Goal: Task Accomplishment & Management: Use online tool/utility

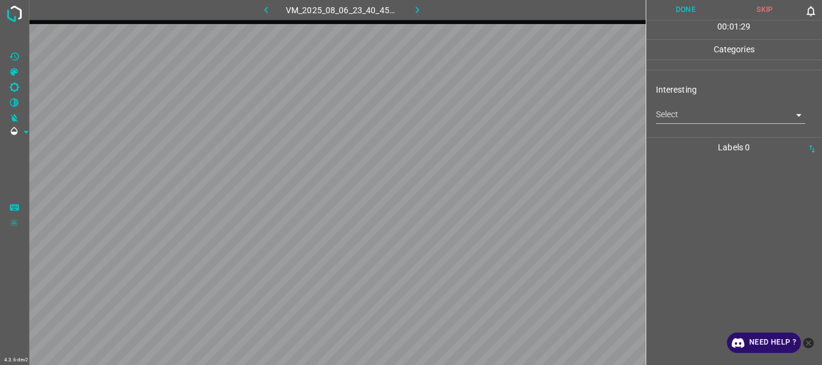
click at [669, 115] on body "4.3.6-dev2 VM_2025_08_06_23_40_45_950_01.gif Done Skip 0 00 : 01 : 29 Categorie…" at bounding box center [411, 182] width 822 height 365
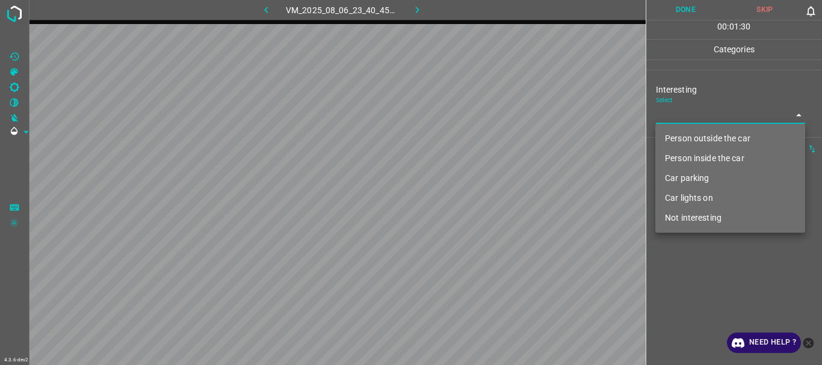
click at [673, 134] on li "Person outside the car" at bounding box center [731, 139] width 150 height 20
type input "Person outside the car"
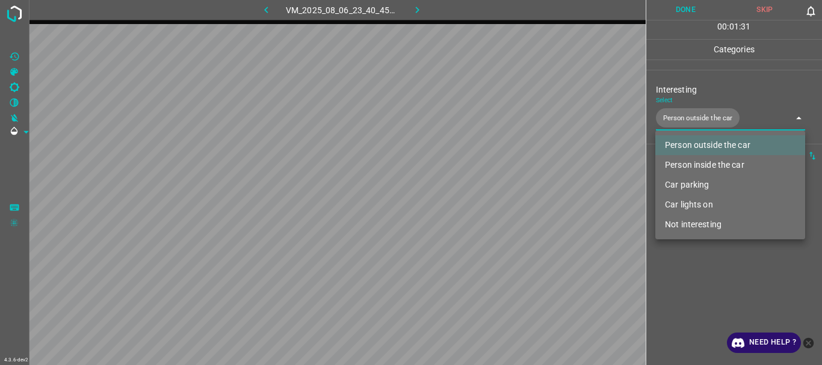
click at [693, 274] on div at bounding box center [411, 182] width 822 height 365
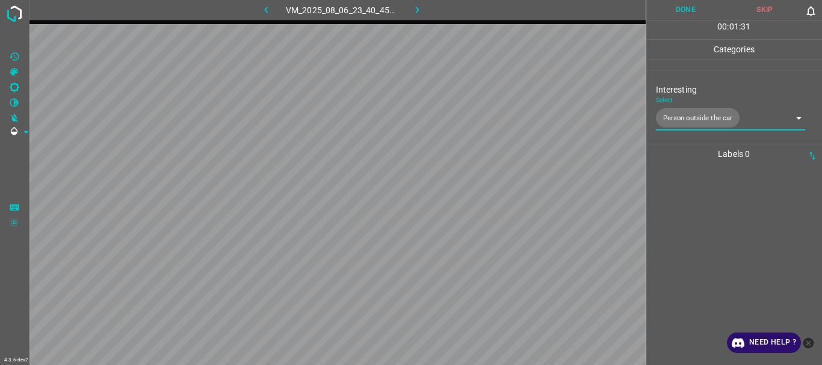
click at [688, 7] on button "Done" at bounding box center [685, 10] width 79 height 20
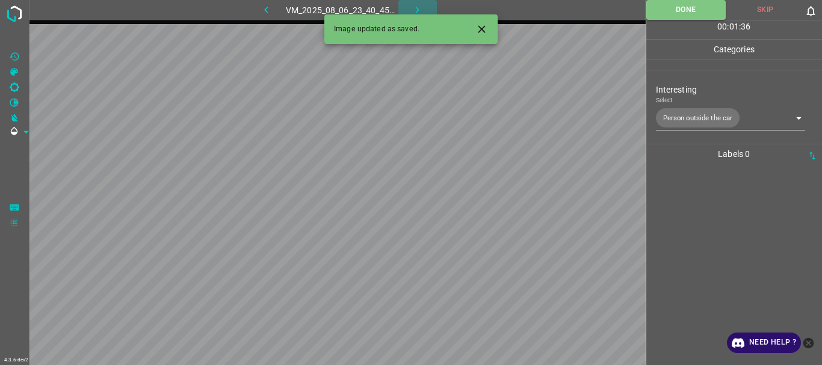
click at [410, 5] on button "button" at bounding box center [417, 10] width 39 height 20
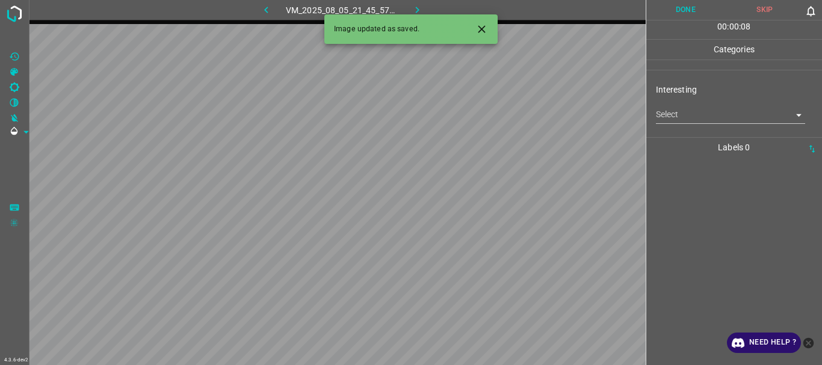
click at [680, 120] on body "4.3.6-dev2 VM_2025_08_05_21_45_57_800_01.gif Done Skip 0 00 : 00 : 08 Categorie…" at bounding box center [411, 182] width 822 height 365
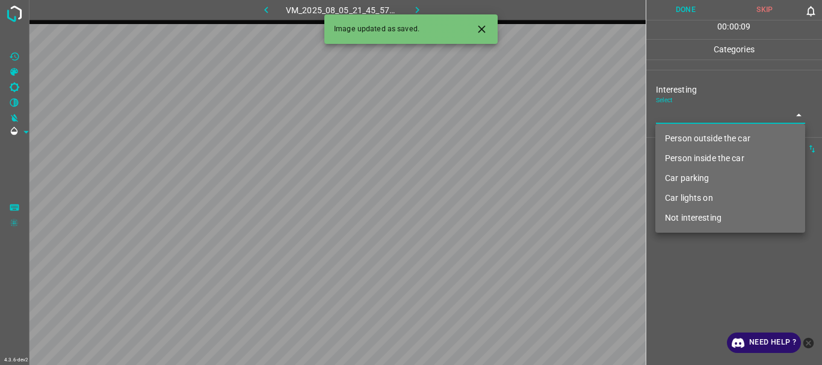
click at [683, 133] on li "Person outside the car" at bounding box center [731, 139] width 150 height 20
type input "Person outside the car"
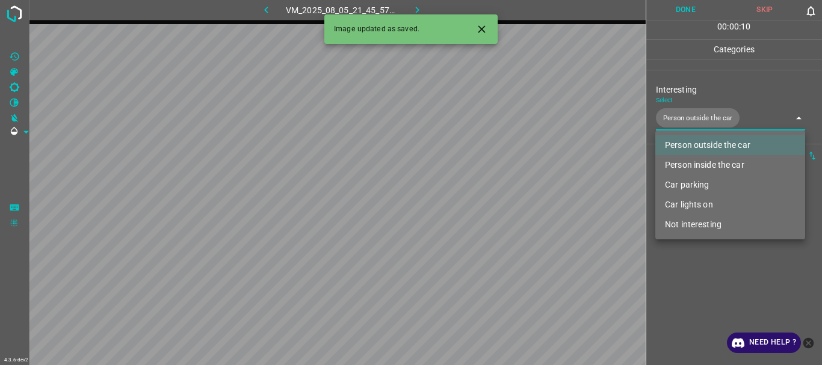
drag, startPoint x: 692, startPoint y: 259, endPoint x: 695, endPoint y: 4, distance: 255.8
click at [692, 259] on div at bounding box center [411, 182] width 822 height 365
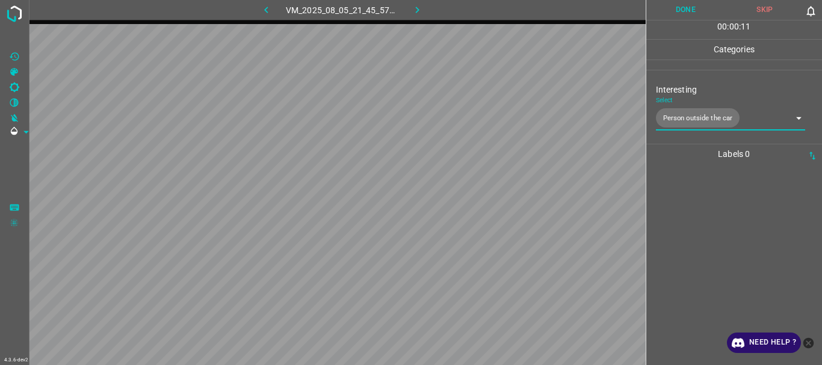
click at [695, 4] on button "Done" at bounding box center [685, 10] width 79 height 20
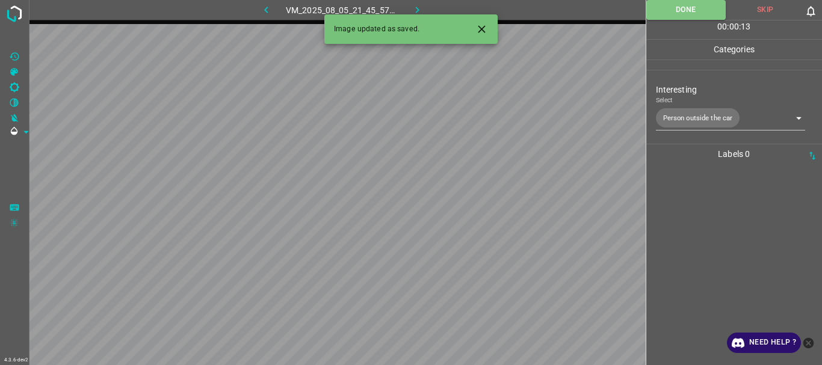
click at [416, 2] on button "button" at bounding box center [417, 10] width 39 height 20
click at [669, 116] on body "4.3.6-dev2 VM_2025_08_05_22_10_02_530_02.gif Done Skip 0 00 : 00 : 13 Categorie…" at bounding box center [411, 182] width 822 height 365
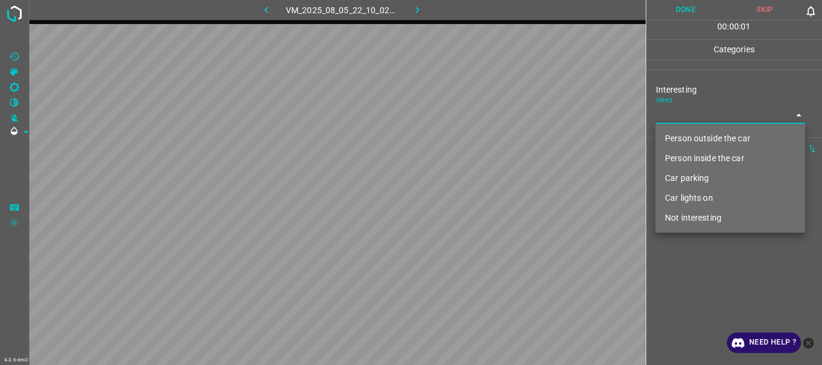
click at [688, 163] on li "Person inside the car" at bounding box center [731, 159] width 150 height 20
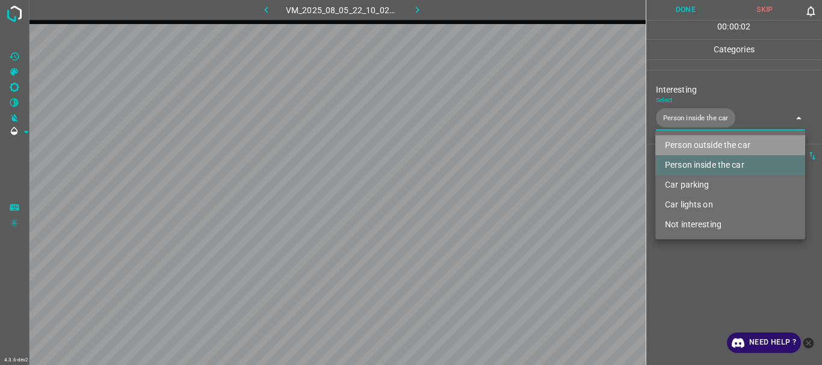
click at [696, 143] on li "Person outside the car" at bounding box center [731, 145] width 150 height 20
type input "Person inside the car,Person outside the car"
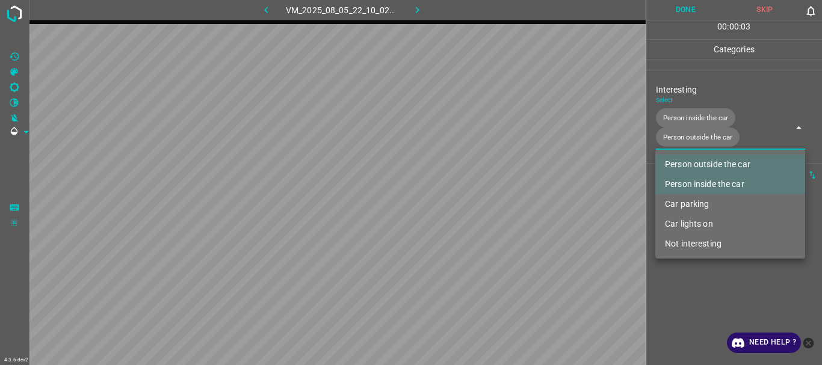
click at [693, 293] on div at bounding box center [411, 182] width 822 height 365
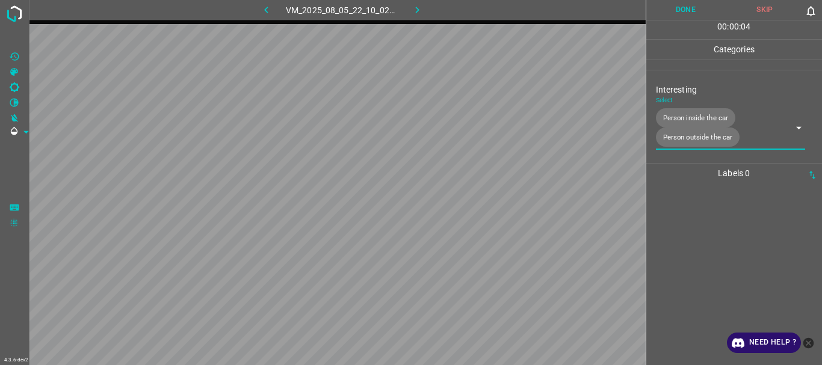
click at [675, 11] on button "Done" at bounding box center [685, 10] width 79 height 20
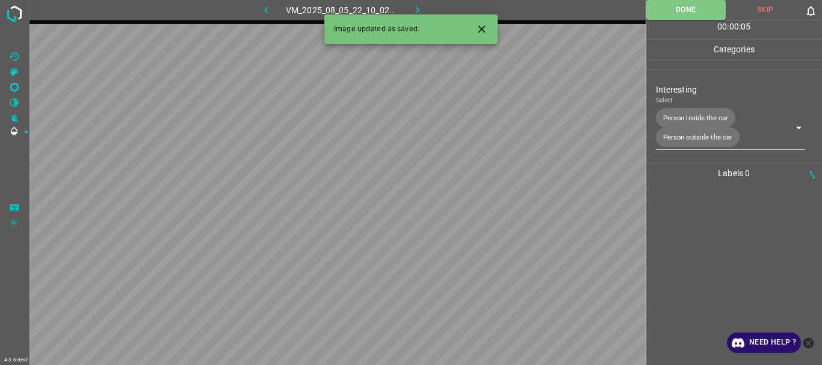
click at [418, 4] on icon "button" at bounding box center [417, 10] width 13 height 13
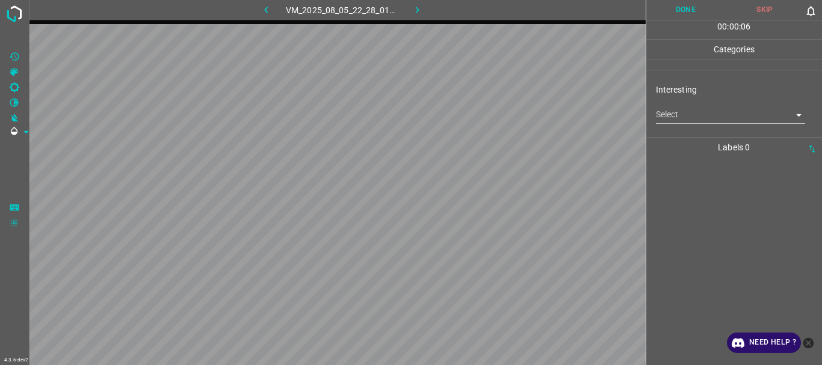
click at [684, 114] on body "4.3.6-dev2 VM_2025_08_05_22_28_01_498_00.gif Done Skip 0 00 : 00 : 06 Categorie…" at bounding box center [411, 182] width 822 height 365
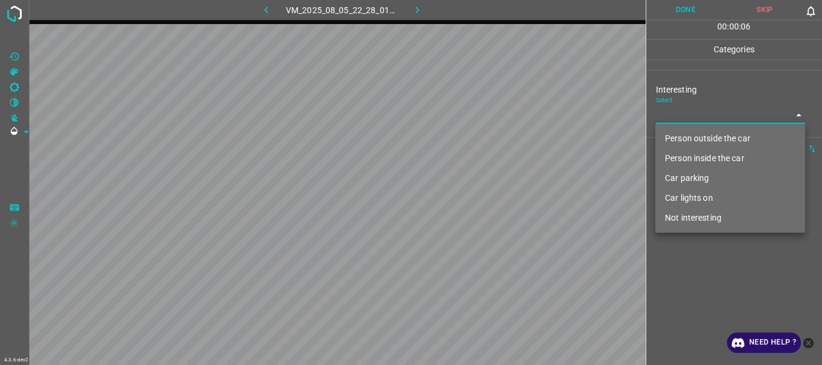
click at [686, 131] on li "Person outside the car" at bounding box center [731, 139] width 150 height 20
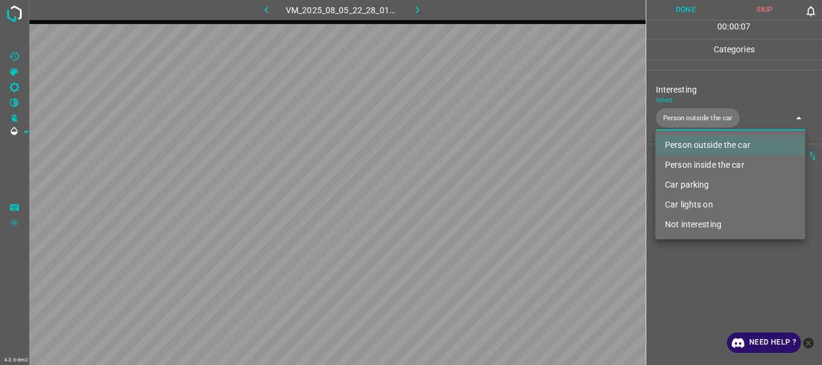
type input "Person outside the car"
click at [708, 265] on div at bounding box center [411, 182] width 822 height 365
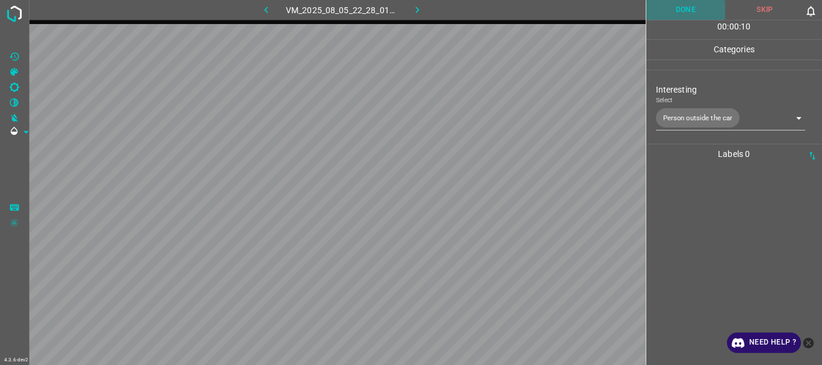
click at [669, 14] on button "Done" at bounding box center [685, 10] width 79 height 20
click at [424, 7] on button "button" at bounding box center [417, 10] width 39 height 20
click at [687, 120] on body "4.3.6-dev2 VM_2025_08_05_21_29_42_966_05.gif Done Skip 0 00 : 00 : 31 Categorie…" at bounding box center [411, 182] width 822 height 365
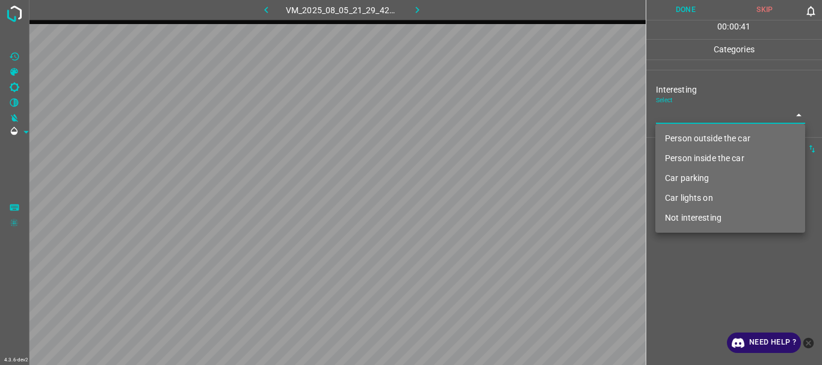
click at [680, 138] on li "Person outside the car" at bounding box center [731, 139] width 150 height 20
type input "Person outside the car"
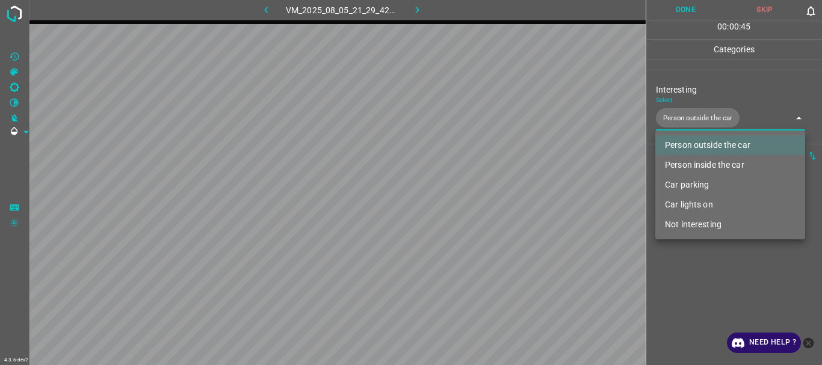
click at [688, 270] on div at bounding box center [411, 182] width 822 height 365
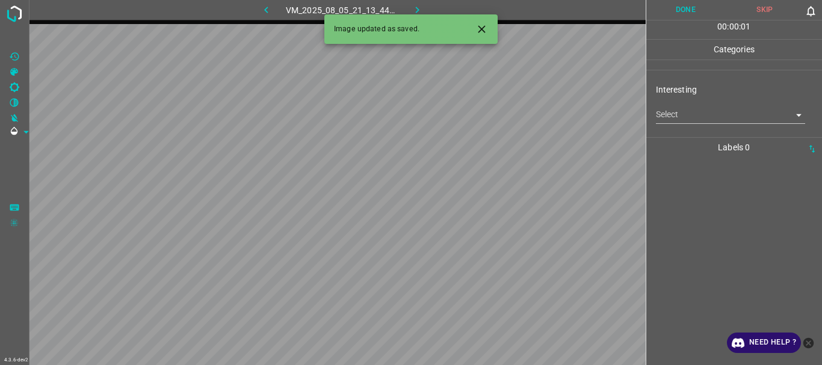
click at [675, 120] on body "4.3.6-dev2 VM_2025_08_05_21_13_44_639_04.gif Done Skip 0 00 : 00 : 01 Categorie…" at bounding box center [411, 182] width 822 height 365
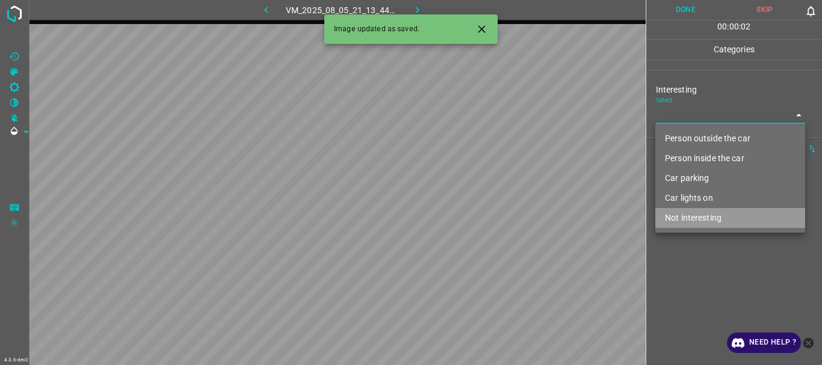
click at [695, 217] on li "Not interesting" at bounding box center [731, 218] width 150 height 20
type input "Not interesting"
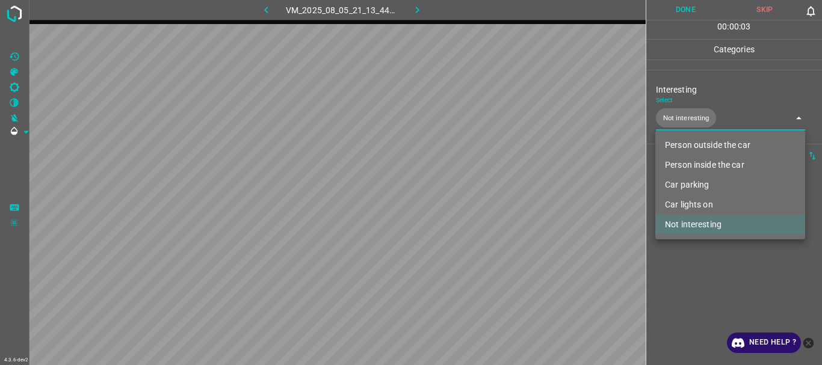
click at [683, 270] on div at bounding box center [411, 182] width 822 height 365
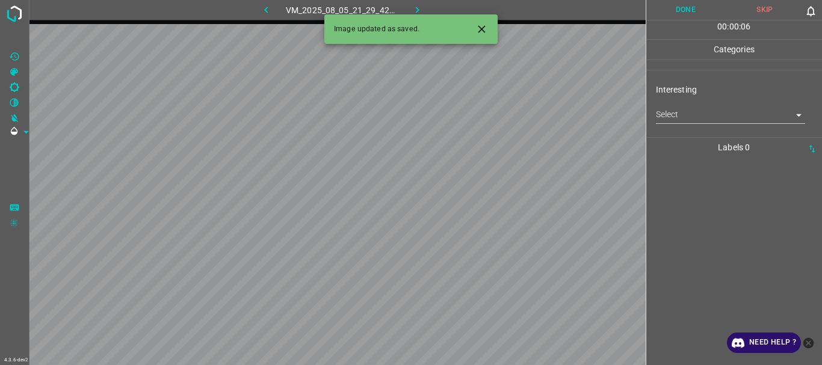
click at [692, 110] on body "4.3.6-dev2 VM_2025_08_05_21_29_42_966_07.gif Done Skip 0 00 : 00 : 06 Categorie…" at bounding box center [411, 182] width 822 height 365
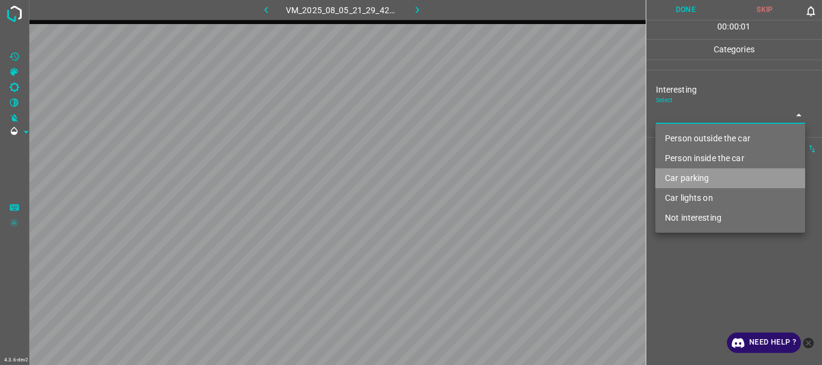
click at [689, 175] on li "Car parking" at bounding box center [731, 179] width 150 height 20
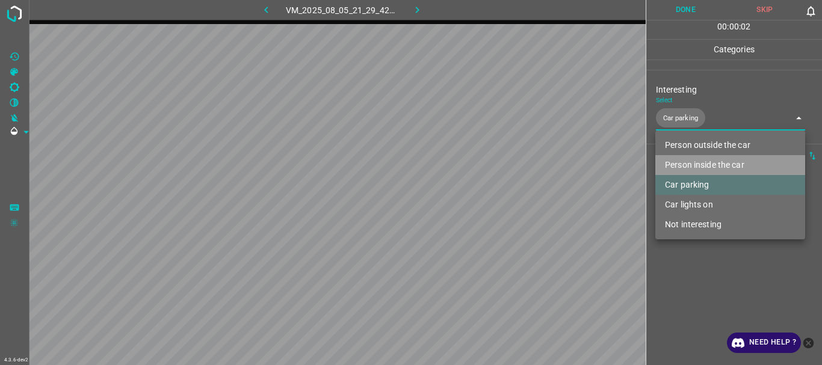
click at [693, 162] on li "Person inside the car" at bounding box center [731, 165] width 150 height 20
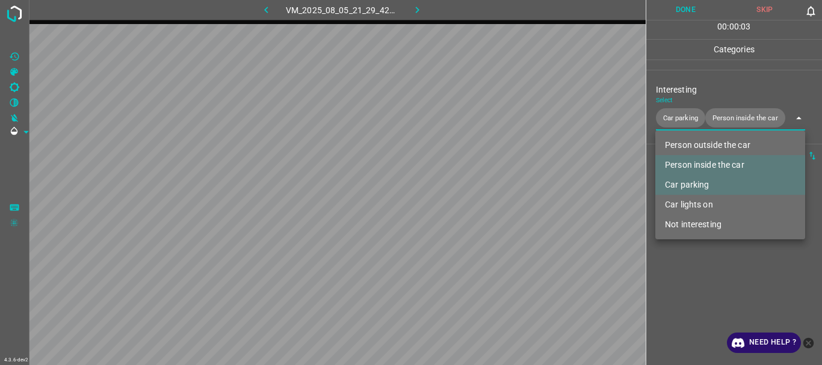
click at [690, 206] on li "Car lights on" at bounding box center [731, 205] width 150 height 20
type input "Car parking,Person inside the car,Car lights on"
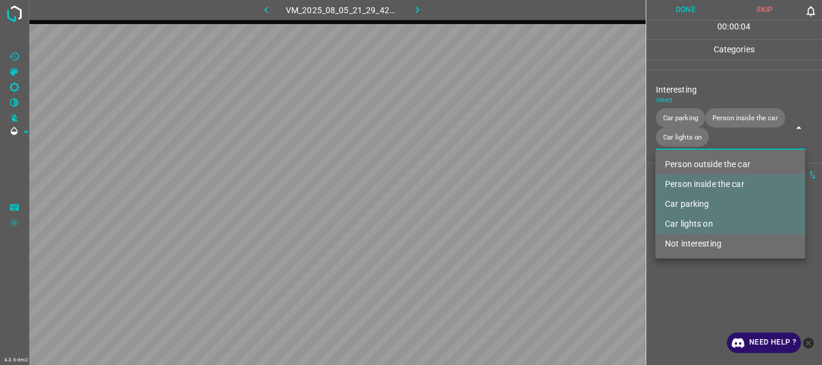
click at [687, 278] on div at bounding box center [411, 182] width 822 height 365
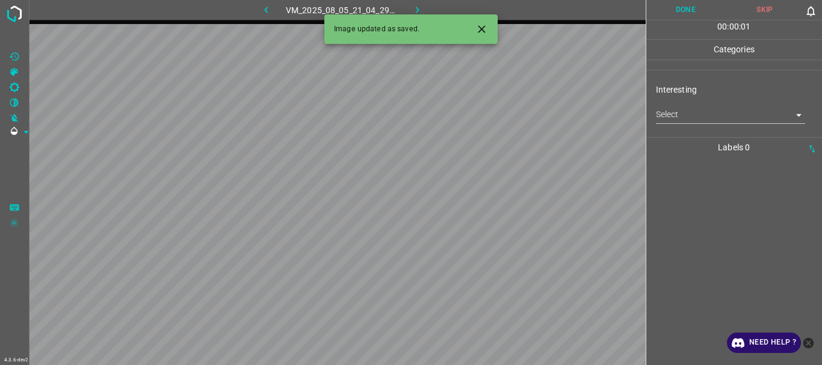
click at [678, 105] on div "Select ​" at bounding box center [731, 109] width 150 height 27
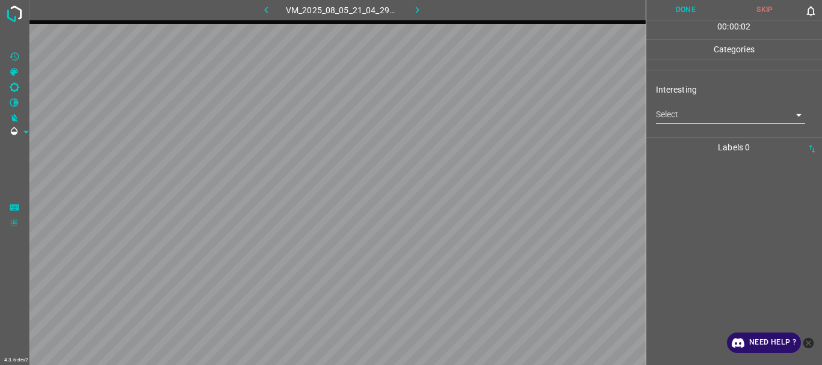
click at [680, 122] on body "4.3.6-dev2 VM_2025_08_05_21_04_29_817_03.gif Done Skip 0 00 : 00 : 02 Categorie…" at bounding box center [411, 182] width 822 height 365
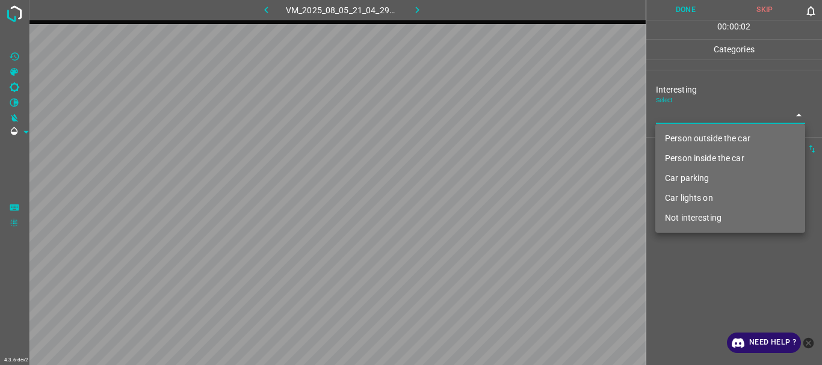
click at [684, 134] on li "Person outside the car" at bounding box center [731, 139] width 150 height 20
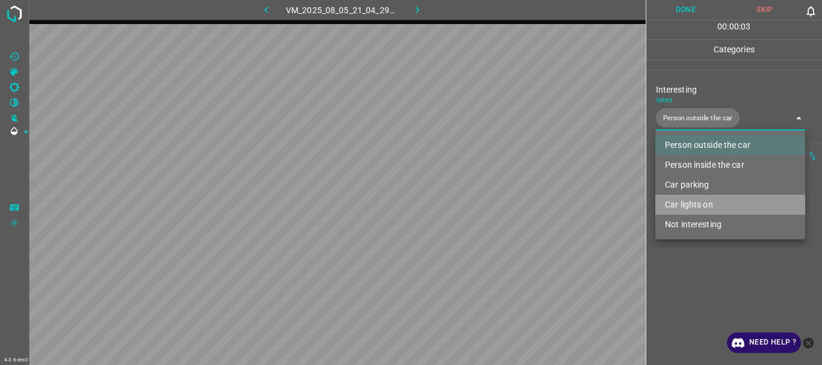
click at [687, 204] on li "Car lights on" at bounding box center [731, 205] width 150 height 20
type input "Person outside the car,Car lights on"
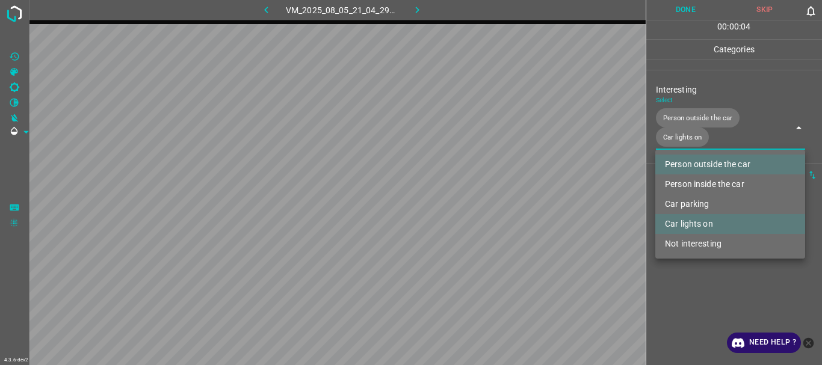
click at [686, 294] on div at bounding box center [411, 182] width 822 height 365
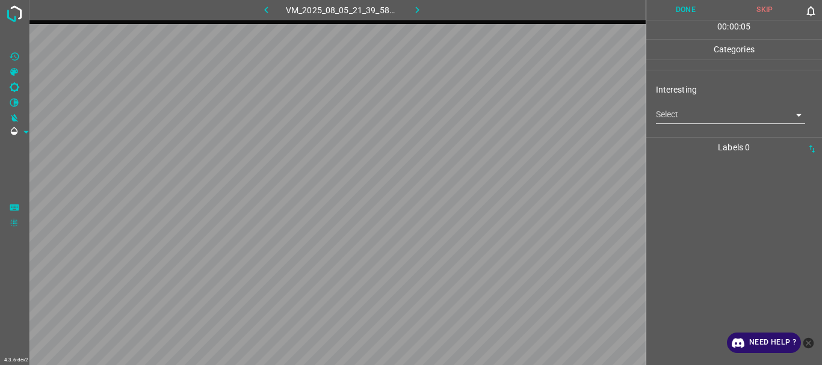
click at [710, 122] on body "4.3.6-dev2 VM_2025_08_05_21_39_58_048_04.gif Done Skip 0 00 : 00 : 05 Categorie…" at bounding box center [411, 182] width 822 height 365
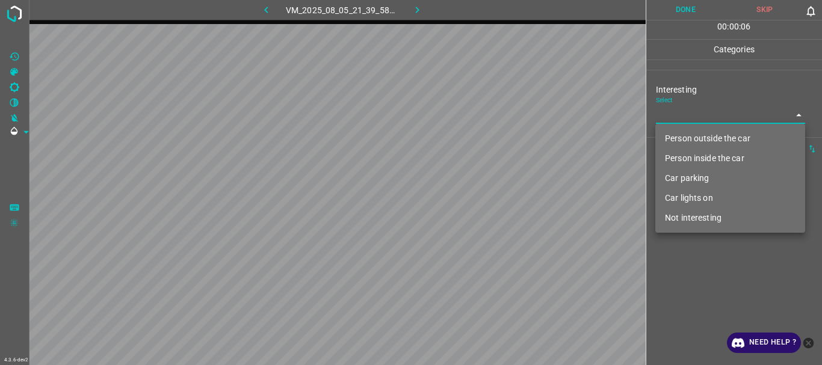
click at [696, 176] on li "Car parking" at bounding box center [731, 179] width 150 height 20
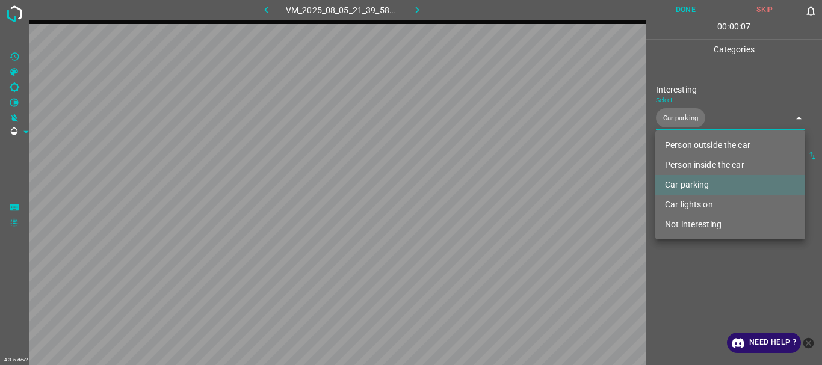
click at [686, 162] on li "Person inside the car" at bounding box center [731, 165] width 150 height 20
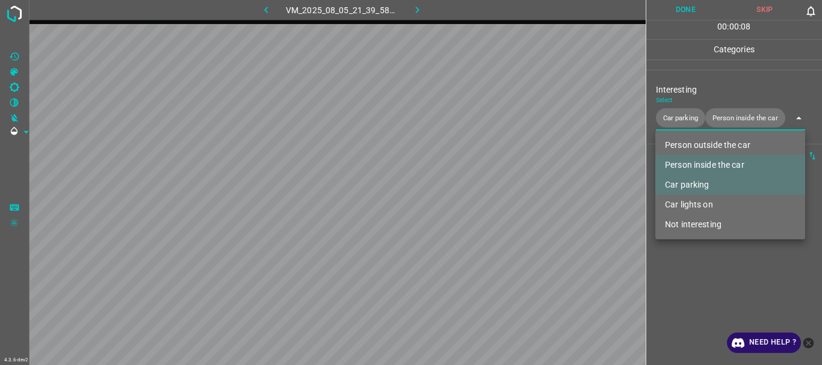
click at [694, 207] on li "Car lights on" at bounding box center [731, 205] width 150 height 20
type input "Car parking,Person inside the car,Car lights on"
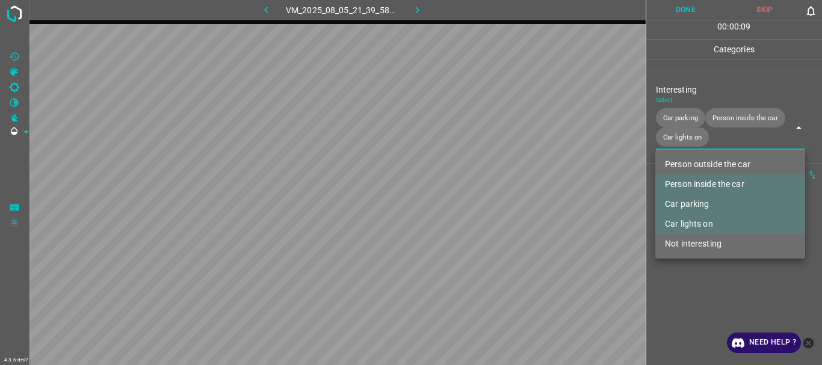
click at [688, 310] on div at bounding box center [411, 182] width 822 height 365
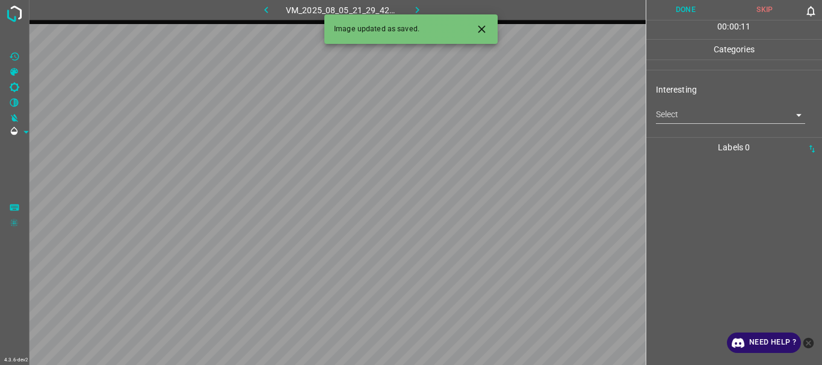
click at [704, 117] on body "4.3.6-dev2 VM_2025_08_05_21_29_42_966_06.gif Done Skip 0 00 : 00 : 11 Categorie…" at bounding box center [411, 182] width 822 height 365
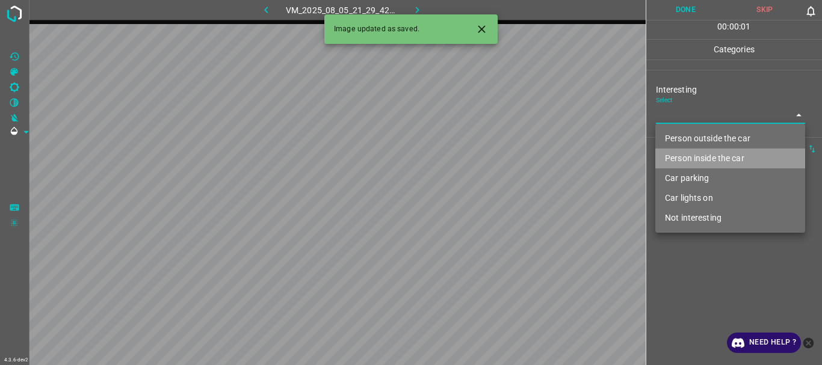
click at [686, 158] on li "Person inside the car" at bounding box center [731, 159] width 150 height 20
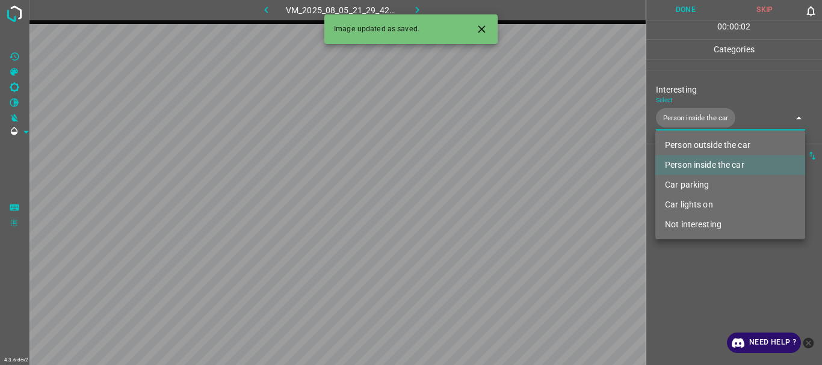
click at [684, 199] on li "Car lights on" at bounding box center [731, 205] width 150 height 20
type input "Person inside the car,Car lights on"
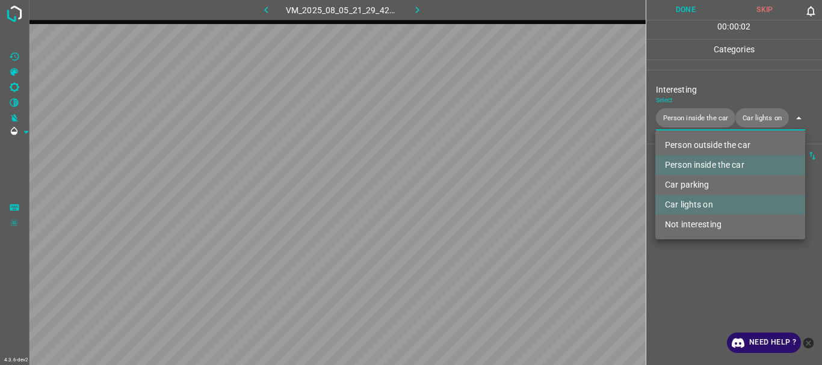
click at [695, 303] on div at bounding box center [411, 182] width 822 height 365
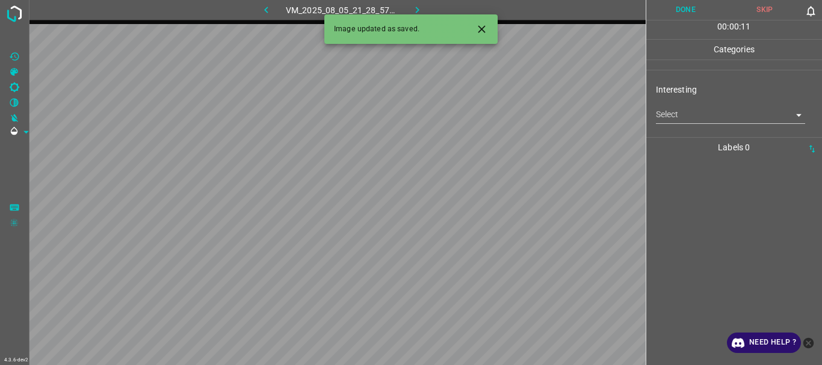
click at [711, 113] on body "4.3.6-dev2 VM_2025_08_05_21_28_57_790_00.gif Done Skip 0 00 : 00 : 11 Categorie…" at bounding box center [411, 182] width 822 height 365
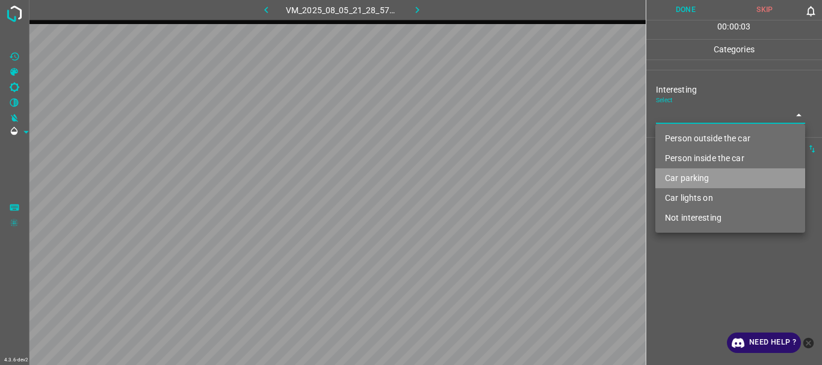
click at [690, 179] on li "Car parking" at bounding box center [731, 179] width 150 height 20
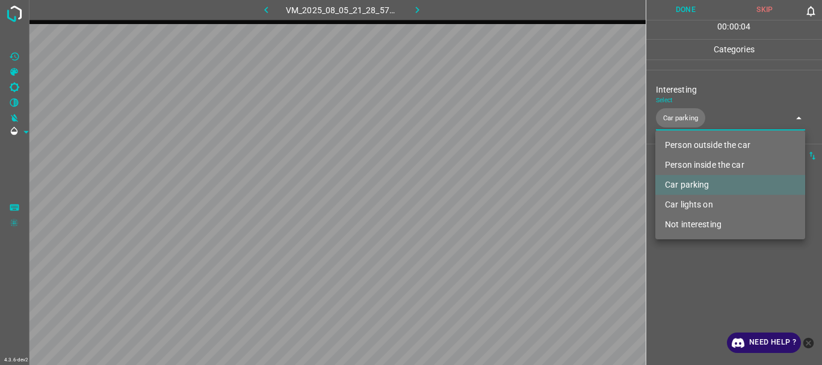
click at [690, 207] on li "Car lights on" at bounding box center [731, 205] width 150 height 20
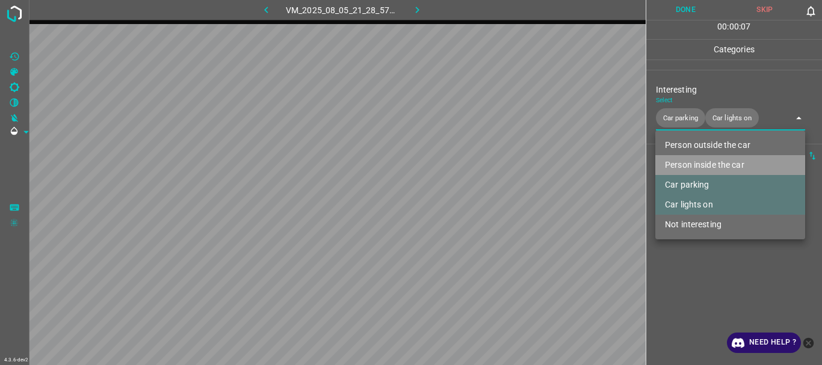
click at [702, 166] on li "Person inside the car" at bounding box center [731, 165] width 150 height 20
type input "Car parking,Car lights on,Person inside the car"
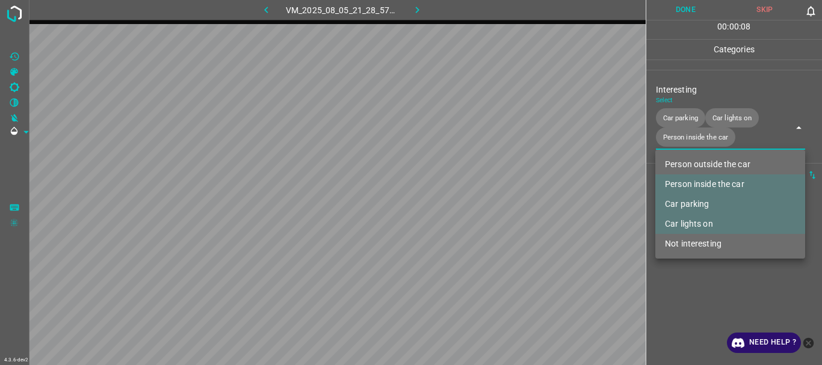
click at [724, 305] on div at bounding box center [411, 182] width 822 height 365
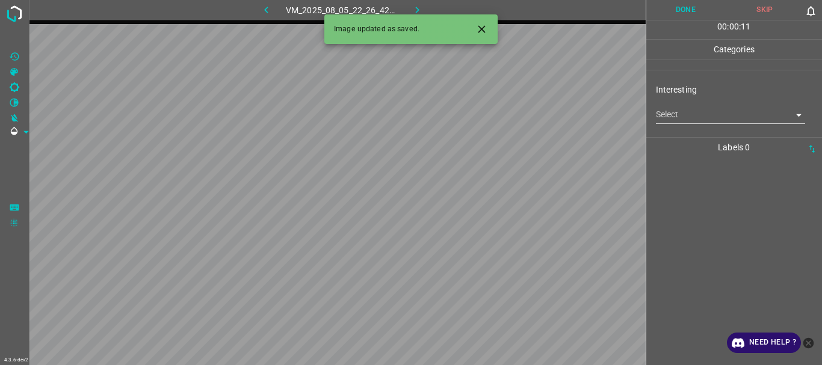
click at [679, 116] on body "4.3.6-dev2 VM_2025_08_05_22_26_42_706_07.gif Done Skip 0 00 : 00 : 11 Categorie…" at bounding box center [411, 182] width 822 height 365
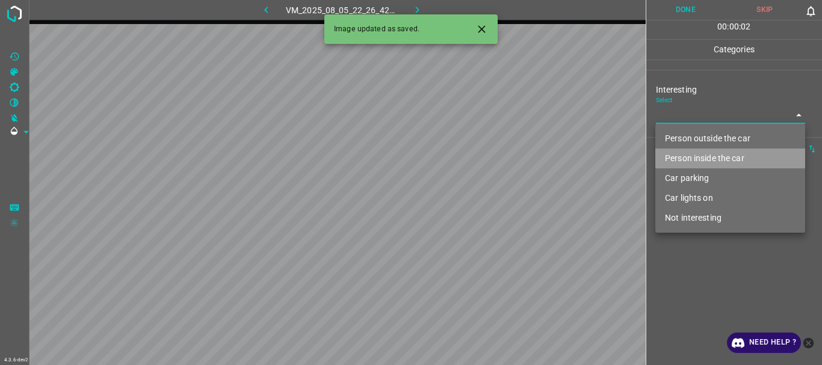
click at [693, 153] on li "Person inside the car" at bounding box center [731, 159] width 150 height 20
click at [701, 272] on div at bounding box center [411, 182] width 822 height 365
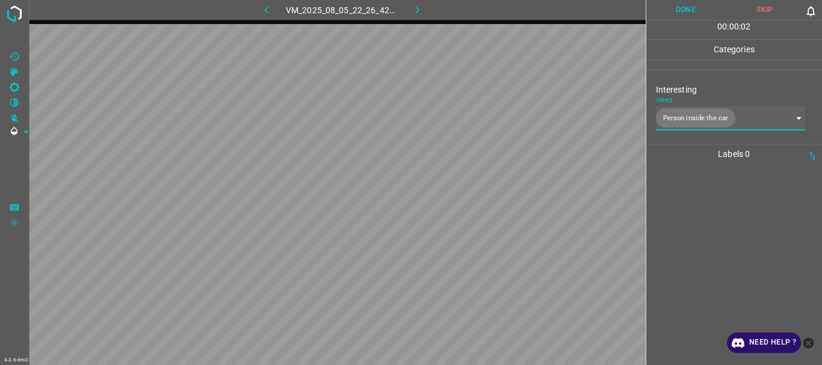
type input "Person inside the car"
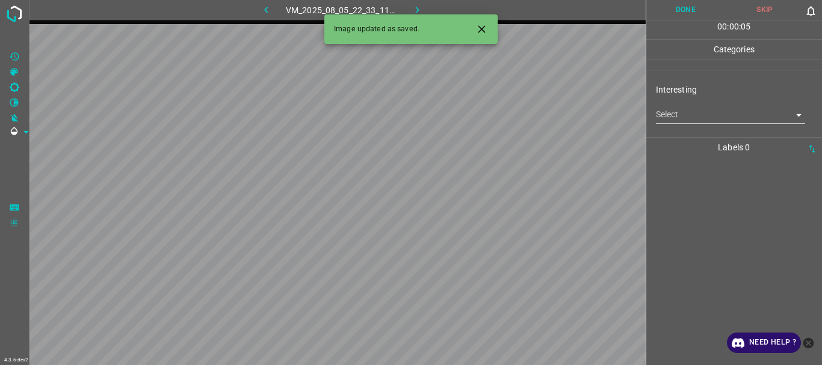
click at [701, 119] on body "4.3.6-dev2 VM_2025_08_05_22_33_11_942_00.gif Done Skip 0 00 : 00 : 05 Categorie…" at bounding box center [411, 182] width 822 height 365
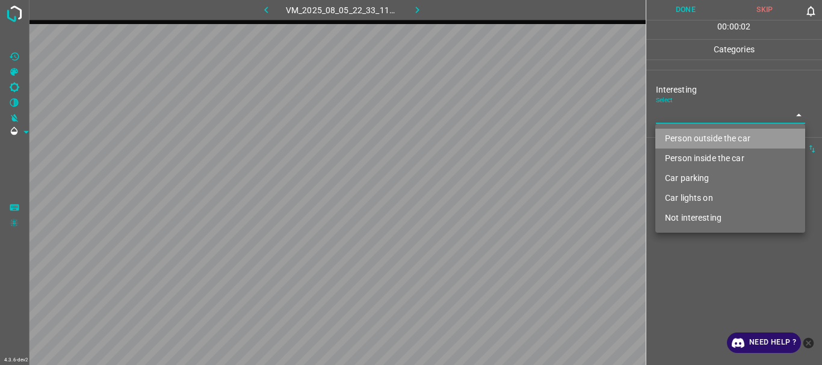
click at [697, 142] on li "Person outside the car" at bounding box center [731, 139] width 150 height 20
type input "Person outside the car"
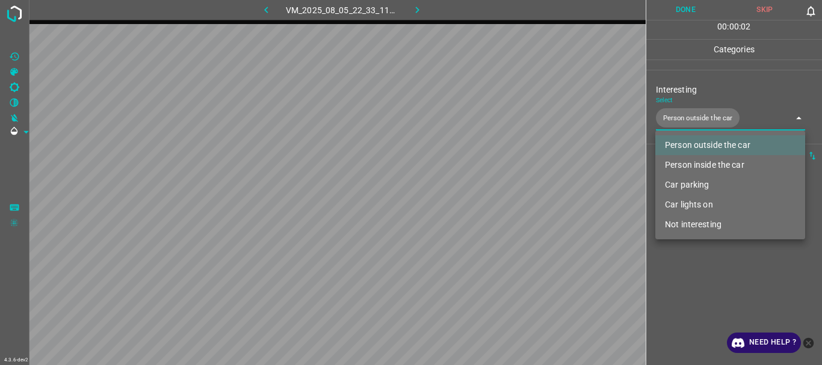
click at [701, 284] on div at bounding box center [411, 182] width 822 height 365
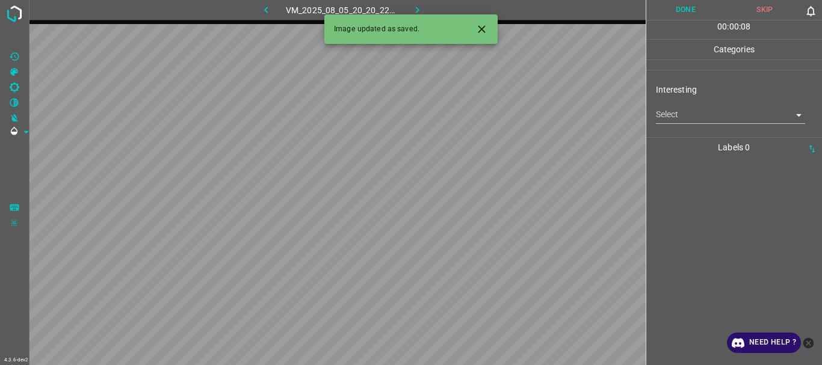
click at [696, 117] on body "4.3.6-dev2 VM_2025_08_05_20_20_22_290_00.gif Done Skip 0 00 : 00 : 08 Categorie…" at bounding box center [411, 182] width 822 height 365
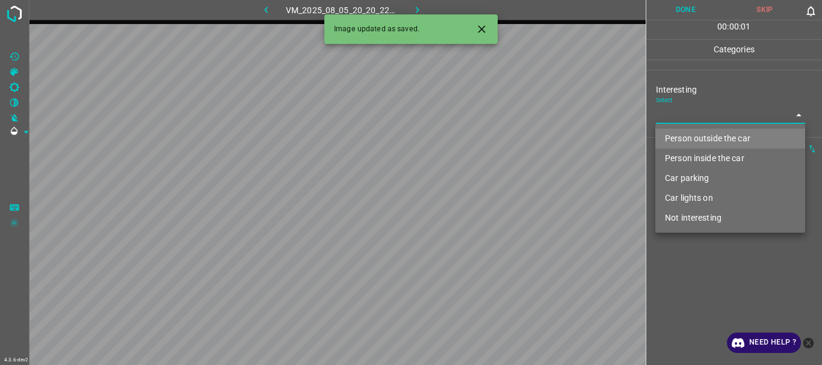
click at [694, 139] on li "Person outside the car" at bounding box center [731, 139] width 150 height 20
type input "Person outside the car"
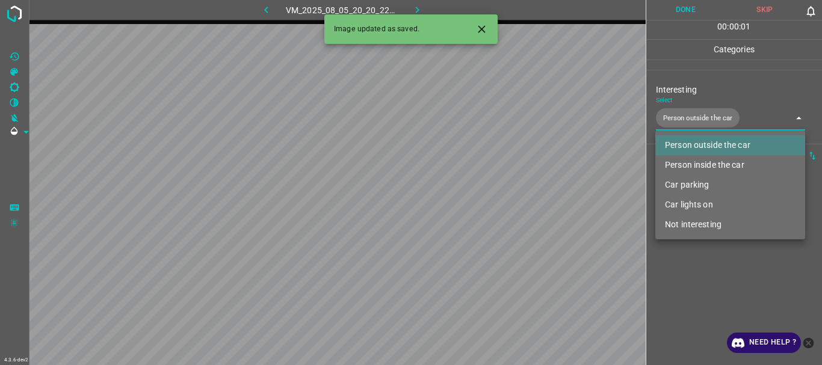
click at [693, 287] on div at bounding box center [411, 182] width 822 height 365
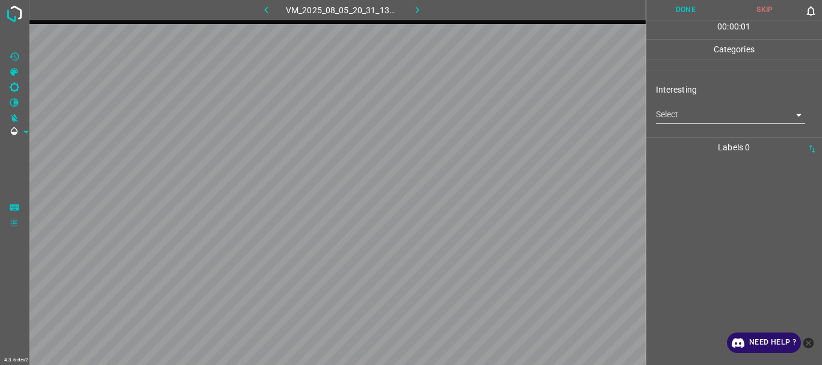
click at [740, 116] on body "4.3.6-dev2 VM_2025_08_05_20_31_13_980_00.gif Done Skip 0 00 : 00 : 01 Categorie…" at bounding box center [411, 182] width 822 height 365
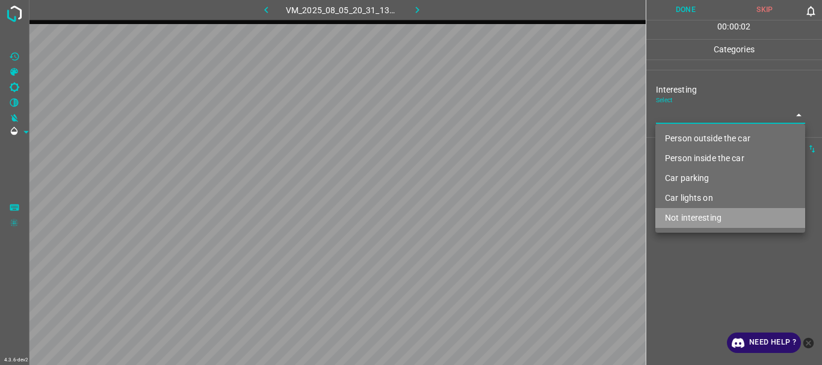
click at [708, 213] on li "Not interesting" at bounding box center [731, 218] width 150 height 20
type input "Not interesting"
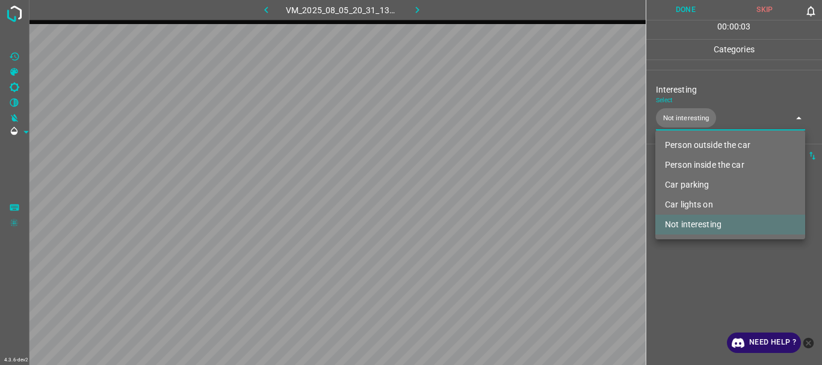
click at [679, 287] on div at bounding box center [411, 182] width 822 height 365
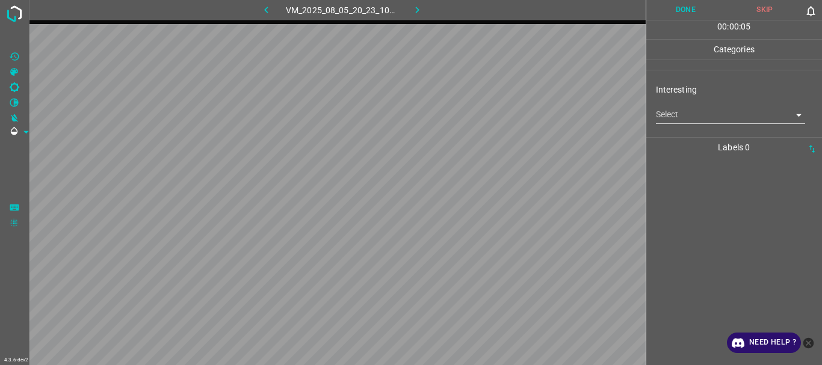
click at [693, 110] on body "4.3.6-dev2 VM_2025_08_05_20_23_10_849_00.gif Done Skip 0 00 : 00 : 05 Categorie…" at bounding box center [411, 182] width 822 height 365
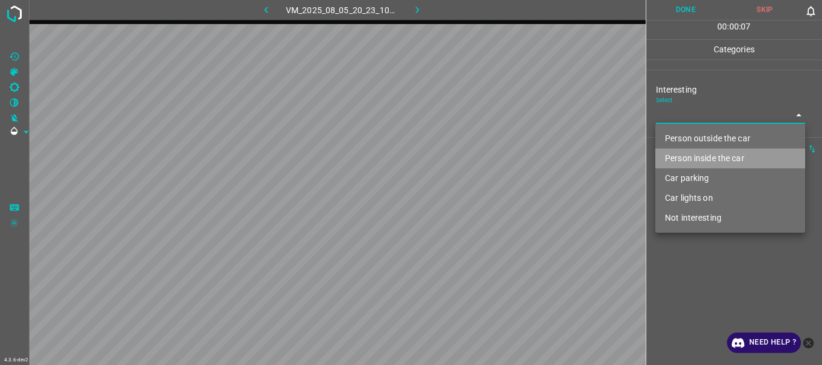
click at [687, 155] on li "Person inside the car" at bounding box center [731, 159] width 150 height 20
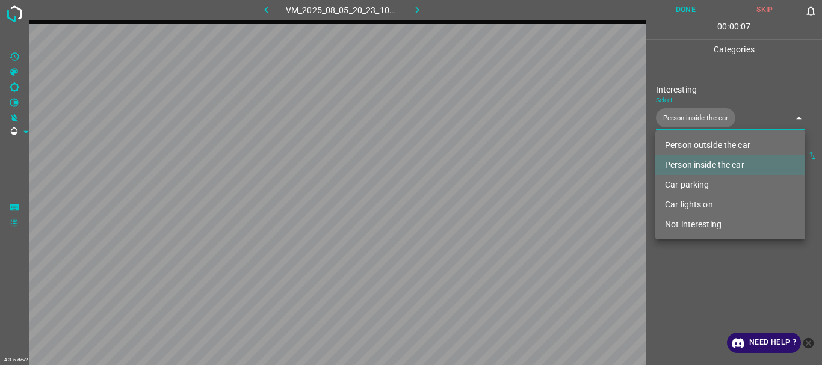
click at [690, 199] on li "Car lights on" at bounding box center [731, 205] width 150 height 20
type input "Person inside the car,Car lights on"
click at [685, 265] on div at bounding box center [411, 182] width 822 height 365
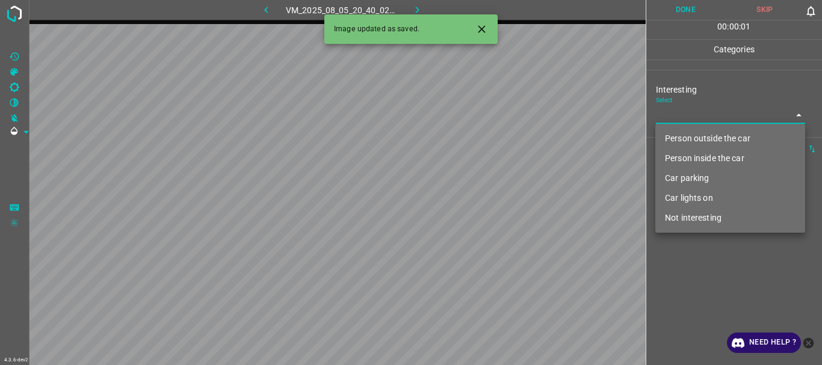
click at [678, 115] on body "4.3.6-dev2 VM_2025_08_05_20_40_02_827_02.gif Done Skip 0 00 : 00 : 01 Categorie…" at bounding box center [411, 182] width 822 height 365
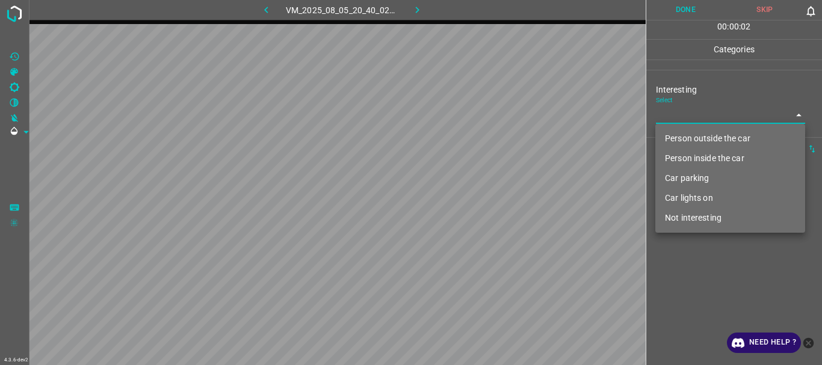
click at [676, 137] on li "Person outside the car" at bounding box center [731, 139] width 150 height 20
type input "Person outside the car"
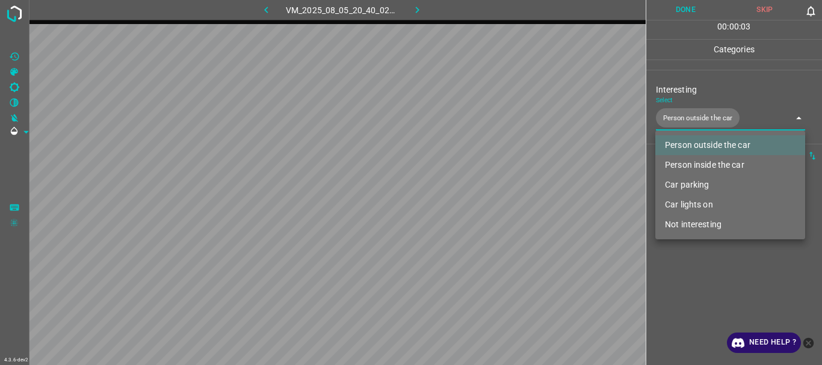
click at [684, 254] on div at bounding box center [411, 182] width 822 height 365
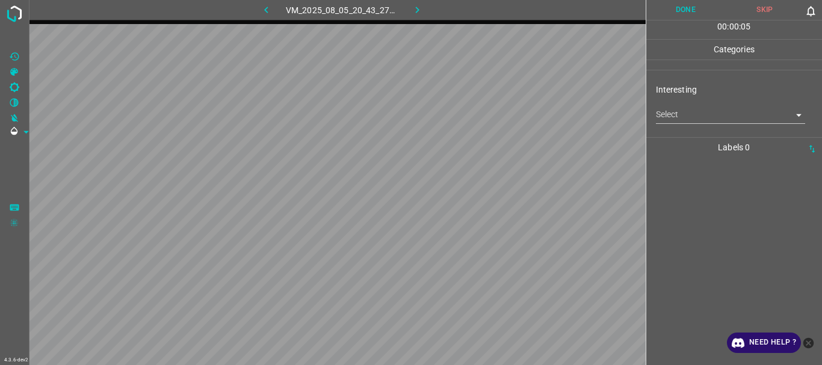
click at [683, 109] on body "4.3.6-dev2 VM_2025_08_05_20_43_27_765_03.gif Done Skip 0 00 : 00 : 05 Categorie…" at bounding box center [411, 182] width 822 height 365
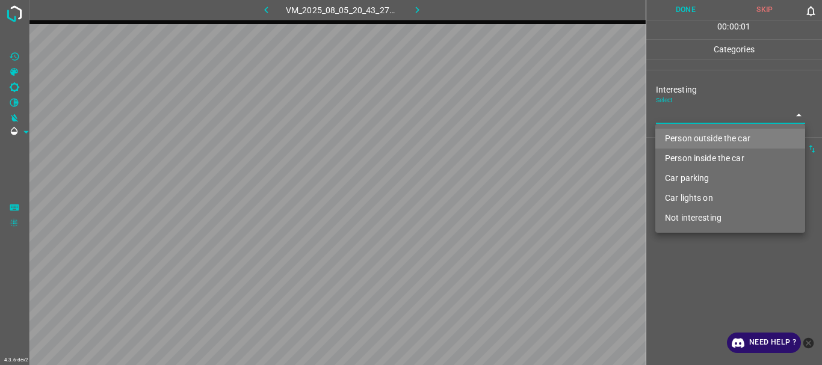
click at [688, 179] on li "Car parking" at bounding box center [731, 179] width 150 height 20
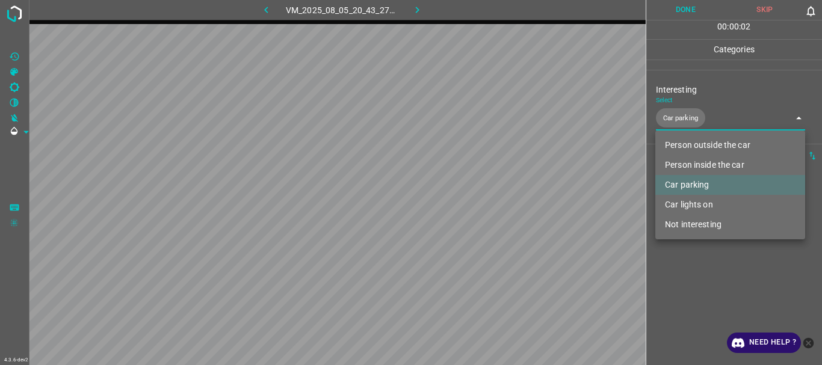
click at [695, 200] on li "Car lights on" at bounding box center [731, 205] width 150 height 20
type input "Car parking,Car lights on"
click at [712, 296] on div at bounding box center [411, 182] width 822 height 365
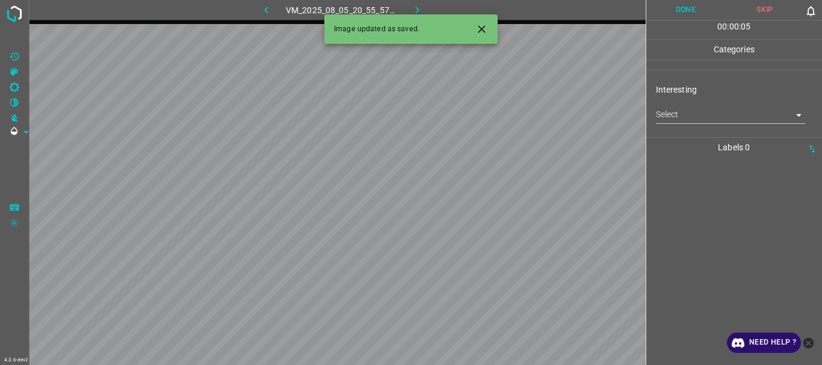
click at [721, 116] on body "4.3.6-dev2 VM_2025_08_05_20_55_57_200_01.gif Done Skip 0 00 : 00 : 05 Categorie…" at bounding box center [411, 182] width 822 height 365
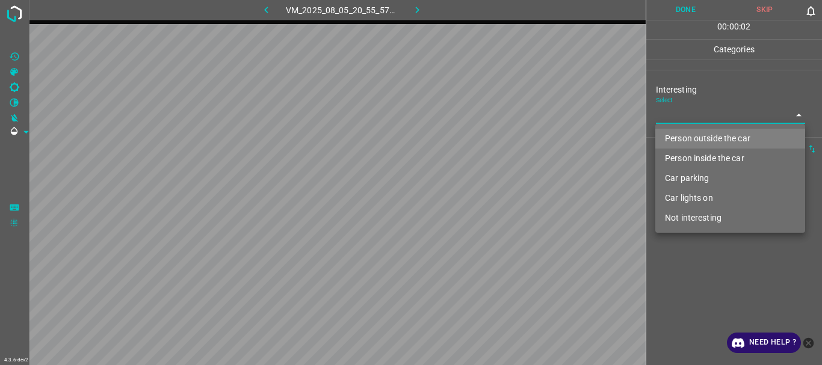
click at [695, 139] on li "Person outside the car" at bounding box center [731, 139] width 150 height 20
type input "Person outside the car"
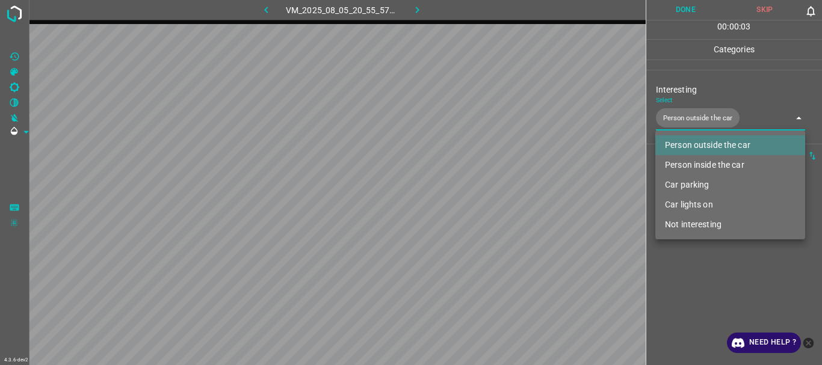
click at [677, 293] on div at bounding box center [411, 182] width 822 height 365
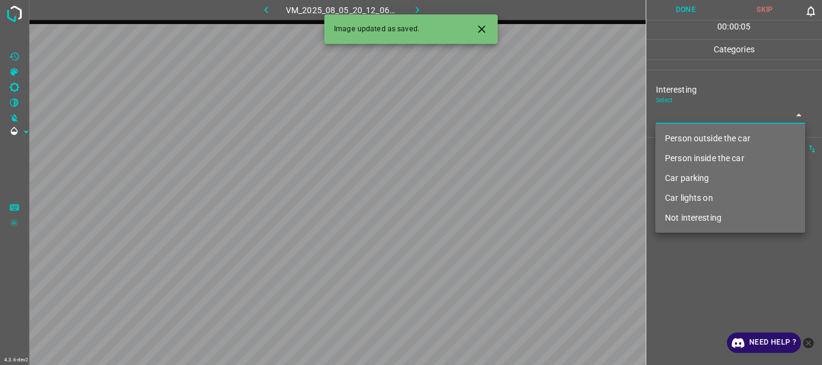
click at [696, 117] on body "4.3.6-dev2 VM_2025_08_05_20_12_06_812_02.gif Done Skip 0 00 : 00 : 05 Categorie…" at bounding box center [411, 182] width 822 height 365
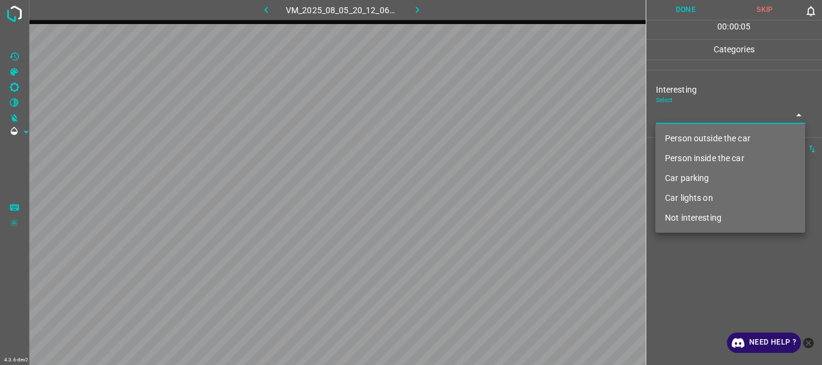
click at [690, 136] on li "Person outside the car" at bounding box center [731, 139] width 150 height 20
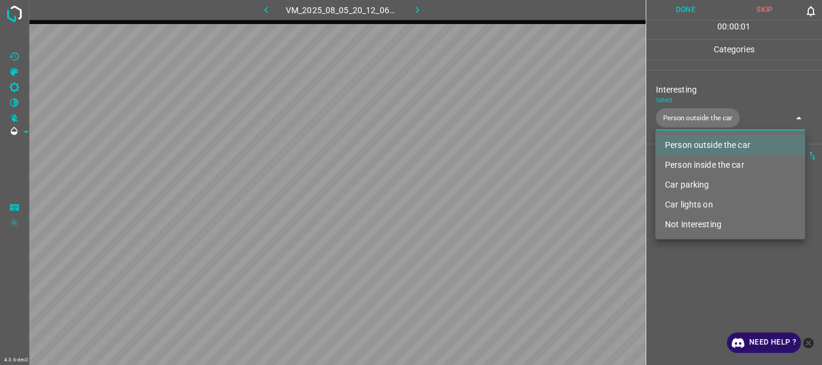
click at [712, 273] on div at bounding box center [411, 182] width 822 height 365
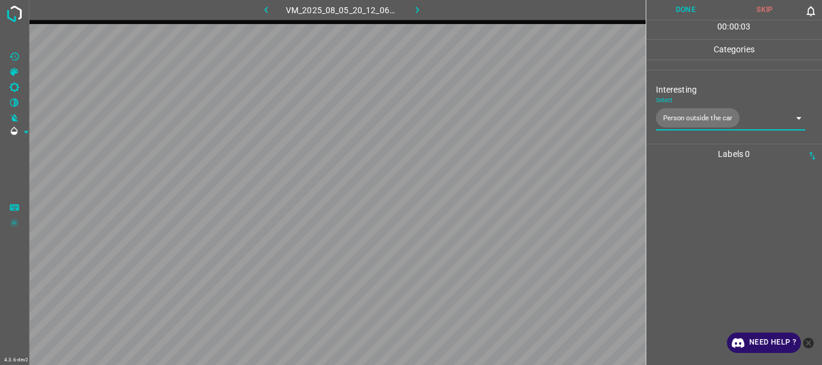
click at [692, 115] on body "4.3.6-dev2 VM_2025_08_05_20_12_06_812_02.gif Done Skip 0 00 : 00 : 03 Categorie…" at bounding box center [411, 182] width 822 height 365
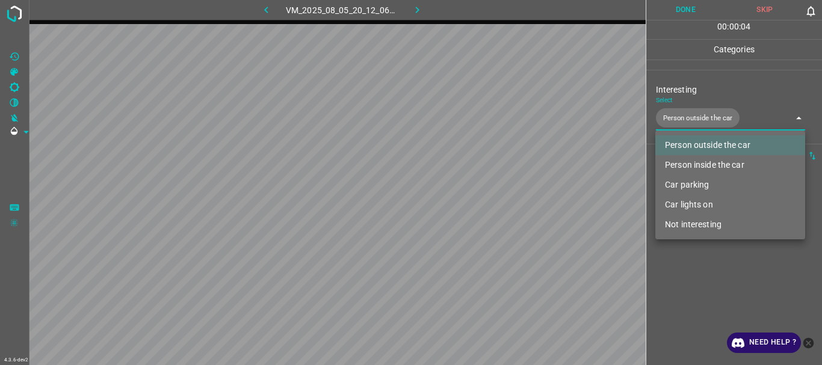
click at [695, 207] on li "Car lights on" at bounding box center [731, 205] width 150 height 20
type input "Person outside the car,Car lights on"
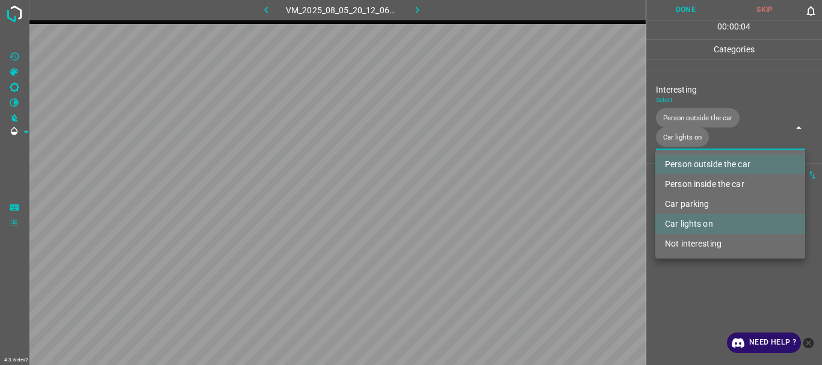
click at [715, 284] on div at bounding box center [411, 182] width 822 height 365
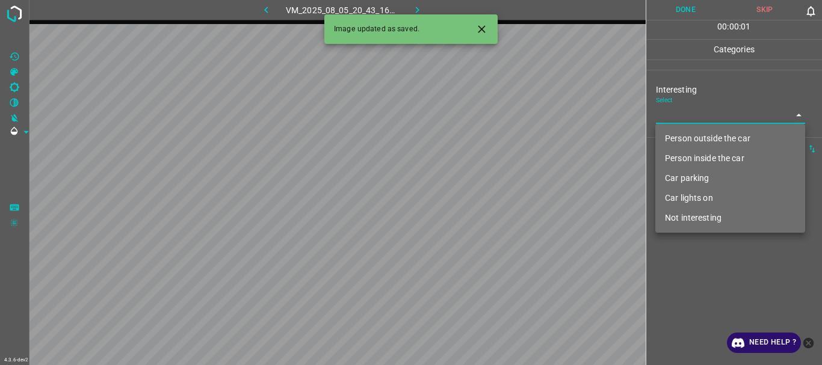
click at [702, 117] on body "4.3.6-dev2 VM_2025_08_05_20_43_16_959_00.gif Done Skip 0 00 : 00 : 01 Categorie…" at bounding box center [411, 182] width 822 height 365
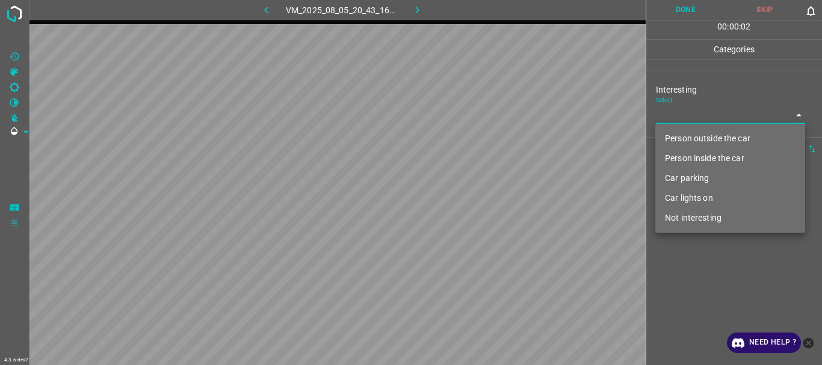
click at [699, 131] on li "Person outside the car" at bounding box center [731, 139] width 150 height 20
type input "Person outside the car"
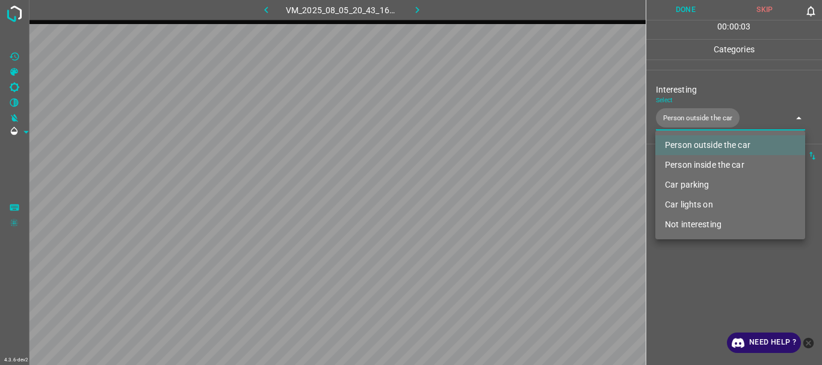
click at [708, 269] on div at bounding box center [411, 182] width 822 height 365
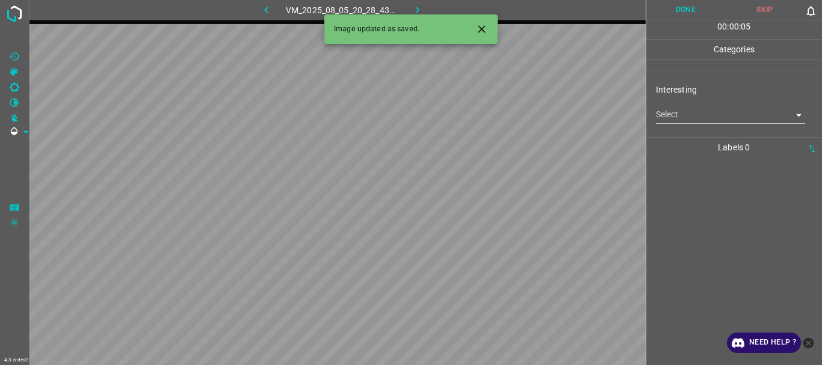
click at [687, 118] on body "4.3.6-dev2 VM_2025_08_05_20_28_43_361_00.gif Done Skip 0 00 : 00 : 05 Categorie…" at bounding box center [411, 182] width 822 height 365
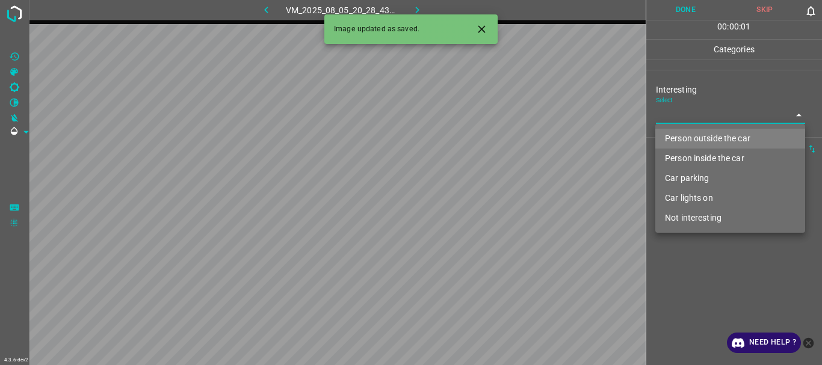
click at [686, 135] on li "Person outside the car" at bounding box center [731, 139] width 150 height 20
type input "Person outside the car"
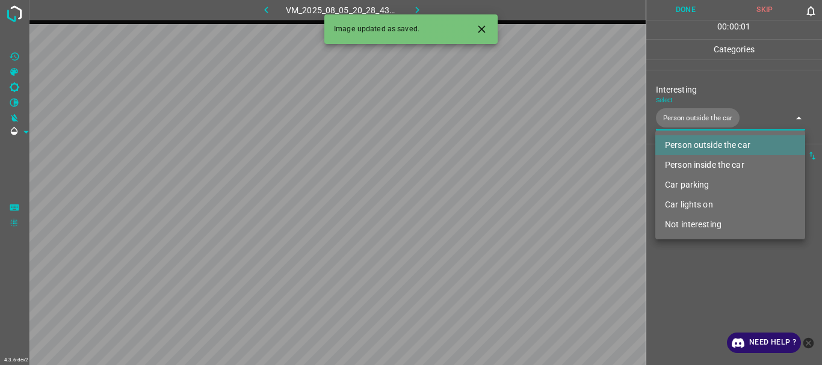
click at [703, 267] on div at bounding box center [411, 182] width 822 height 365
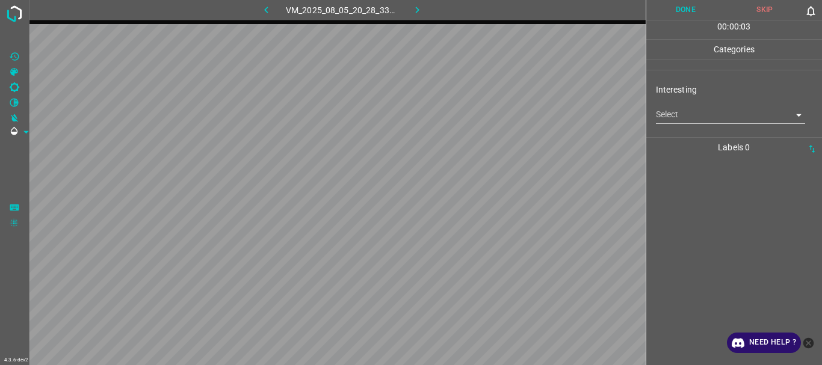
click at [695, 115] on body "4.3.6-dev2 VM_2025_08_05_20_28_33_343_00.gif Done Skip 0 00 : 00 : 03 Categorie…" at bounding box center [411, 182] width 822 height 365
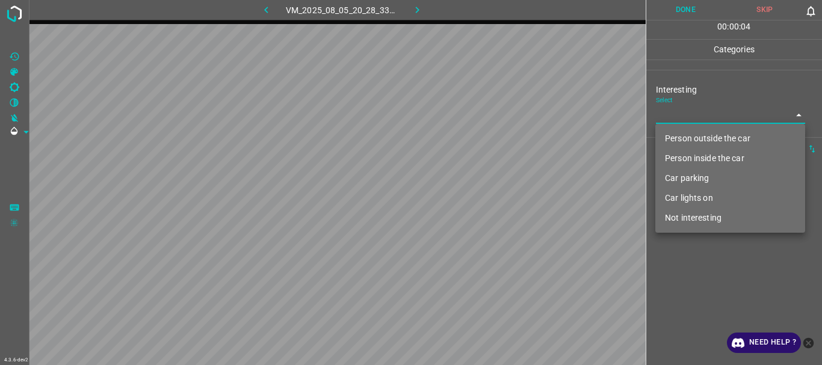
click at [693, 200] on li "Car lights on" at bounding box center [731, 198] width 150 height 20
type input "Car lights on"
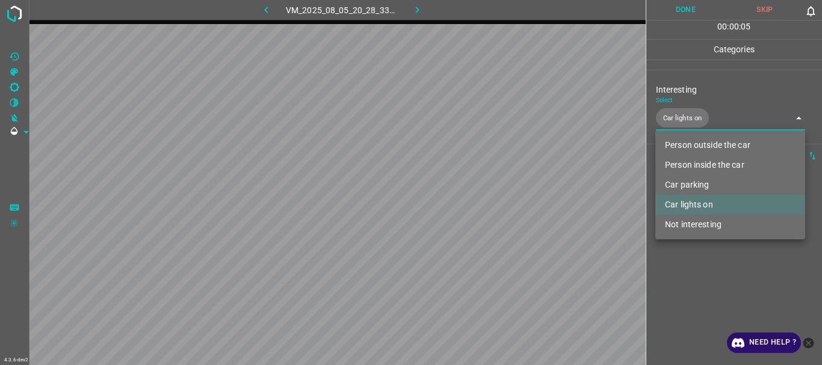
click at [711, 296] on div at bounding box center [411, 182] width 822 height 365
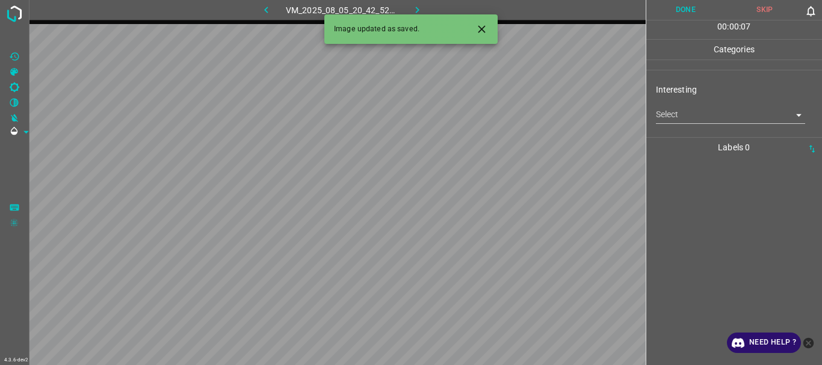
click at [691, 115] on body "4.3.6-dev2 VM_2025_08_05_20_42_52_975_04.gif Done Skip 0 00 : 00 : 07 Categorie…" at bounding box center [411, 182] width 822 height 365
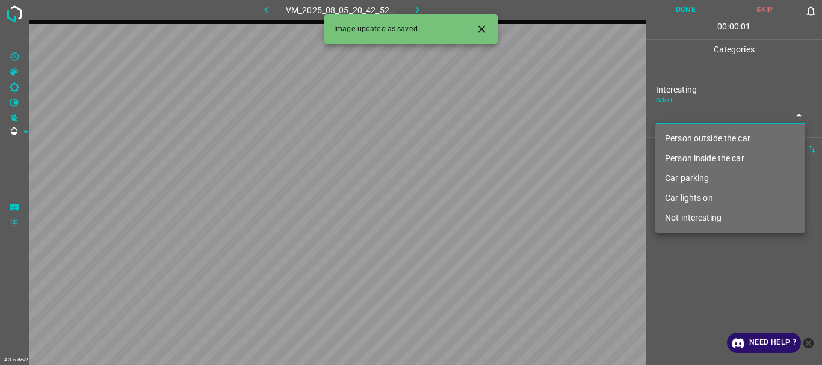
click at [680, 135] on li "Person outside the car" at bounding box center [731, 139] width 150 height 20
type input "Person outside the car"
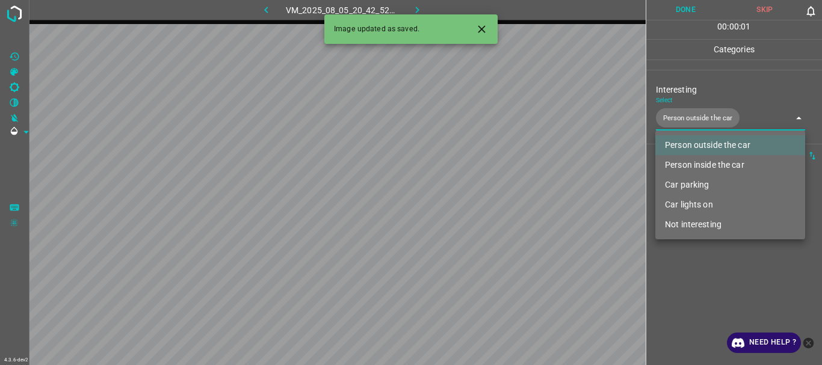
click at [688, 268] on div at bounding box center [411, 182] width 822 height 365
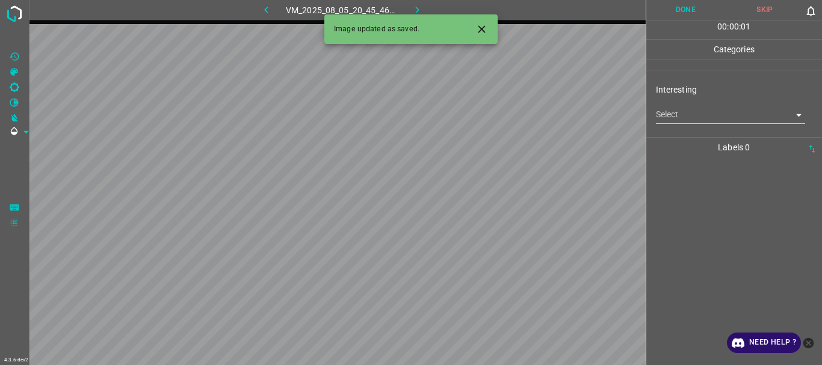
click at [479, 30] on icon "Close" at bounding box center [482, 29] width 13 height 13
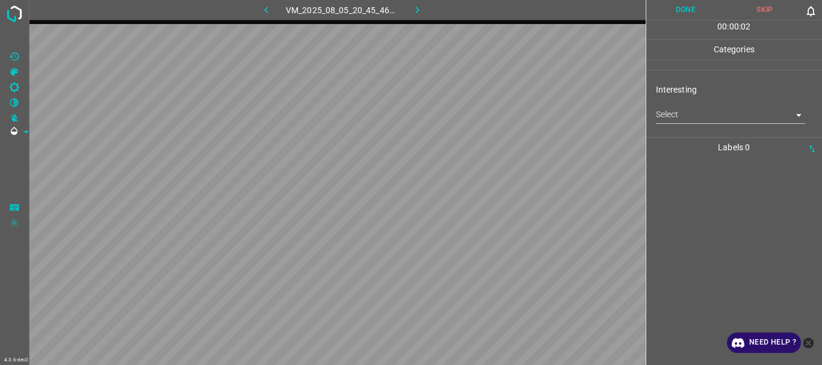
click at [660, 122] on body "4.3.6-dev2 VM_2025_08_05_20_45_46_475_01.gif Done Skip 0 00 : 00 : 02 Categorie…" at bounding box center [411, 182] width 822 height 365
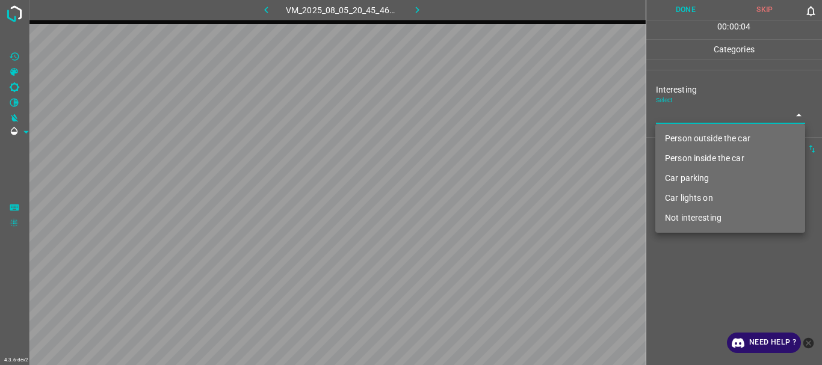
click at [681, 137] on li "Person outside the car" at bounding box center [731, 139] width 150 height 20
type input "Person outside the car"
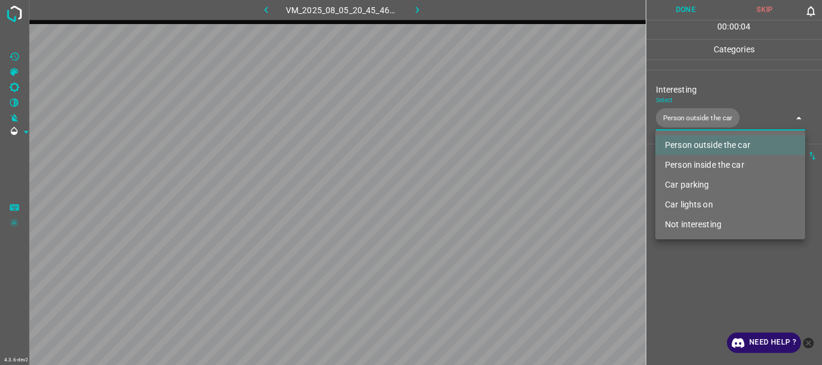
click at [683, 278] on div at bounding box center [411, 182] width 822 height 365
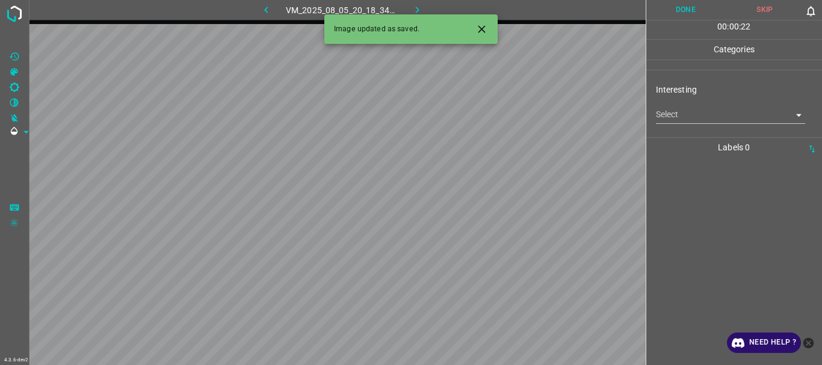
click at [679, 113] on body "4.3.6-dev2 VM_2025_08_05_20_18_34_238_00.gif Done Skip 0 00 : 00 : 22 Categorie…" at bounding box center [411, 182] width 822 height 365
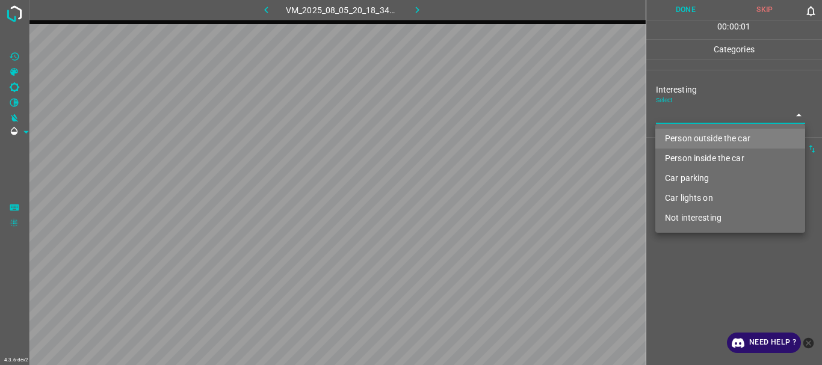
click at [683, 198] on li "Car lights on" at bounding box center [731, 198] width 150 height 20
type input "Car lights on"
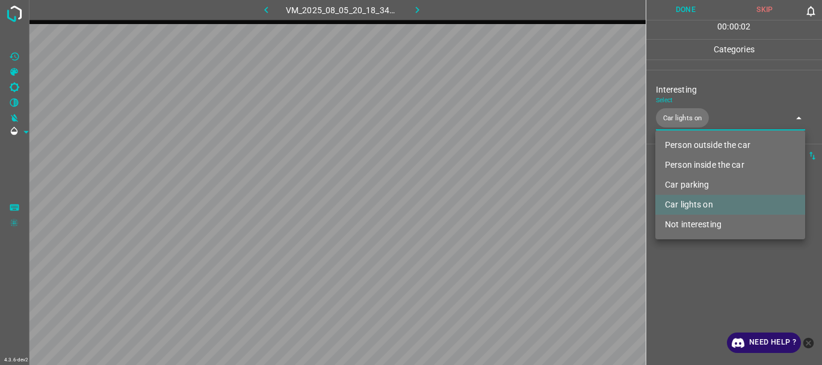
click at [683, 276] on div at bounding box center [411, 182] width 822 height 365
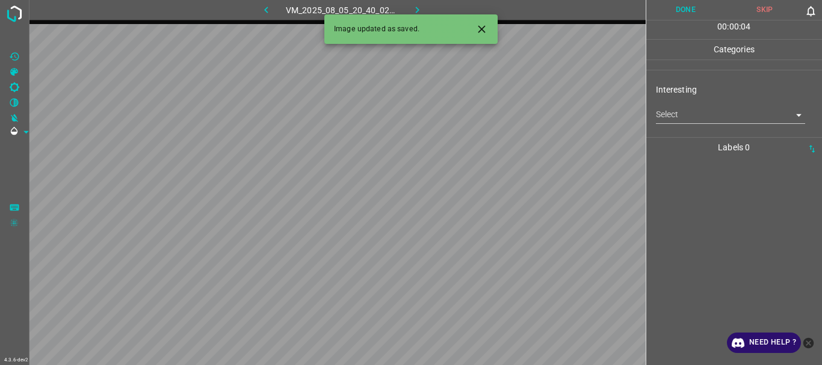
click at [690, 117] on body "4.3.6-dev2 VM_2025_08_05_20_40_02_827_08.gif Done Skip 0 00 : 00 : 04 Categorie…" at bounding box center [411, 182] width 822 height 365
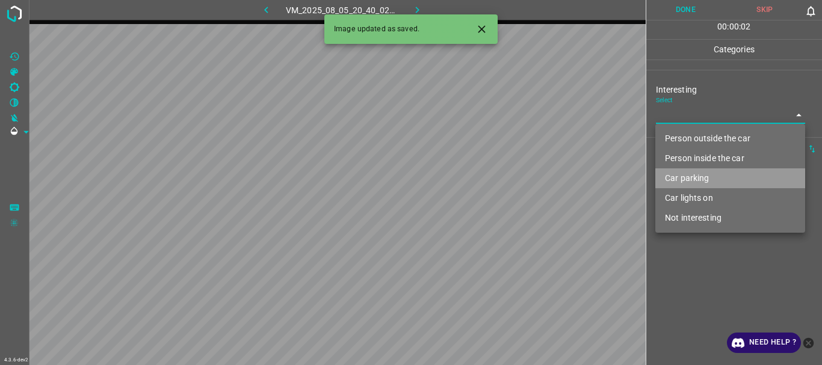
click at [692, 175] on li "Car parking" at bounding box center [731, 179] width 150 height 20
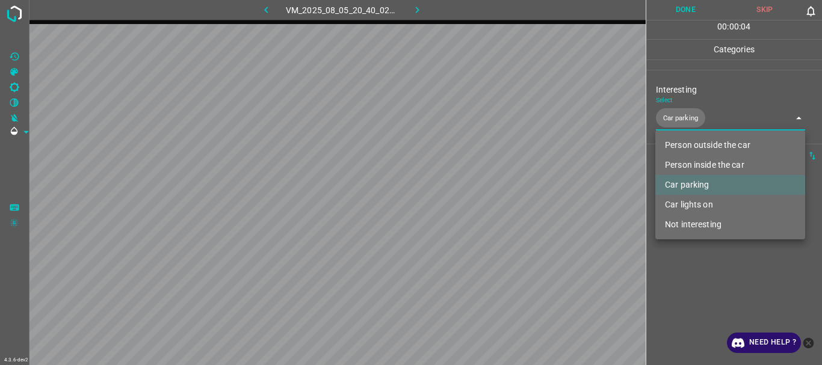
click at [703, 138] on li "Person outside the car" at bounding box center [731, 145] width 150 height 20
type input "Car parking,Person outside the car"
click at [721, 309] on div at bounding box center [411, 182] width 822 height 365
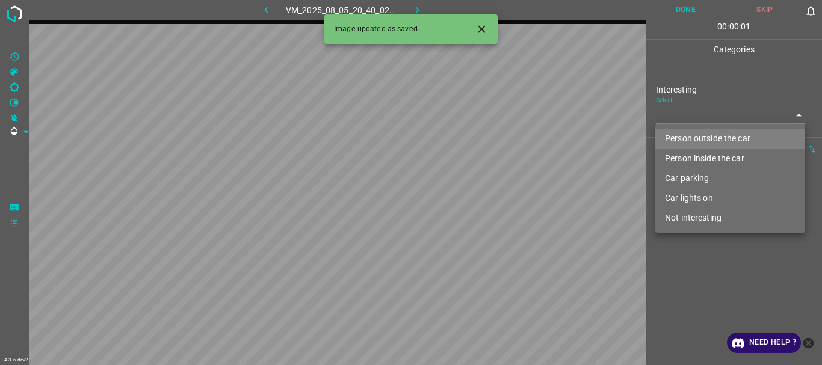
click at [684, 114] on body "4.3.6-dev2 VM_2025_08_05_20_40_02_827_09.gif Done Skip 0 00 : 00 : 01 Categorie…" at bounding box center [411, 182] width 822 height 365
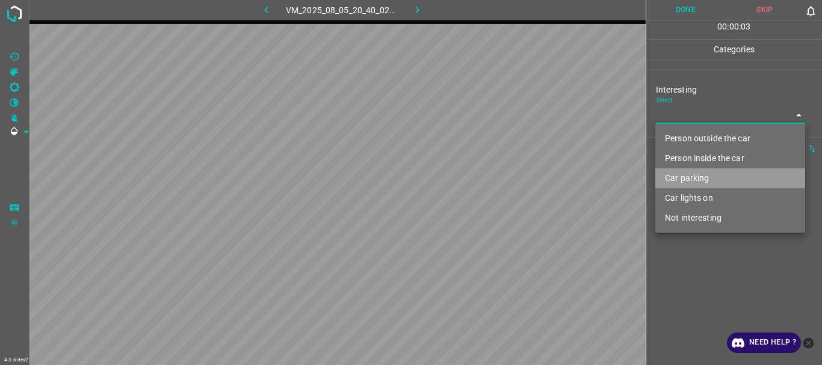
click at [696, 177] on li "Car parking" at bounding box center [731, 179] width 150 height 20
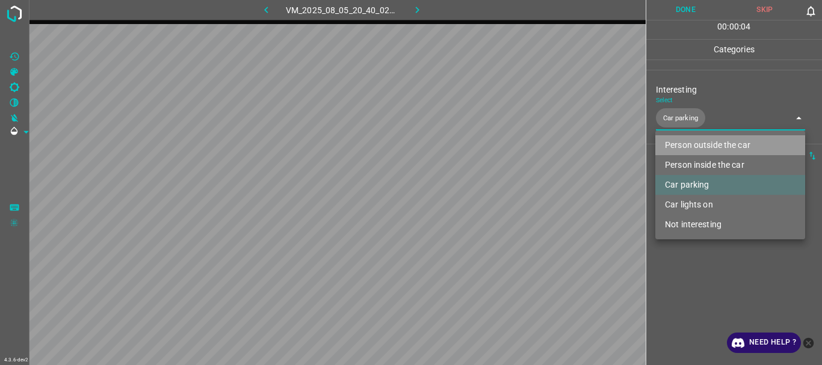
click at [702, 146] on li "Person outside the car" at bounding box center [731, 145] width 150 height 20
type input "Car parking,Person outside the car"
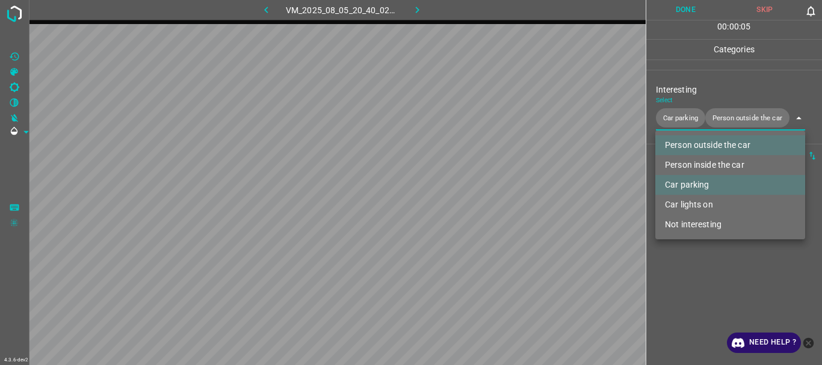
click at [704, 305] on div at bounding box center [411, 182] width 822 height 365
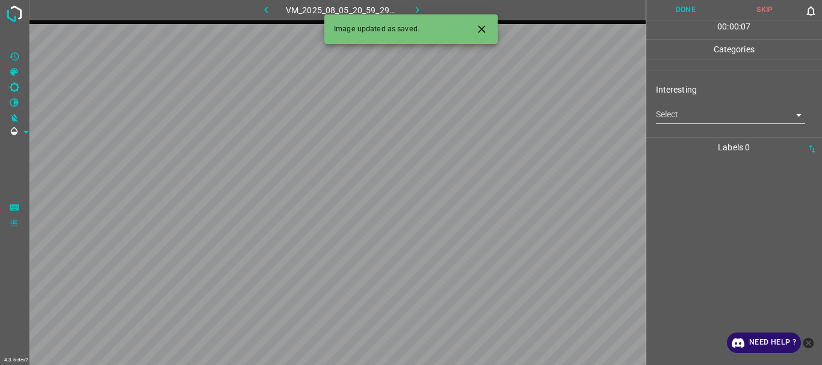
click at [692, 109] on body "4.3.6-dev2 VM_2025_08_05_20_59_29_563_00.gif Done Skip 0 00 : 00 : 07 Categorie…" at bounding box center [411, 182] width 822 height 365
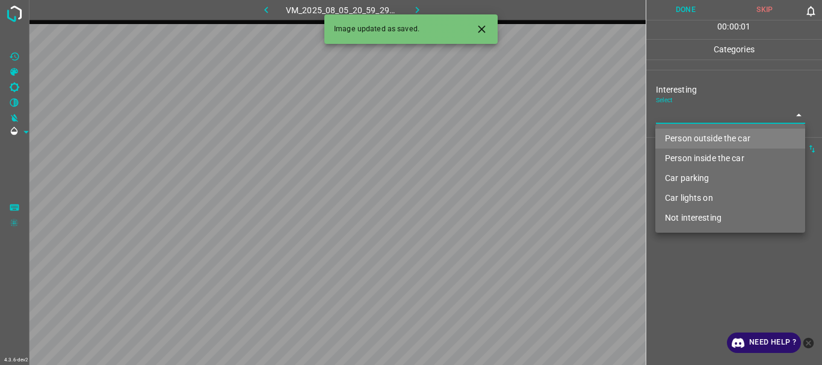
click at [684, 137] on li "Person outside the car" at bounding box center [731, 139] width 150 height 20
type input "Person outside the car"
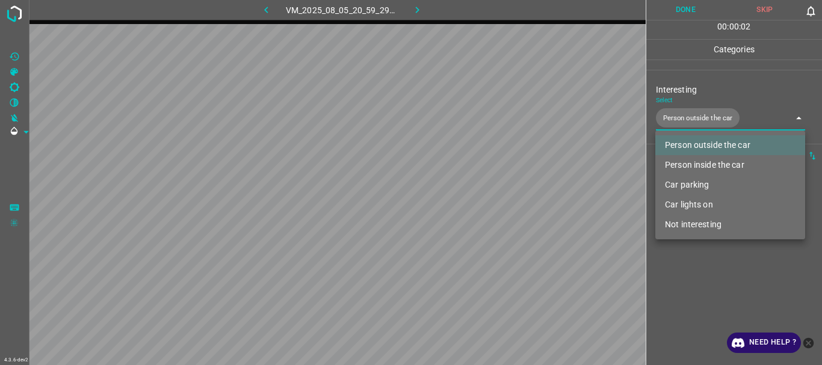
click at [690, 284] on div at bounding box center [411, 182] width 822 height 365
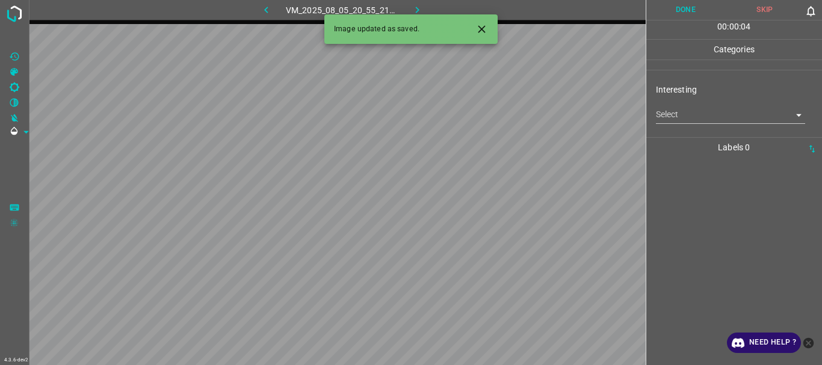
click at [699, 121] on body "4.3.6-dev2 VM_2025_08_05_20_55_21_982_04.gif Done Skip 0 00 : 00 : 04 Categorie…" at bounding box center [411, 182] width 822 height 365
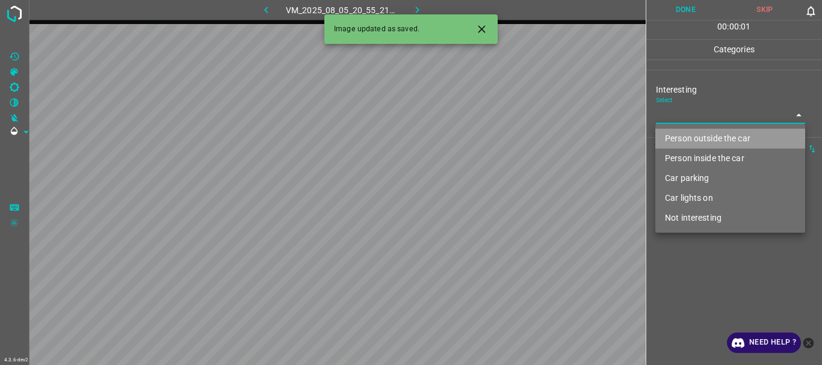
click at [689, 137] on li "Person outside the car" at bounding box center [731, 139] width 150 height 20
type input "Person outside the car"
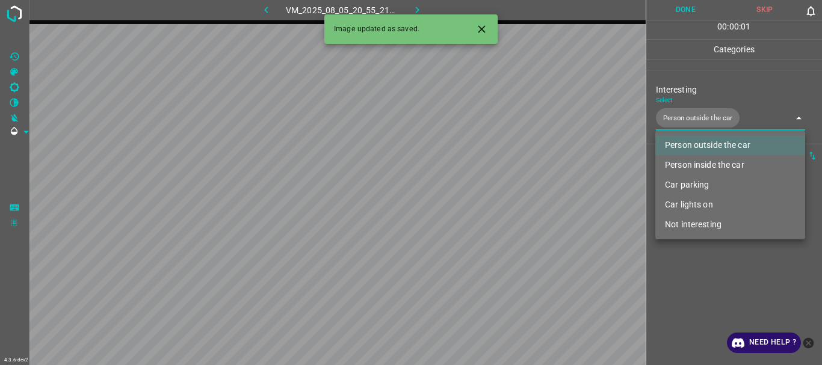
click at [689, 281] on div at bounding box center [411, 182] width 822 height 365
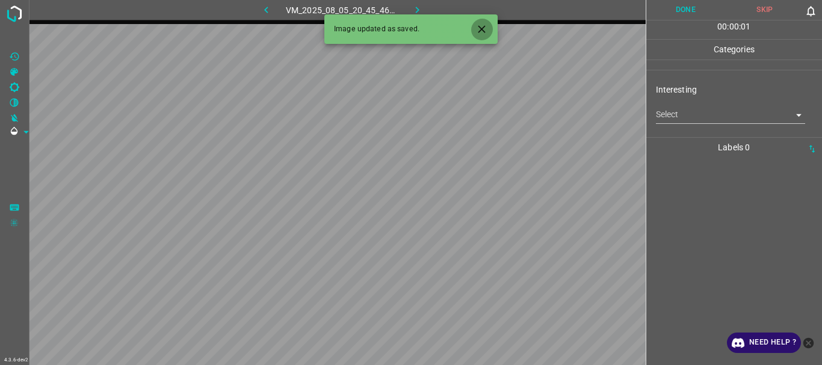
click at [476, 28] on icon "Close" at bounding box center [482, 29] width 13 height 13
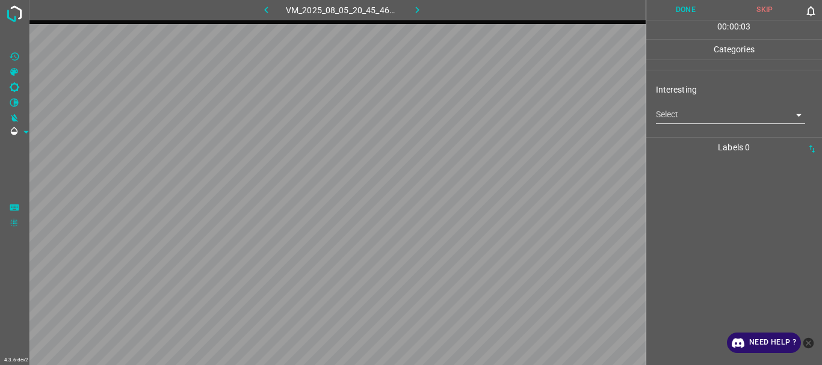
click at [656, 116] on body "4.3.6-dev2 VM_2025_08_05_20_45_46_475_02.gif Done Skip 0 00 : 00 : 03 Categorie…" at bounding box center [411, 182] width 822 height 365
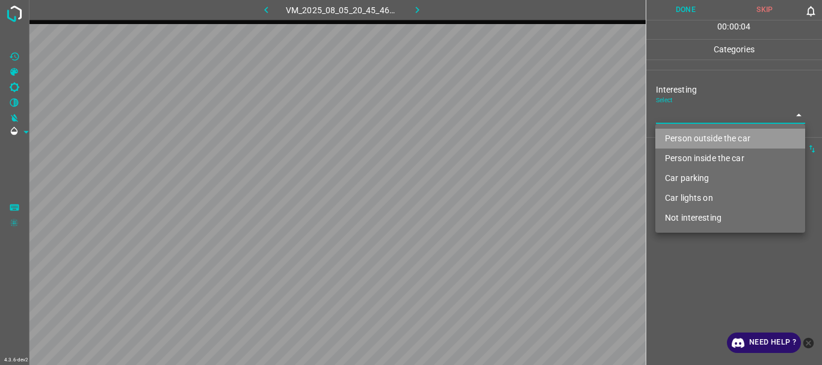
click at [672, 139] on li "Person outside the car" at bounding box center [731, 139] width 150 height 20
type input "Person outside the car"
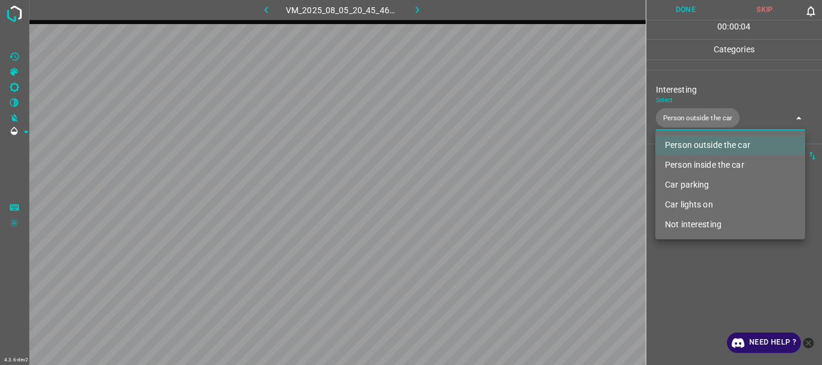
click at [675, 284] on div at bounding box center [411, 182] width 822 height 365
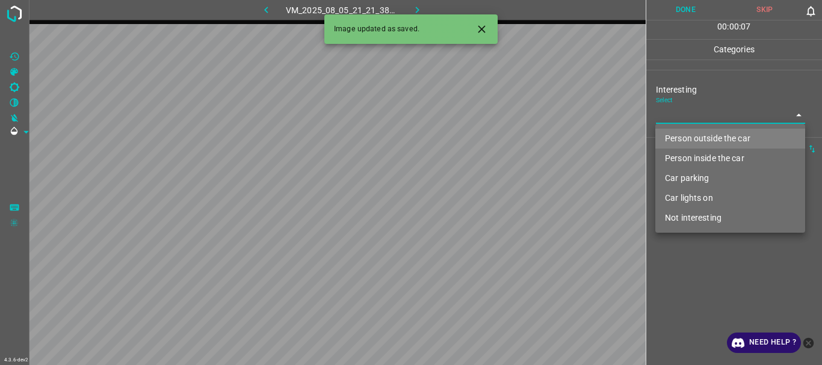
click at [680, 123] on body "4.3.6-dev2 VM_2025_08_05_21_21_38_105_02.gif Done Skip 0 00 : 00 : 07 Categorie…" at bounding box center [411, 182] width 822 height 365
click at [681, 137] on li "Person outside the car" at bounding box center [731, 139] width 150 height 20
type input "Person outside the car"
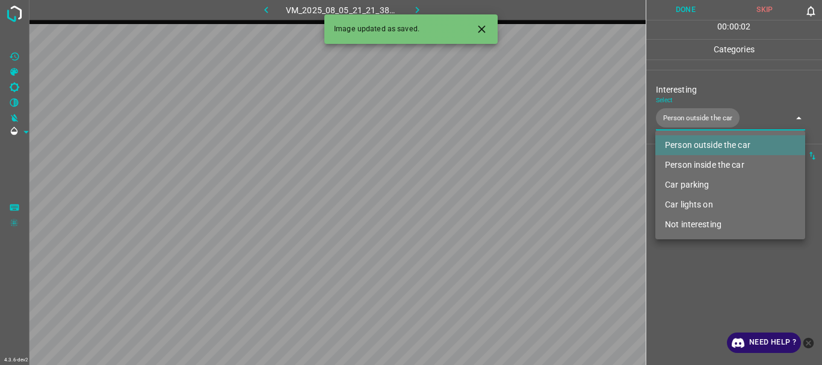
click at [700, 287] on div at bounding box center [411, 182] width 822 height 365
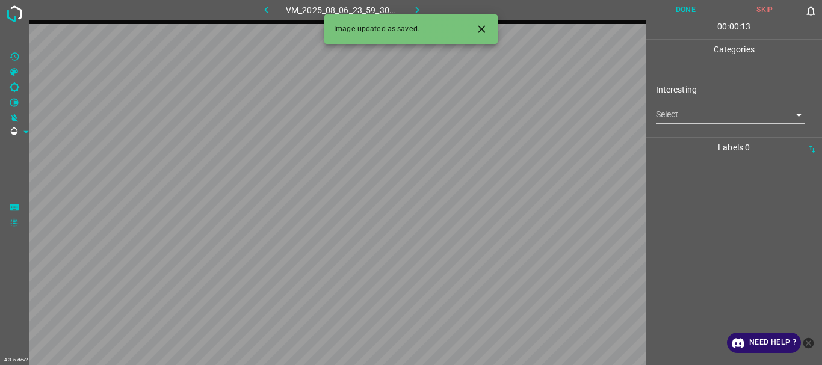
click at [707, 114] on body "4.3.6-dev2 VM_2025_08_06_23_59_30_453_01.gif Done Skip 0 00 : 00 : 13 Categorie…" at bounding box center [411, 182] width 822 height 365
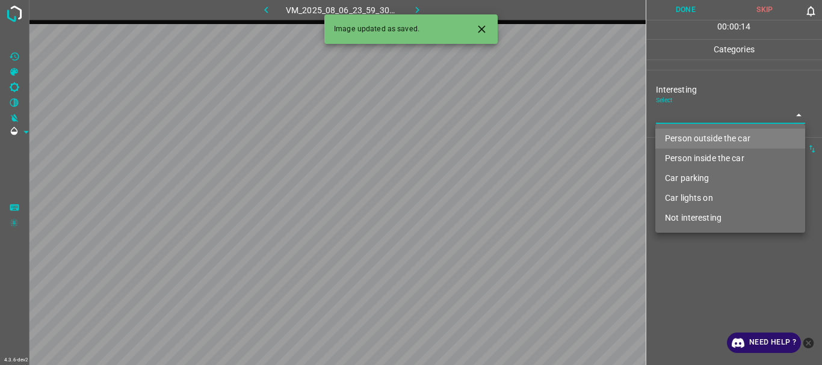
click at [693, 134] on li "Person outside the car" at bounding box center [731, 139] width 150 height 20
type input "Person outside the car"
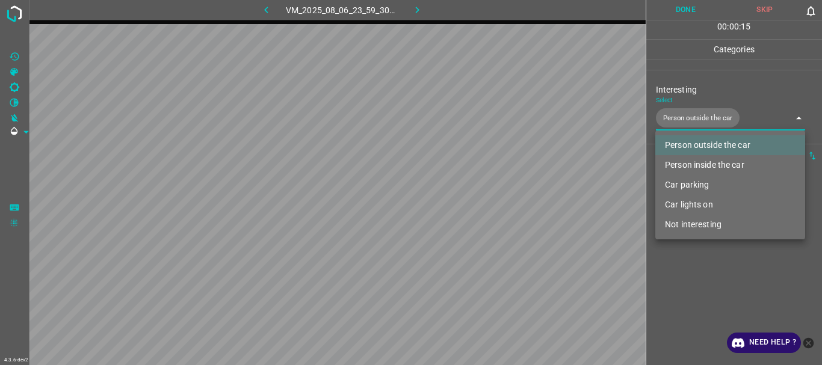
click at [705, 287] on div at bounding box center [411, 182] width 822 height 365
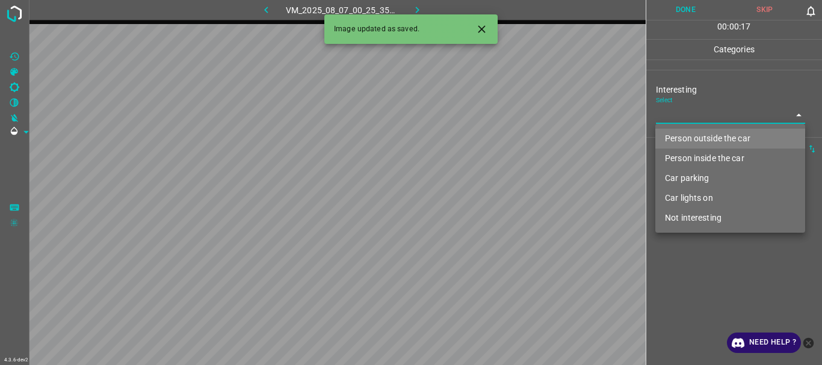
click at [683, 120] on body "4.3.6-dev2 VM_2025_08_07_00_25_35_272_02.gif Done Skip 0 00 : 00 : 17 Categorie…" at bounding box center [411, 182] width 822 height 365
click at [680, 135] on li "Person outside the car" at bounding box center [731, 139] width 150 height 20
type input "Person outside the car"
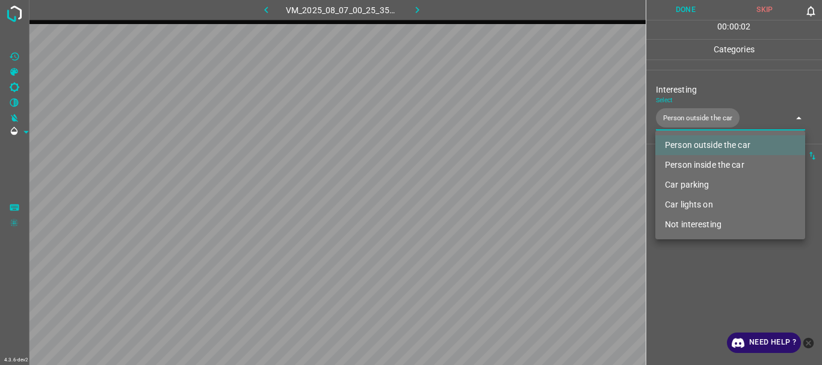
click at [678, 291] on div at bounding box center [411, 182] width 822 height 365
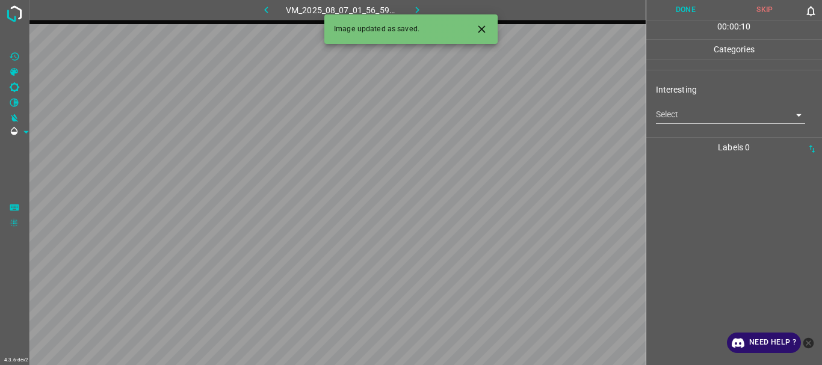
click at [671, 117] on body "4.3.6-dev2 VM_2025_08_07_01_56_59_472_09.gif Done Skip 0 00 : 00 : 10 Categorie…" at bounding box center [411, 182] width 822 height 365
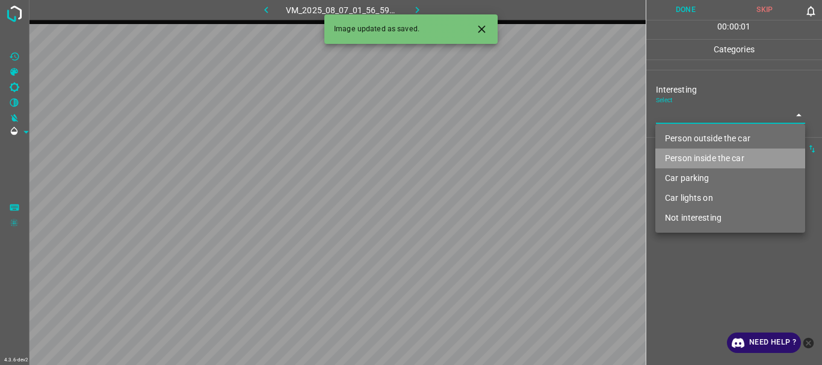
click at [684, 156] on li "Person inside the car" at bounding box center [731, 159] width 150 height 20
type input "Person inside the car"
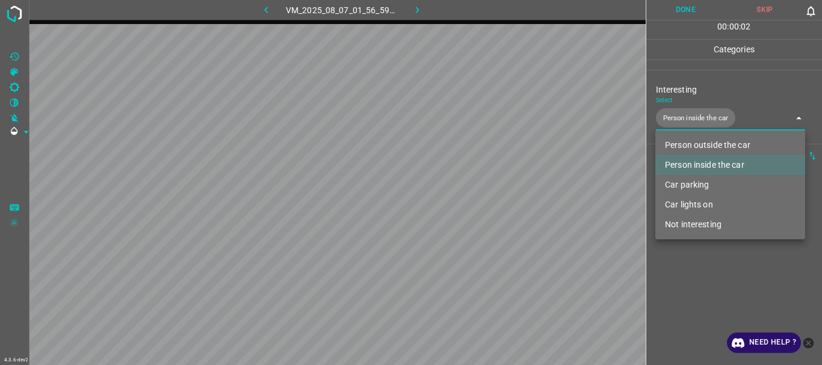
click at [695, 284] on div at bounding box center [411, 182] width 822 height 365
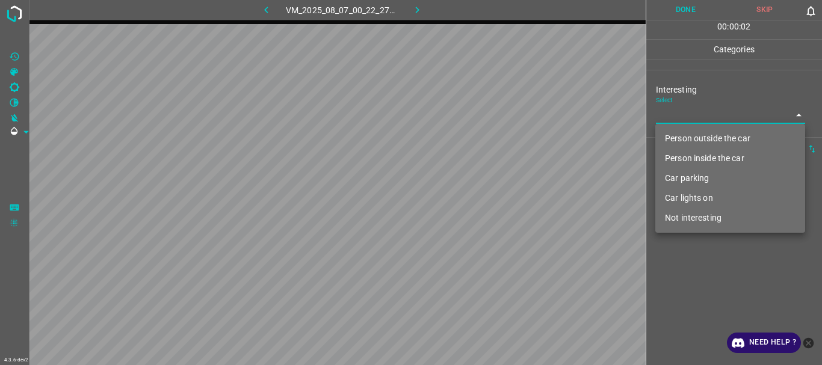
click at [685, 120] on body "4.3.6-dev2 VM_2025_08_07_00_22_27_357_05.gif Done Skip 0 00 : 00 : 02 Categorie…" at bounding box center [411, 182] width 822 height 365
click at [680, 138] on li "Person outside the car" at bounding box center [731, 139] width 150 height 20
type input "Person outside the car"
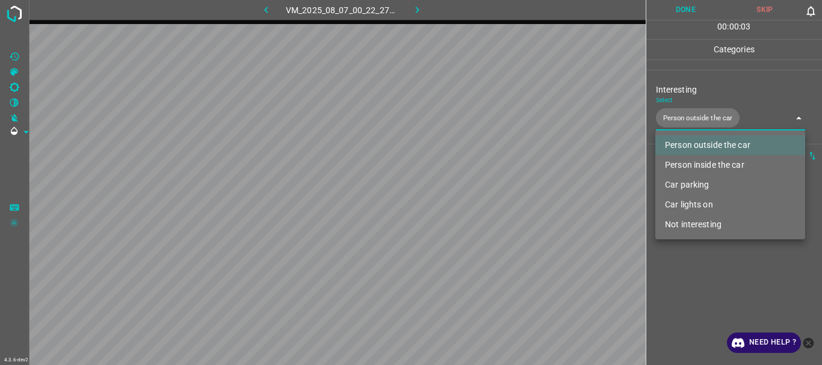
click at [672, 282] on div at bounding box center [411, 182] width 822 height 365
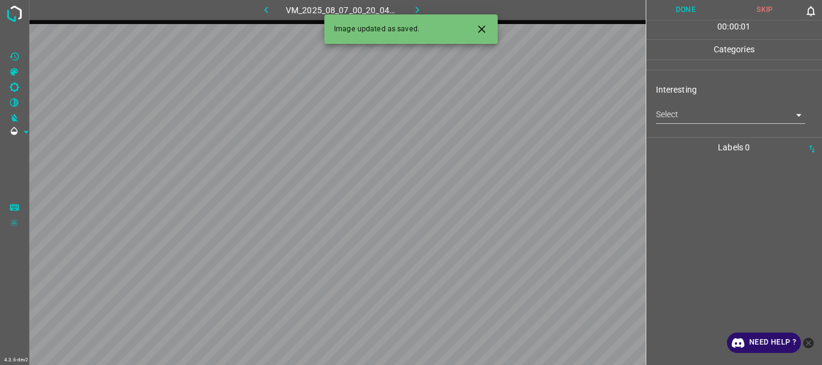
click at [677, 114] on body "4.3.6-dev2 VM_2025_08_07_00_20_04_159_03.gif Done Skip 0 00 : 00 : 01 Categorie…" at bounding box center [411, 182] width 822 height 365
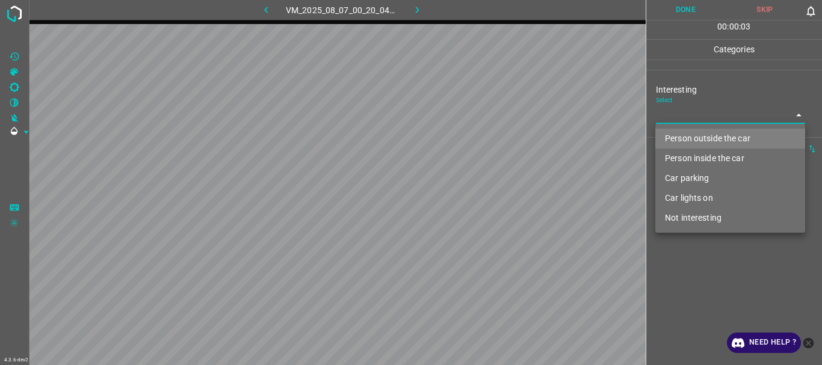
click at [678, 134] on li "Person outside the car" at bounding box center [731, 139] width 150 height 20
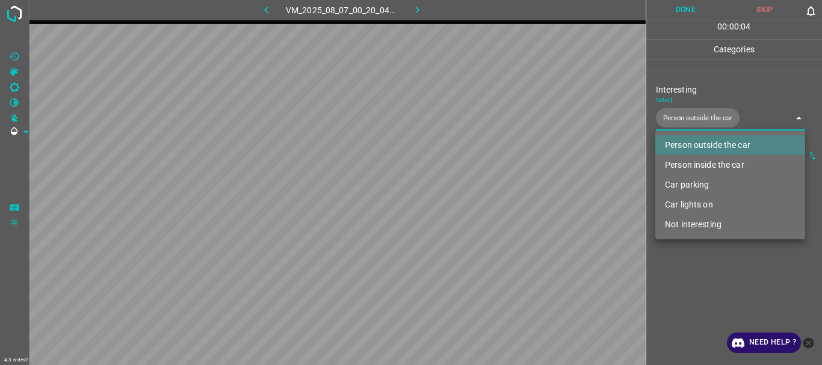
click at [685, 205] on li "Car lights on" at bounding box center [731, 205] width 150 height 20
type input "Person outside the car,Car lights on"
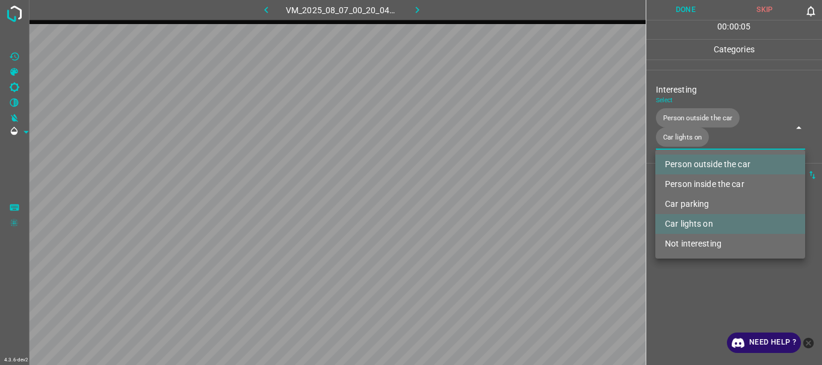
click at [692, 275] on div at bounding box center [411, 182] width 822 height 365
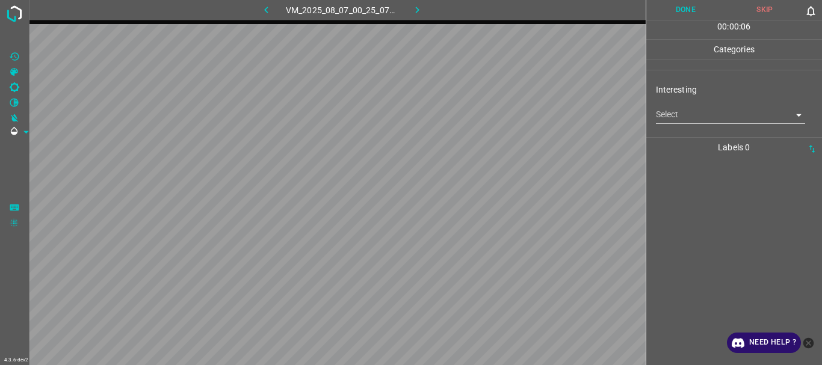
click at [666, 114] on body "4.3.6-dev2 VM_2025_08_07_00_25_07_988_01.gif Done Skip 0 00 : 00 : 06 Categorie…" at bounding box center [411, 182] width 822 height 365
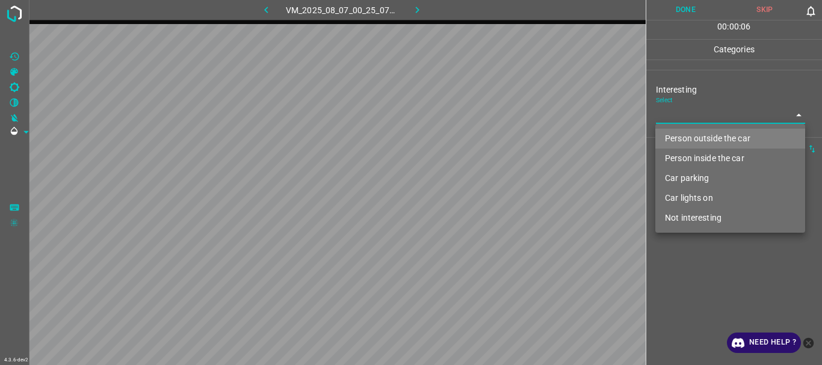
click at [668, 135] on li "Person outside the car" at bounding box center [731, 139] width 150 height 20
type input "Person outside the car"
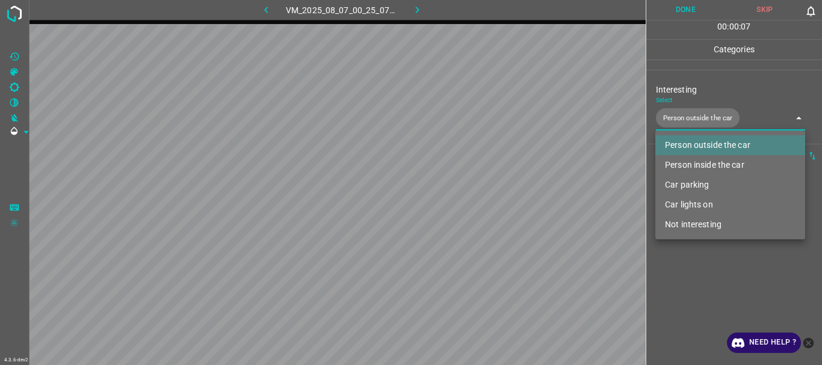
click at [679, 253] on div at bounding box center [411, 182] width 822 height 365
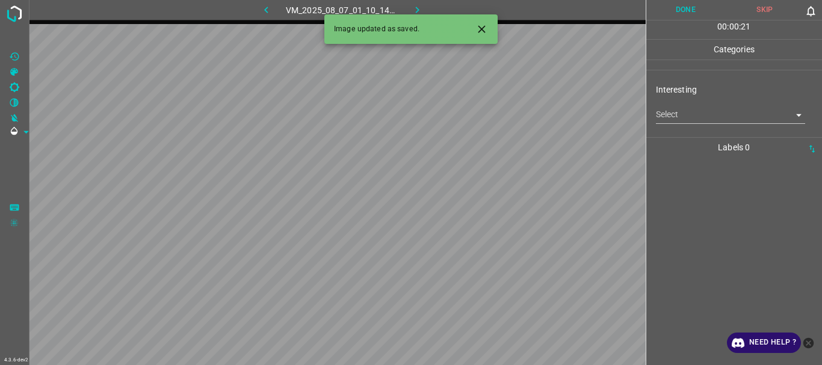
click at [708, 118] on body "4.3.6-dev2 VM_2025_08_07_01_10_14_364_05.gif Done Skip 0 00 : 00 : 21 Categorie…" at bounding box center [411, 182] width 822 height 365
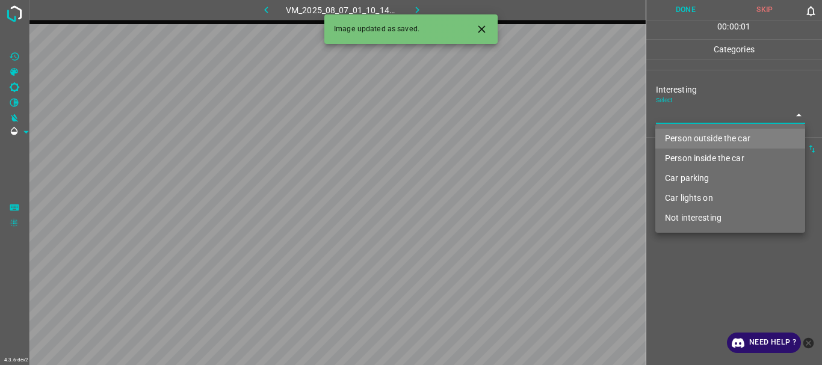
click at [691, 137] on li "Person outside the car" at bounding box center [731, 139] width 150 height 20
type input "Person outside the car"
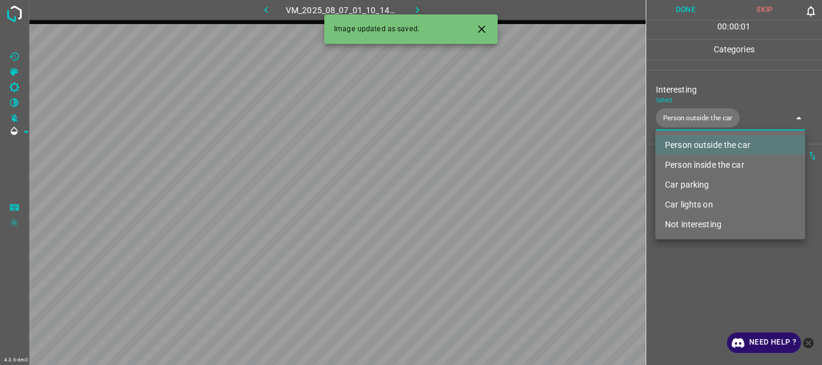
click at [693, 277] on div at bounding box center [411, 182] width 822 height 365
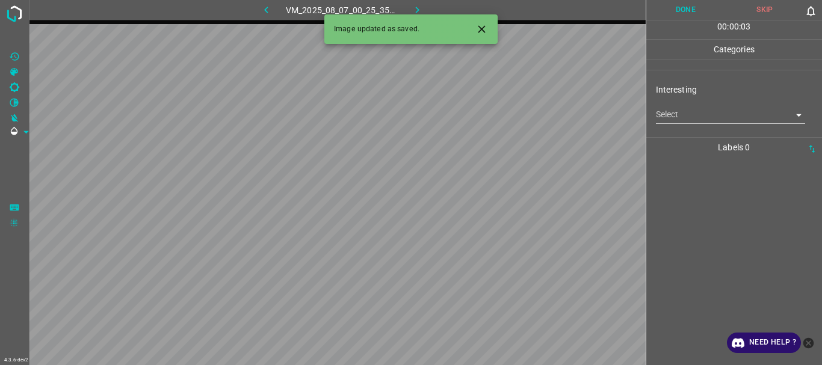
click at [680, 116] on body "4.3.6-dev2 VM_2025_08_07_00_25_35_272_00.gif Done Skip 0 00 : 00 : 03 Categorie…" at bounding box center [411, 182] width 822 height 365
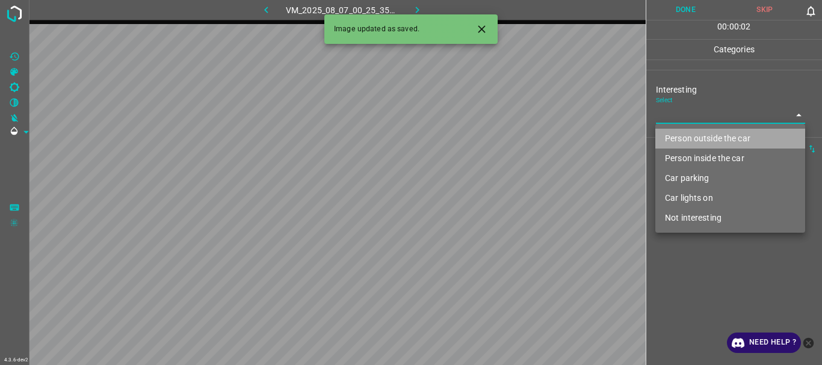
click at [678, 142] on li "Person outside the car" at bounding box center [731, 139] width 150 height 20
type input "Person outside the car"
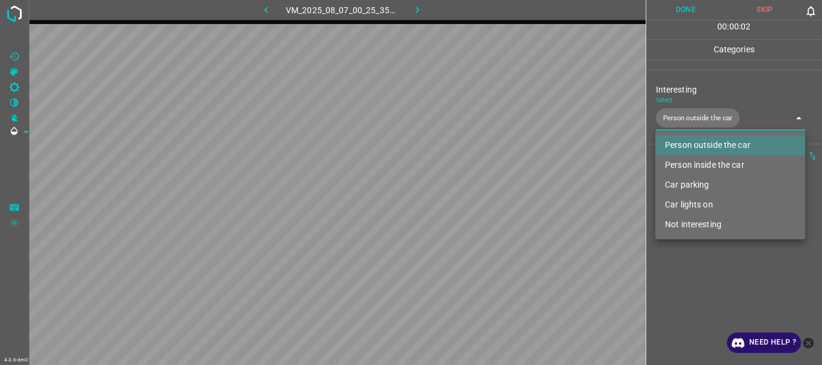
click at [685, 279] on div at bounding box center [411, 182] width 822 height 365
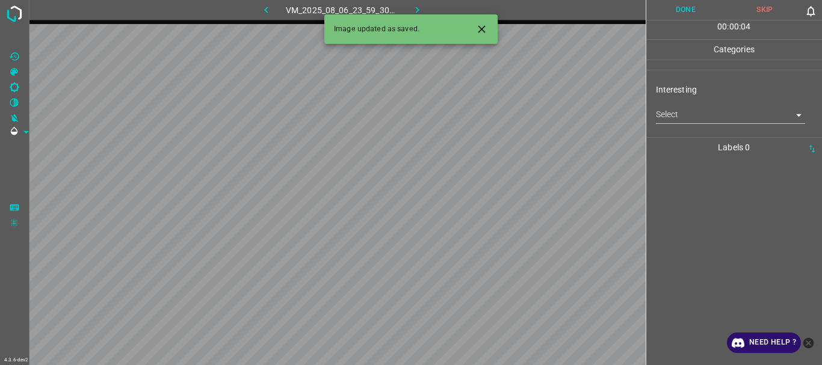
click at [674, 110] on body "4.3.6-dev2 VM_2025_08_06_23_59_30_453_04.gif Done Skip 0 00 : 00 : 04 Categorie…" at bounding box center [411, 182] width 822 height 365
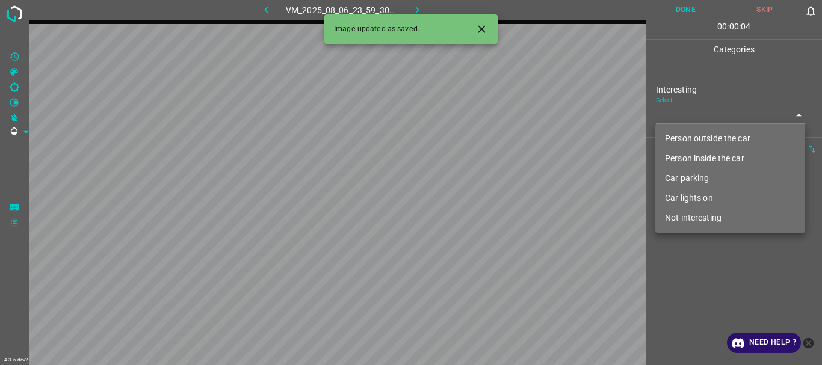
click at [675, 135] on li "Person outside the car" at bounding box center [731, 139] width 150 height 20
type input "Person outside the car"
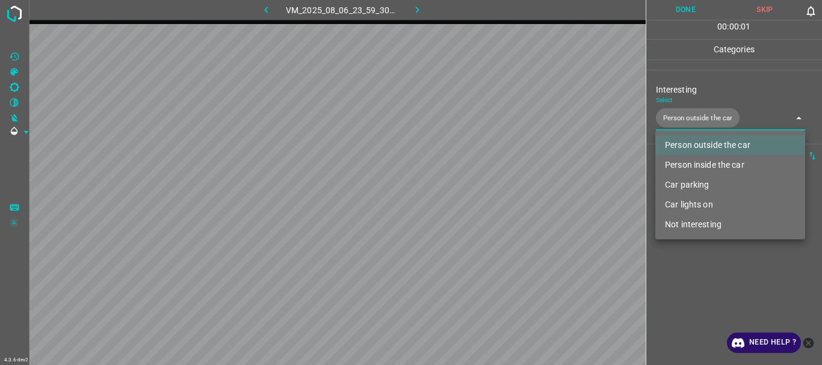
click at [680, 279] on div at bounding box center [411, 182] width 822 height 365
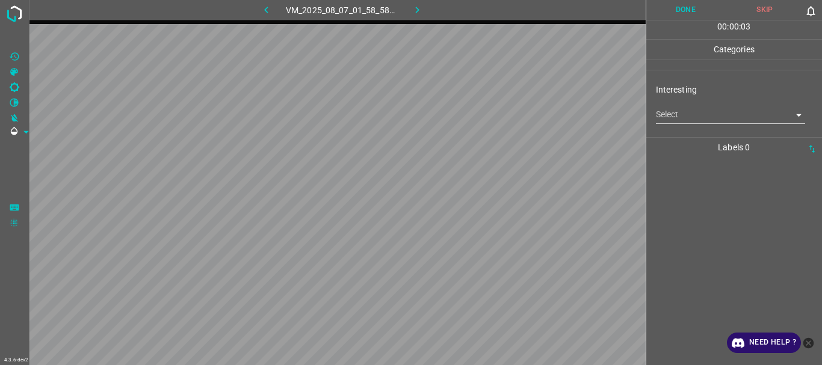
click at [689, 119] on body "4.3.6-dev2 VM_2025_08_07_01_58_58_904_01.gif Done Skip 0 00 : 00 : 03 Categorie…" at bounding box center [411, 182] width 822 height 365
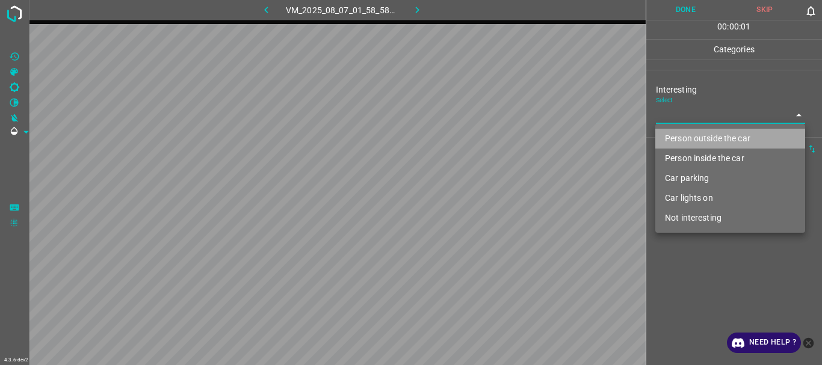
click at [683, 140] on li "Person outside the car" at bounding box center [731, 139] width 150 height 20
type input "Person outside the car"
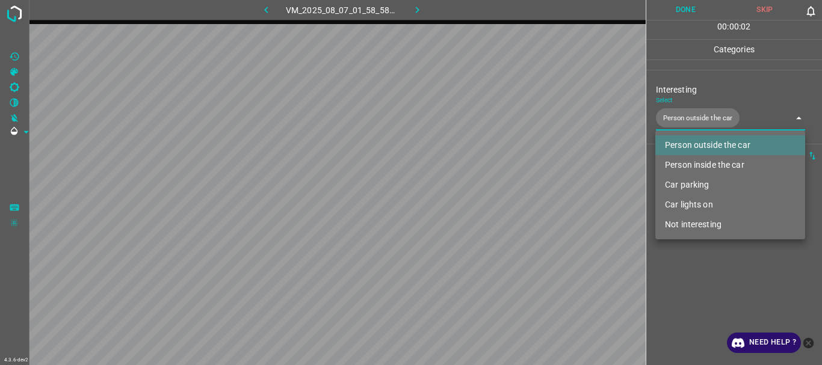
click at [686, 291] on div at bounding box center [411, 182] width 822 height 365
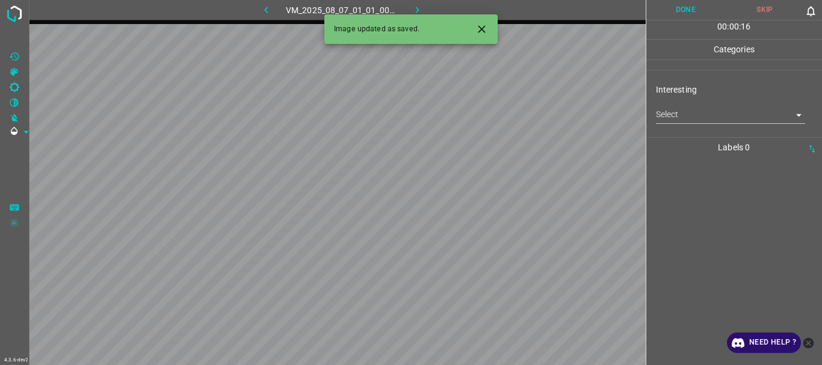
click at [678, 113] on body "4.3.6-dev2 VM_2025_08_07_01_01_00_215_00.gif Done Skip 0 00 : 00 : 16 Categorie…" at bounding box center [411, 182] width 822 height 365
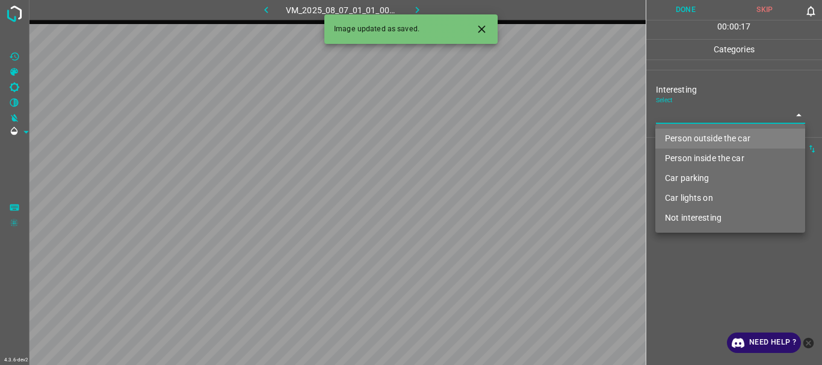
click at [696, 157] on li "Person inside the car" at bounding box center [731, 159] width 150 height 20
type input "Person inside the car"
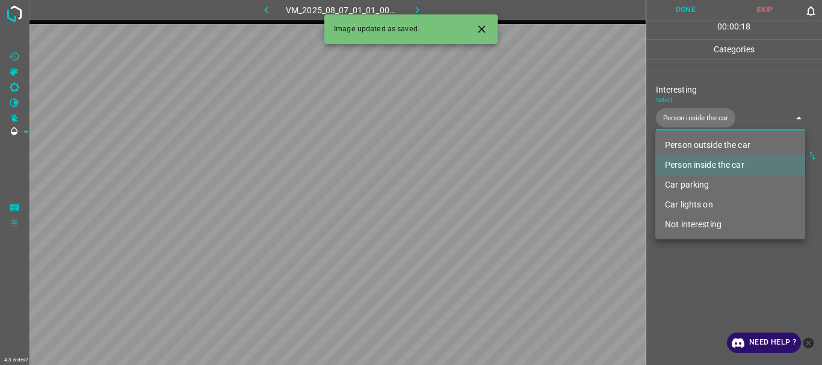
click at [703, 294] on div at bounding box center [411, 182] width 822 height 365
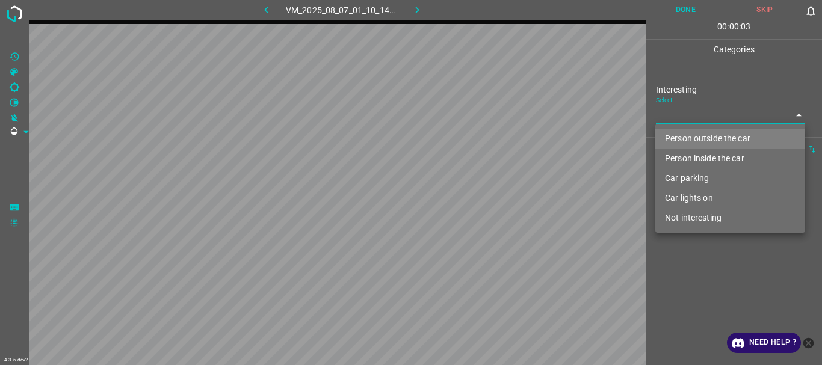
click at [707, 114] on body "4.3.6-dev2 VM_2025_08_07_01_10_14_364_01.gif Done Skip 0 00 : 00 : 03 Categorie…" at bounding box center [411, 182] width 822 height 365
click at [695, 132] on li "Person outside the car" at bounding box center [731, 139] width 150 height 20
type input "Person outside the car"
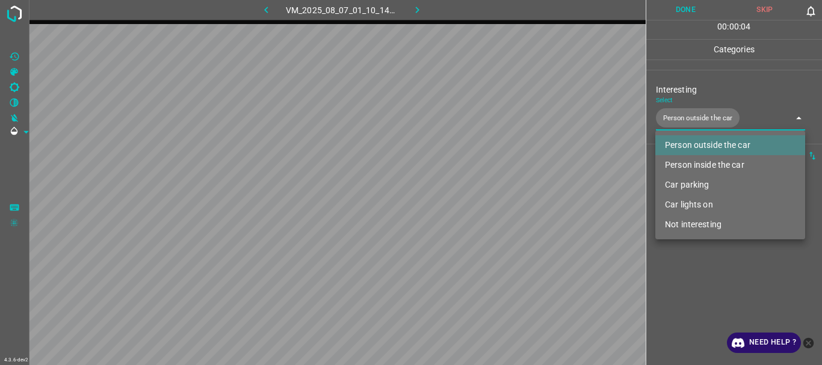
click at [689, 277] on div at bounding box center [411, 182] width 822 height 365
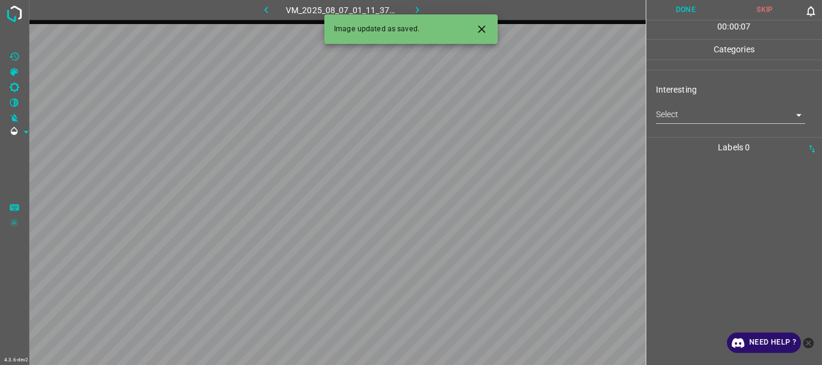
click at [675, 121] on body "4.3.6-dev2 VM_2025_08_07_01_11_37_034_03.gif Done Skip 0 00 : 00 : 07 Categorie…" at bounding box center [411, 182] width 822 height 365
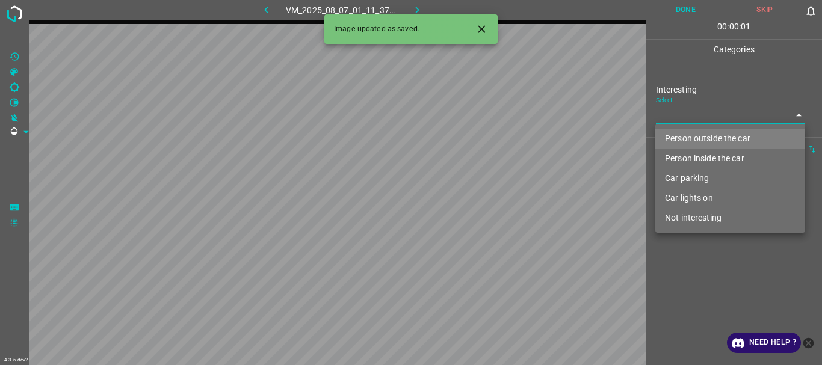
click at [680, 135] on li "Person outside the car" at bounding box center [731, 139] width 150 height 20
type input "Person outside the car"
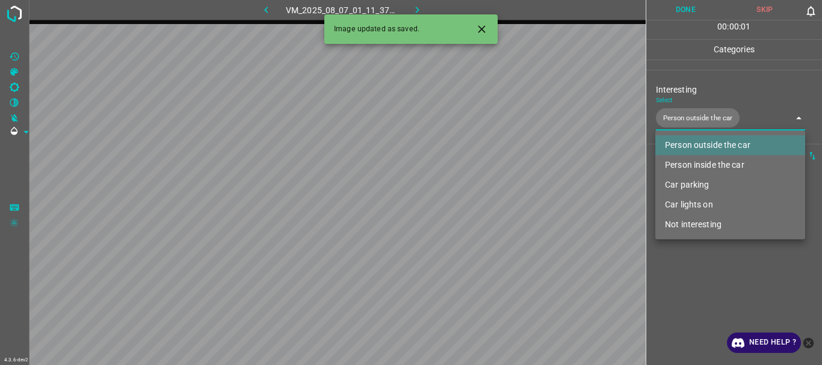
click at [695, 290] on div at bounding box center [411, 182] width 822 height 365
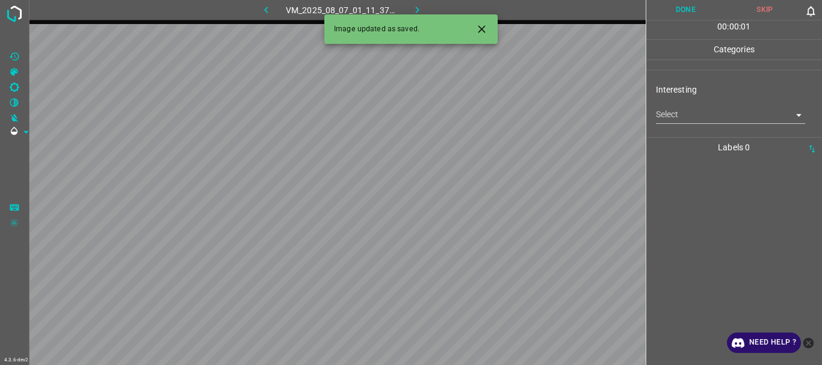
click at [666, 111] on body "4.3.6-dev2 VM_2025_08_07_01_11_37_034_04.gif Done Skip 0 00 : 00 : 01 Categorie…" at bounding box center [411, 182] width 822 height 365
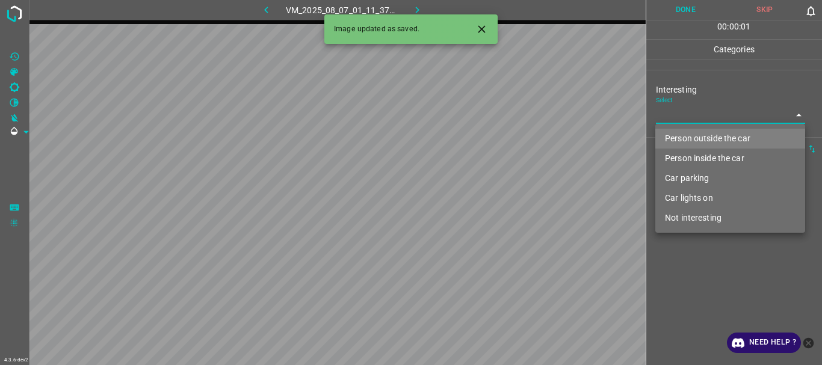
click at [671, 137] on li "Person outside the car" at bounding box center [731, 139] width 150 height 20
type input "Person outside the car"
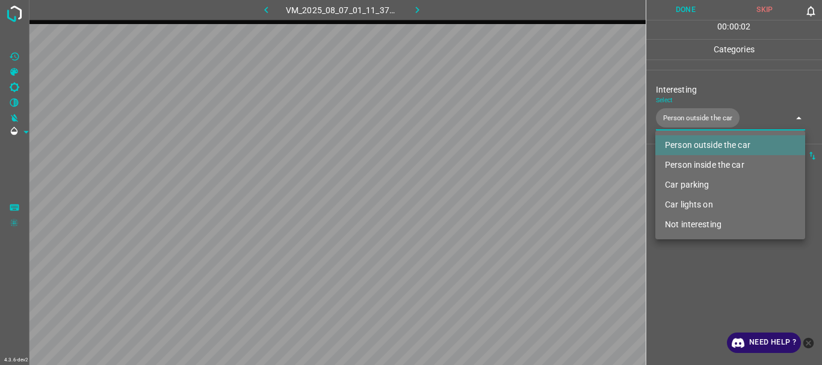
click at [691, 291] on div at bounding box center [411, 182] width 822 height 365
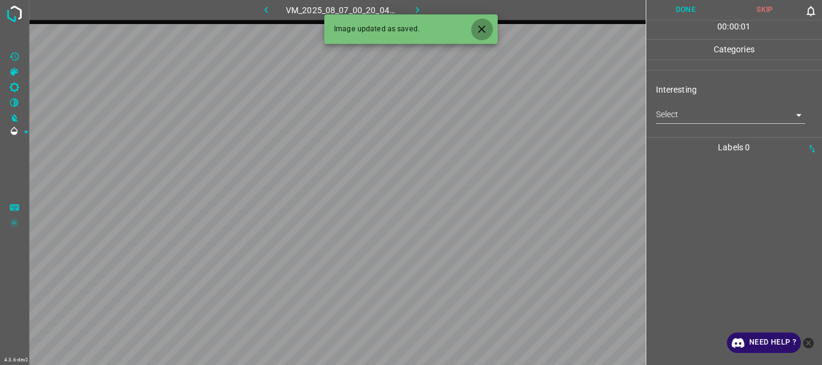
click at [488, 32] on icon "Close" at bounding box center [482, 29] width 13 height 13
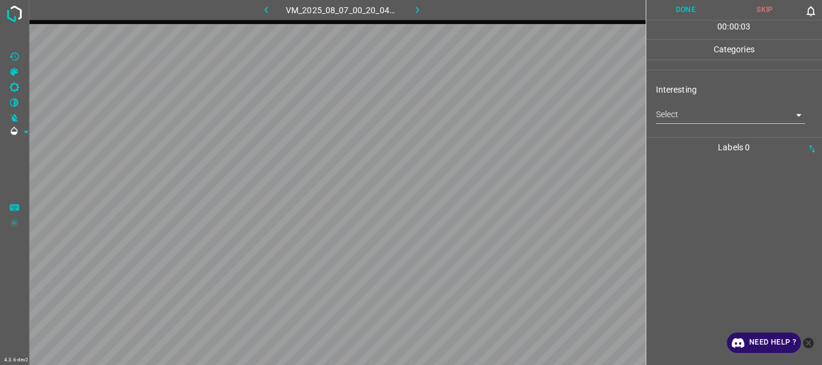
click at [678, 113] on body "4.3.6-dev2 VM_2025_08_07_00_20_04_159_02.gif Done Skip 0 00 : 00 : 03 Categorie…" at bounding box center [411, 182] width 822 height 365
click at [669, 113] on body "4.3.6-dev2 VM_2025_08_07_00_20_04_159_02.gif Done Skip 0 00 : 00 : 04 Categorie…" at bounding box center [411, 182] width 822 height 365
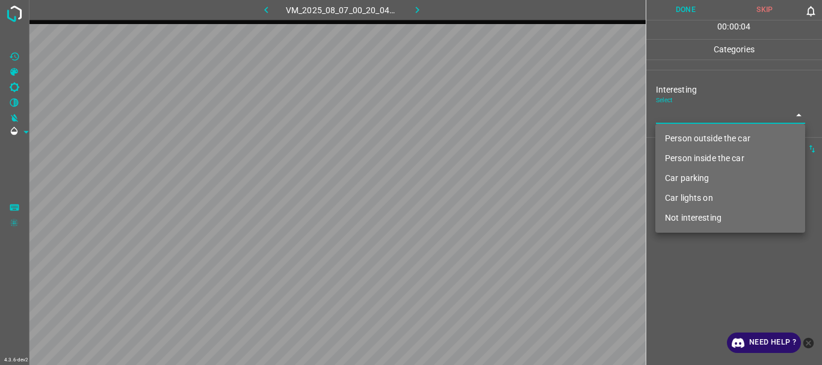
click at [676, 136] on li "Person outside the car" at bounding box center [731, 139] width 150 height 20
type input "Person outside the car"
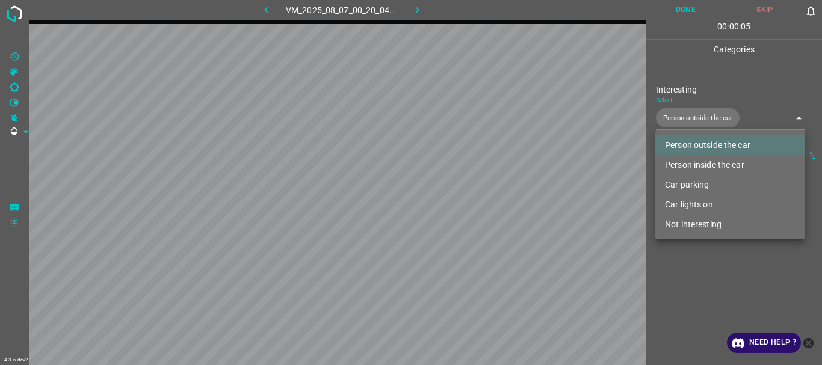
click at [699, 289] on div at bounding box center [411, 182] width 822 height 365
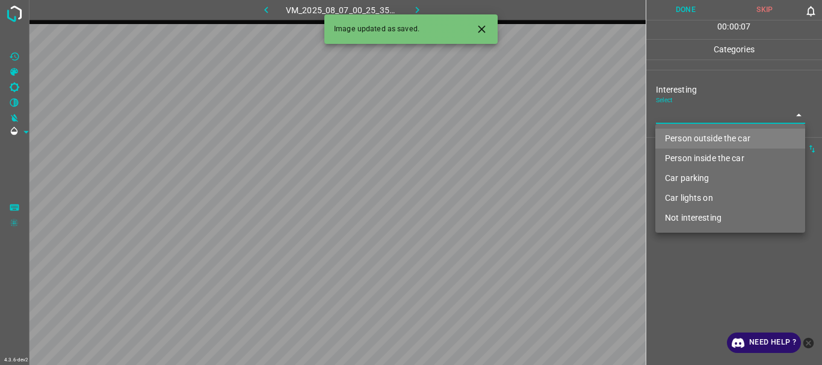
click at [675, 120] on body "4.3.6-dev2 VM_2025_08_07_00_25_35_272_01.gif Done Skip 0 00 : 00 : 07 Categorie…" at bounding box center [411, 182] width 822 height 365
click at [672, 135] on li "Person outside the car" at bounding box center [731, 139] width 150 height 20
type input "Person outside the car"
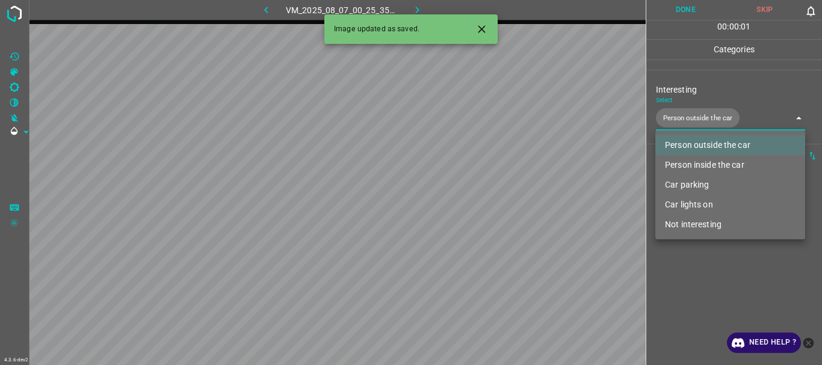
click at [696, 308] on div at bounding box center [411, 182] width 822 height 365
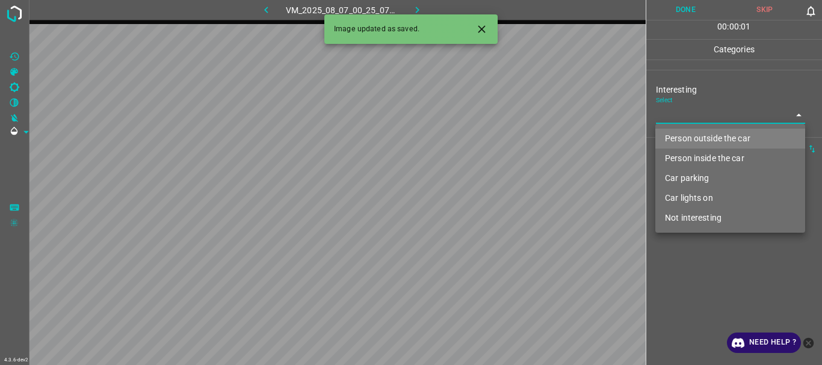
click at [691, 109] on body "4.3.6-dev2 VM_2025_08_07_00_25_07_988_02.gif Done Skip 0 00 : 00 : 01 Categorie…" at bounding box center [411, 182] width 822 height 365
click at [692, 139] on li "Person outside the car" at bounding box center [731, 139] width 150 height 20
type input "Person outside the car"
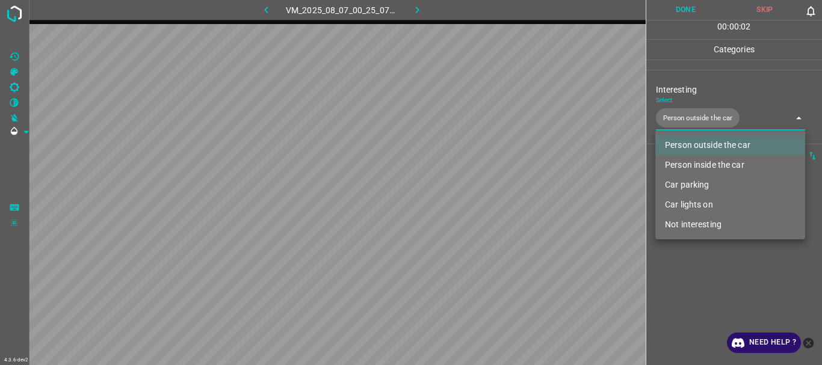
click at [710, 312] on div at bounding box center [411, 182] width 822 height 365
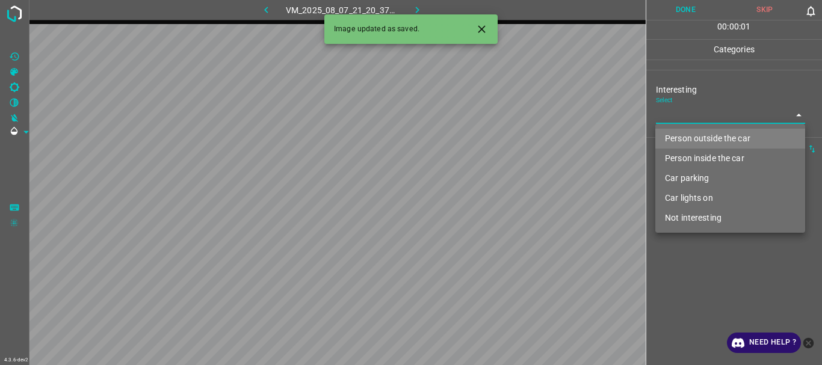
click at [696, 123] on body "4.3.6-dev2 VM_2025_08_07_21_20_37_975_05.gif Done Skip 0 00 : 00 : 01 Categorie…" at bounding box center [411, 182] width 822 height 365
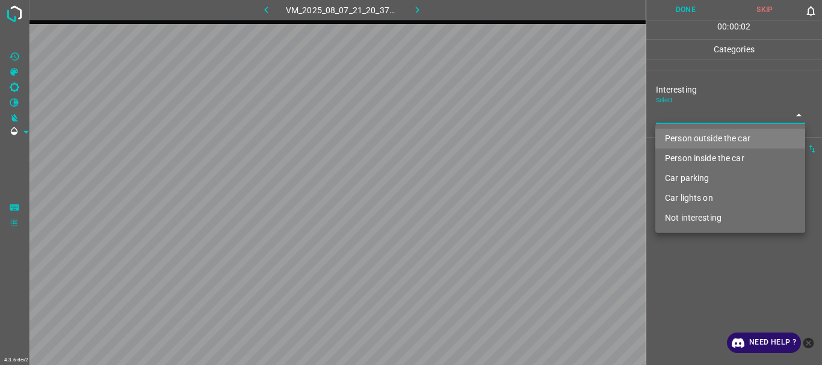
click at [684, 219] on li "Not interesting" at bounding box center [731, 218] width 150 height 20
type input "Not interesting"
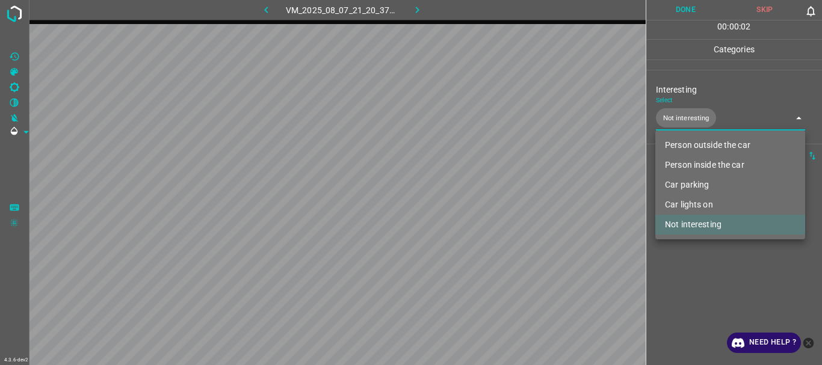
click at [682, 277] on div at bounding box center [411, 182] width 822 height 365
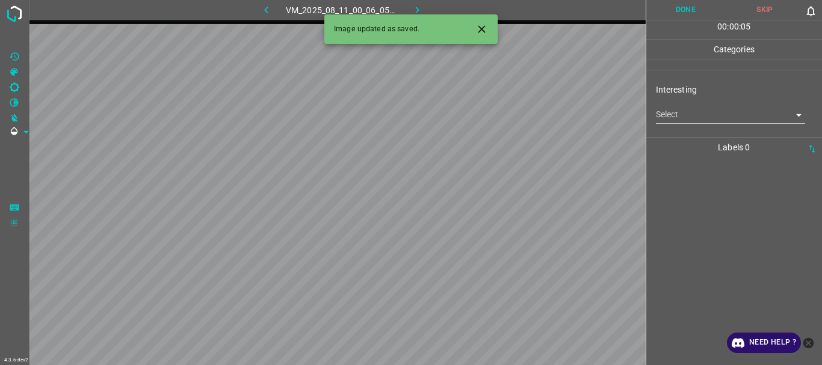
click at [688, 115] on body "4.3.6-dev2 VM_2025_08_11_00_06_05_933_13.gif Done Skip 0 00 : 00 : 05 Categorie…" at bounding box center [411, 182] width 822 height 365
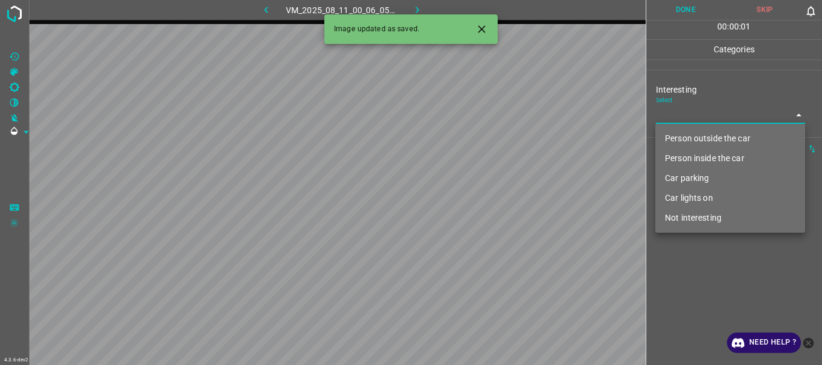
click at [680, 157] on li "Person inside the car" at bounding box center [731, 159] width 150 height 20
type input "Person inside the car"
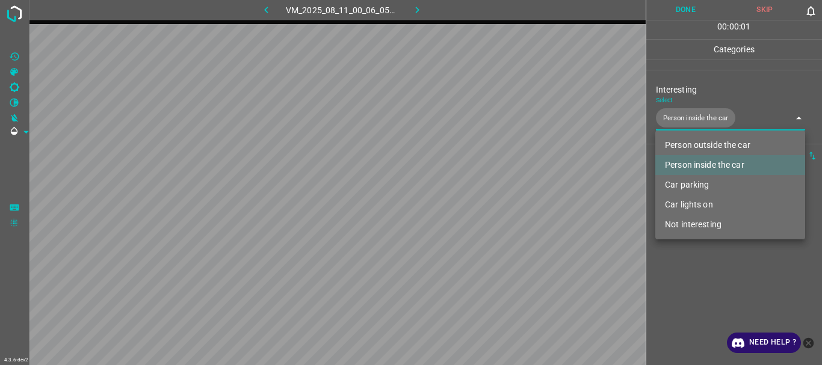
click at [681, 274] on div at bounding box center [411, 182] width 822 height 365
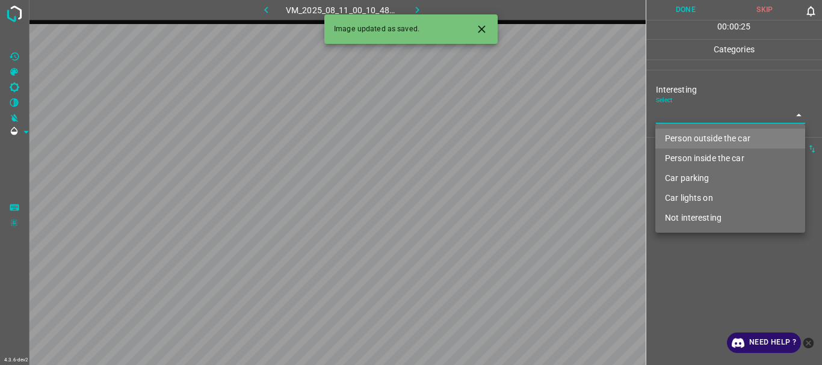
click at [683, 110] on body "4.3.6-dev2 VM_2025_08_11_00_10_48_062_01.gif Done Skip 0 00 : 00 : 25 Categorie…" at bounding box center [411, 182] width 822 height 365
click at [685, 138] on li "Person outside the car" at bounding box center [731, 139] width 150 height 20
type input "Person outside the car"
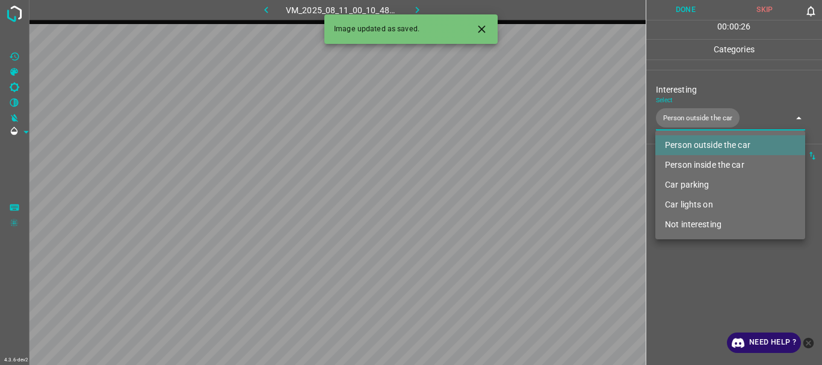
click at [679, 314] on div at bounding box center [411, 182] width 822 height 365
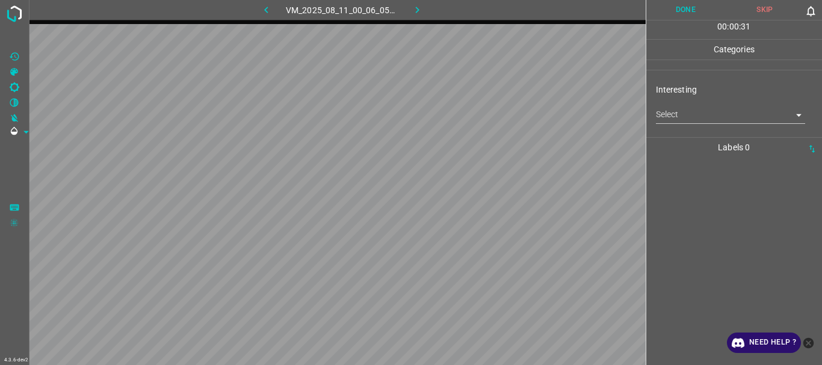
click at [681, 108] on body "4.3.6-dev2 VM_2025_08_11_00_06_05_933_02.gif Done Skip 0 00 : 00 : 31 Categorie…" at bounding box center [411, 182] width 822 height 365
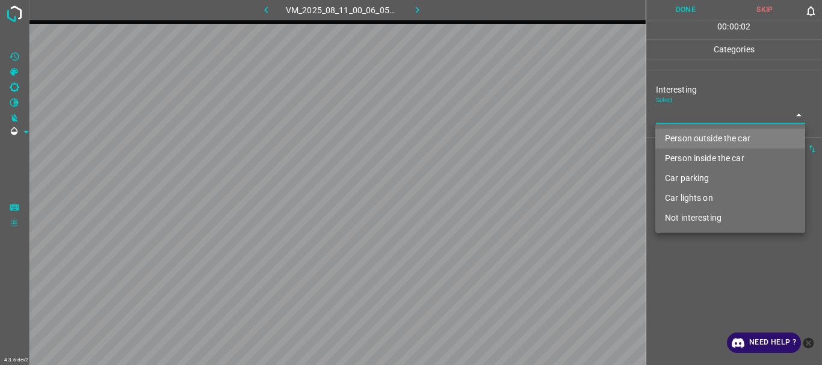
click at [678, 139] on li "Person outside the car" at bounding box center [731, 139] width 150 height 20
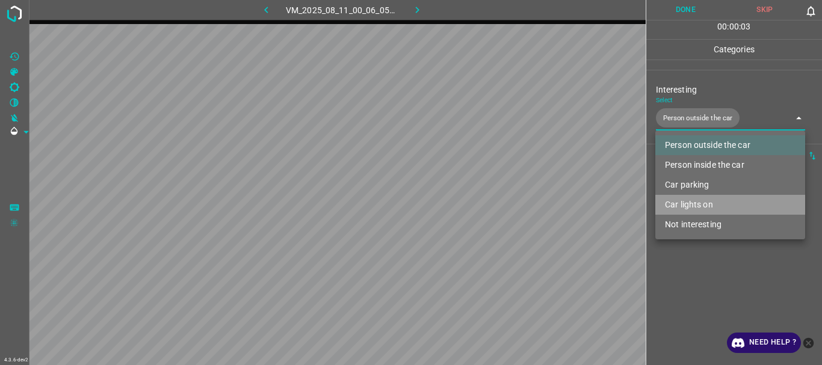
click at [675, 203] on li "Car lights on" at bounding box center [731, 205] width 150 height 20
type input "Person outside the car,Car lights on"
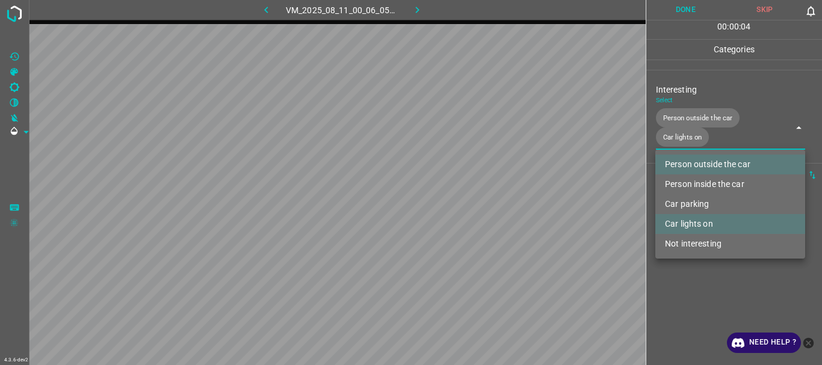
click at [684, 297] on div at bounding box center [411, 182] width 822 height 365
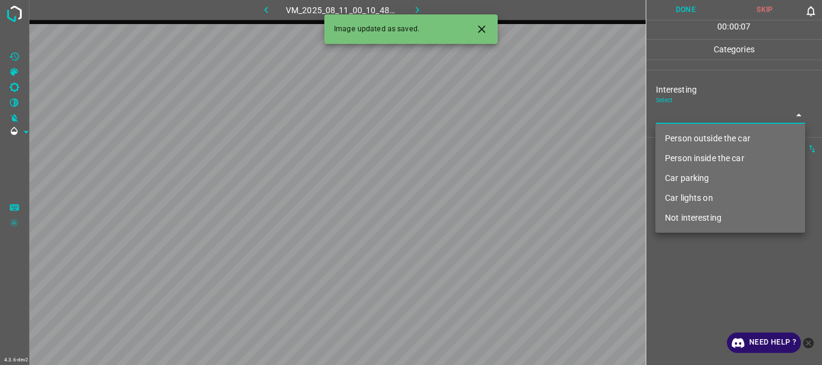
click at [686, 121] on body "4.3.6-dev2 VM_2025_08_11_00_10_48_062_00.gif Done Skip 0 00 : 00 : 07 Categorie…" at bounding box center [411, 182] width 822 height 365
click at [682, 138] on li "Person outside the car" at bounding box center [731, 139] width 150 height 20
type input "Person outside the car"
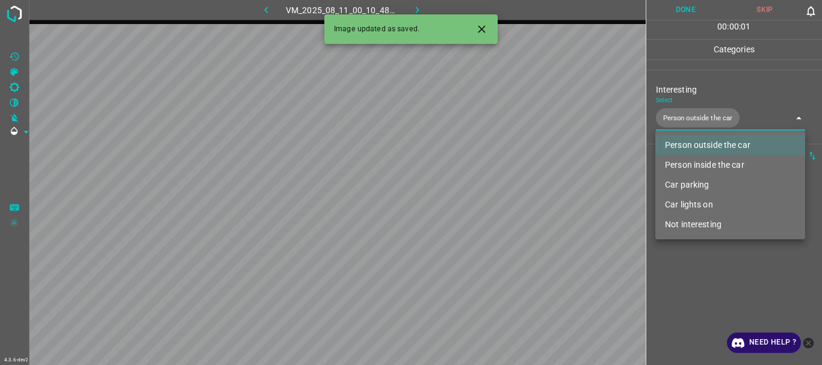
click at [704, 293] on div at bounding box center [411, 182] width 822 height 365
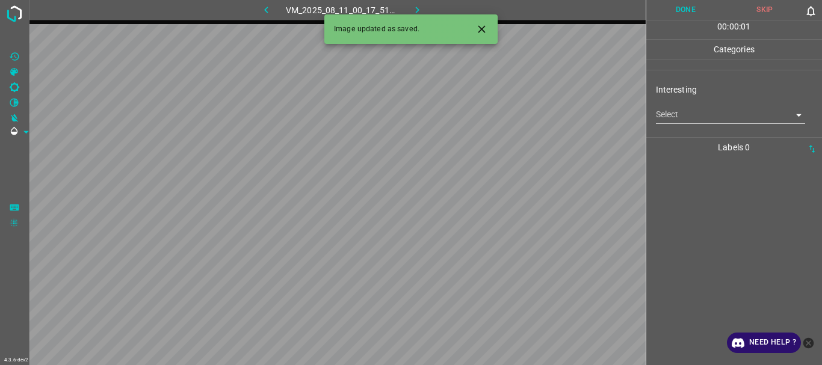
click at [695, 117] on body "4.3.6-dev2 VM_2025_08_11_00_17_51_275_04.gif Done Skip 0 00 : 00 : 01 Categorie…" at bounding box center [411, 182] width 822 height 365
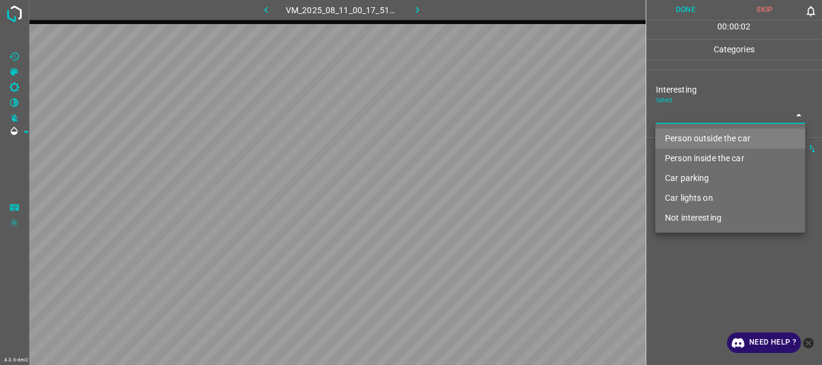
click at [689, 138] on li "Person outside the car" at bounding box center [731, 139] width 150 height 20
type input "Person outside the car"
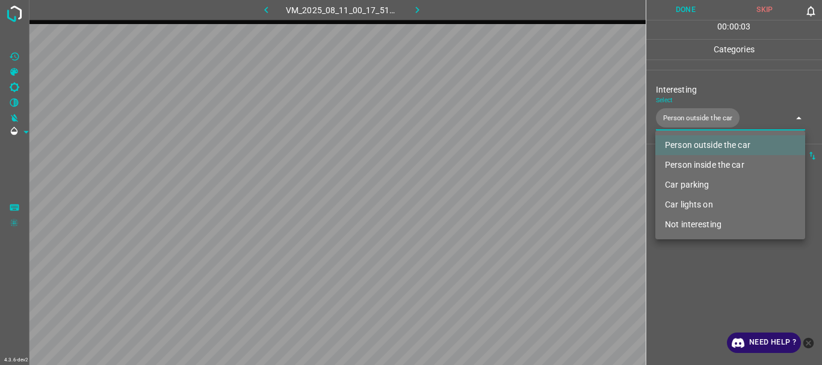
click at [693, 312] on div at bounding box center [411, 182] width 822 height 365
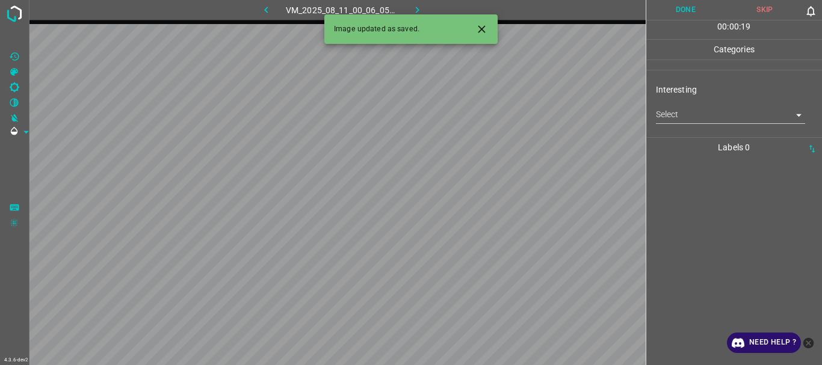
click at [681, 118] on body "4.3.6-dev2 VM_2025_08_11_00_06_05_933_10.gif Done Skip 0 00 : 00 : 19 Categorie…" at bounding box center [411, 182] width 822 height 365
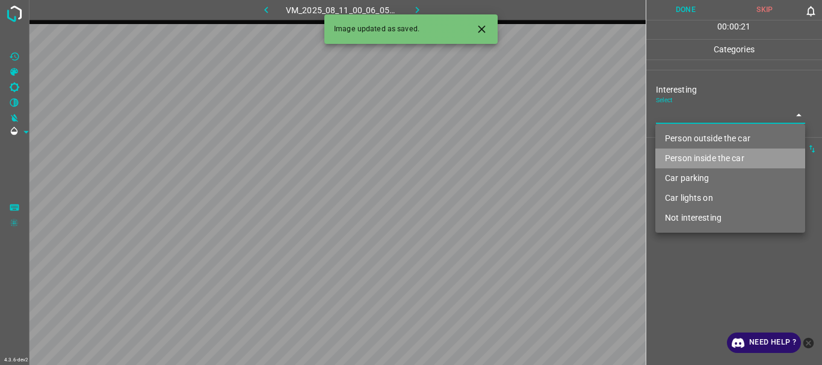
click at [684, 161] on li "Person inside the car" at bounding box center [731, 159] width 150 height 20
type input "Person inside the car"
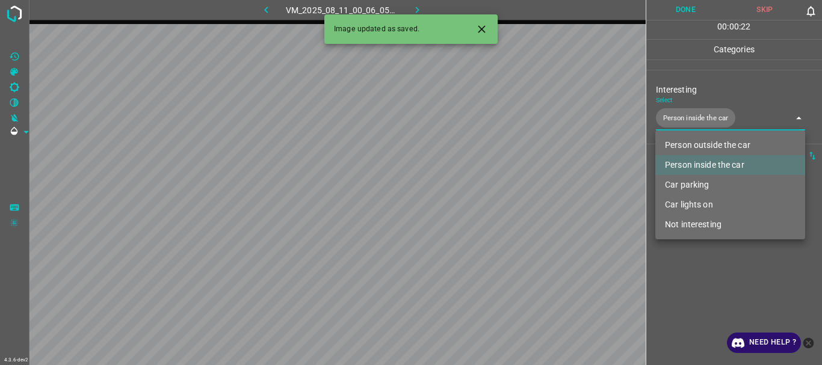
click at [678, 300] on div at bounding box center [411, 182] width 822 height 365
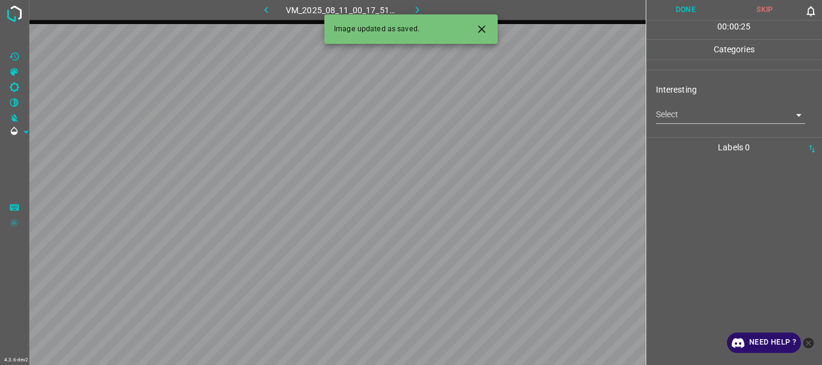
click at [672, 115] on body "4.3.6-dev2 VM_2025_08_11_00_17_51_275_01.gif Done Skip 0 00 : 00 : 25 Categorie…" at bounding box center [411, 182] width 822 height 365
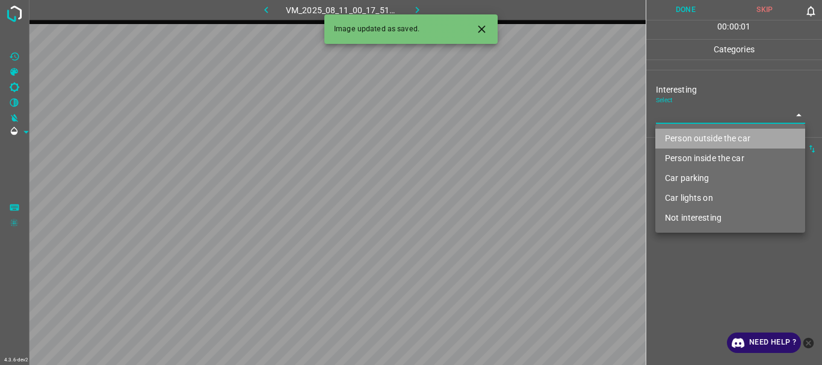
click at [675, 134] on li "Person outside the car" at bounding box center [731, 139] width 150 height 20
type input "Person outside the car"
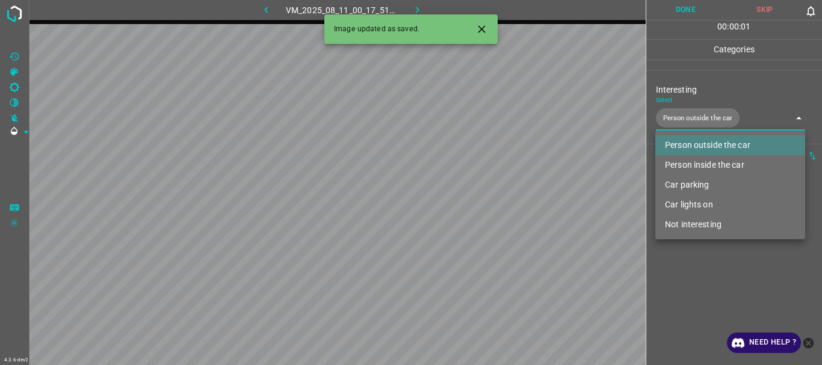
click at [689, 266] on div at bounding box center [411, 182] width 822 height 365
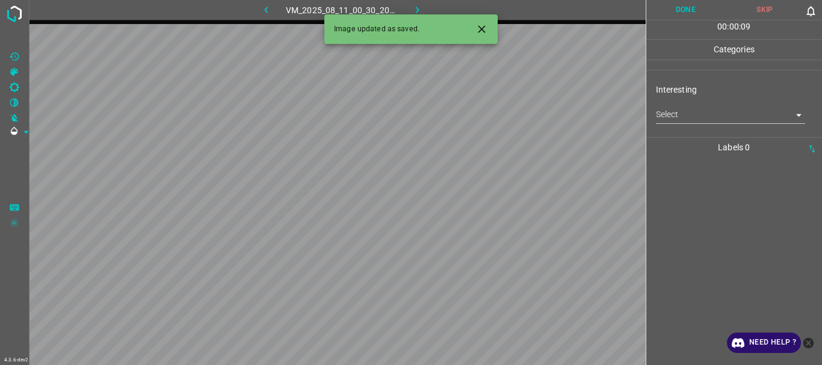
click at [733, 123] on body "4.3.6-dev2 VM_2025_08_11_00_30_20_124_00.gif Done Skip 0 00 : 00 : 09 Categorie…" at bounding box center [411, 182] width 822 height 365
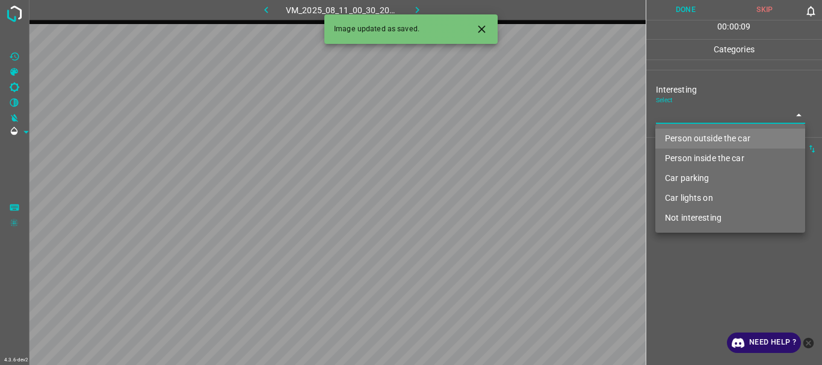
click at [695, 135] on li "Person outside the car" at bounding box center [731, 139] width 150 height 20
type input "Person outside the car"
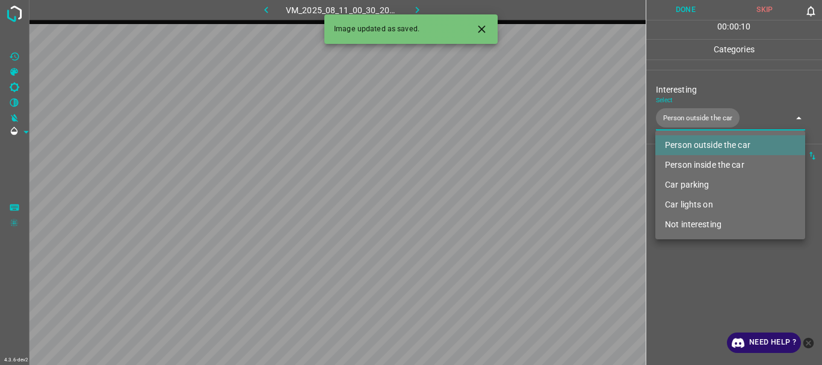
click at [701, 277] on div at bounding box center [411, 182] width 822 height 365
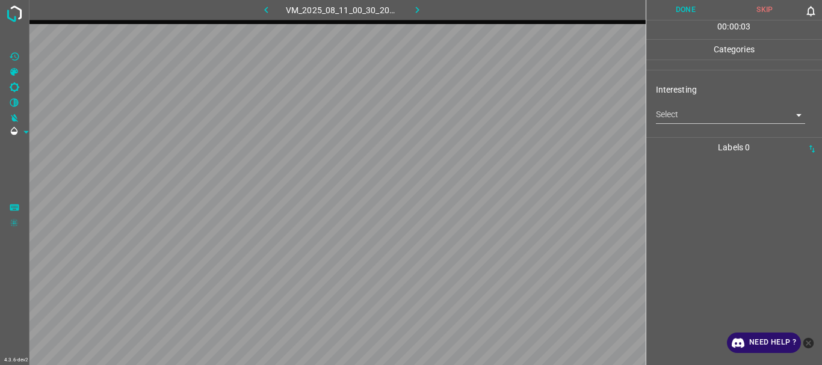
click at [662, 114] on body "4.3.6-dev2 VM_2025_08_11_00_30_20_124_03.gif Done Skip 0 00 : 00 : 03 Categorie…" at bounding box center [411, 182] width 822 height 365
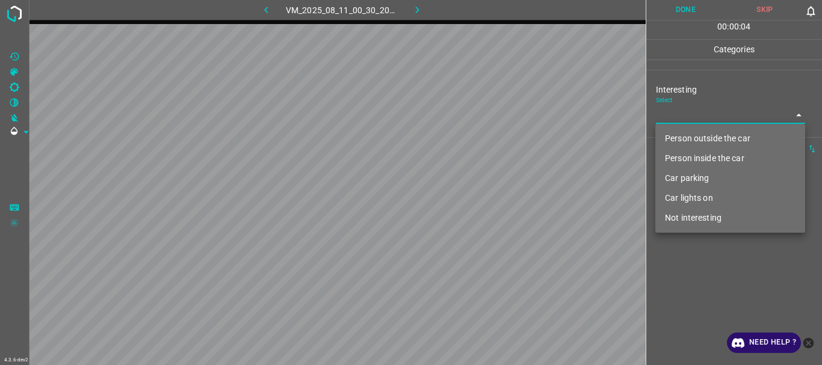
click at [682, 216] on li "Not interesting" at bounding box center [731, 218] width 150 height 20
type input "Not interesting"
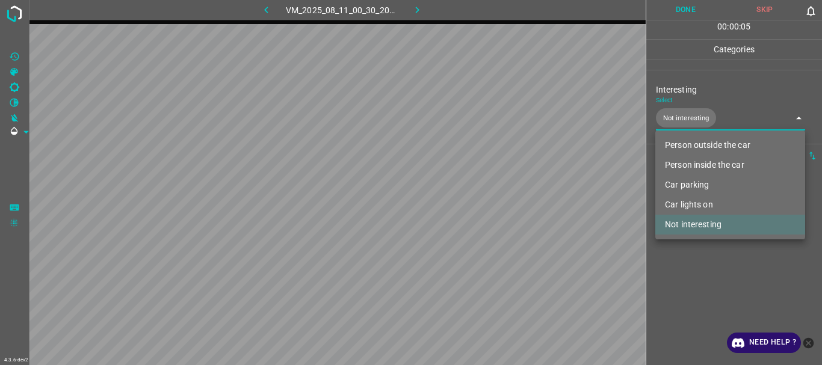
click at [689, 316] on div at bounding box center [411, 182] width 822 height 365
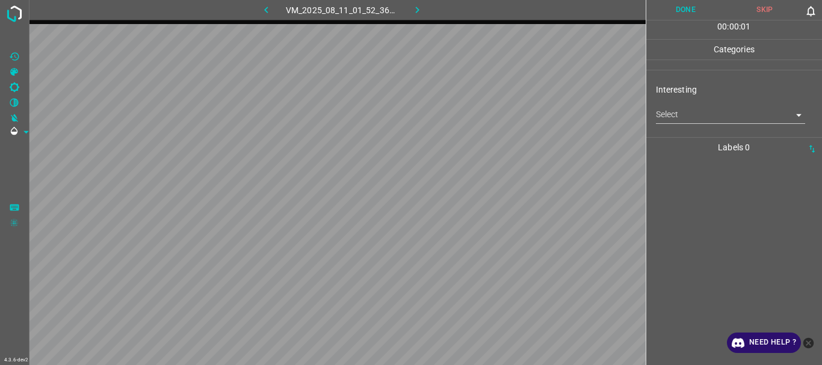
click at [665, 119] on body "4.3.6-dev2 VM_2025_08_11_01_52_36_377_02.gif Done Skip 0 00 : 00 : 01 Categorie…" at bounding box center [411, 182] width 822 height 365
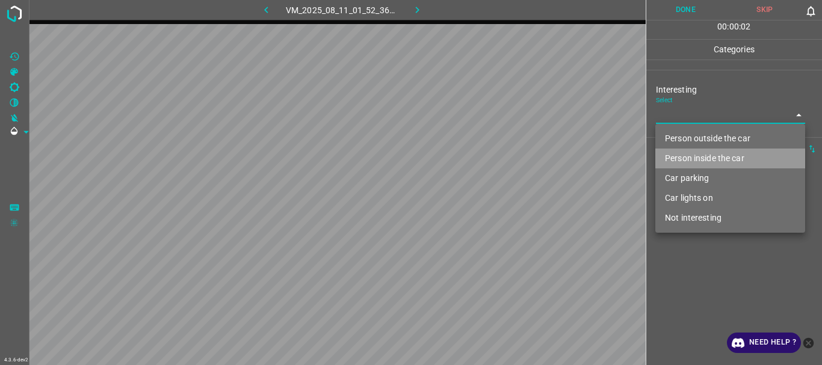
click at [678, 153] on li "Person inside the car" at bounding box center [731, 159] width 150 height 20
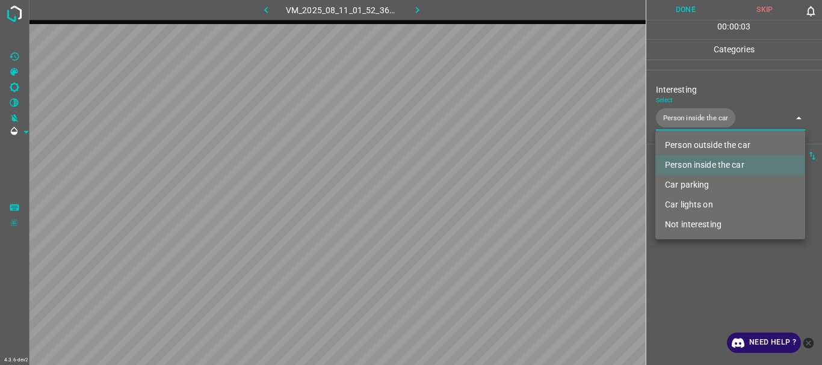
click at [680, 203] on li "Car lights on" at bounding box center [731, 205] width 150 height 20
type input "Person inside the car,Car lights on"
click at [690, 296] on div at bounding box center [411, 182] width 822 height 365
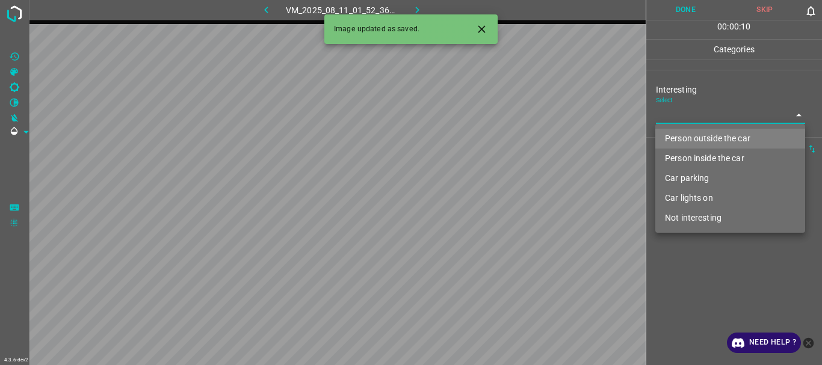
click at [696, 114] on body "4.3.6-dev2 VM_2025_08_11_01_52_36_377_04.gif Done Skip 0 00 : 00 : 10 Categorie…" at bounding box center [411, 182] width 822 height 365
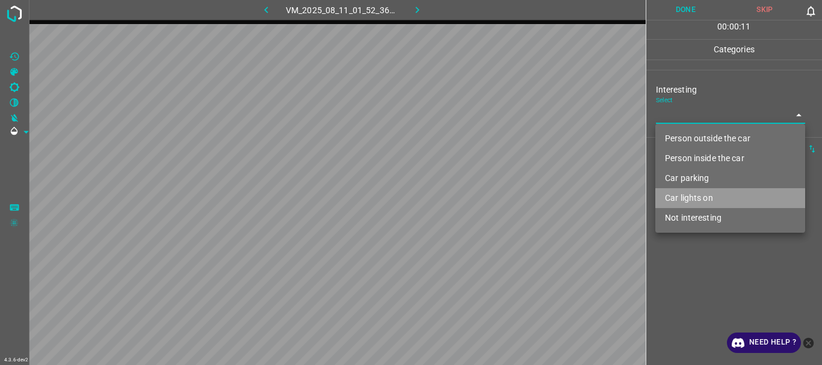
click at [704, 194] on li "Car lights on" at bounding box center [731, 198] width 150 height 20
type input "Car lights on"
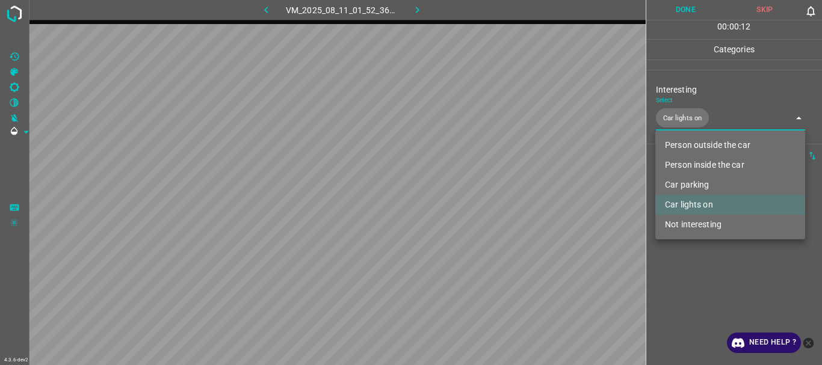
click at [721, 312] on div at bounding box center [411, 182] width 822 height 365
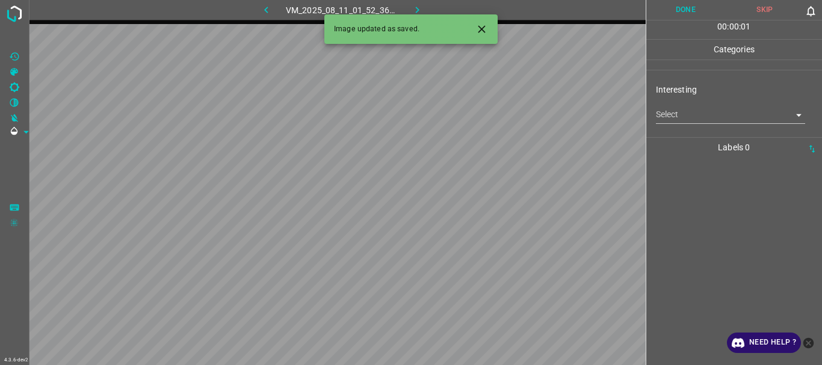
click at [681, 117] on body "4.3.6-dev2 VM_2025_08_11_01_52_36_377_06.gif Done Skip 0 00 : 00 : 01 Categorie…" at bounding box center [411, 182] width 822 height 365
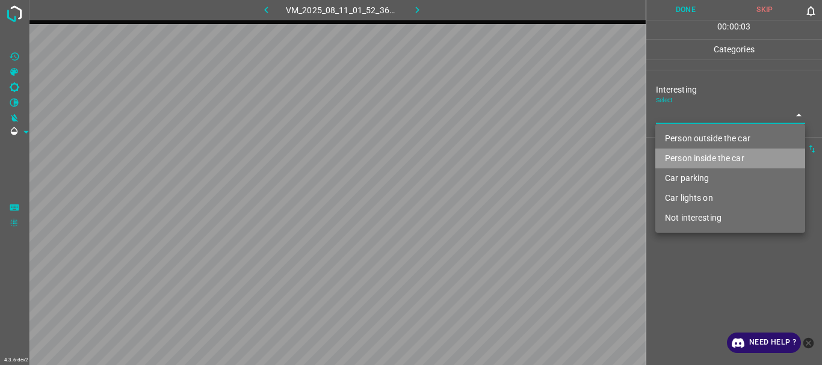
click at [695, 157] on li "Person inside the car" at bounding box center [731, 159] width 150 height 20
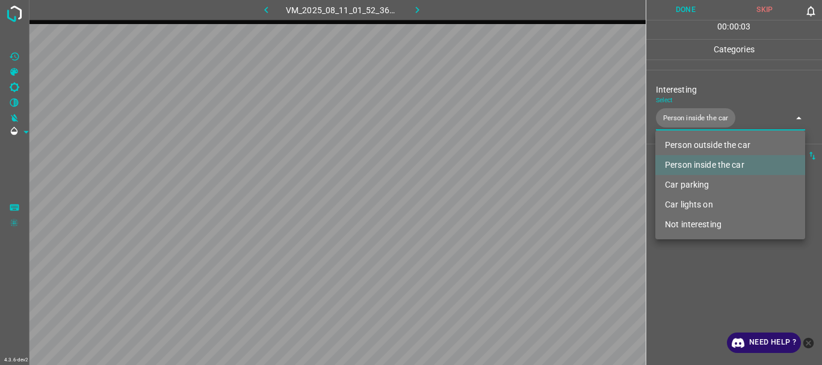
click at [696, 202] on li "Car lights on" at bounding box center [731, 205] width 150 height 20
type input "Person inside the car,Car lights on"
click at [698, 287] on div at bounding box center [411, 182] width 822 height 365
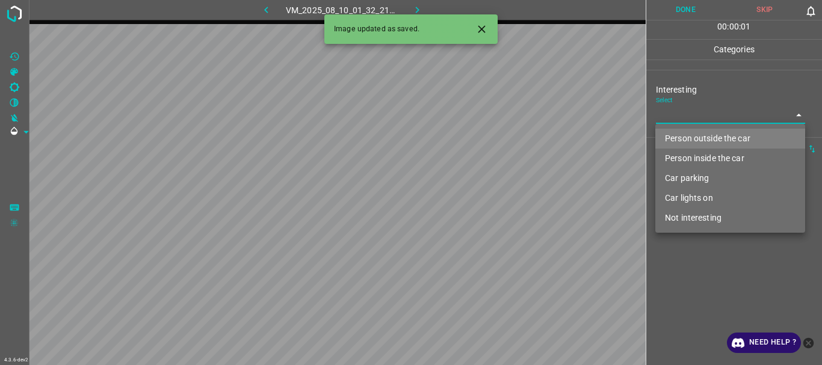
click at [681, 121] on body "4.3.6-dev2 VM_2025_08_10_01_32_21_322_02.gif Done Skip 0 00 : 00 : 01 Categorie…" at bounding box center [411, 182] width 822 height 365
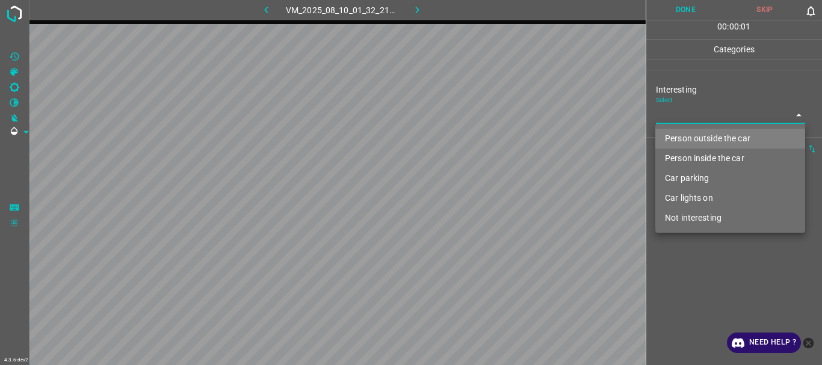
click at [680, 135] on li "Person outside the car" at bounding box center [731, 139] width 150 height 20
type input "Person outside the car"
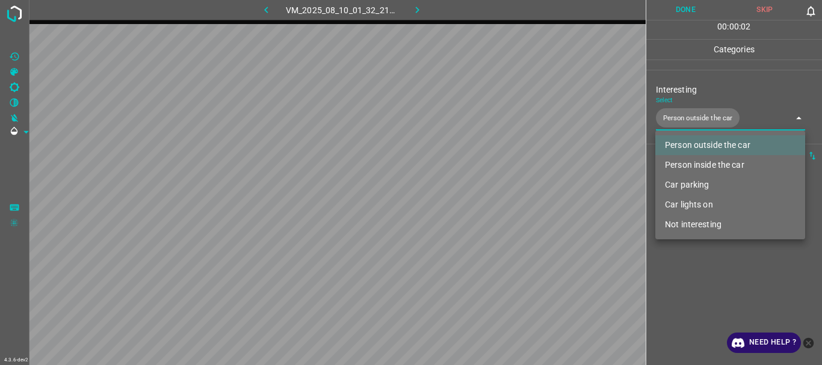
click at [691, 292] on div at bounding box center [411, 182] width 822 height 365
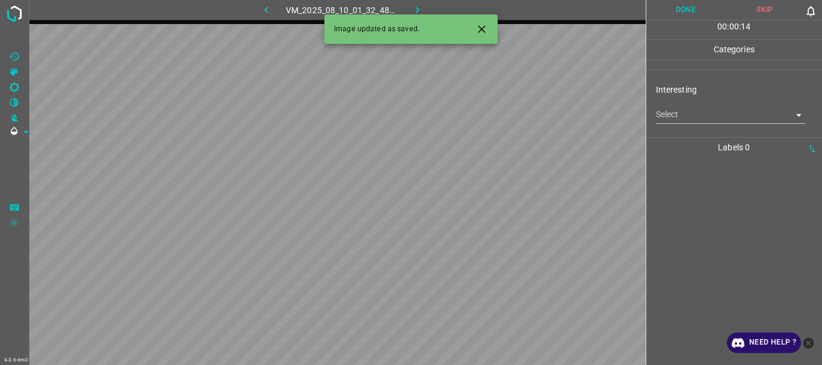
click at [689, 114] on body "4.3.6-dev2 VM_2025_08_10_01_32_48_723_00.gif Done Skip 0 00 : 00 : 14 Categorie…" at bounding box center [411, 182] width 822 height 365
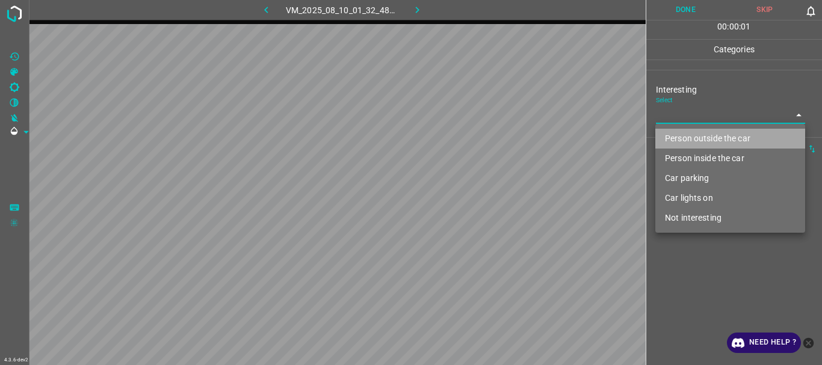
click at [681, 138] on li "Person outside the car" at bounding box center [731, 139] width 150 height 20
type input "Person outside the car"
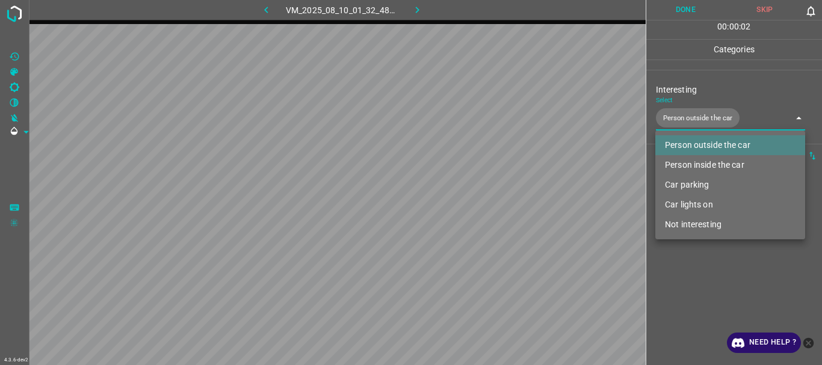
click at [680, 291] on div at bounding box center [411, 182] width 822 height 365
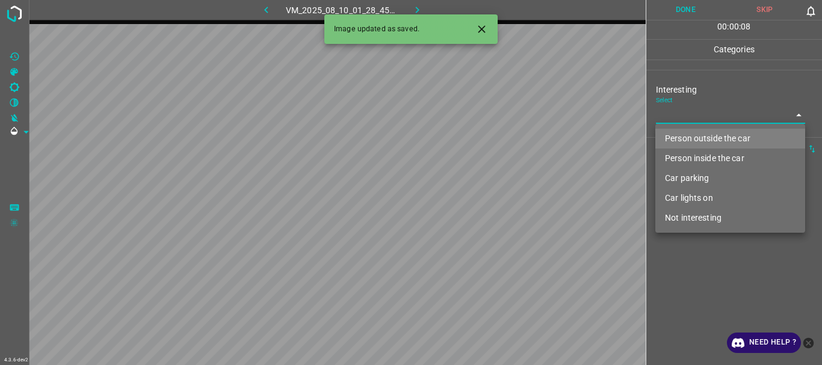
click at [702, 119] on body "4.3.6-dev2 VM_2025_08_10_01_28_45_992_07.gif Done Skip 0 00 : 00 : 08 Categorie…" at bounding box center [411, 182] width 822 height 365
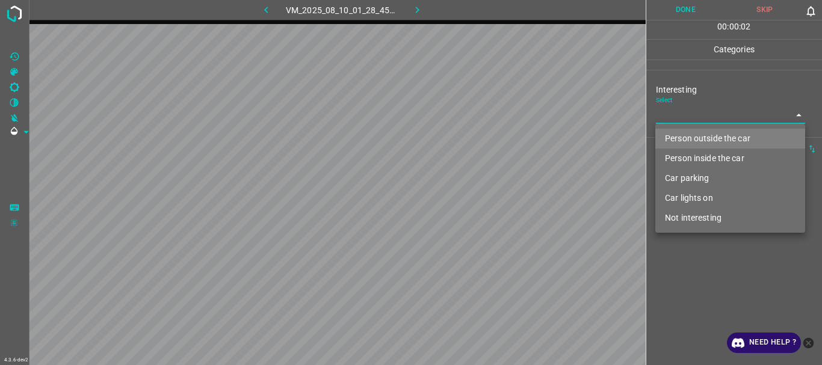
click at [690, 137] on li "Person outside the car" at bounding box center [731, 139] width 150 height 20
type input "Person outside the car"
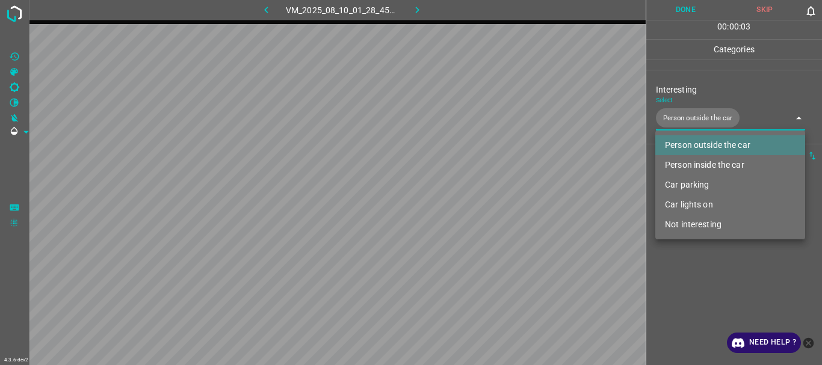
click at [699, 272] on div at bounding box center [411, 182] width 822 height 365
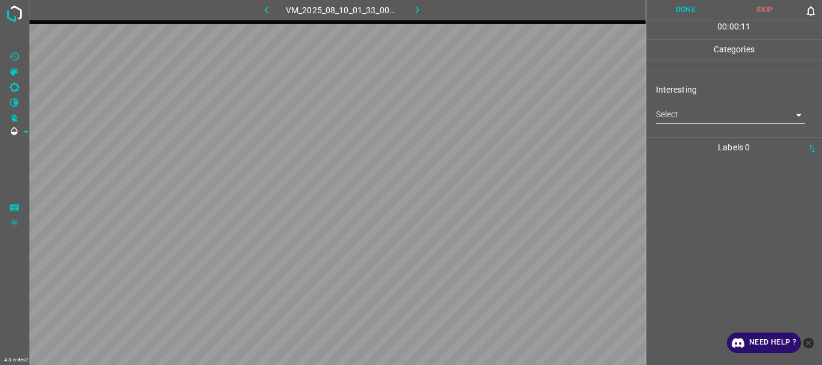
click at [692, 113] on body "4.3.6-dev2 VM_2025_08_10_01_33_00_395_03.gif Done Skip 0 00 : 00 : 11 Categorie…" at bounding box center [411, 182] width 822 height 365
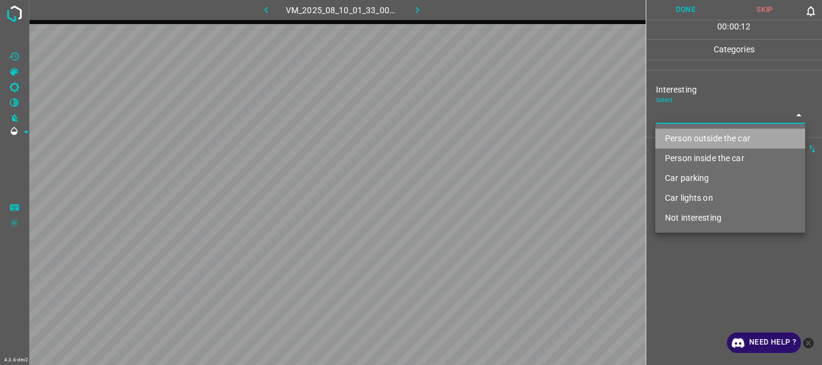
click at [689, 132] on li "Person outside the car" at bounding box center [731, 139] width 150 height 20
type input "Person outside the car"
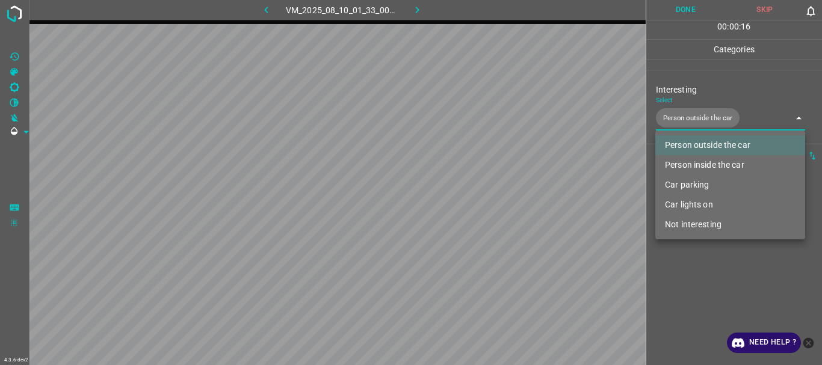
click at [698, 272] on div at bounding box center [411, 182] width 822 height 365
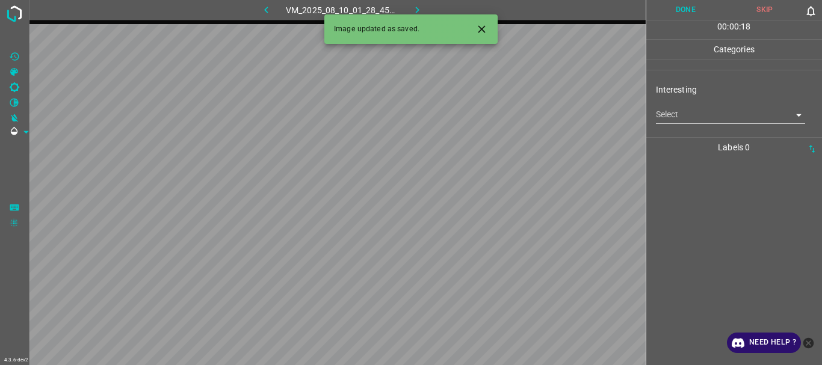
click at [696, 107] on body "4.3.6-dev2 VM_2025_08_10_01_28_45_992_02.gif Done Skip 0 00 : 00 : 18 Categorie…" at bounding box center [411, 182] width 822 height 365
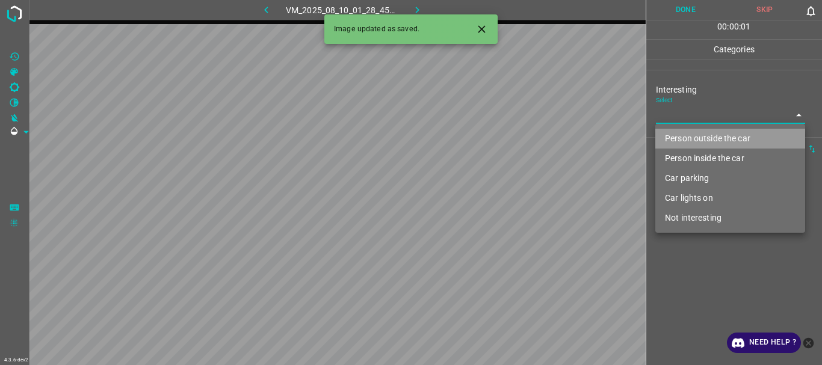
click at [689, 130] on li "Person outside the car" at bounding box center [731, 139] width 150 height 20
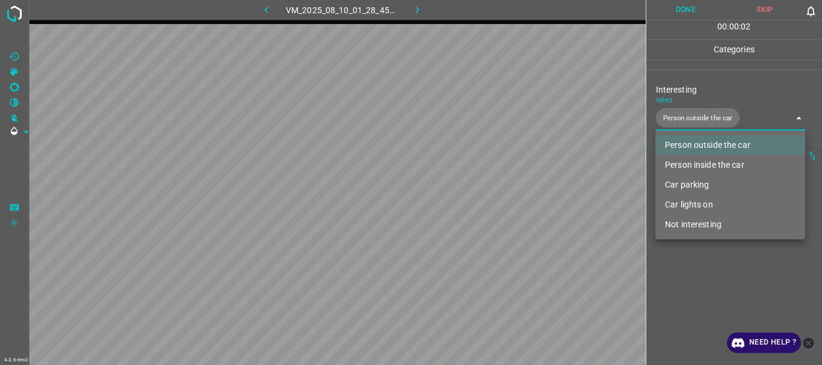
click at [685, 201] on li "Car lights on" at bounding box center [731, 205] width 150 height 20
type input "Person outside the car,Car lights on"
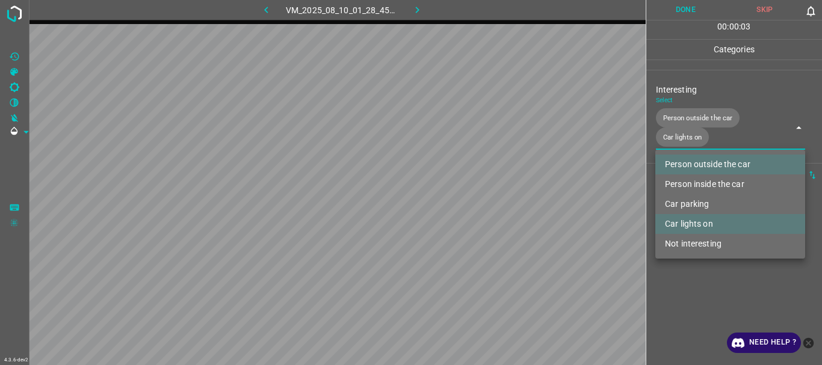
click at [703, 284] on div at bounding box center [411, 182] width 822 height 365
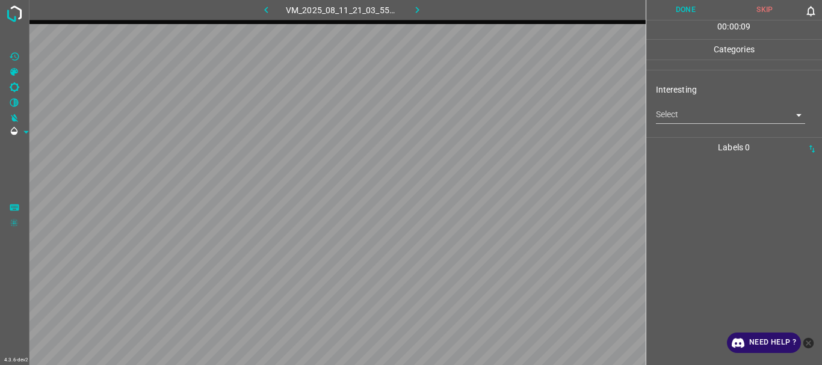
click at [689, 118] on body "4.3.6-dev2 VM_2025_08_11_21_03_55_355_04.gif Done Skip 0 00 : 00 : 09 Categorie…" at bounding box center [411, 182] width 822 height 365
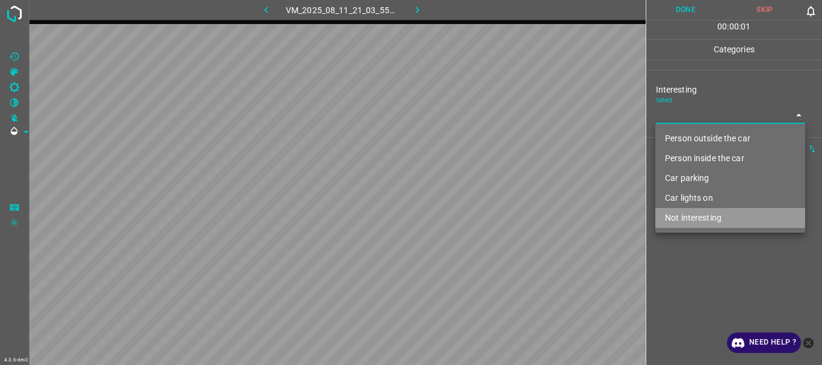
click at [680, 221] on li "Not interesting" at bounding box center [731, 218] width 150 height 20
type input "Not interesting"
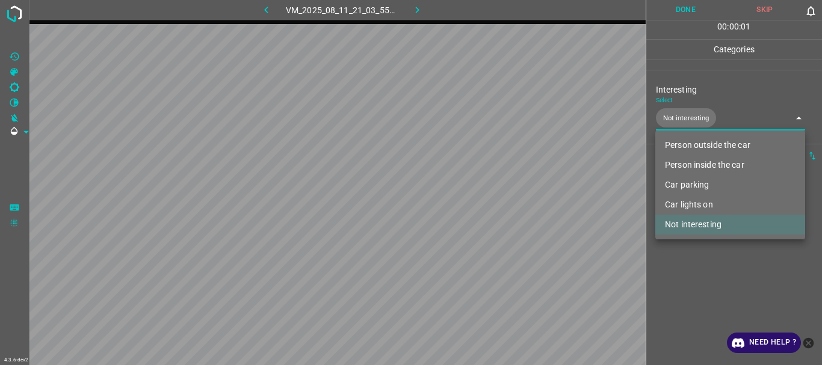
click at [691, 282] on div at bounding box center [411, 182] width 822 height 365
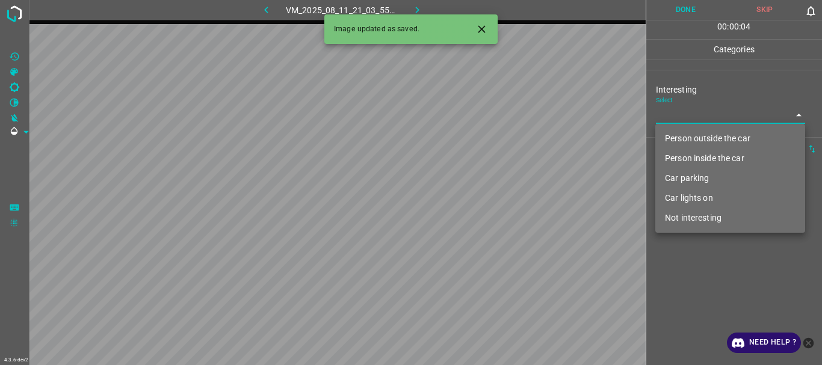
click at [688, 116] on body "4.3.6-dev2 VM_2025_08_11_21_03_55_355_05.gif Done Skip 0 00 : 00 : 04 Categorie…" at bounding box center [411, 182] width 822 height 365
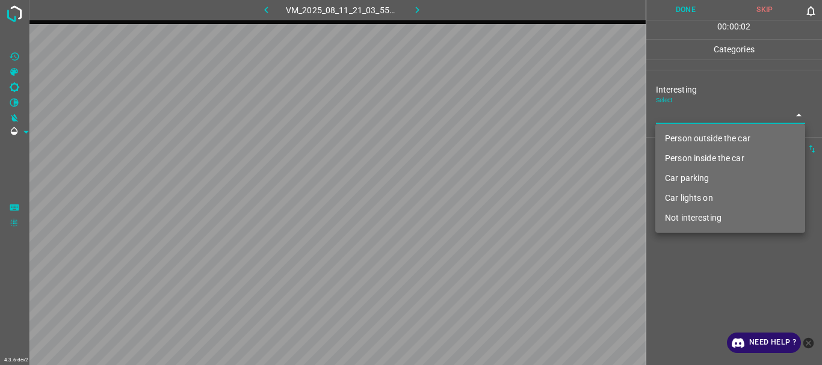
click at [697, 219] on li "Not interesting" at bounding box center [731, 218] width 150 height 20
type input "Not interesting"
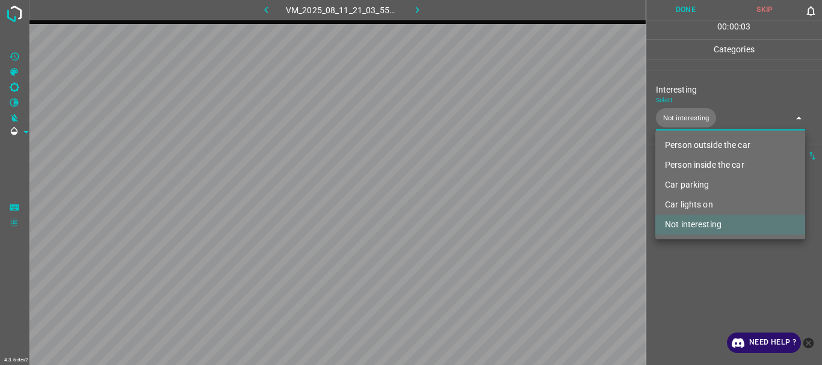
click at [676, 326] on div at bounding box center [411, 182] width 822 height 365
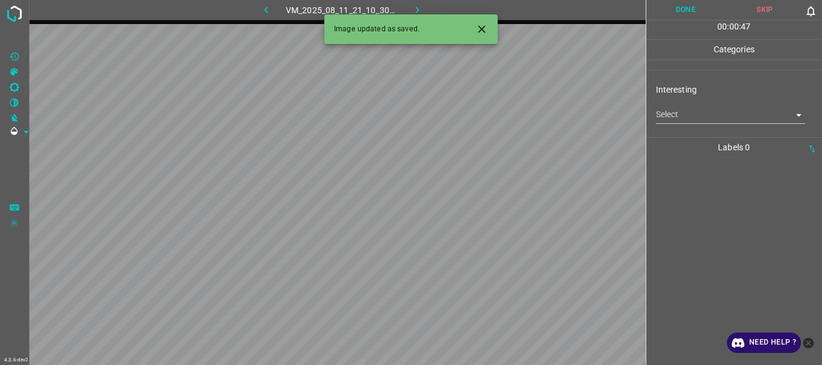
click at [683, 121] on body "4.3.6-dev2 VM_2025_08_11_21_10_30_582_01.gif Done Skip 0 00 : 00 : 47 Categorie…" at bounding box center [411, 182] width 822 height 365
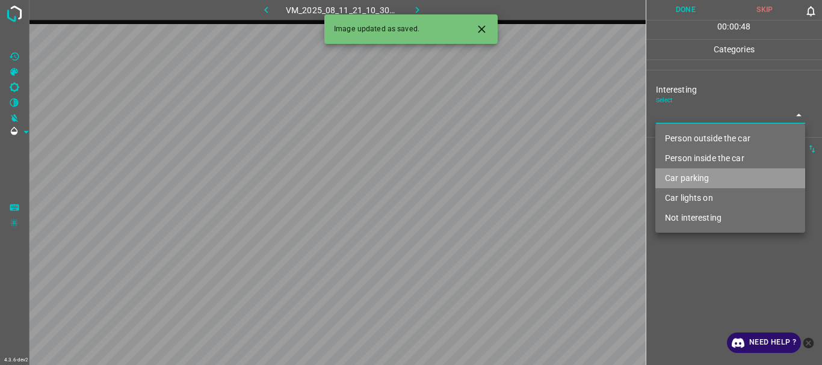
click at [690, 176] on li "Car parking" at bounding box center [731, 179] width 150 height 20
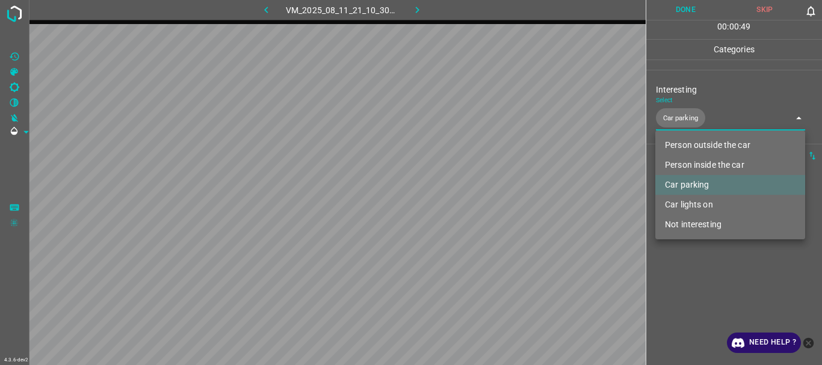
click at [704, 210] on li "Car lights on" at bounding box center [731, 205] width 150 height 20
type input "Car parking,Car lights on"
click at [670, 292] on div at bounding box center [411, 182] width 822 height 365
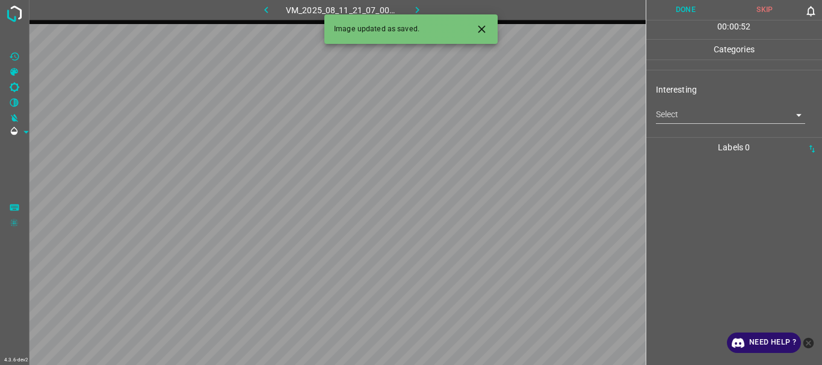
click at [704, 120] on body "4.3.6-dev2 VM_2025_08_11_21_07_00_879_00.gif Done Skip 0 00 : 00 : 52 Categorie…" at bounding box center [411, 182] width 822 height 365
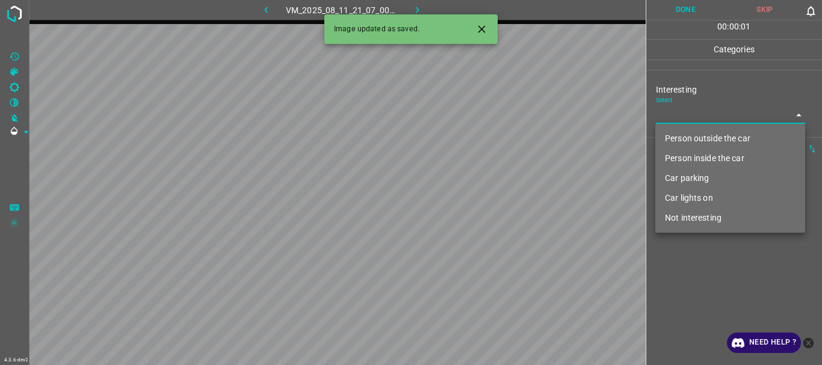
click at [693, 180] on li "Car parking" at bounding box center [731, 179] width 150 height 20
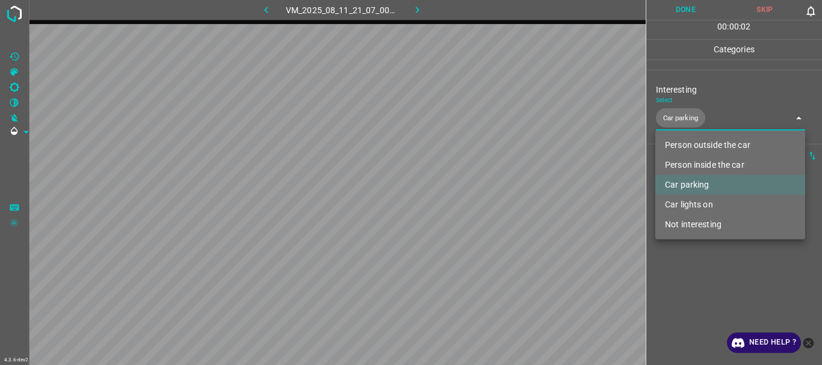
click at [697, 202] on li "Car lights on" at bounding box center [731, 205] width 150 height 20
type input "Car parking,Car lights on"
click at [681, 300] on div at bounding box center [411, 182] width 822 height 365
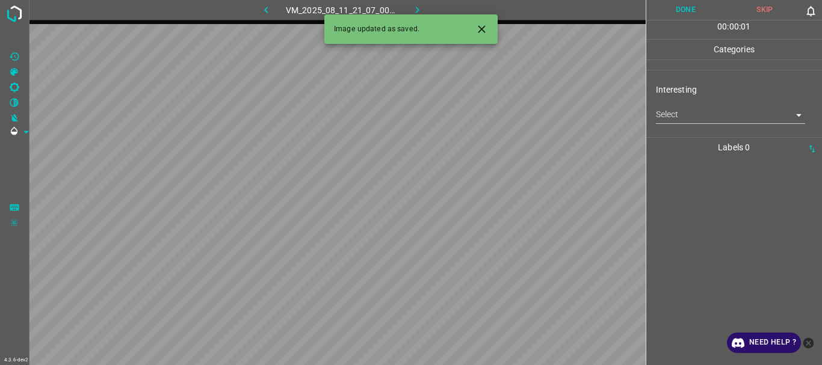
click at [701, 118] on body "4.3.6-dev2 VM_2025_08_11_21_07_00_879_01.gif Done Skip 0 00 : 00 : 01 Categorie…" at bounding box center [411, 182] width 822 height 365
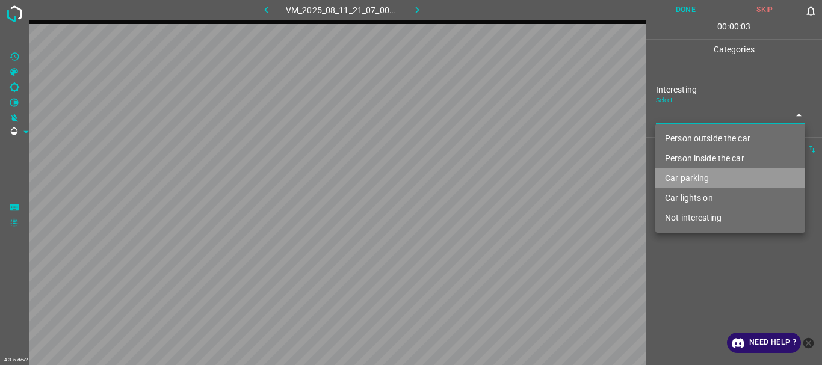
click at [699, 170] on li "Car parking" at bounding box center [731, 179] width 150 height 20
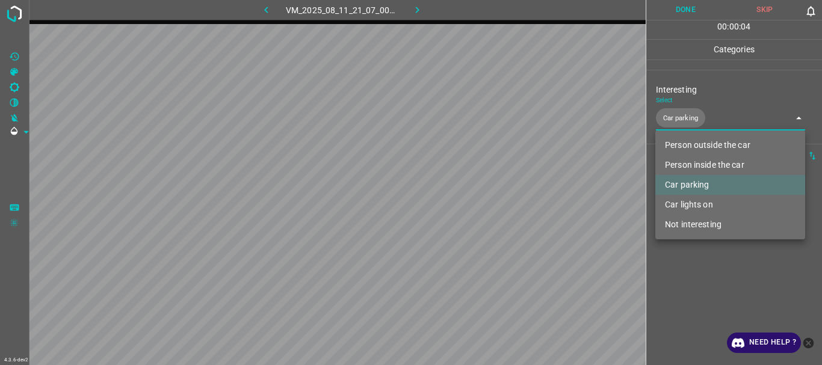
click at [701, 199] on li "Car lights on" at bounding box center [731, 205] width 150 height 20
type input "Car parking,Car lights on"
click at [690, 302] on div at bounding box center [411, 182] width 822 height 365
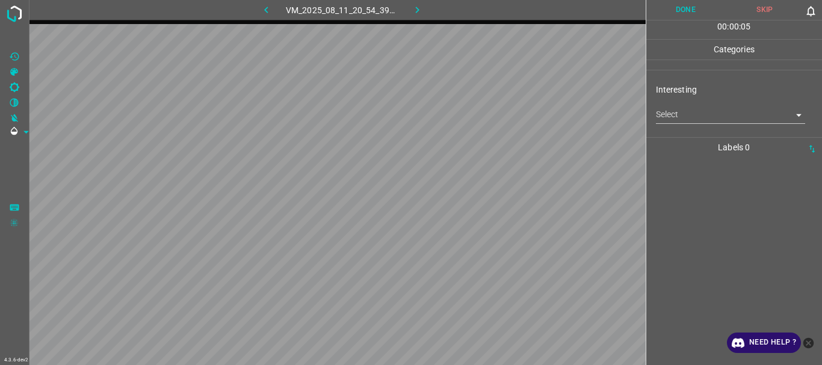
click at [669, 117] on body "4.3.6-dev2 VM_2025_08_11_20_54_39_714_00.gif Done Skip 0 00 : 00 : 05 Categorie…" at bounding box center [411, 182] width 822 height 365
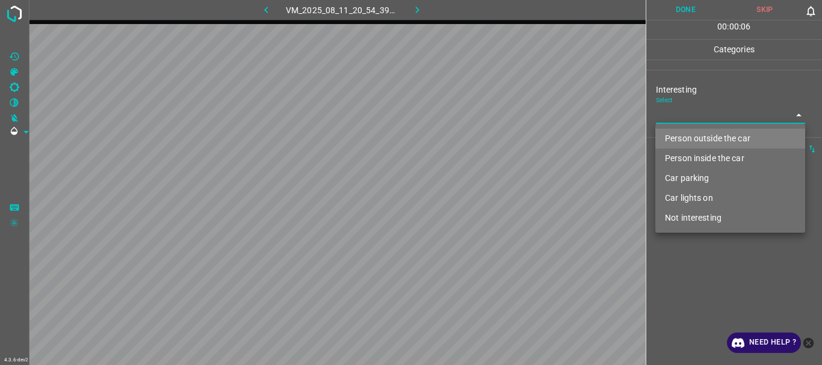
click at [675, 143] on li "Person outside the car" at bounding box center [731, 139] width 150 height 20
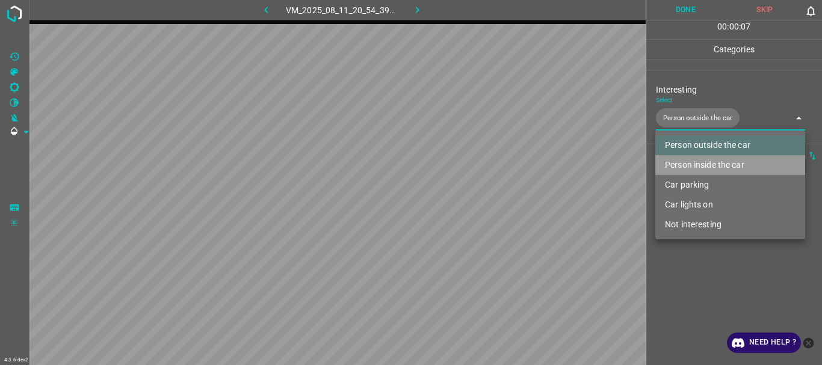
click at [680, 166] on li "Person inside the car" at bounding box center [731, 165] width 150 height 20
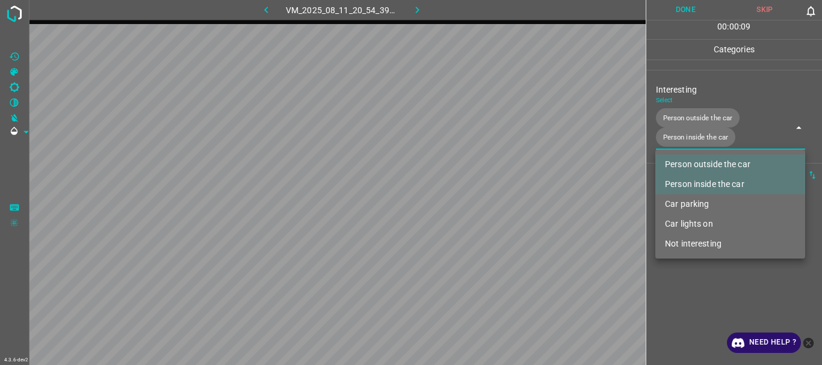
click at [678, 223] on li "Car lights on" at bounding box center [731, 224] width 150 height 20
type input "Person outside the car,Person inside the car,Car lights on"
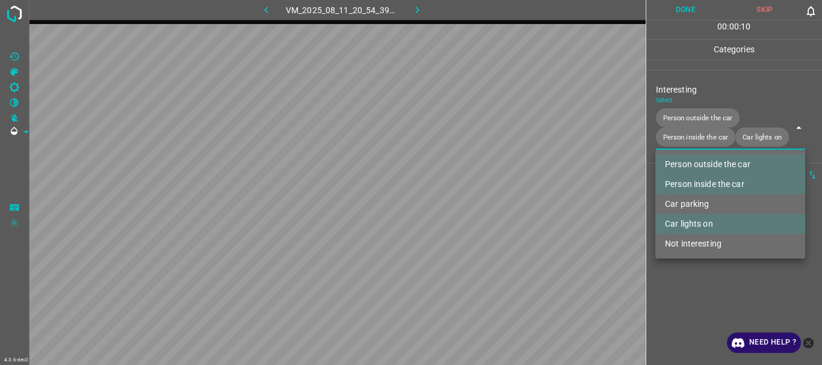
click at [690, 315] on div at bounding box center [411, 182] width 822 height 365
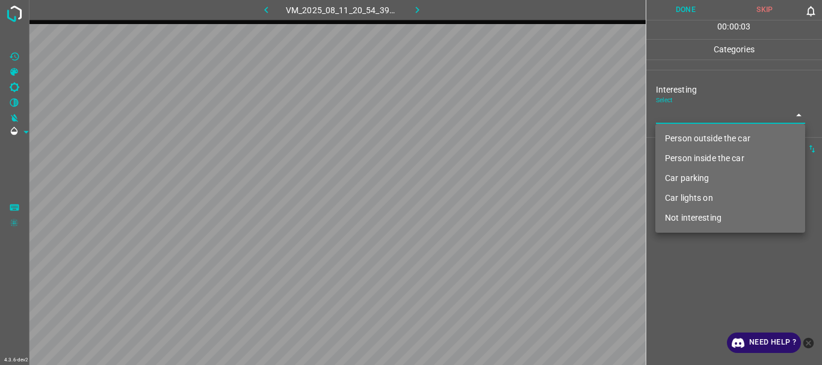
click at [685, 109] on body "4.3.6-dev2 VM_2025_08_11_20_54_39_714_01.gif Done Skip 0 00 : 00 : 03 Categorie…" at bounding box center [411, 182] width 822 height 365
click at [684, 163] on li "Person inside the car" at bounding box center [731, 159] width 150 height 20
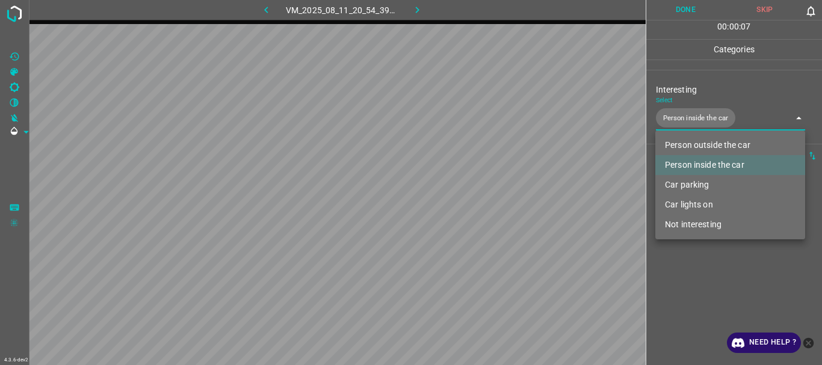
click at [696, 144] on li "Person outside the car" at bounding box center [731, 145] width 150 height 20
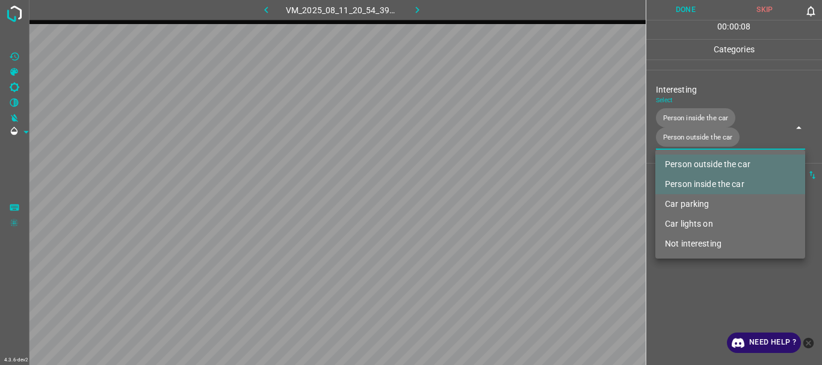
click at [691, 217] on li "Car lights on" at bounding box center [731, 224] width 150 height 20
type input "Person inside the car,Person outside the car,Car lights on"
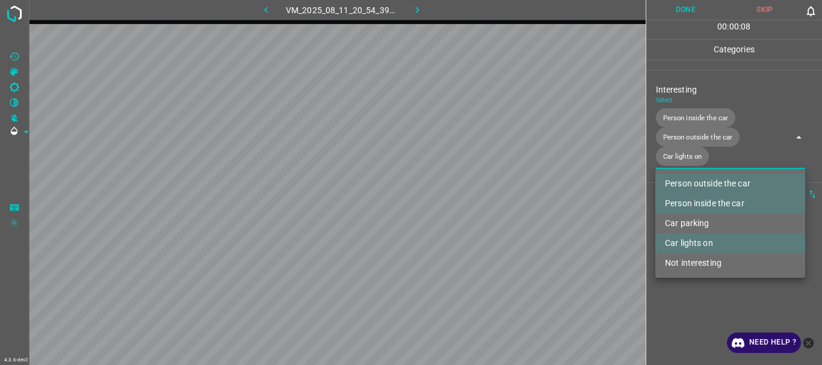
click at [677, 333] on div at bounding box center [411, 182] width 822 height 365
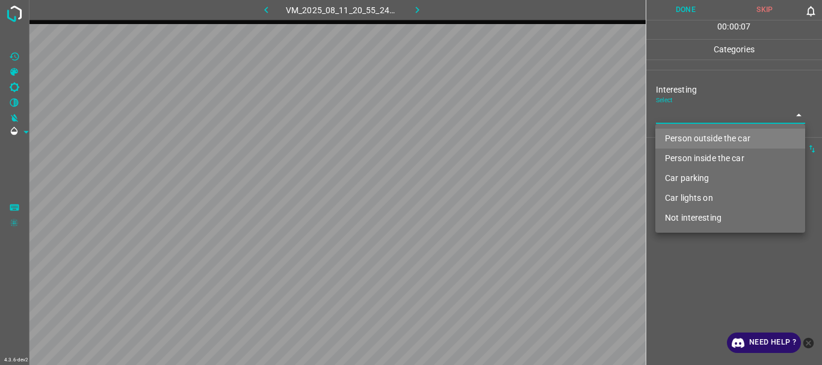
click at [662, 110] on body "4.3.6-dev2 VM_2025_08_11_20_55_24_164_01.gif Done Skip 0 00 : 00 : 07 Categorie…" at bounding box center [411, 182] width 822 height 365
click at [677, 134] on li "Person outside the car" at bounding box center [731, 139] width 150 height 20
type input "Person outside the car"
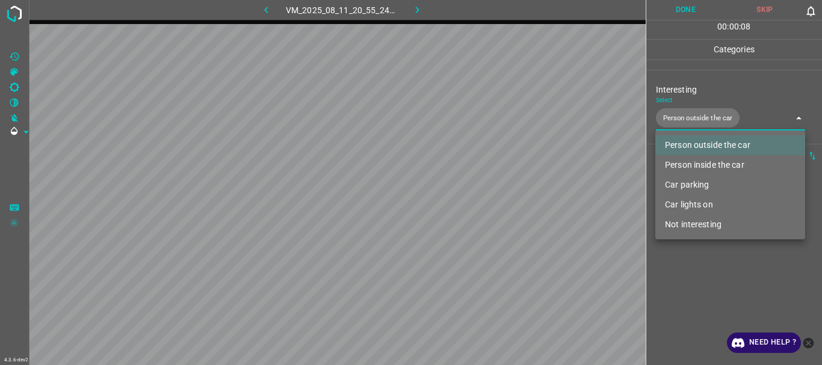
click at [685, 285] on div at bounding box center [411, 182] width 822 height 365
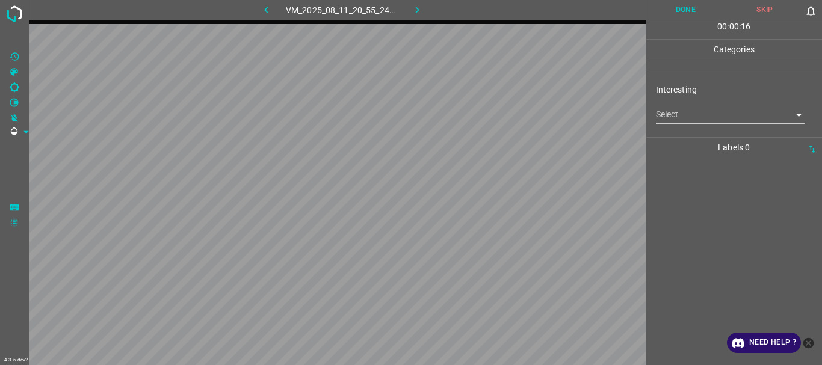
click at [702, 112] on body "4.3.6-dev2 VM_2025_08_11_20_55_24_164_02.gif Done Skip 0 00 : 00 : 16 Categorie…" at bounding box center [411, 182] width 822 height 365
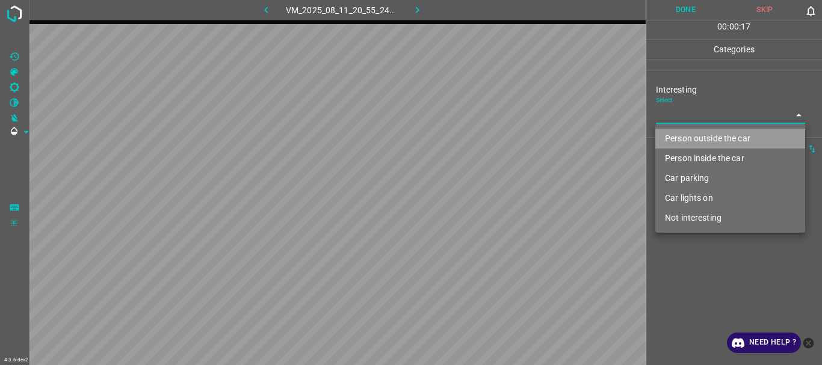
click at [696, 130] on li "Person outside the car" at bounding box center [731, 139] width 150 height 20
type input "Person outside the car"
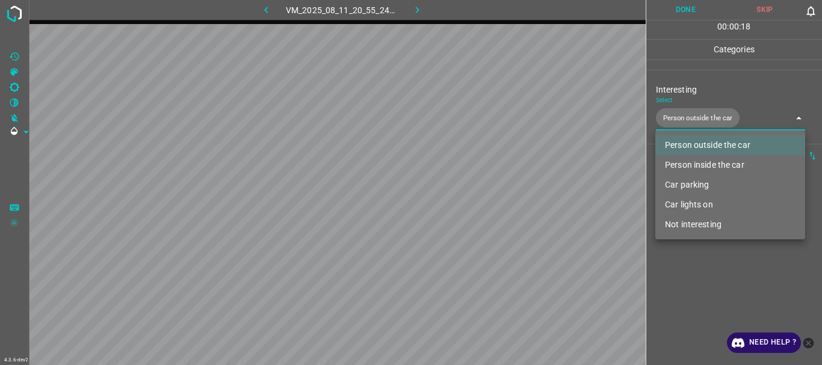
click at [689, 312] on div at bounding box center [411, 182] width 822 height 365
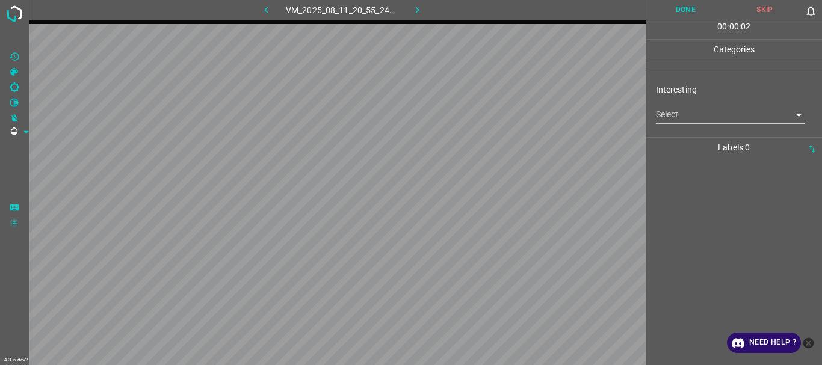
click at [733, 116] on body "4.3.6-dev2 VM_2025_08_11_20_55_24_164_06.gif Done Skip 0 00 : 00 : 02 Categorie…" at bounding box center [411, 182] width 822 height 365
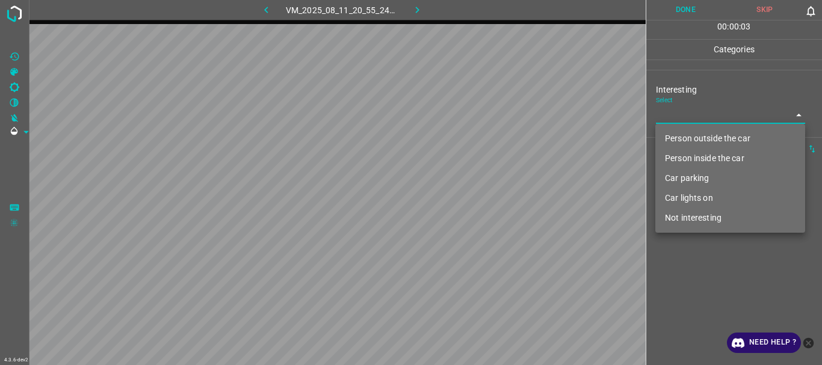
click at [674, 155] on li "Person inside the car" at bounding box center [731, 159] width 150 height 20
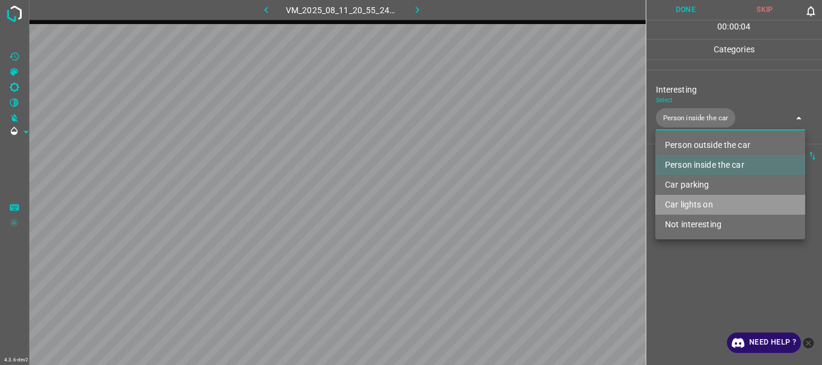
click at [675, 197] on li "Car lights on" at bounding box center [731, 205] width 150 height 20
type input "Person inside the car,Car lights on"
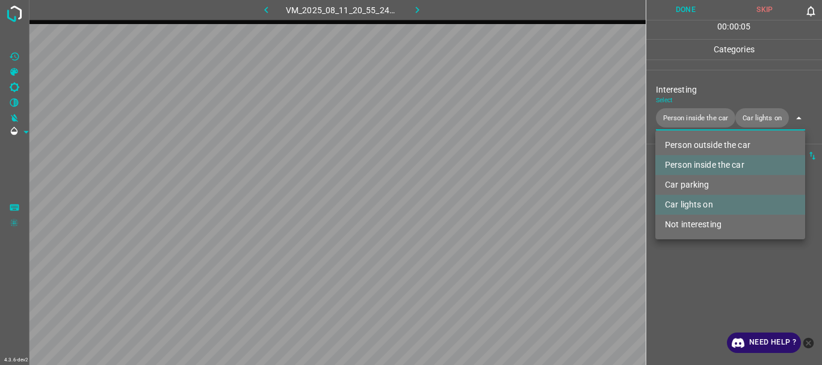
click at [696, 306] on div at bounding box center [411, 182] width 822 height 365
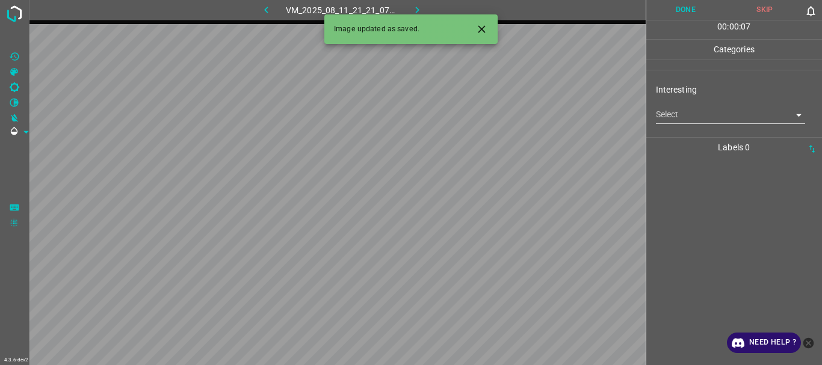
click at [734, 116] on body "4.3.6-dev2 VM_2025_08_11_21_21_07_517_03.gif Done Skip 0 00 : 00 : 07 Categorie…" at bounding box center [411, 182] width 822 height 365
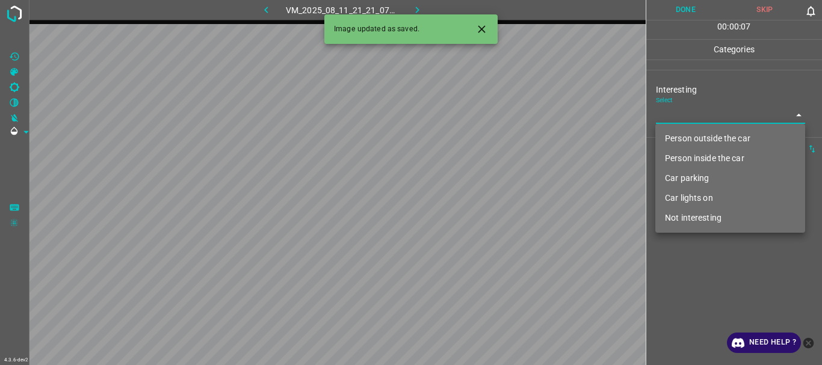
click at [689, 140] on li "Person outside the car" at bounding box center [731, 139] width 150 height 20
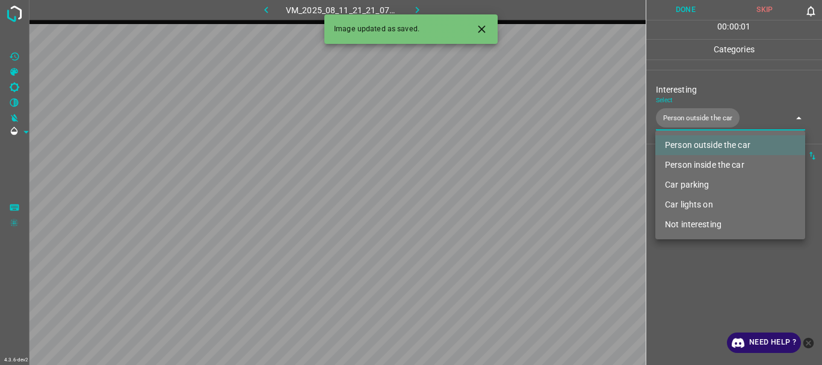
type input "Person outside the car"
click at [697, 287] on div at bounding box center [411, 182] width 822 height 365
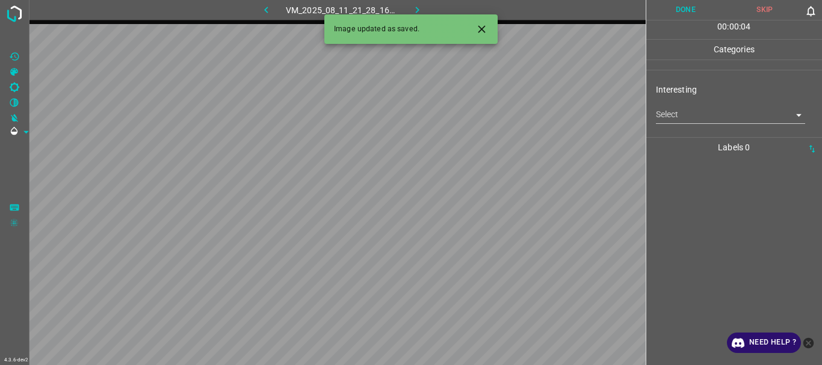
click at [692, 118] on body "4.3.6-dev2 VM_2025_08_11_21_28_16_720_05.gif Done Skip 0 00 : 00 : 04 Categorie…" at bounding box center [411, 182] width 822 height 365
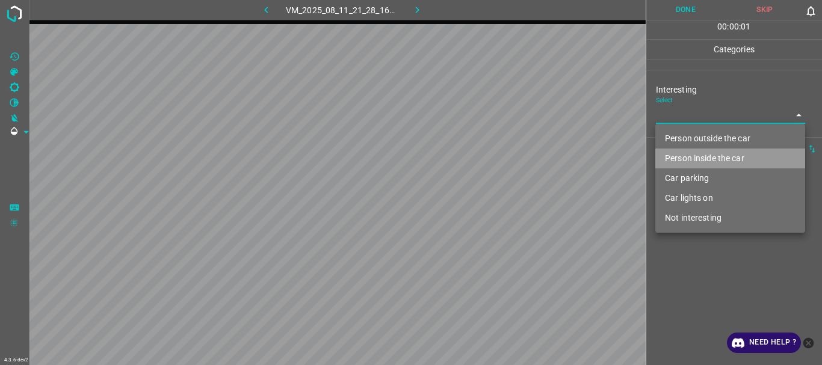
click at [690, 154] on li "Person inside the car" at bounding box center [731, 159] width 150 height 20
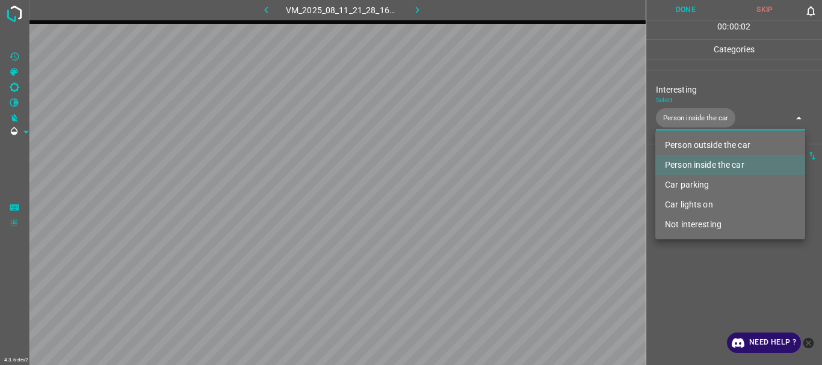
click at [690, 141] on li "Person outside the car" at bounding box center [731, 145] width 150 height 20
type input "Person inside the car,Person outside the car"
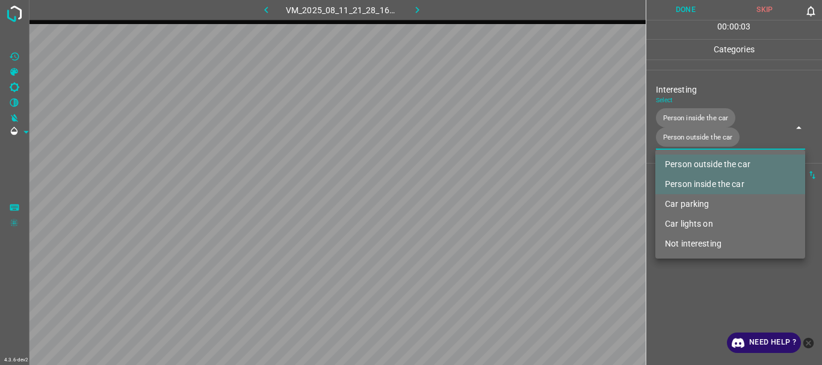
click at [707, 315] on div at bounding box center [411, 182] width 822 height 365
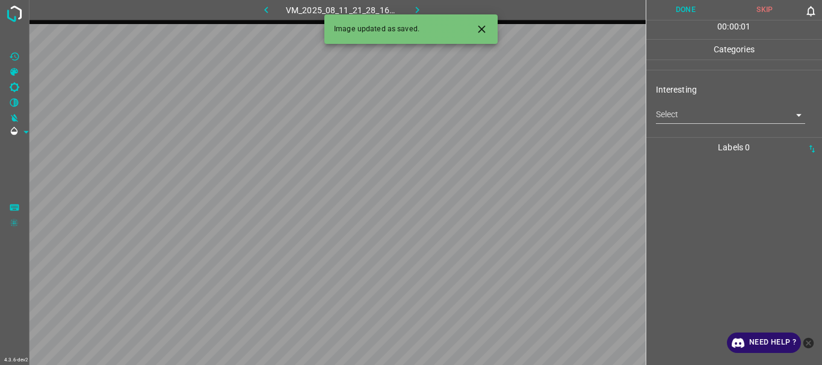
click at [671, 112] on body "4.3.6-dev2 VM_2025_08_11_21_28_16_720_03.gif Done Skip 0 00 : 00 : 01 Categorie…" at bounding box center [411, 182] width 822 height 365
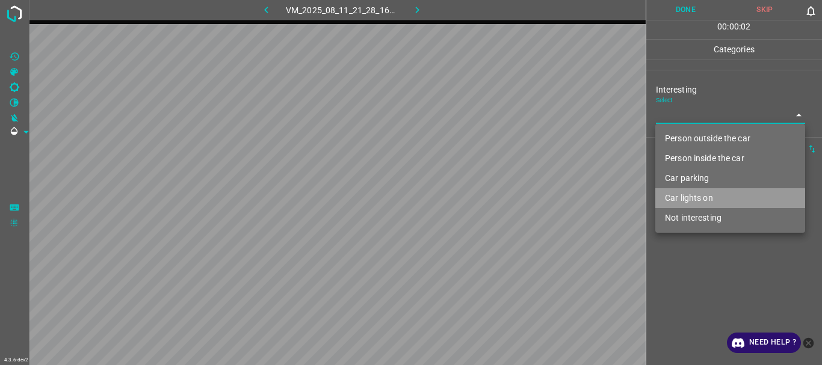
click at [681, 199] on li "Car lights on" at bounding box center [731, 198] width 150 height 20
type input "Car lights on"
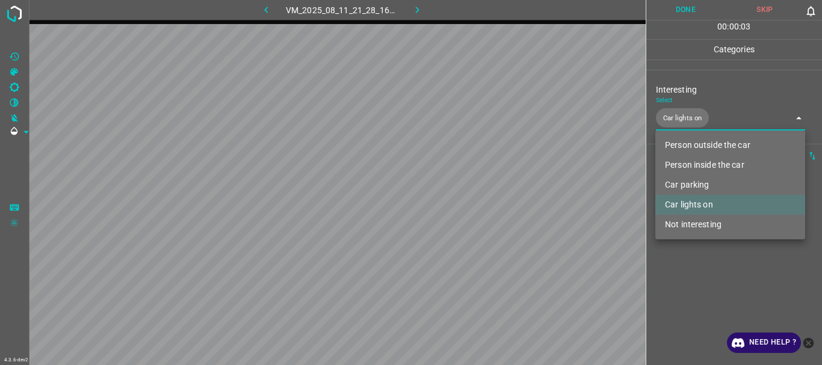
click at [683, 302] on div at bounding box center [411, 182] width 822 height 365
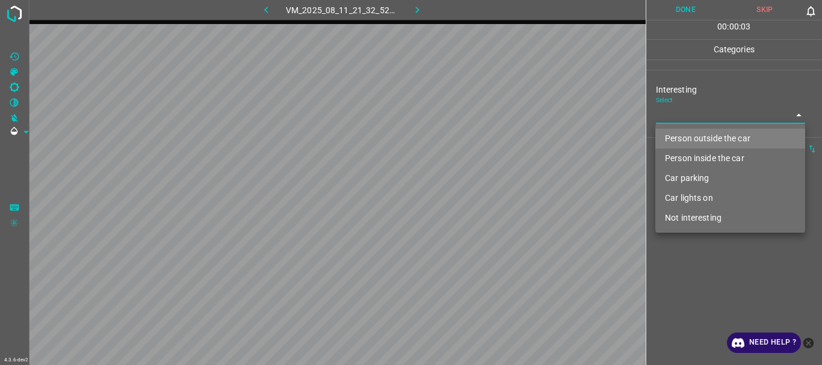
click at [678, 116] on body "4.3.6-dev2 VM_2025_08_11_21_32_52_285_04.gif Done Skip 0 00 : 00 : 03 Categorie…" at bounding box center [411, 182] width 822 height 365
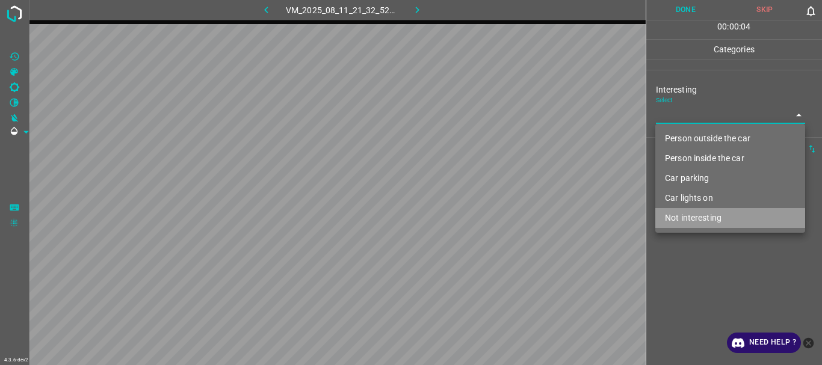
click at [693, 222] on li "Not interesting" at bounding box center [731, 218] width 150 height 20
type input "Not interesting"
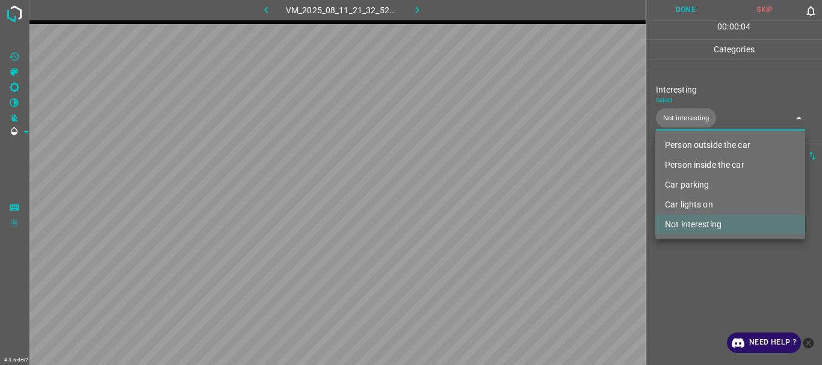
click at [698, 277] on div at bounding box center [411, 182] width 822 height 365
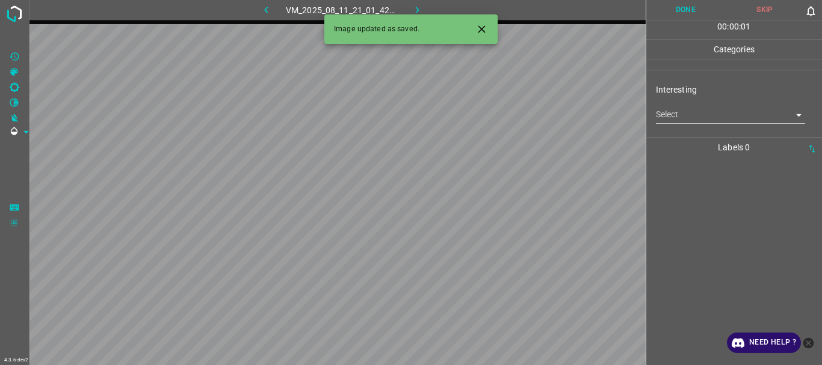
click at [691, 113] on body "4.3.6-dev2 VM_2025_08_11_21_01_42_039_04.gif Done Skip 0 00 : 00 : 01 Categorie…" at bounding box center [411, 182] width 822 height 365
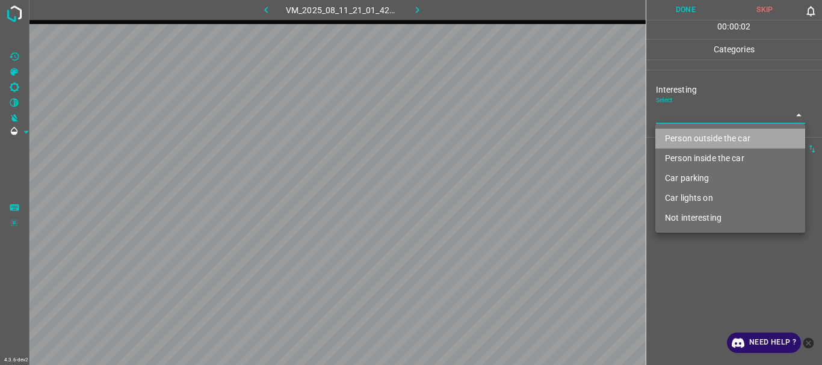
click at [694, 138] on li "Person outside the car" at bounding box center [731, 139] width 150 height 20
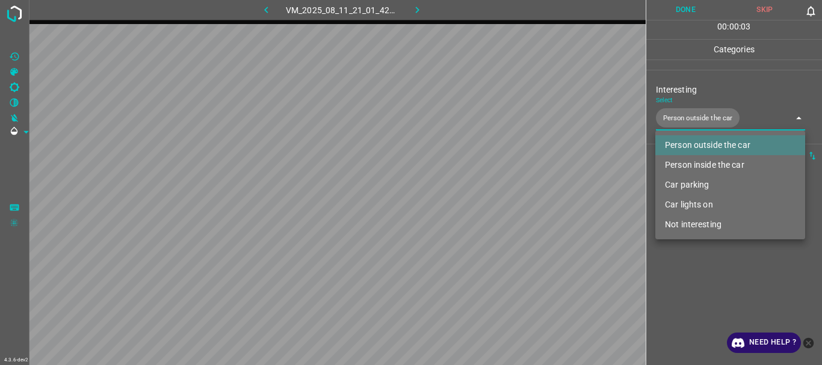
click at [691, 201] on li "Car lights on" at bounding box center [731, 205] width 150 height 20
click at [686, 288] on div at bounding box center [411, 182] width 822 height 365
type input "Person outside the car,Car lights on"
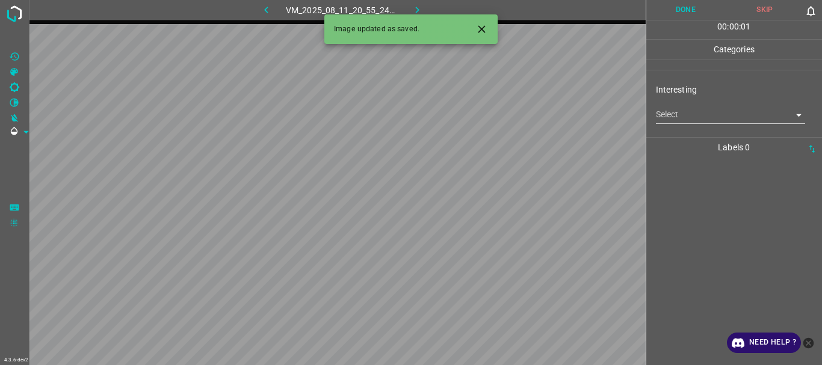
click at [702, 120] on body "4.3.6-dev2 VM_2025_08_11_20_55_24_164_05.gif Done Skip 0 00 : 00 : 01 Categorie…" at bounding box center [411, 182] width 822 height 365
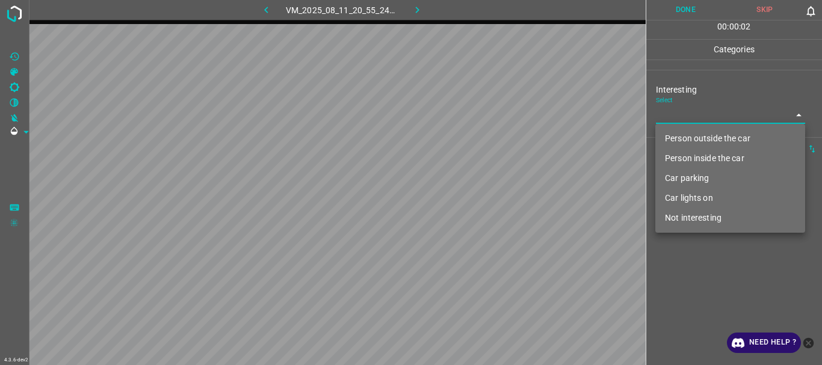
click at [694, 158] on li "Person inside the car" at bounding box center [731, 159] width 150 height 20
type input "Person inside the car"
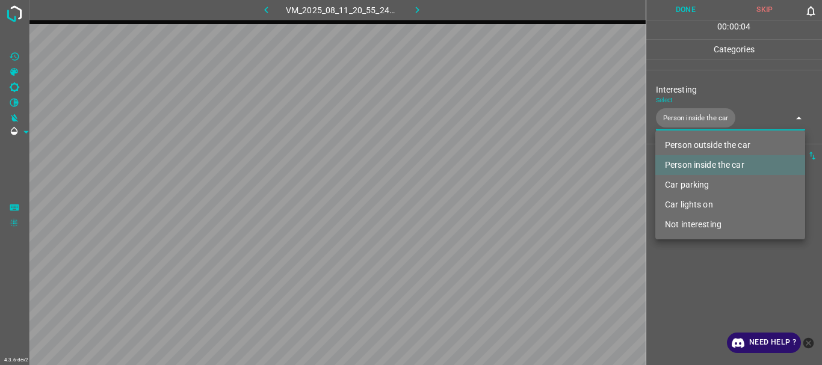
click at [699, 317] on div at bounding box center [411, 182] width 822 height 365
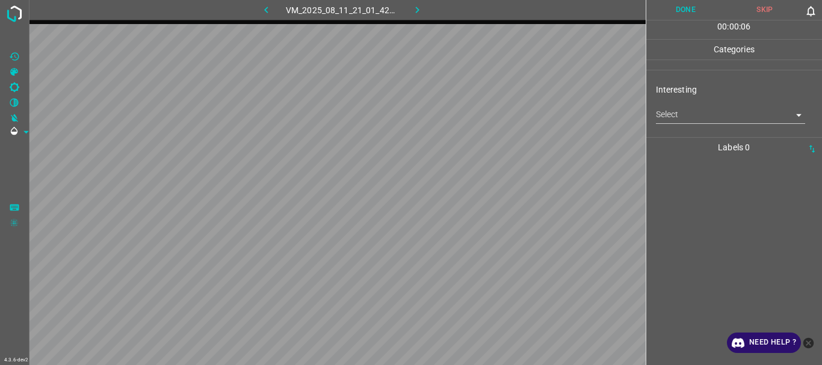
click at [696, 120] on body "4.3.6-dev2 VM_2025_08_11_21_01_42_039_03.gif Done Skip 0 00 : 00 : 06 Categorie…" at bounding box center [411, 182] width 822 height 365
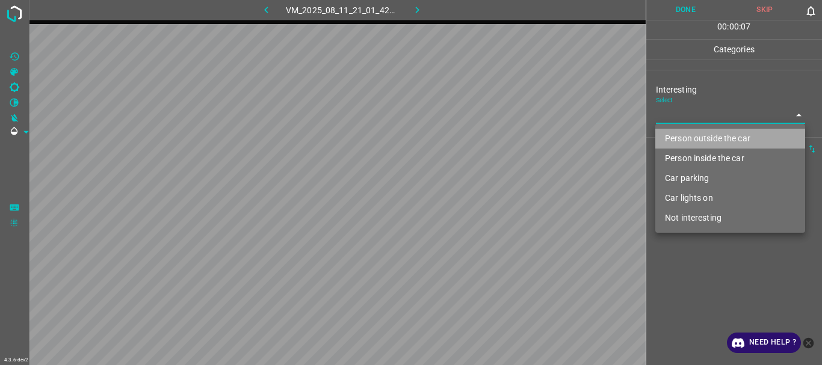
click at [689, 134] on li "Person outside the car" at bounding box center [731, 139] width 150 height 20
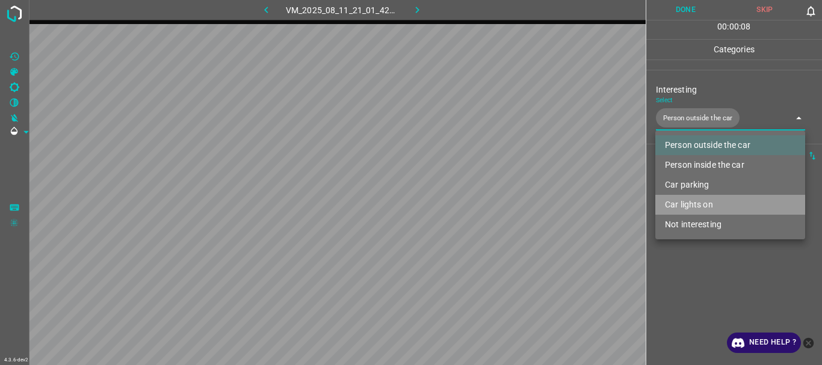
click at [694, 202] on li "Car lights on" at bounding box center [731, 205] width 150 height 20
type input "Person outside the car,Car lights on"
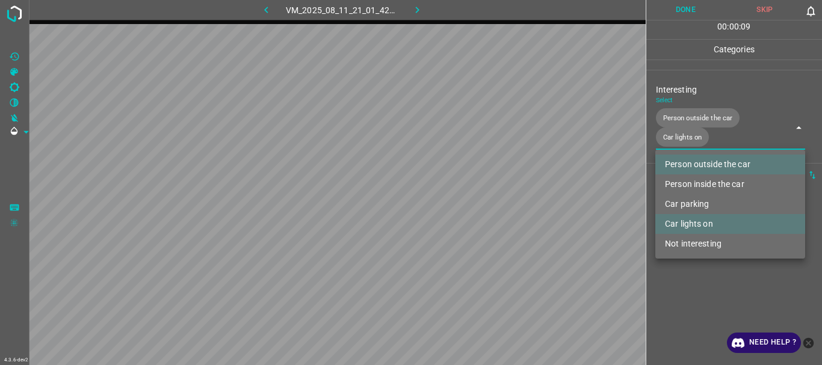
click at [695, 297] on div at bounding box center [411, 182] width 822 height 365
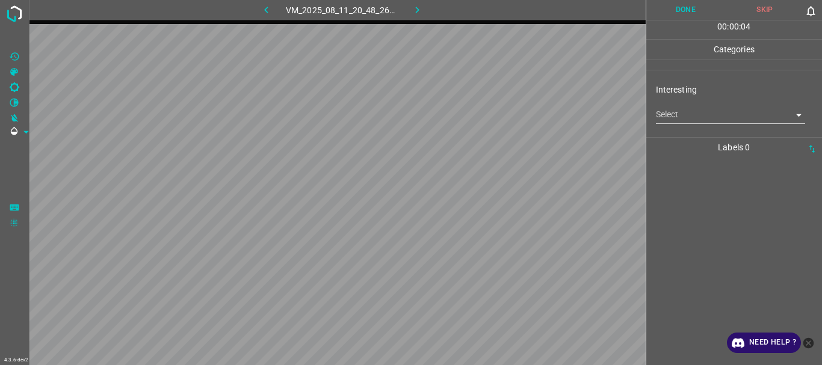
click at [673, 122] on body "4.3.6-dev2 VM_2025_08_11_20_48_26_060_06.gif Done Skip 0 00 : 00 : 04 Categorie…" at bounding box center [411, 182] width 822 height 365
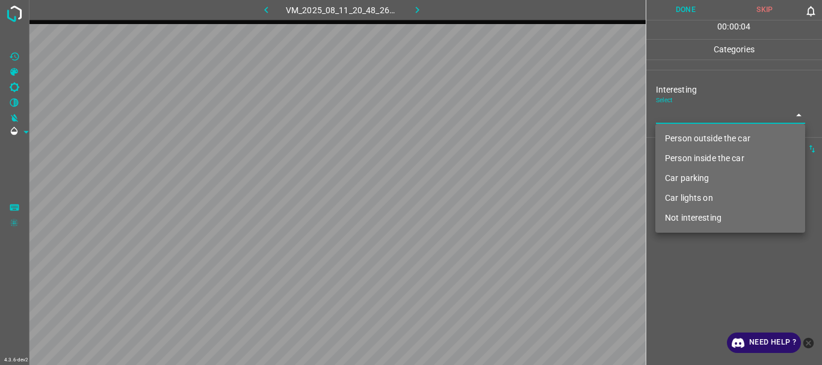
click at [677, 140] on li "Person outside the car" at bounding box center [731, 139] width 150 height 20
type input "Person outside the car"
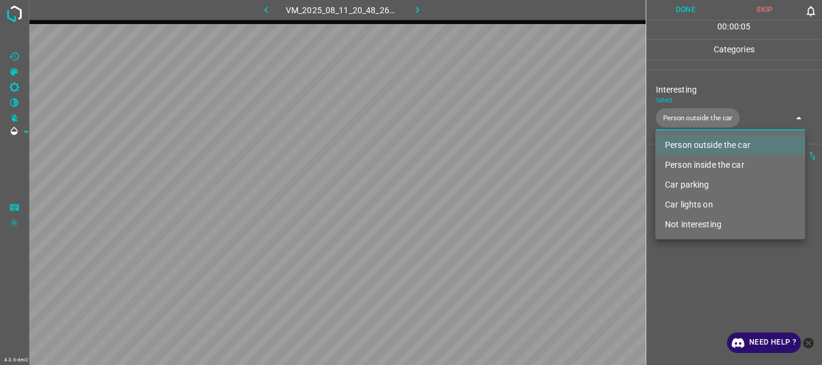
click at [698, 312] on div at bounding box center [411, 182] width 822 height 365
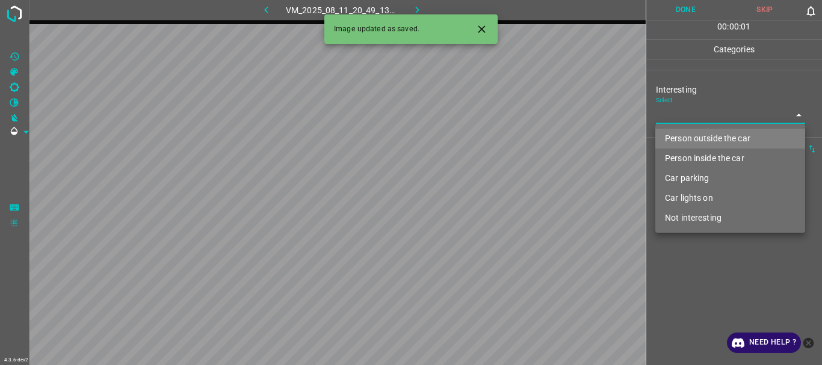
click at [697, 120] on body "4.3.6-dev2 VM_2025_08_11_20_49_13_633_02.gif Done Skip 0 00 : 00 : 01 Categorie…" at bounding box center [411, 182] width 822 height 365
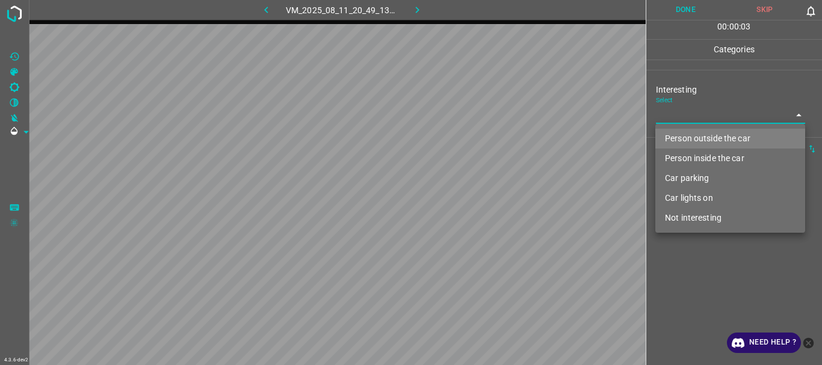
click at [691, 137] on li "Person outside the car" at bounding box center [731, 139] width 150 height 20
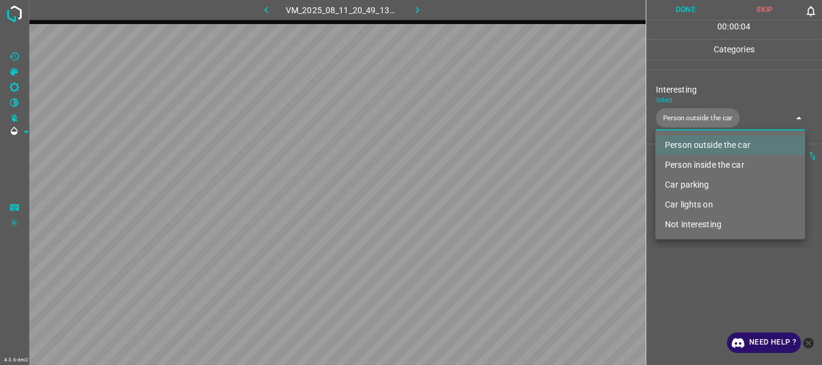
type input "Person outside the car"
click at [694, 290] on div at bounding box center [411, 182] width 822 height 365
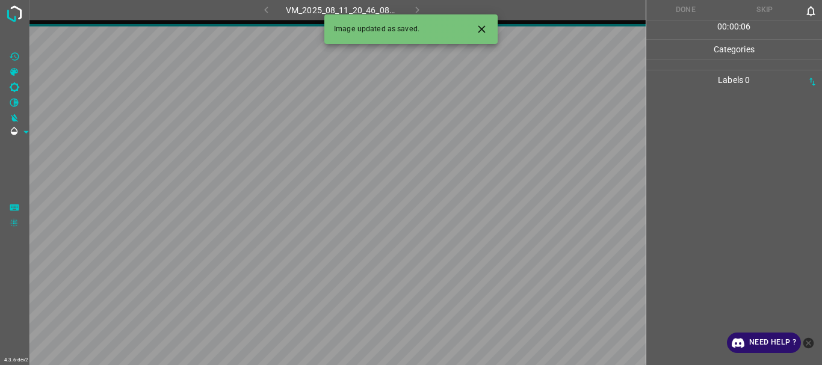
click at [669, 119] on body "4.3.6-dev2 VM_2025_08_11_20_46_08_349_04.gif Done Skip 0 00 : 00 : 06 Categorie…" at bounding box center [411, 182] width 822 height 365
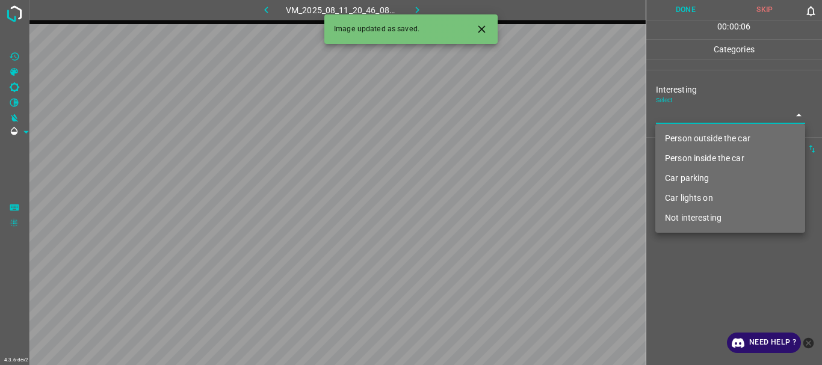
click at [669, 117] on div at bounding box center [411, 182] width 822 height 365
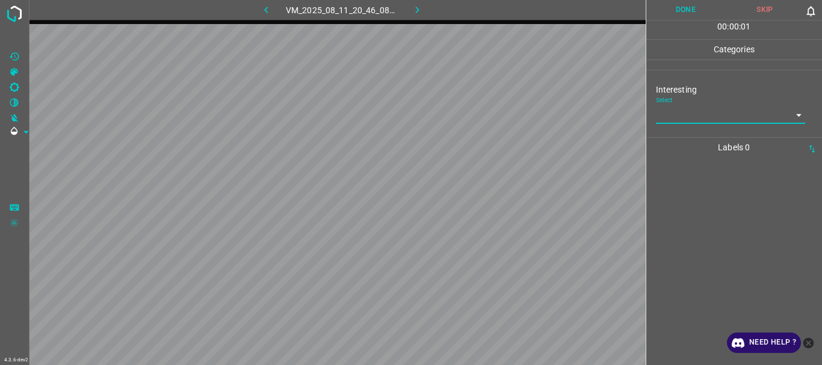
click at [674, 126] on div "Interesting Select ​" at bounding box center [734, 103] width 176 height 57
click at [674, 118] on body "4.3.6-dev2 VM_2025_08_11_20_46_08_349_04.gif Done Skip 0 00 : 00 : 02 Categorie…" at bounding box center [411, 182] width 822 height 365
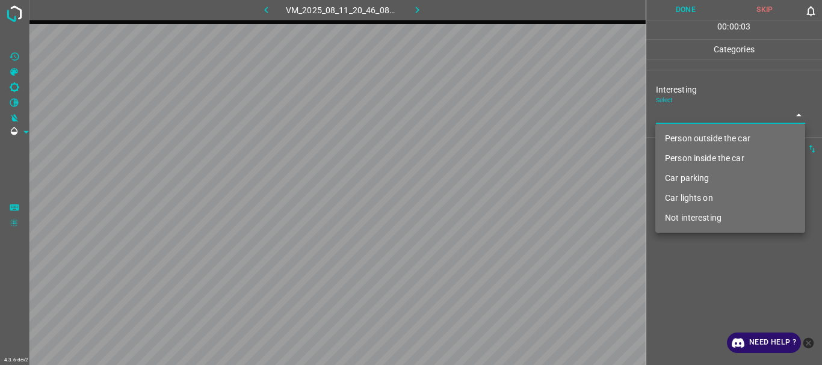
click at [683, 181] on li "Car parking" at bounding box center [731, 179] width 150 height 20
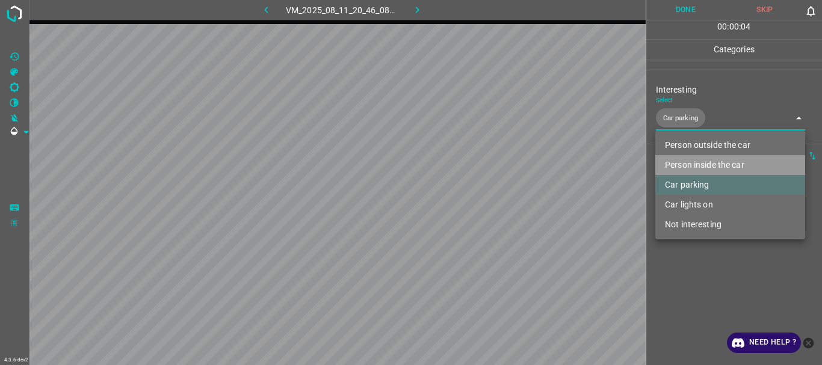
click at [694, 164] on li "Person inside the car" at bounding box center [731, 165] width 150 height 20
type input "Car parking,Person inside the car"
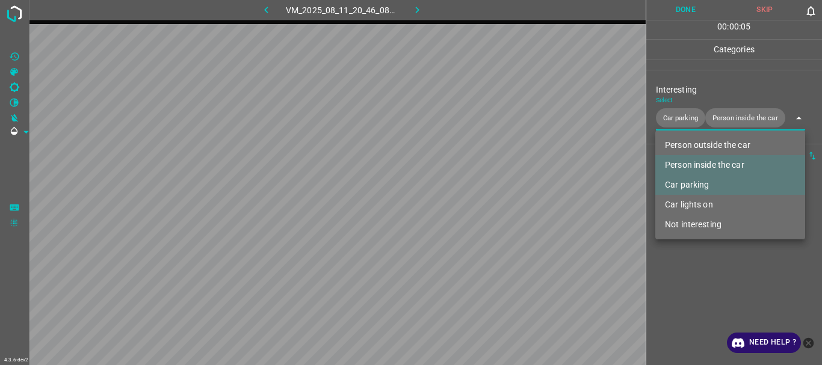
click at [700, 276] on div at bounding box center [411, 182] width 822 height 365
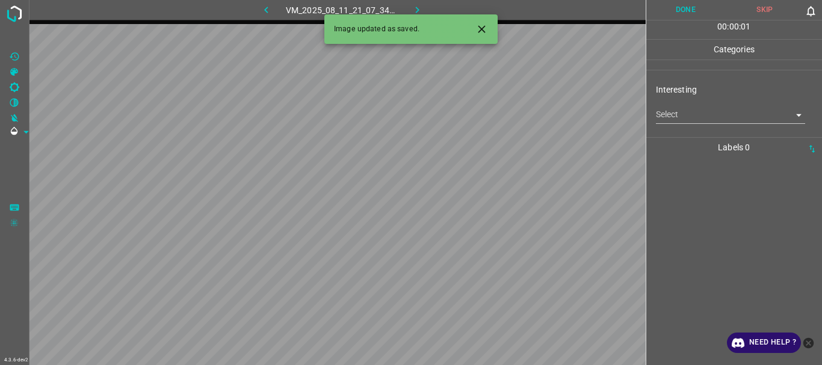
click at [684, 114] on body "4.3.6-dev2 VM_2025_08_11_21_07_34_607_00.gif Done Skip 0 00 : 00 : 01 Categorie…" at bounding box center [411, 182] width 822 height 365
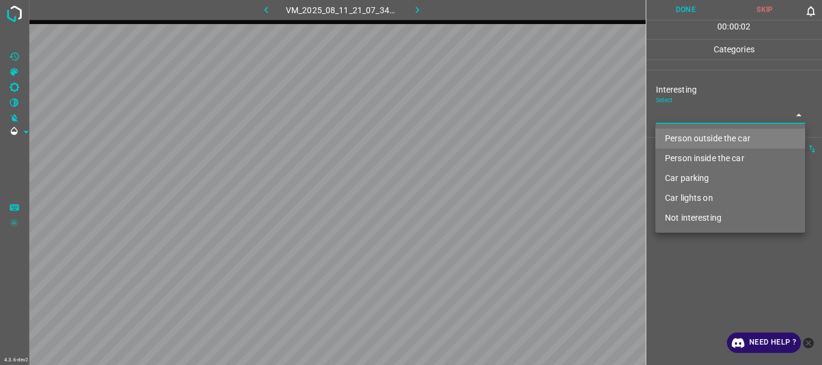
click at [687, 175] on li "Car parking" at bounding box center [731, 179] width 150 height 20
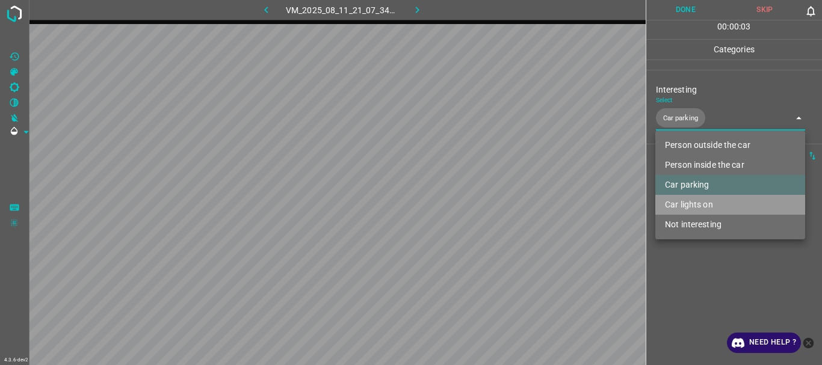
click at [690, 203] on li "Car lights on" at bounding box center [731, 205] width 150 height 20
type input "Car parking,Car lights on"
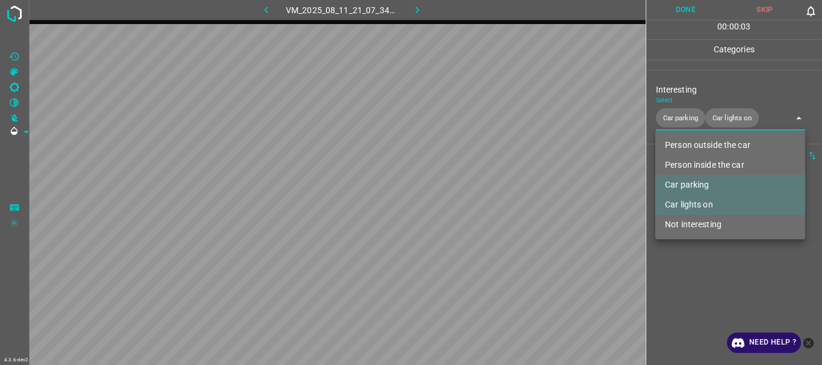
click at [686, 293] on div at bounding box center [411, 182] width 822 height 365
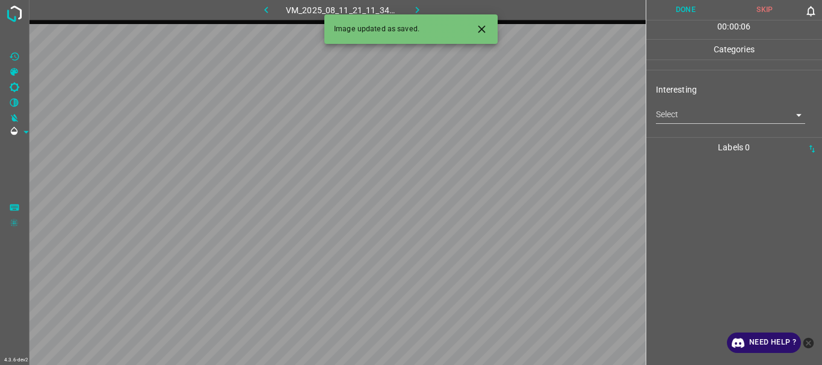
click at [698, 116] on body "4.3.6-dev2 VM_2025_08_11_21_11_34_853_02.gif Done Skip 0 00 : 00 : 06 Categorie…" at bounding box center [411, 182] width 822 height 365
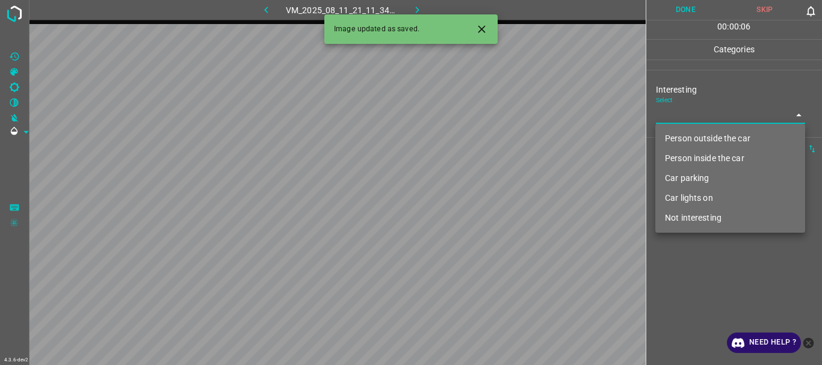
click at [690, 137] on li "Person outside the car" at bounding box center [731, 139] width 150 height 20
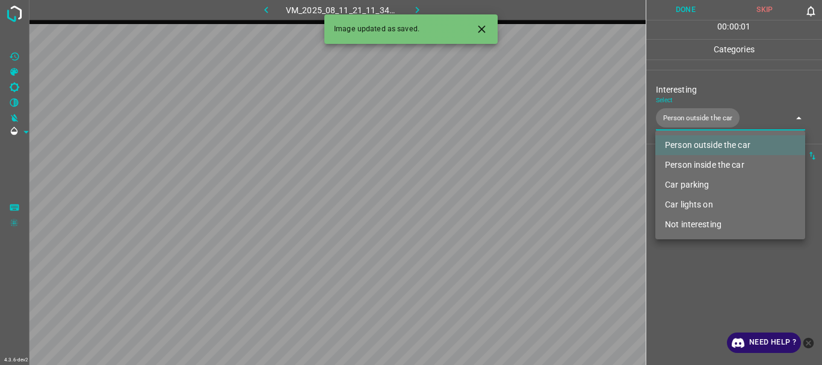
type input "Person outside the car"
click at [707, 303] on div at bounding box center [411, 182] width 822 height 365
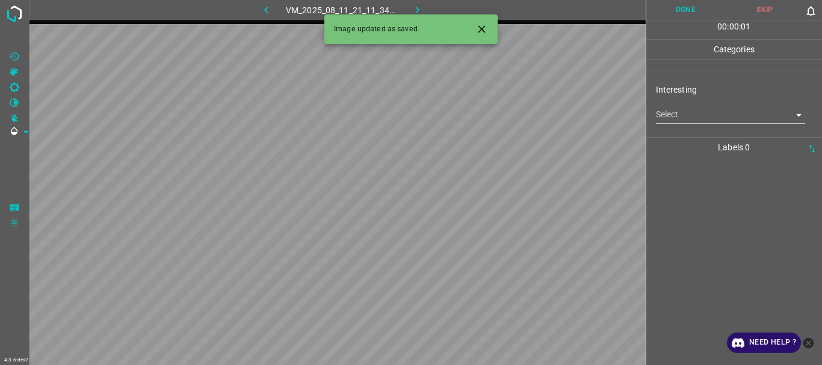
click at [699, 110] on body "4.3.6-dev2 VM_2025_08_11_21_11_34_853_03.gif Done Skip 0 00 : 00 : 01 Categorie…" at bounding box center [411, 182] width 822 height 365
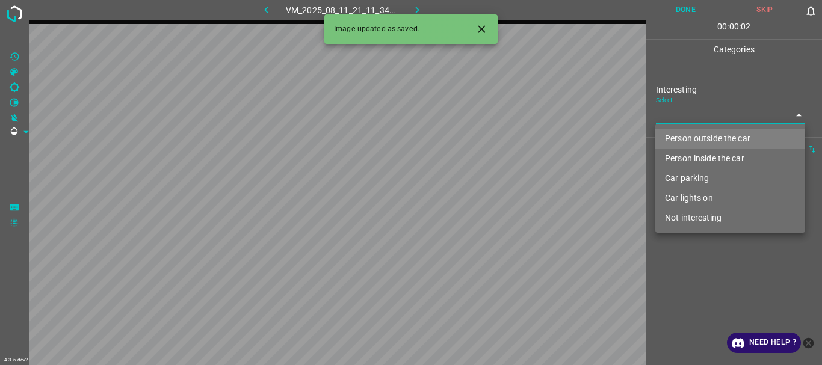
click at [686, 132] on li "Person outside the car" at bounding box center [731, 139] width 150 height 20
type input "Person outside the car"
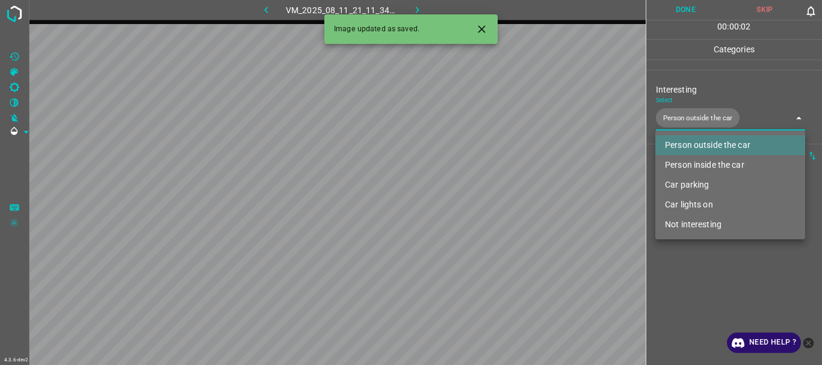
click at [680, 303] on div at bounding box center [411, 182] width 822 height 365
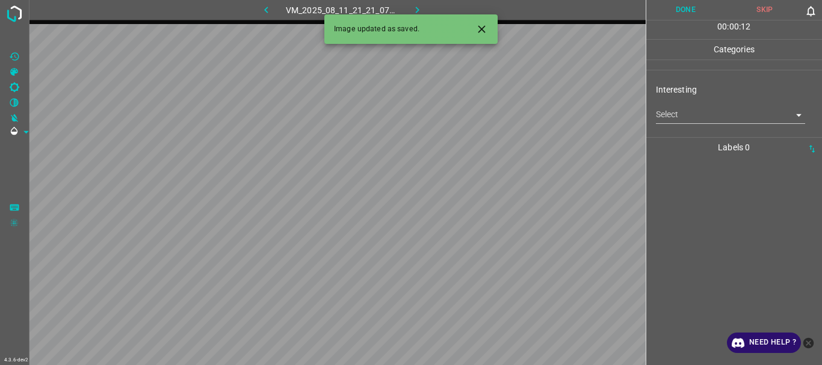
click at [684, 117] on body "4.3.6-dev2 VM_2025_08_11_21_21_07_517_05.gif Done Skip 0 00 : 00 : 12 Categorie…" at bounding box center [411, 182] width 822 height 365
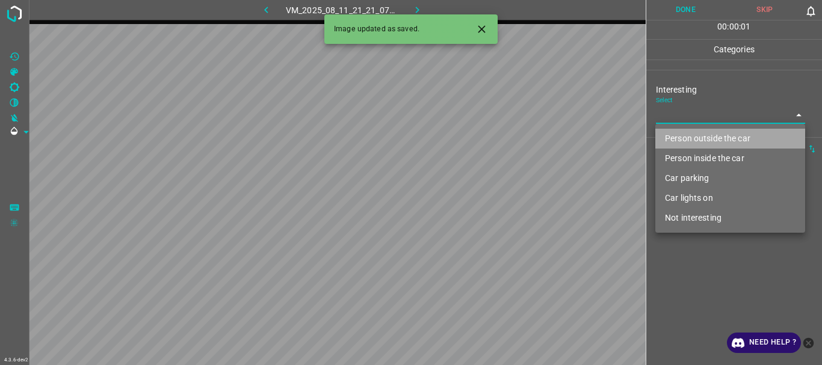
click at [680, 136] on li "Person outside the car" at bounding box center [731, 139] width 150 height 20
type input "Person outside the car"
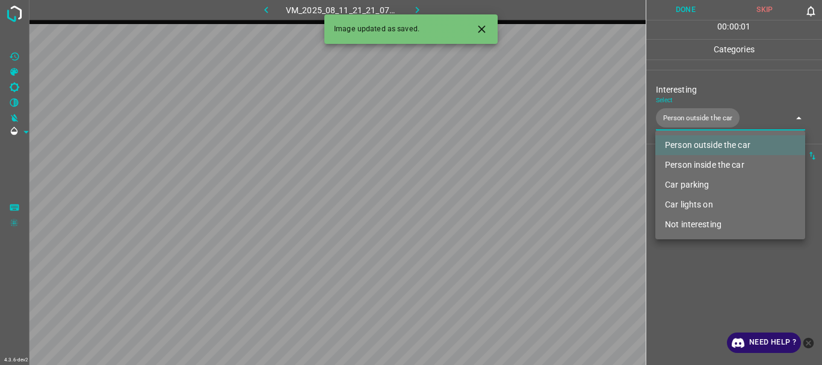
click at [675, 293] on div at bounding box center [411, 182] width 822 height 365
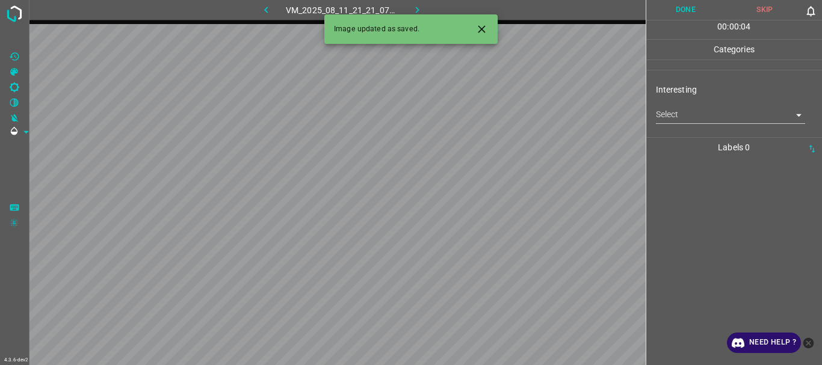
click at [687, 117] on body "4.3.6-dev2 VM_2025_08_11_21_21_07_517_08.gif Done Skip 0 00 : 00 : 04 Categorie…" at bounding box center [411, 182] width 822 height 365
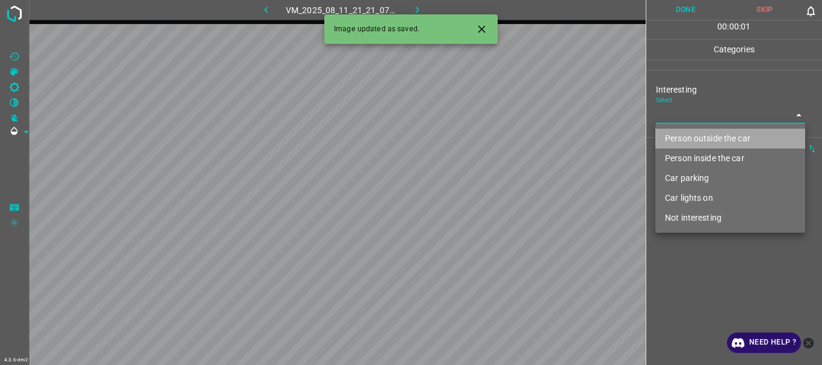
click at [688, 137] on li "Person outside the car" at bounding box center [731, 139] width 150 height 20
type input "Person outside the car"
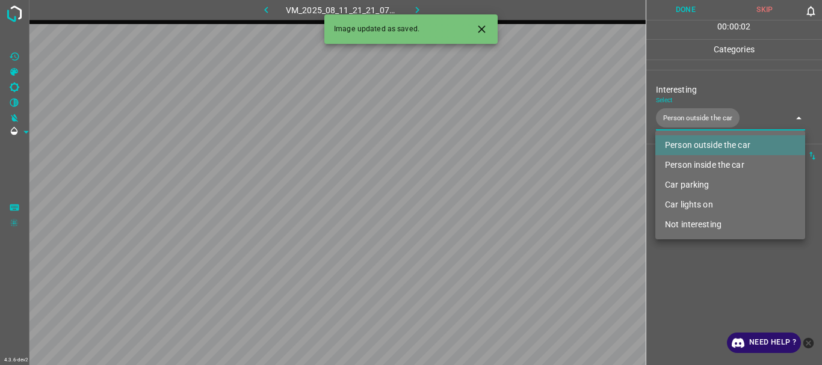
click at [713, 296] on div at bounding box center [411, 182] width 822 height 365
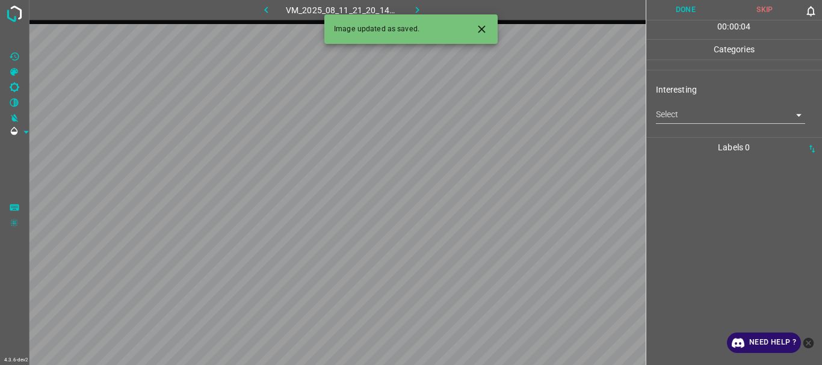
click at [697, 118] on body "4.3.6-dev2 VM_2025_08_11_21_20_14_345_00.gif Done Skip 0 00 : 00 : 04 Categorie…" at bounding box center [411, 182] width 822 height 365
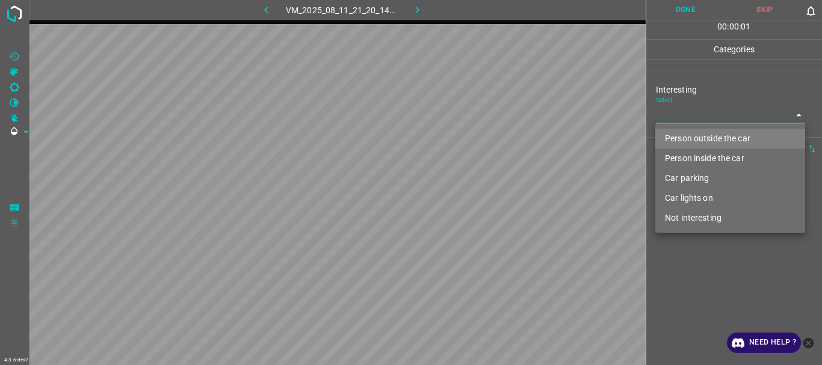
click at [696, 138] on li "Person outside the car" at bounding box center [731, 139] width 150 height 20
type input "Person outside the car"
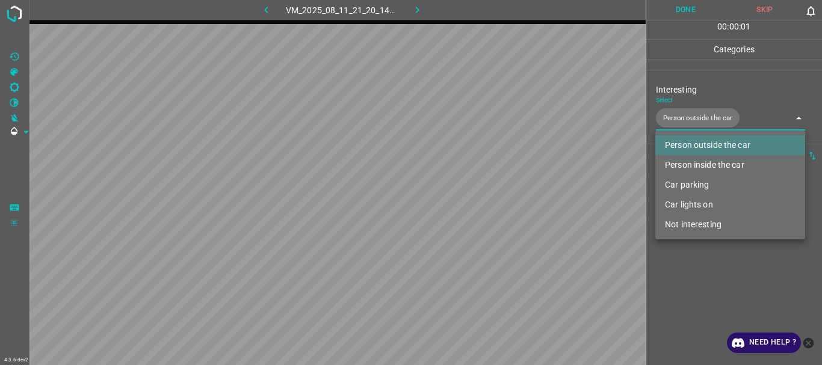
click at [705, 293] on div at bounding box center [411, 182] width 822 height 365
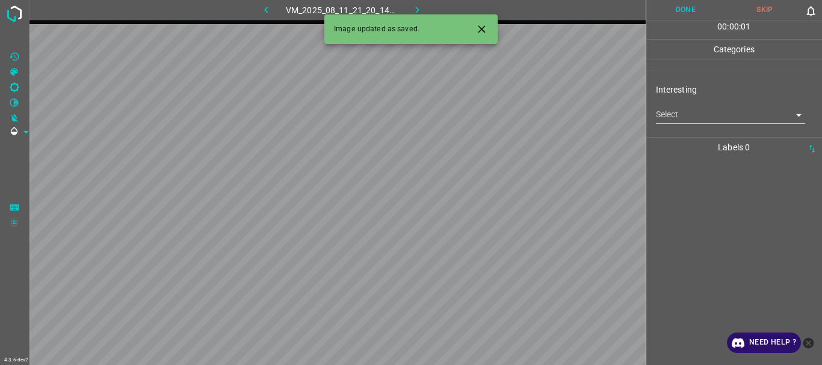
click at [706, 119] on body "4.3.6-dev2 VM_2025_08_11_21_20_14_345_01.gif Done Skip 0 00 : 00 : 01 Categorie…" at bounding box center [411, 182] width 822 height 365
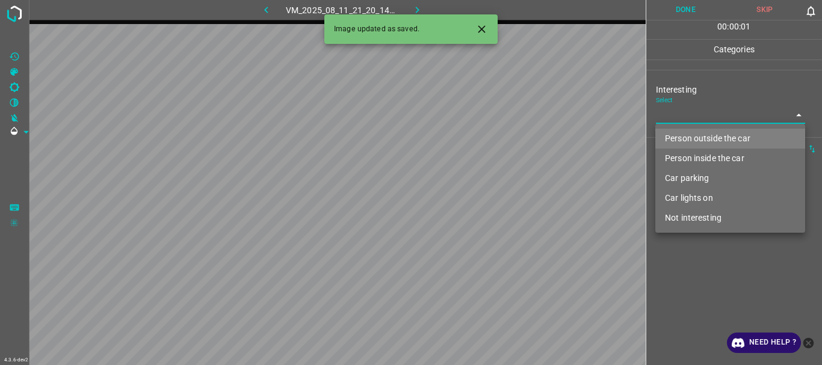
click at [699, 138] on li "Person outside the car" at bounding box center [731, 139] width 150 height 20
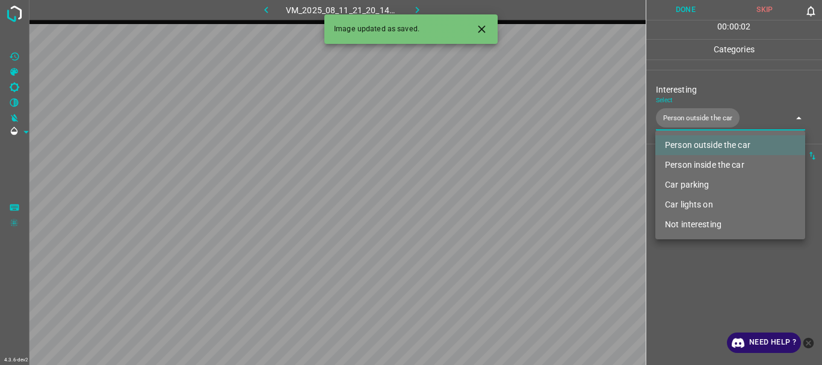
type input "Person outside the car"
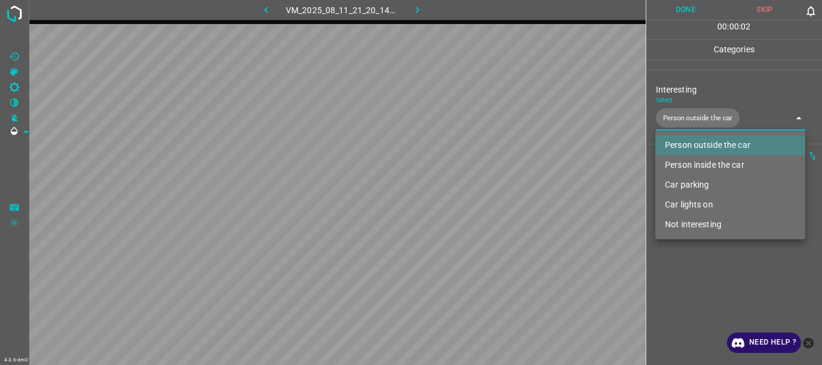
click at [701, 277] on div at bounding box center [411, 182] width 822 height 365
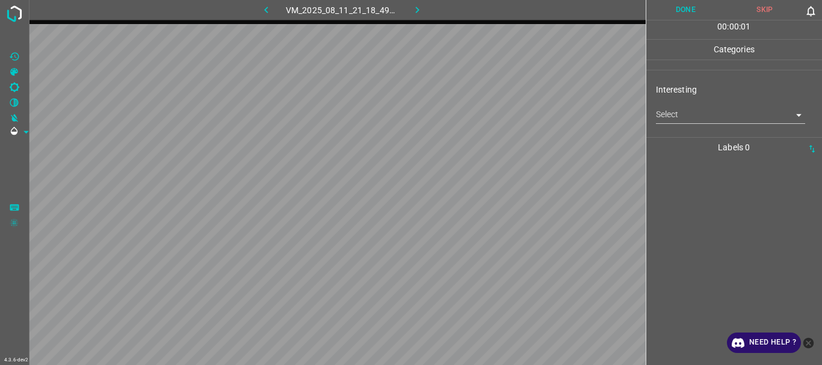
click at [704, 111] on body "4.3.6-dev2 VM_2025_08_11_21_18_49_835_00.gif Done Skip 0 00 : 00 : 01 Categorie…" at bounding box center [411, 182] width 822 height 365
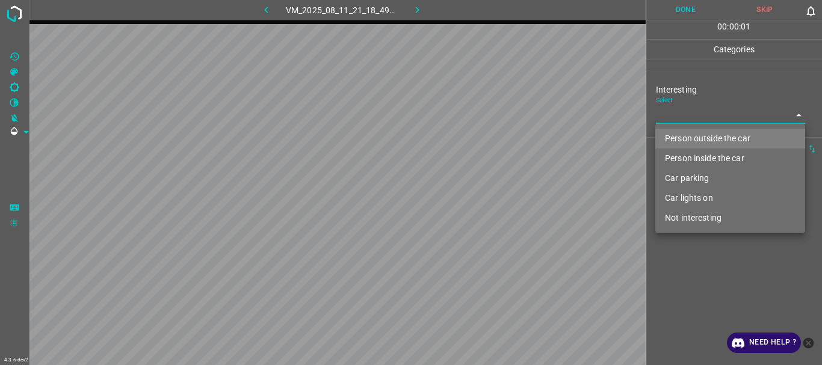
click at [686, 133] on li "Person outside the car" at bounding box center [731, 139] width 150 height 20
type input "Person outside the car"
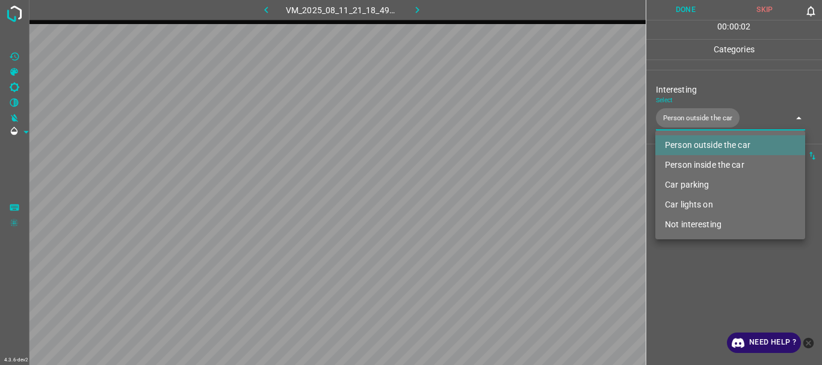
click at [698, 262] on div at bounding box center [411, 182] width 822 height 365
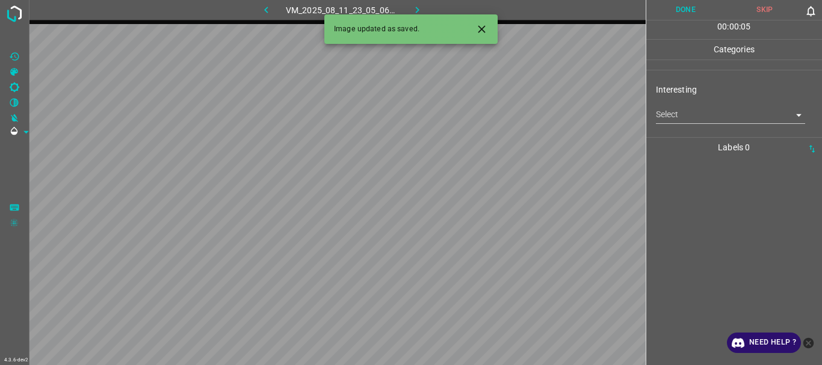
click at [689, 120] on body "4.3.6-dev2 VM_2025_08_11_23_05_06_144_07.gif Done Skip 0 00 : 00 : 05 Categorie…" at bounding box center [411, 182] width 822 height 365
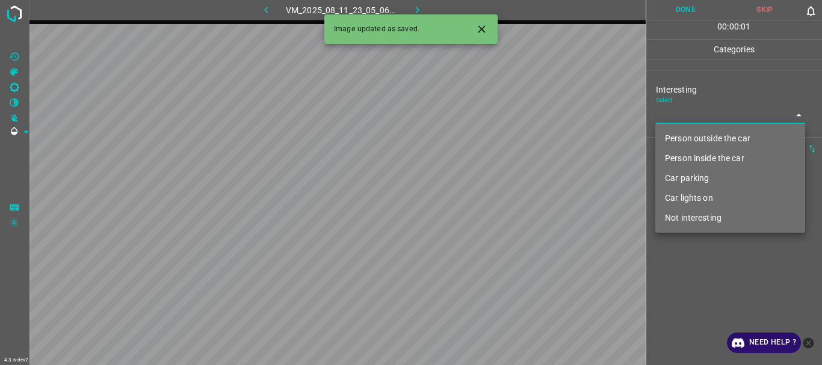
click at [689, 137] on li "Person outside the car" at bounding box center [731, 139] width 150 height 20
type input "Person outside the car"
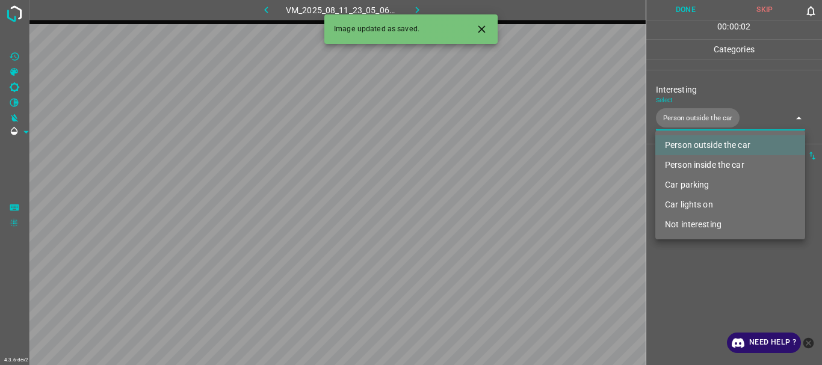
click at [715, 305] on div at bounding box center [411, 182] width 822 height 365
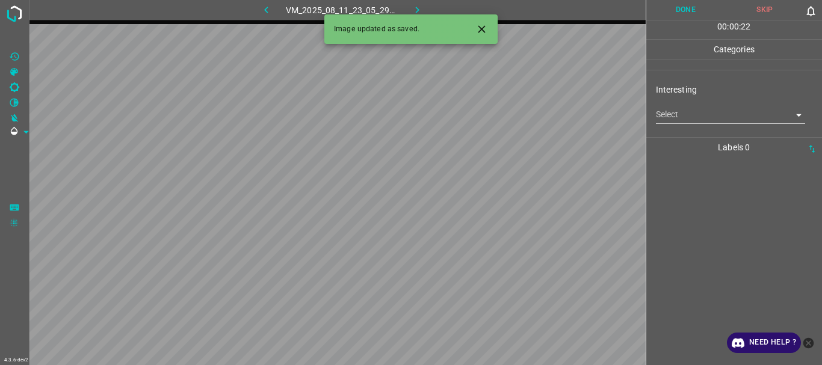
click at [666, 116] on body "4.3.6-dev2 VM_2025_08_11_23_05_29_987_03.gif Done Skip 0 00 : 00 : 22 Categorie…" at bounding box center [411, 182] width 822 height 365
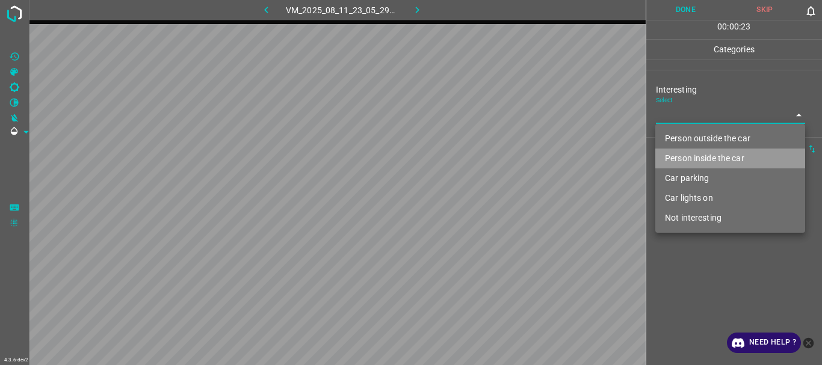
click at [698, 160] on li "Person inside the car" at bounding box center [731, 159] width 150 height 20
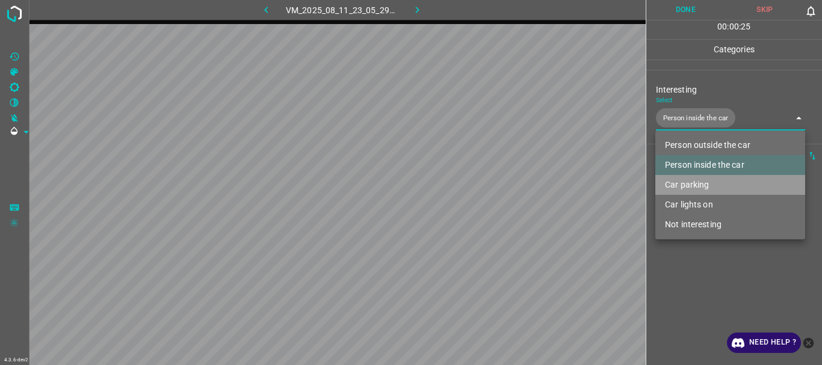
click at [690, 185] on li "Car parking" at bounding box center [731, 185] width 150 height 20
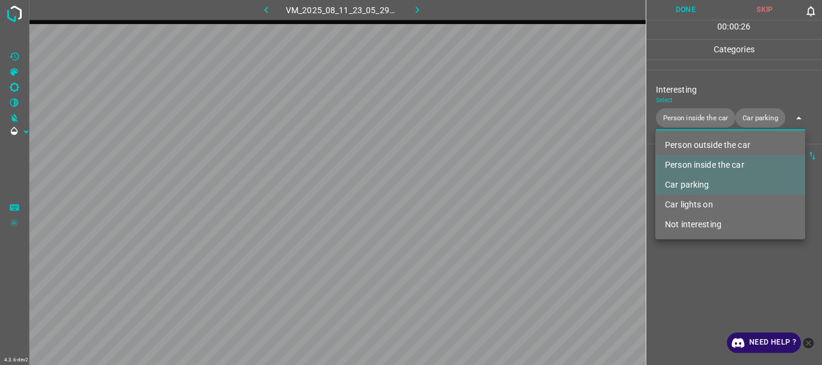
click at [693, 200] on li "Car lights on" at bounding box center [731, 205] width 150 height 20
type input "Person inside the car,Car parking,Car lights on"
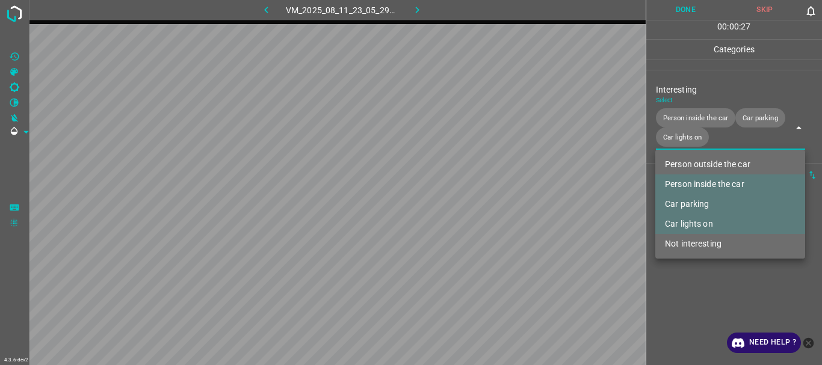
click at [697, 276] on div at bounding box center [411, 182] width 822 height 365
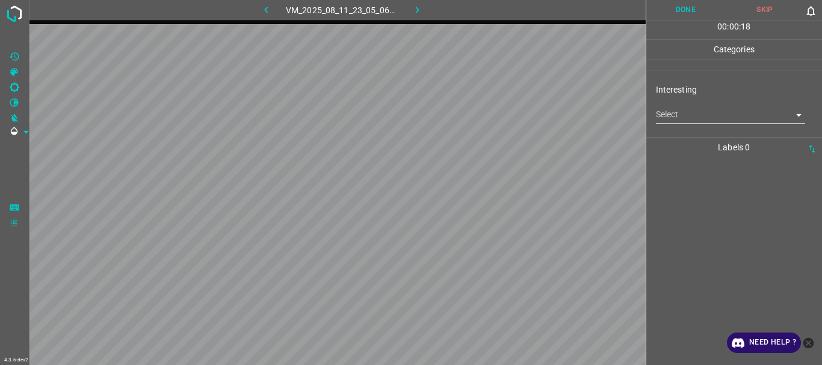
click at [677, 113] on body "4.3.6-dev2 VM_2025_08_11_23_05_06_144_09.gif Done Skip 0 00 : 00 : 18 Categorie…" at bounding box center [411, 182] width 822 height 365
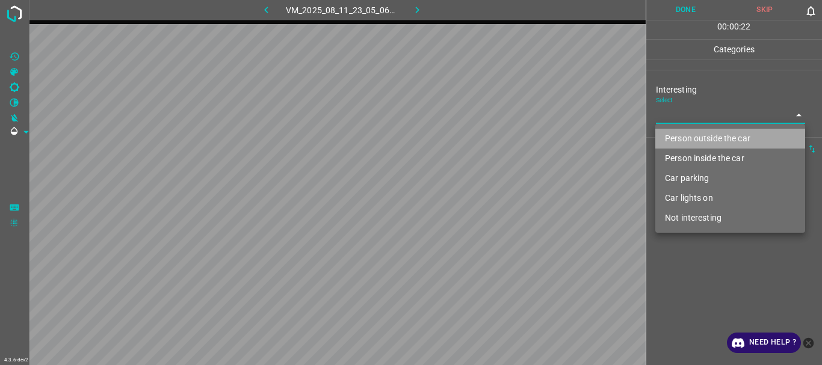
click at [692, 134] on li "Person outside the car" at bounding box center [731, 139] width 150 height 20
click at [692, 134] on ul "Person outside the car Person inside the car Car parking Car lights on Not inte…" at bounding box center [731, 178] width 150 height 109
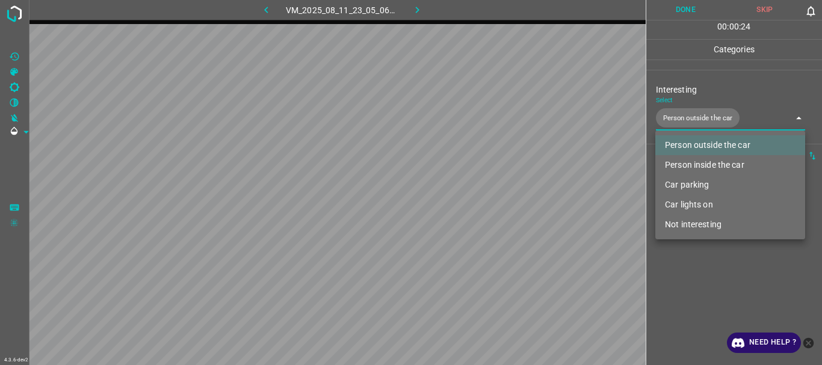
click at [692, 200] on li "Car lights on" at bounding box center [731, 205] width 150 height 20
type input "Person outside the car,Car lights on"
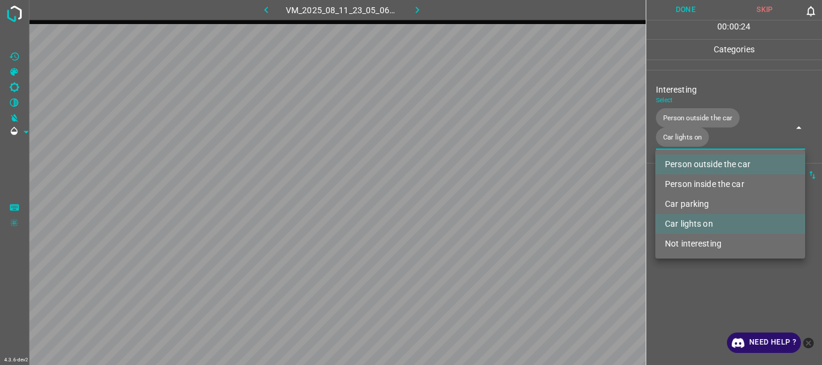
click at [707, 294] on div at bounding box center [411, 182] width 822 height 365
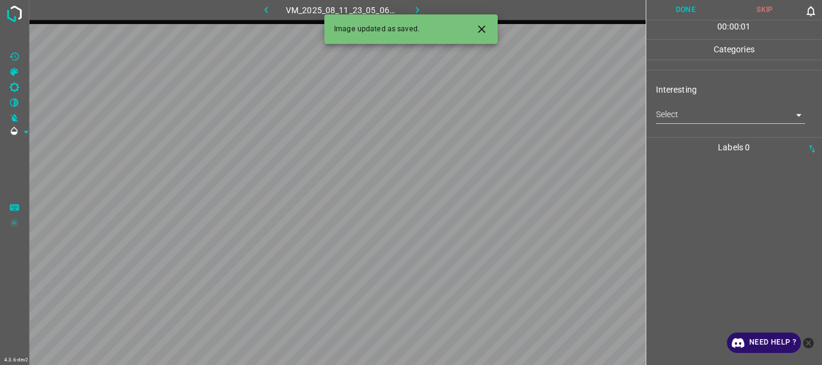
click at [694, 117] on body "4.3.6-dev2 VM_2025_08_11_23_05_06_144_03.gif Done Skip 0 00 : 00 : 01 Categorie…" at bounding box center [411, 182] width 822 height 365
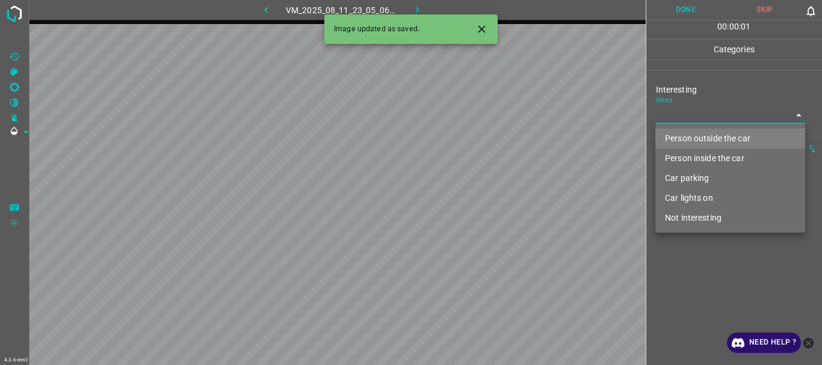
click at [690, 137] on li "Person outside the car" at bounding box center [731, 139] width 150 height 20
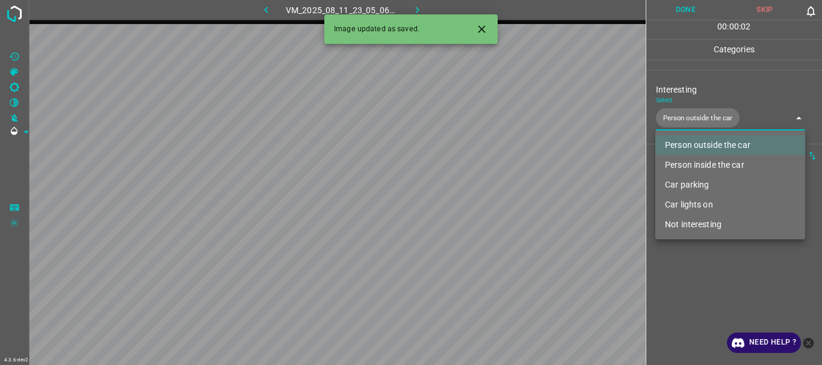
type input "Person outside the car"
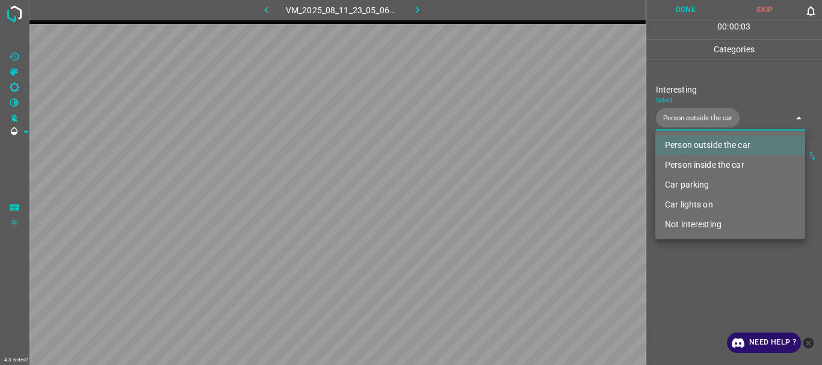
click at [681, 251] on div at bounding box center [411, 182] width 822 height 365
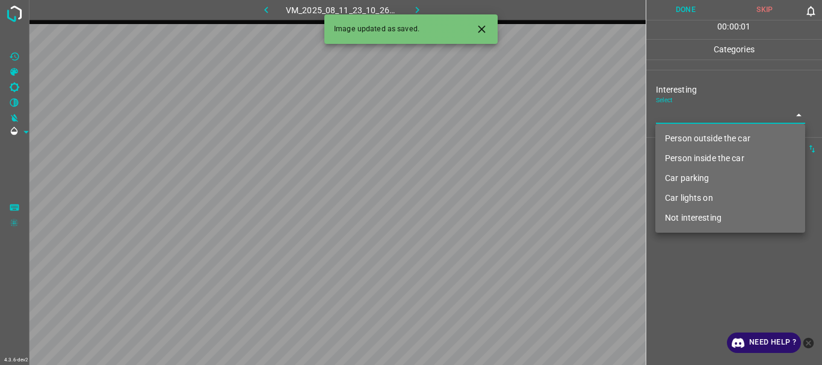
click at [690, 107] on body "4.3.6-dev2 VM_2025_08_11_23_10_26_389_05.gif Done Skip 0 00 : 00 : 01 Categorie…" at bounding box center [411, 182] width 822 height 365
click at [685, 219] on li "Not interesting" at bounding box center [731, 218] width 150 height 20
type input "Not interesting"
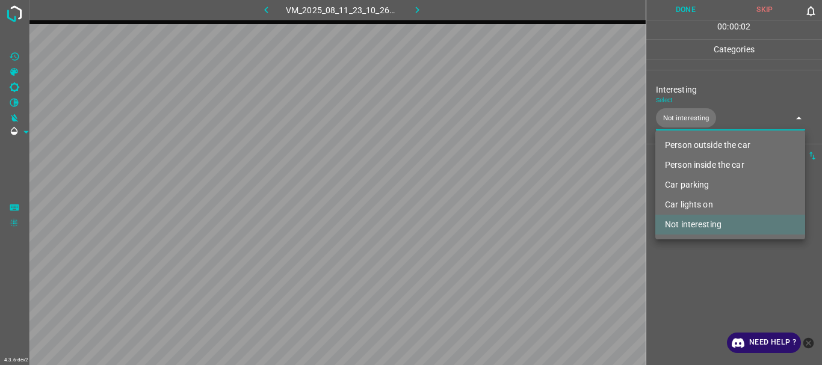
click at [689, 317] on div at bounding box center [411, 182] width 822 height 365
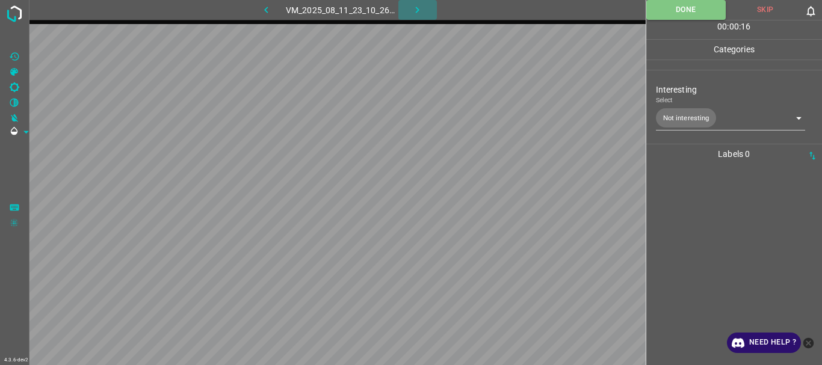
click at [427, 10] on button "button" at bounding box center [417, 10] width 39 height 20
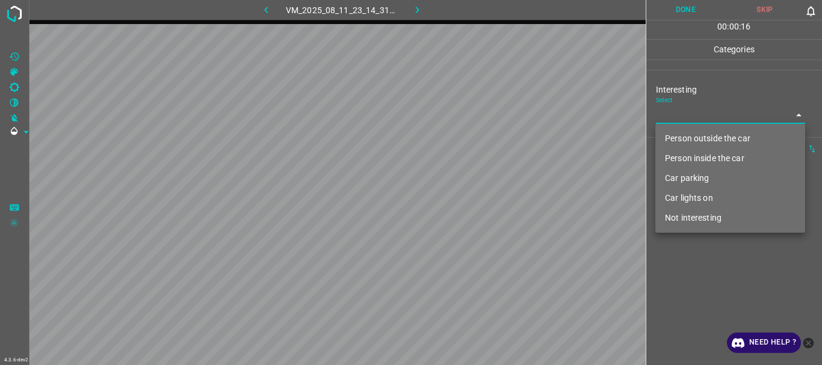
click at [683, 119] on body "4.3.6-dev2 VM_2025_08_11_23_14_31_605_01.gif Done Skip 0 00 : 00 : 16 Categorie…" at bounding box center [411, 182] width 822 height 365
click at [676, 135] on li "Person outside the car" at bounding box center [731, 139] width 150 height 20
type input "Person outside the car"
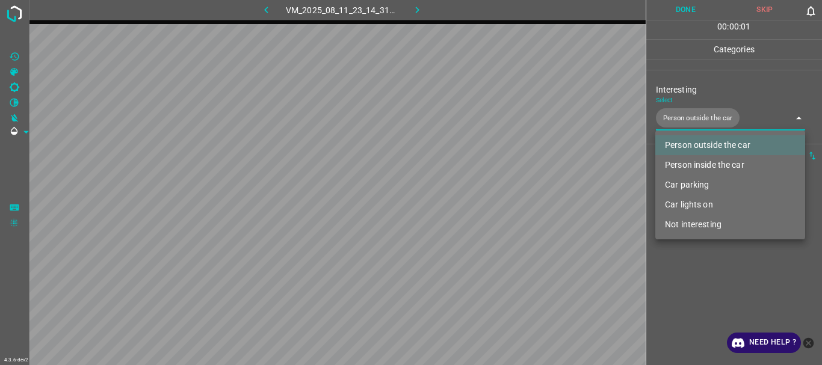
click at [714, 332] on div at bounding box center [411, 182] width 822 height 365
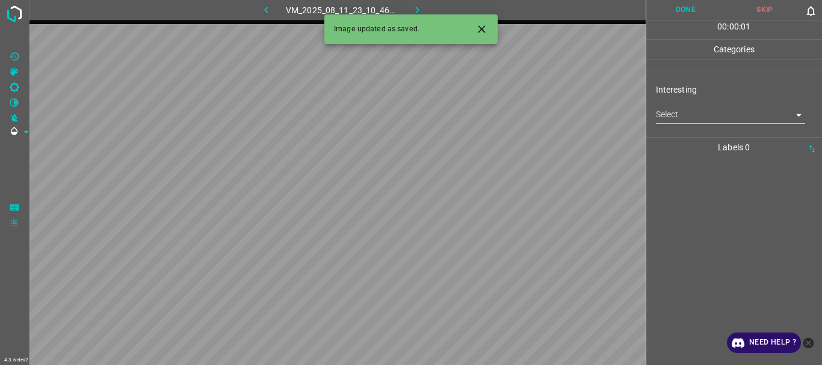
click at [657, 111] on body "4.3.6-dev2 VM_2025_08_11_23_10_46_702_03.gif Done Skip 0 00 : 00 : 01 Categorie…" at bounding box center [411, 182] width 822 height 365
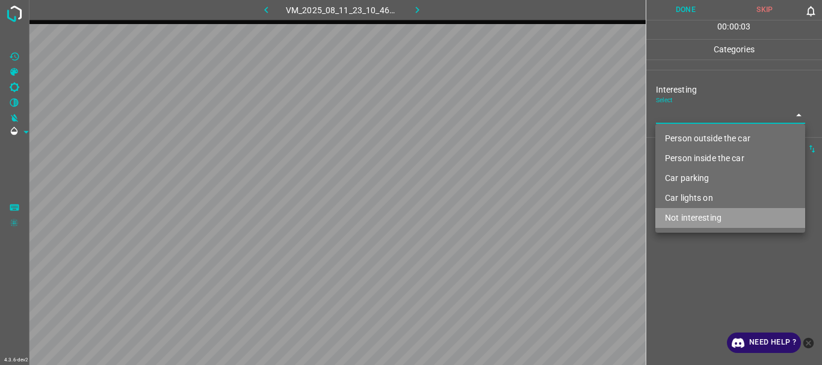
click at [700, 214] on li "Not interesting" at bounding box center [731, 218] width 150 height 20
type input "Not interesting"
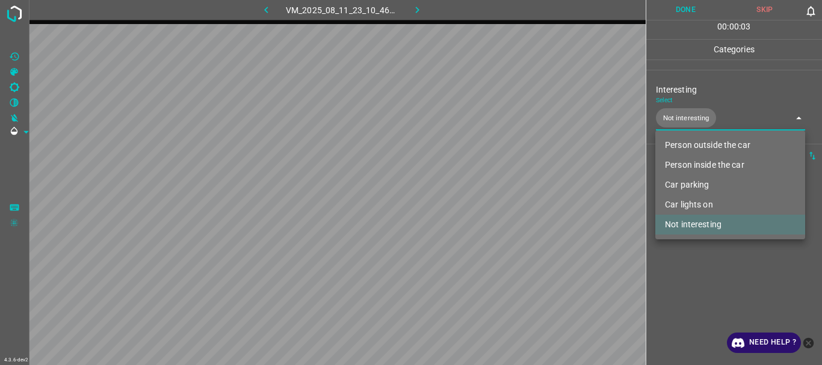
click at [698, 296] on div at bounding box center [411, 182] width 822 height 365
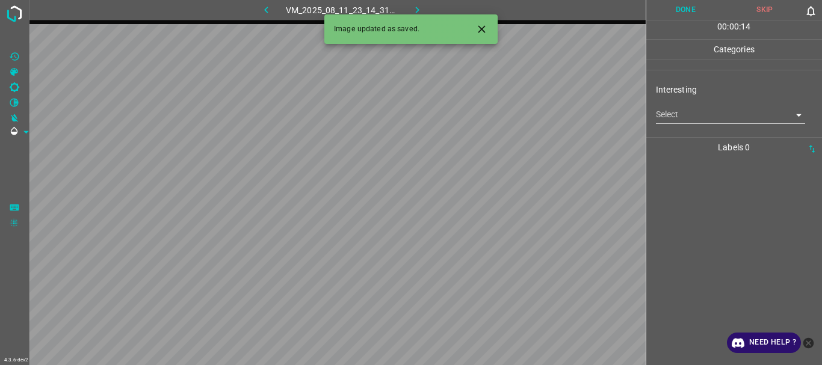
click at [681, 116] on body "4.3.6-dev2 VM_2025_08_11_23_14_31_605_03.gif Done Skip 0 00 : 00 : 14 Categorie…" at bounding box center [411, 182] width 822 height 365
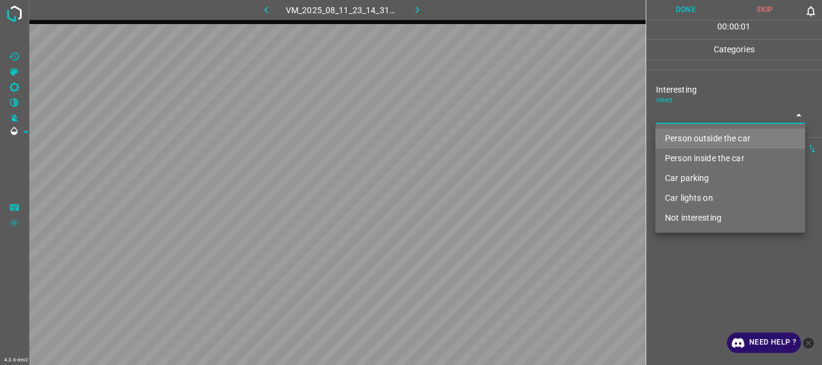
click at [678, 136] on li "Person outside the car" at bounding box center [731, 139] width 150 height 20
type input "Person outside the car"
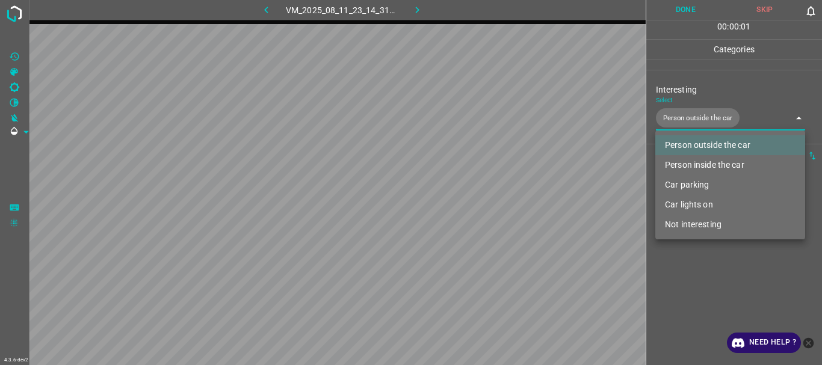
click at [686, 273] on div at bounding box center [411, 182] width 822 height 365
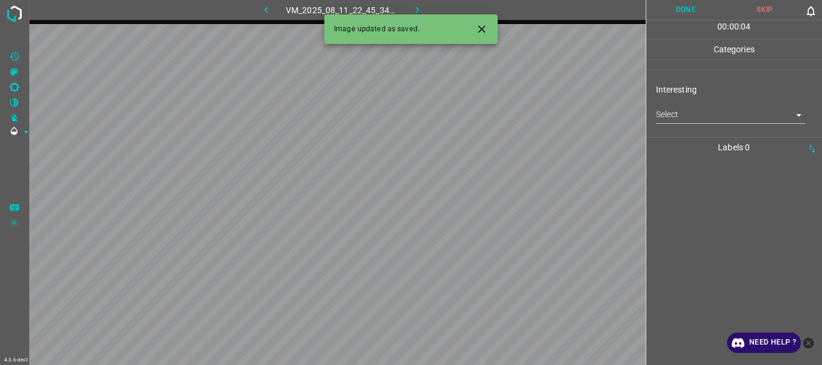
click at [669, 122] on body "4.3.6-dev2 VM_2025_08_11_22_45_34_161_01.gif Done Skip 0 00 : 00 : 04 Categorie…" at bounding box center [411, 182] width 822 height 365
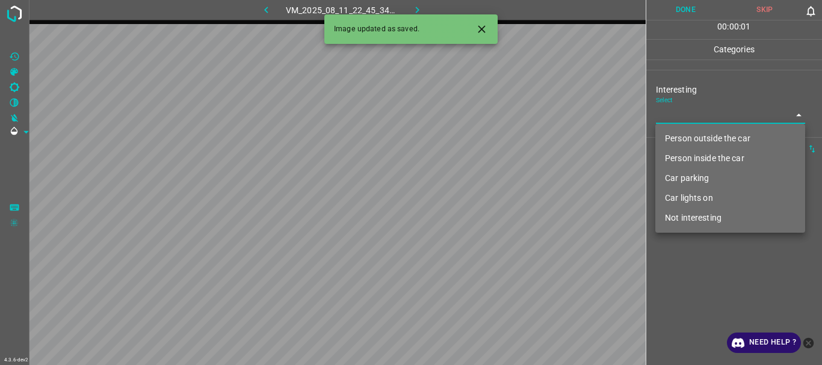
click at [687, 223] on li "Not interesting" at bounding box center [731, 218] width 150 height 20
type input "Not interesting"
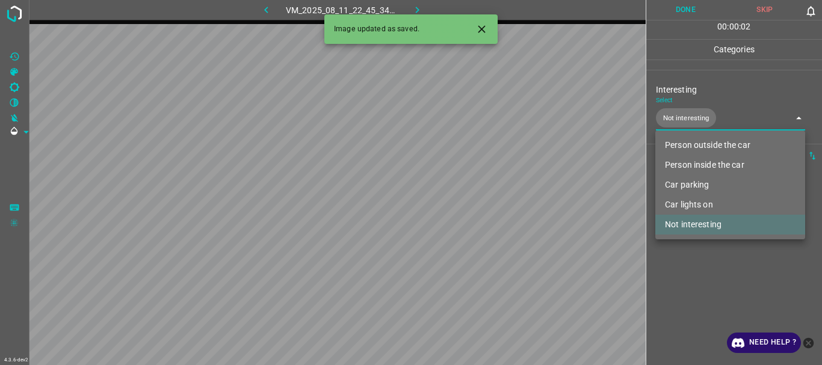
click at [694, 291] on div at bounding box center [411, 182] width 822 height 365
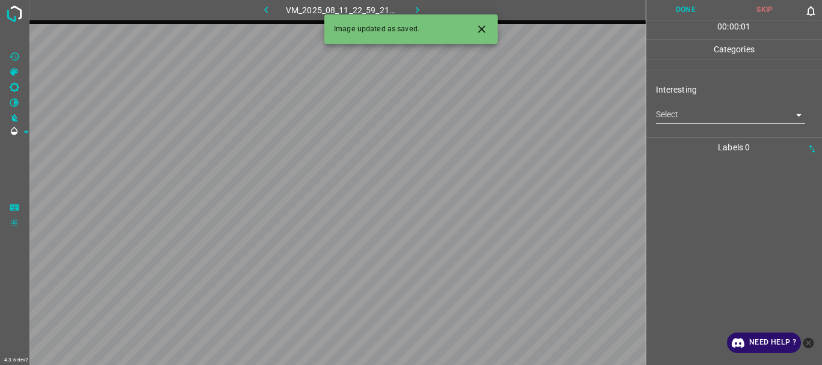
click at [697, 117] on body "4.3.6-dev2 VM_2025_08_11_22_59_21_074_03.gif Done Skip 0 00 : 00 : 01 Categorie…" at bounding box center [411, 182] width 822 height 365
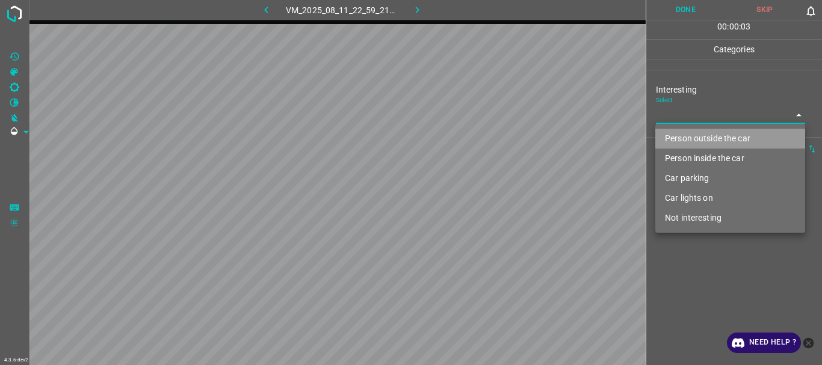
click at [697, 142] on li "Person outside the car" at bounding box center [731, 139] width 150 height 20
type input "Person outside the car"
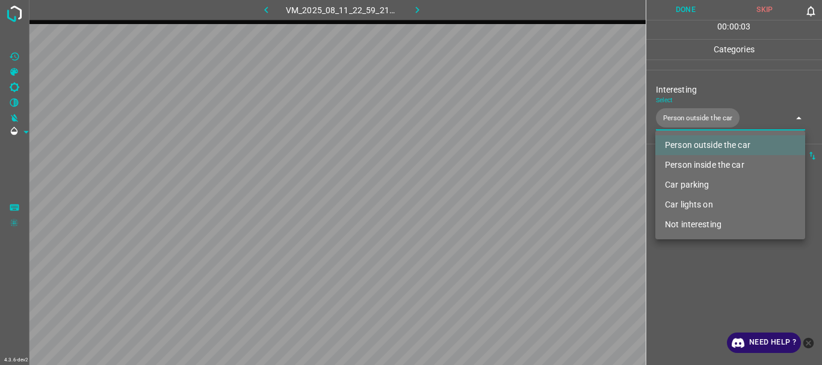
click at [712, 335] on div at bounding box center [411, 182] width 822 height 365
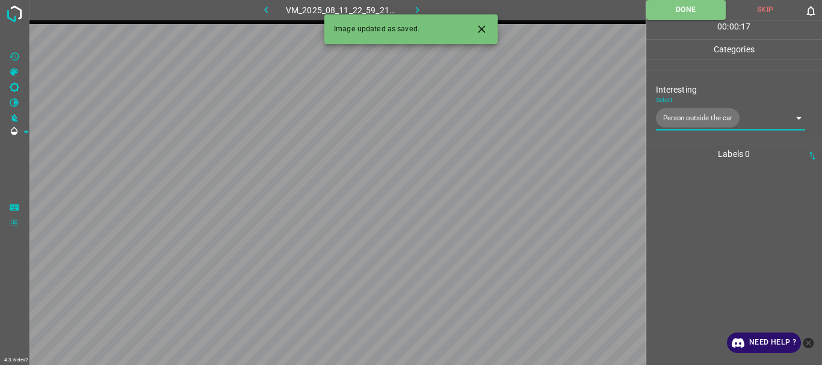
click at [413, 4] on icon "button" at bounding box center [417, 10] width 13 height 13
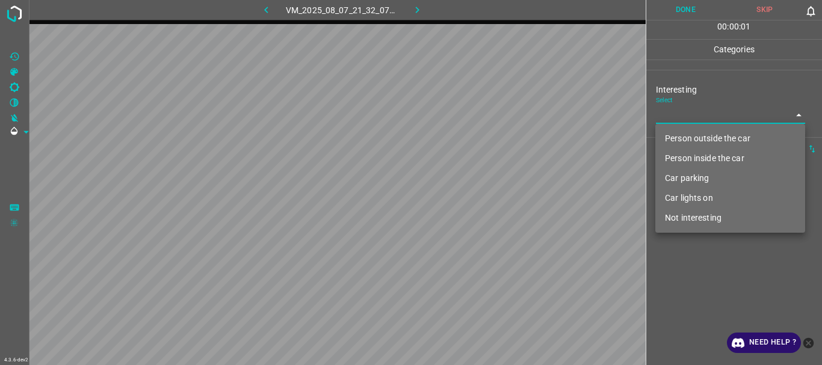
click at [677, 116] on body "4.3.6-dev2 VM_2025_08_07_21_32_07_831_02.gif Done Skip 0 00 : 00 : 01 Categorie…" at bounding box center [411, 182] width 822 height 365
click at [681, 138] on li "Person outside the car" at bounding box center [731, 139] width 150 height 20
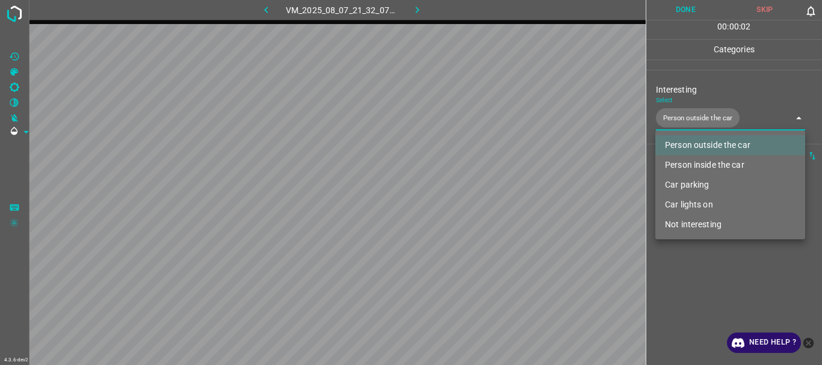
click at [683, 163] on li "Person inside the car" at bounding box center [731, 165] width 150 height 20
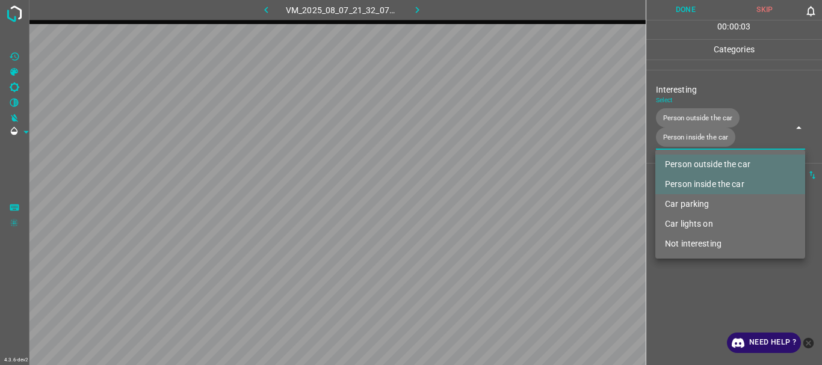
click at [686, 222] on li "Car lights on" at bounding box center [731, 224] width 150 height 20
type input "Person outside the car,Person inside the car,Car lights on"
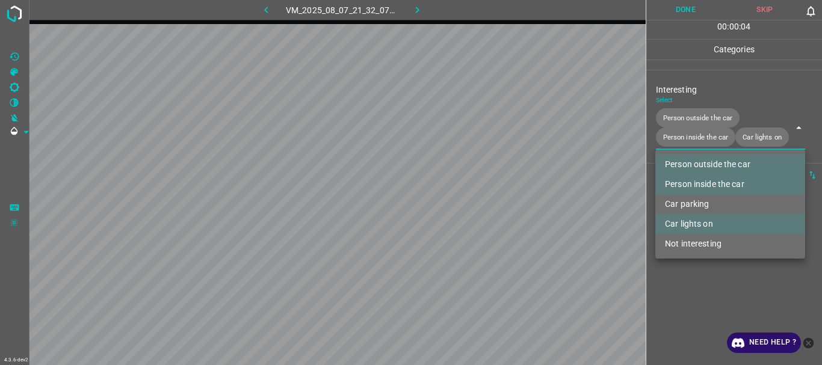
click at [690, 311] on div at bounding box center [411, 182] width 822 height 365
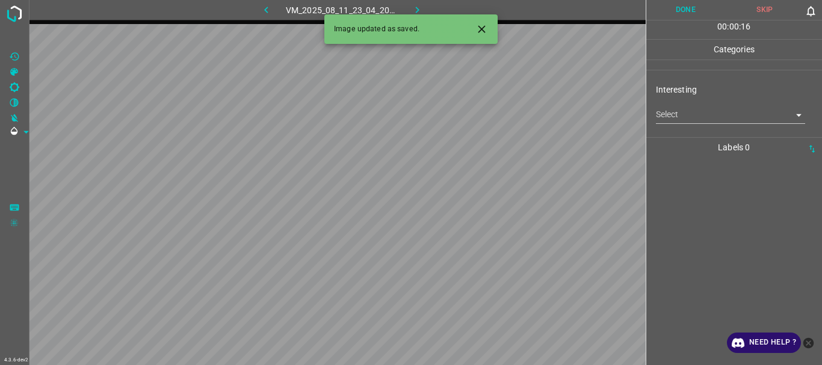
click at [690, 111] on body "4.3.6-dev2 VM_2025_08_11_23_04_20_641_03.gif Done Skip 0 00 : 00 : 16 Categorie…" at bounding box center [411, 182] width 822 height 365
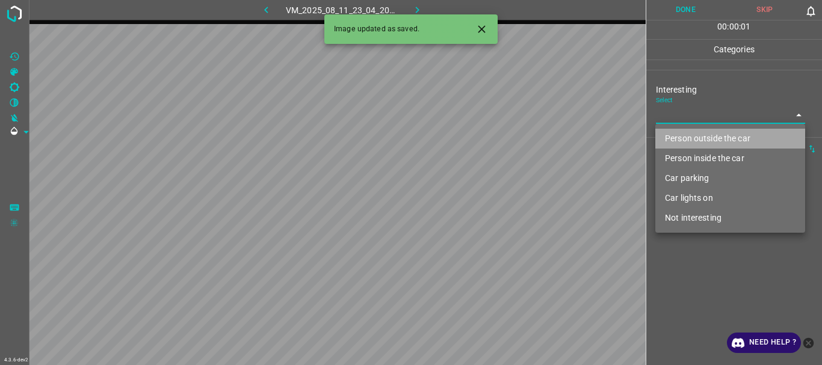
click at [690, 139] on li "Person outside the car" at bounding box center [731, 139] width 150 height 20
type input "Person outside the car"
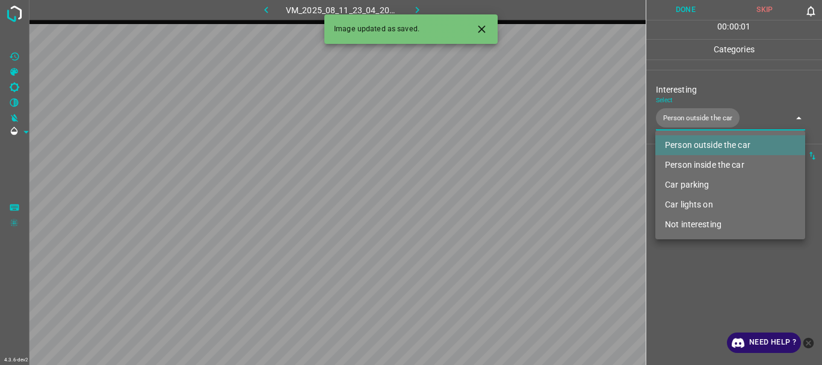
click at [703, 274] on div at bounding box center [411, 182] width 822 height 365
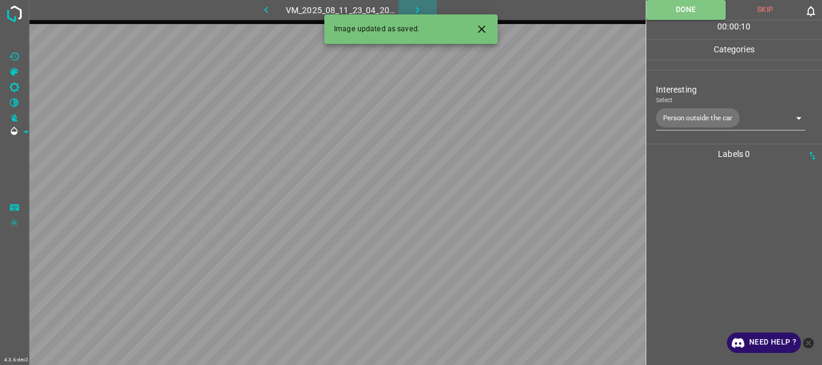
click at [411, 7] on icon "button" at bounding box center [417, 10] width 13 height 13
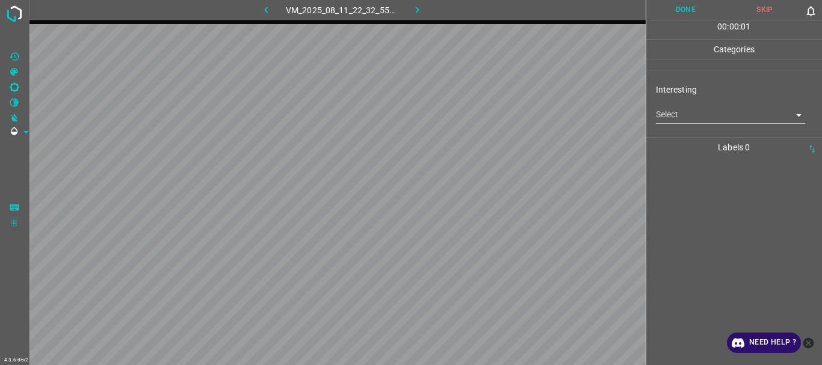
click at [687, 115] on body "4.3.6-dev2 VM_2025_08_11_22_32_55_376_07.gif Done Skip 0 00 : 00 : 01 Categorie…" at bounding box center [411, 182] width 822 height 365
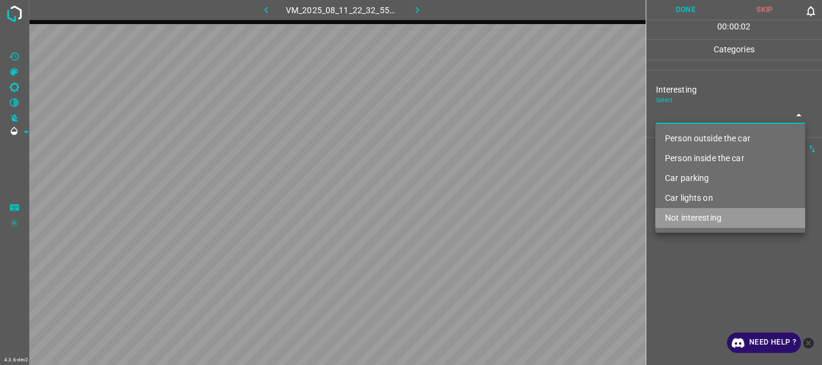
click at [704, 212] on li "Not interesting" at bounding box center [731, 218] width 150 height 20
type input "Not interesting"
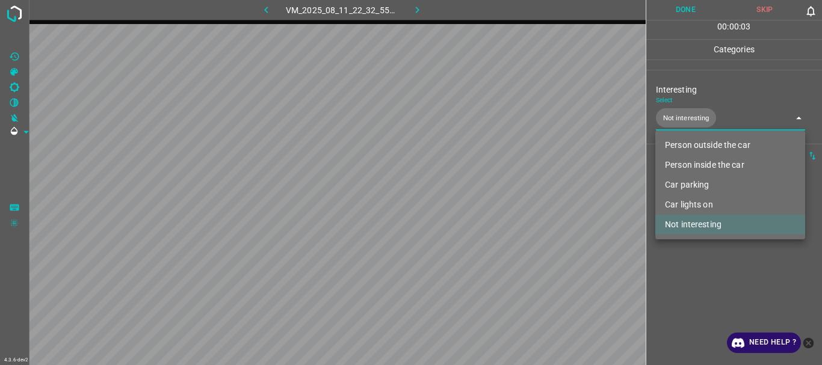
click at [693, 270] on div at bounding box center [411, 182] width 822 height 365
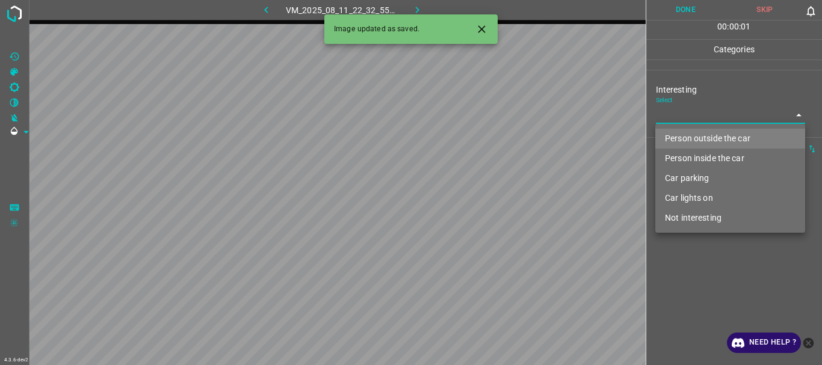
click at [696, 112] on body "4.3.6-dev2 VM_2025_08_11_22_32_55_376_10.gif Done Skip 0 00 : 00 : 01 Categorie…" at bounding box center [411, 182] width 822 height 365
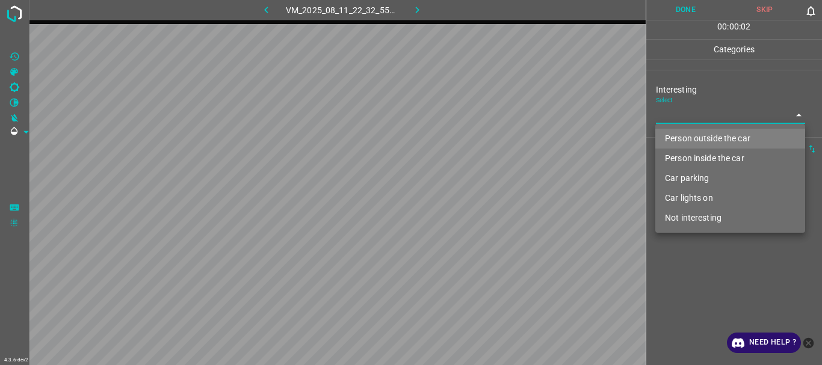
click at [693, 135] on li "Person outside the car" at bounding box center [731, 139] width 150 height 20
type input "Person outside the car"
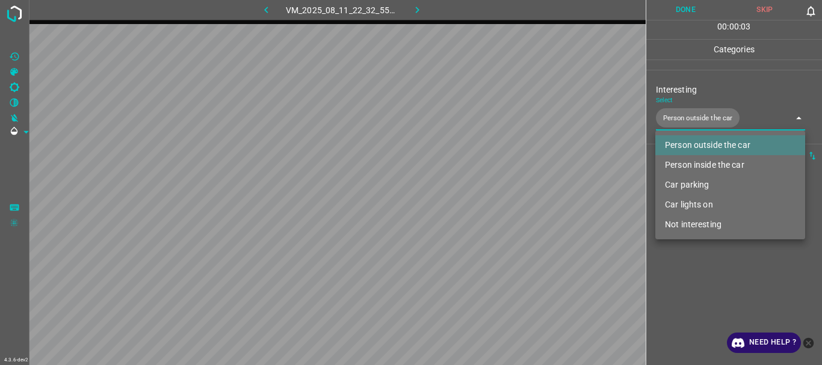
click at [710, 297] on div at bounding box center [411, 182] width 822 height 365
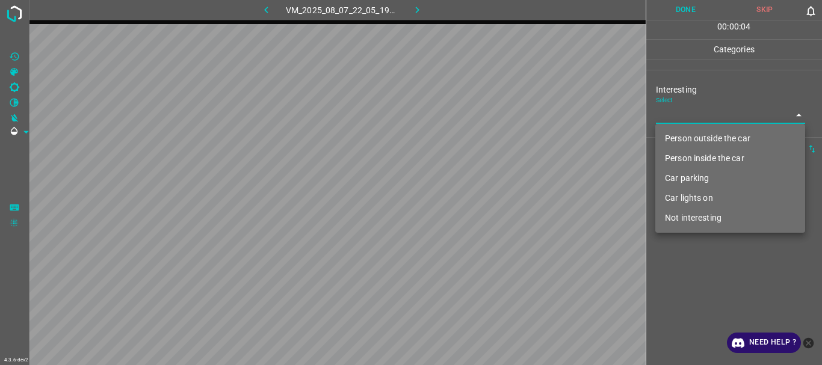
click at [677, 117] on body "4.3.6-dev2 VM_2025_08_07_22_05_19_614_02.gif Done Skip 0 00 : 00 : 04 Categorie…" at bounding box center [411, 182] width 822 height 365
click at [690, 140] on li "Person outside the car" at bounding box center [731, 139] width 150 height 20
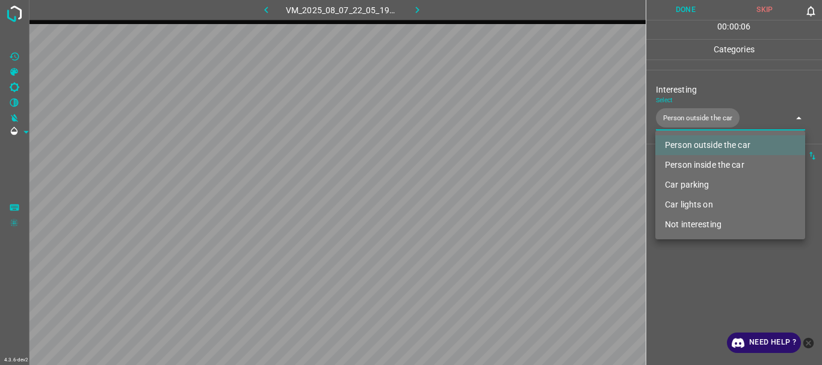
click at [697, 188] on li "Car parking" at bounding box center [731, 185] width 150 height 20
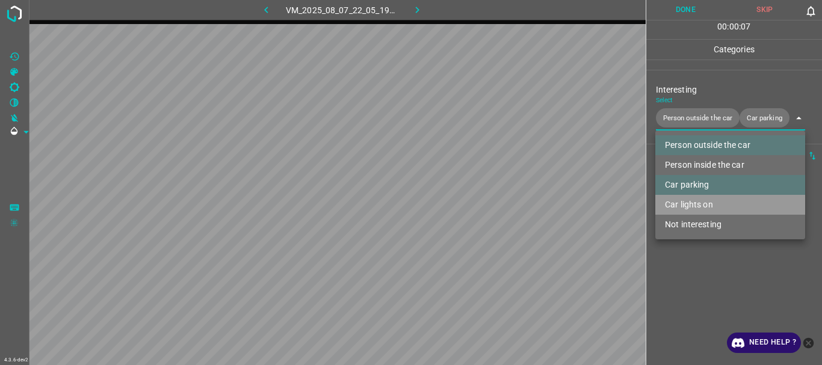
click at [698, 206] on li "Car lights on" at bounding box center [731, 205] width 150 height 20
type input "Person outside the car,Car parking,Car lights on"
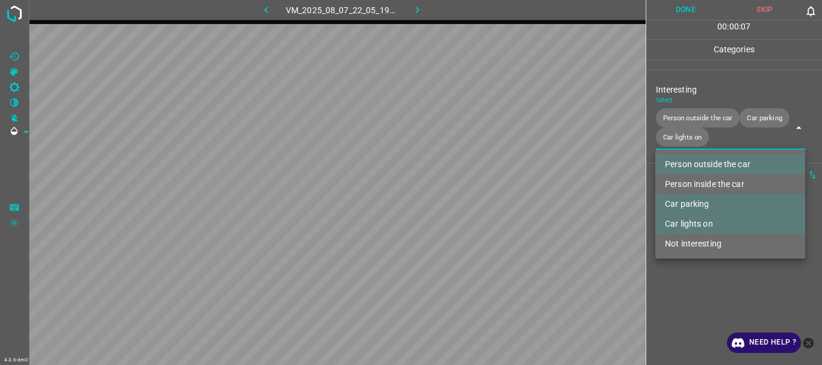
click at [707, 307] on div at bounding box center [411, 182] width 822 height 365
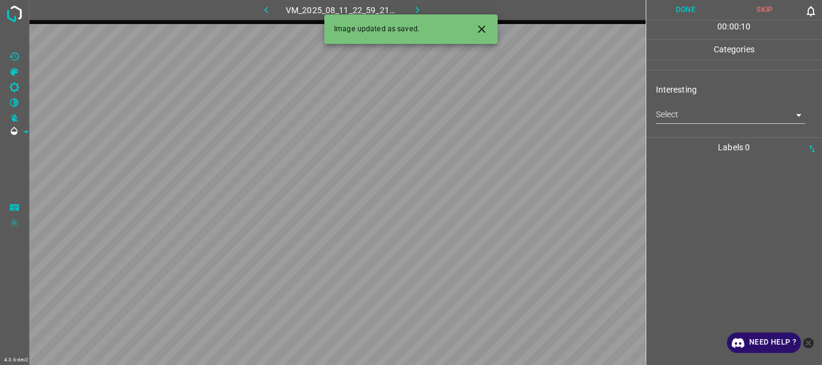
click at [681, 115] on body "4.3.6-dev2 VM_2025_08_11_22_59_21_074_00.gif Done Skip 0 00 : 00 : 10 Categorie…" at bounding box center [411, 182] width 822 height 365
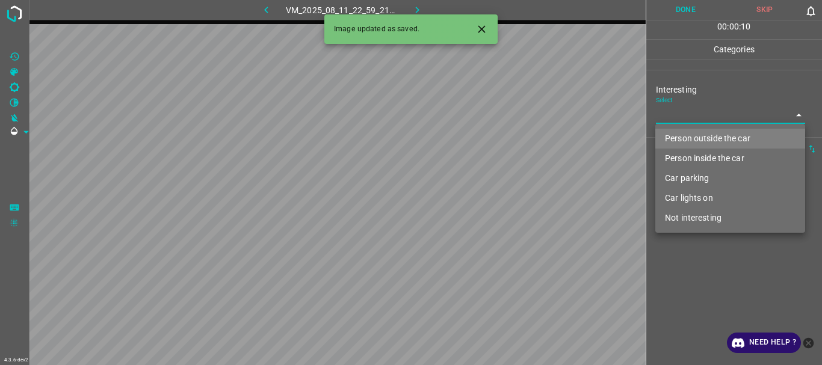
click at [683, 133] on li "Person outside the car" at bounding box center [731, 139] width 150 height 20
type input "Person outside the car"
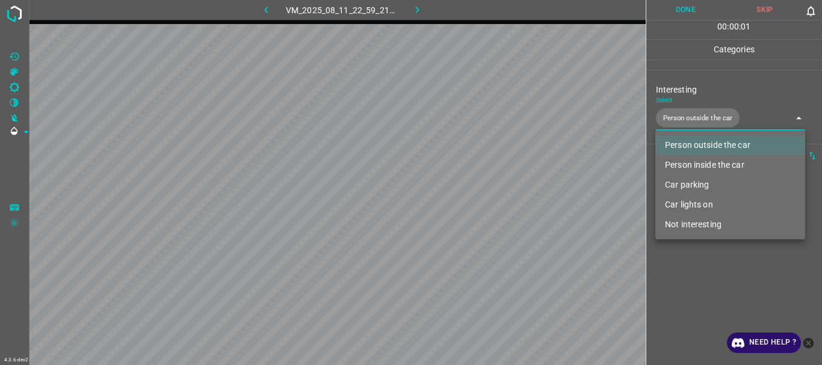
click at [704, 299] on div at bounding box center [411, 182] width 822 height 365
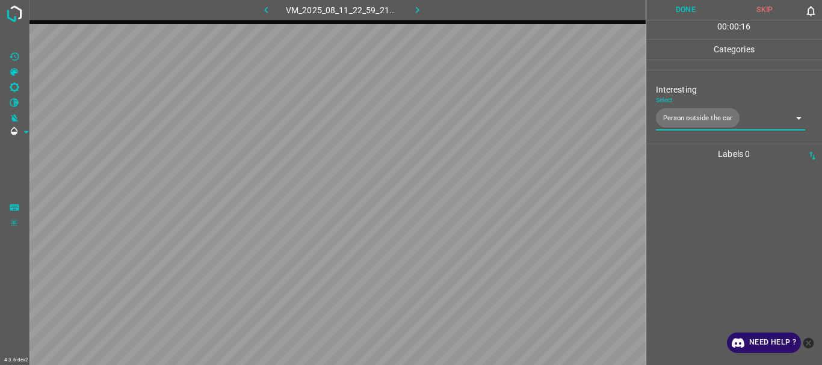
click at [680, 14] on button "Done" at bounding box center [685, 10] width 79 height 20
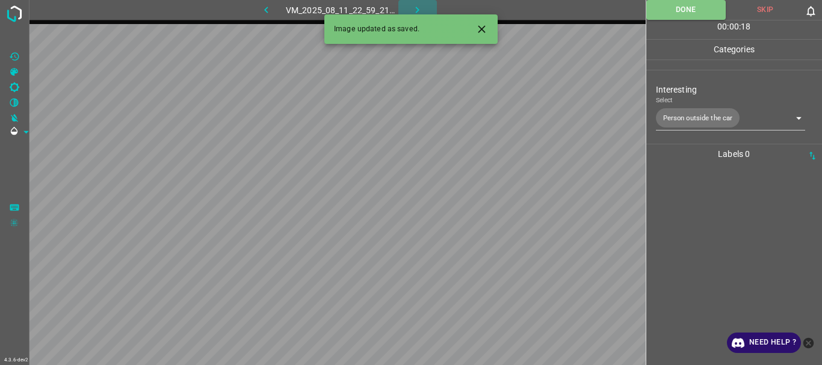
click at [408, 1] on button "button" at bounding box center [417, 10] width 39 height 20
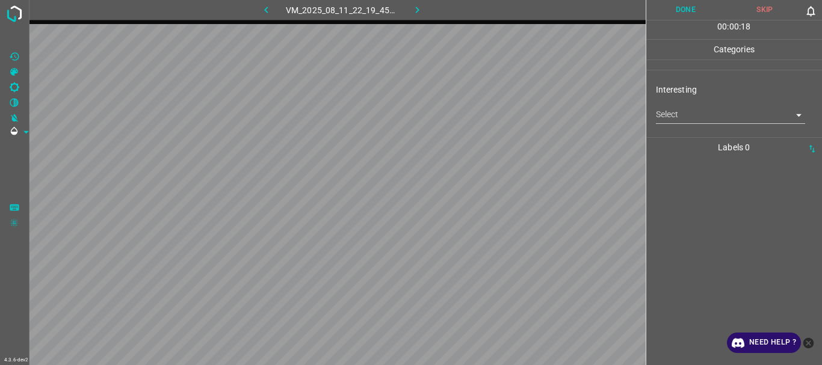
click at [680, 122] on body "4.3.6-dev2 VM_2025_08_11_22_19_45_230_00.gif Done Skip 0 00 : 00 : 18 Categorie…" at bounding box center [411, 182] width 822 height 365
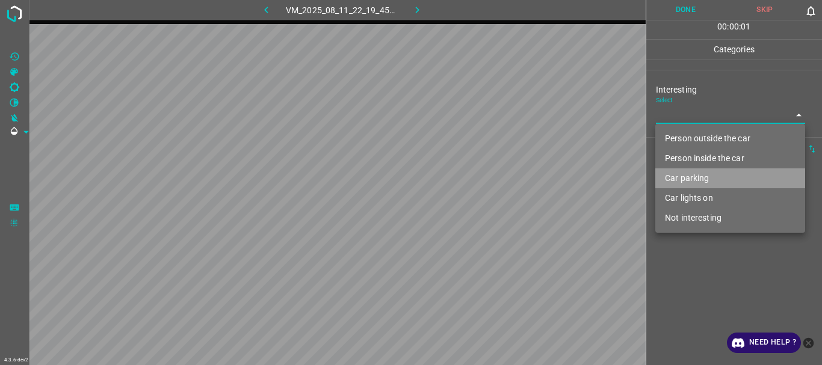
click at [688, 178] on li "Car parking" at bounding box center [731, 179] width 150 height 20
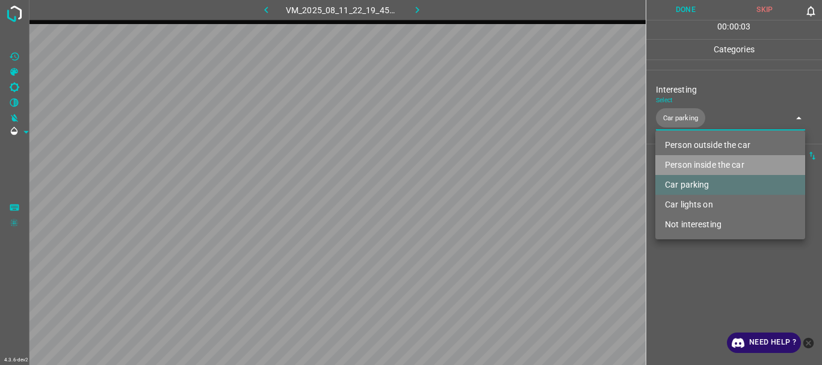
click at [682, 157] on li "Person inside the car" at bounding box center [731, 165] width 150 height 20
type input "Car parking,Person inside the car"
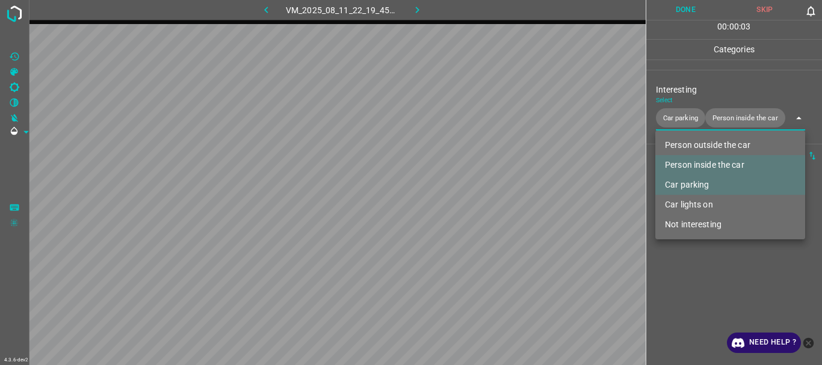
click at [702, 281] on div at bounding box center [411, 182] width 822 height 365
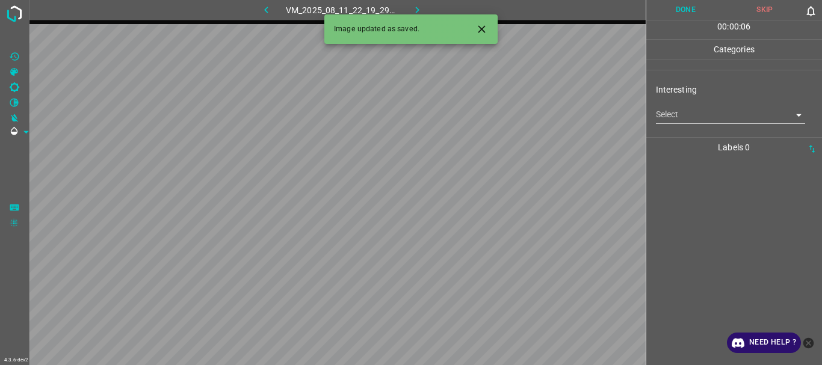
click at [673, 113] on body "4.3.6-dev2 VM_2025_08_11_22_19_29_944_04.gif Done Skip 0 00 : 00 : 06 Categorie…" at bounding box center [411, 182] width 822 height 365
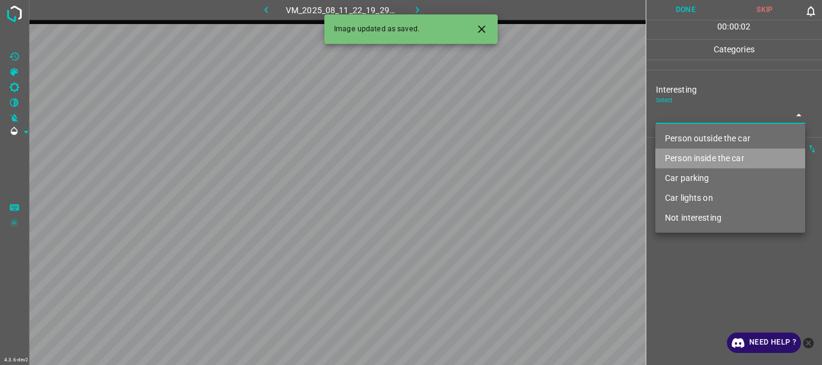
click at [682, 155] on li "Person inside the car" at bounding box center [731, 159] width 150 height 20
type input "Person inside the car"
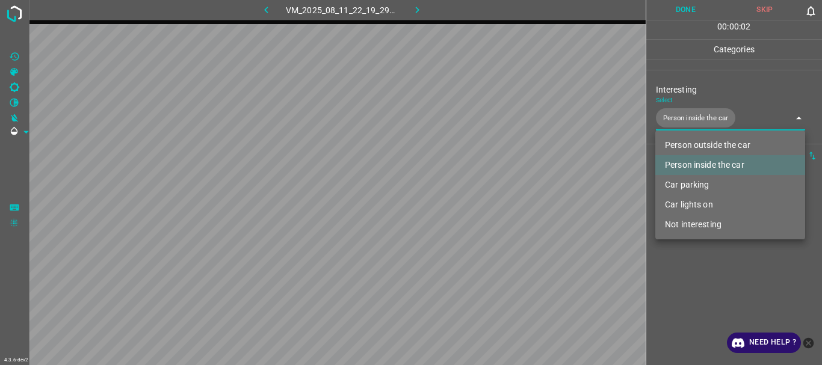
click at [702, 290] on div at bounding box center [411, 182] width 822 height 365
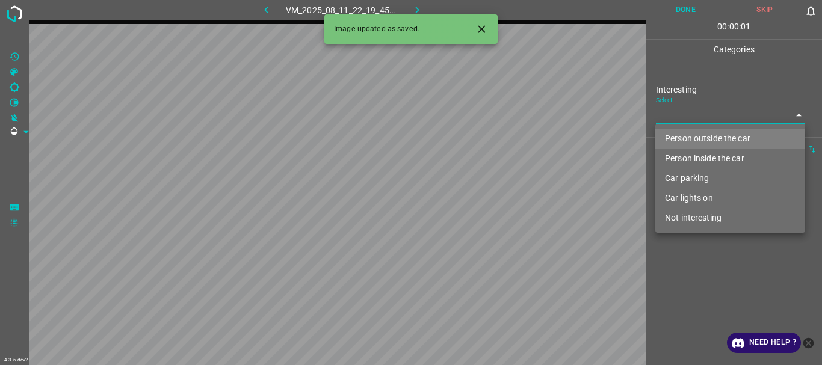
click at [677, 120] on body "4.3.6-dev2 VM_2025_08_11_22_19_45_230_01.gif Done Skip 0 00 : 00 : 01 Categorie…" at bounding box center [411, 182] width 822 height 365
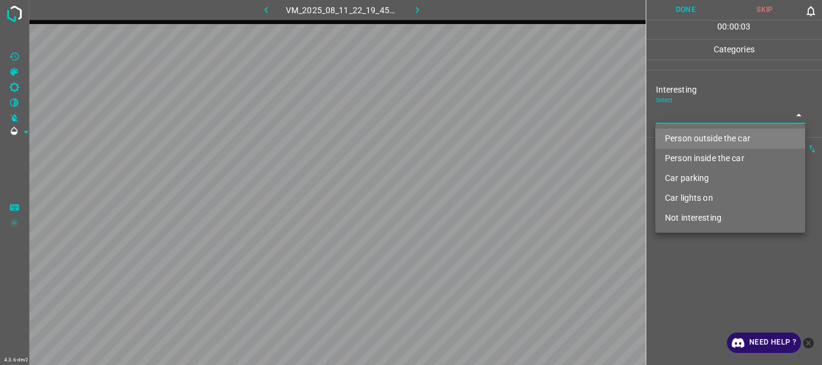
click at [680, 175] on li "Car parking" at bounding box center [731, 179] width 150 height 20
type input "Car parking"
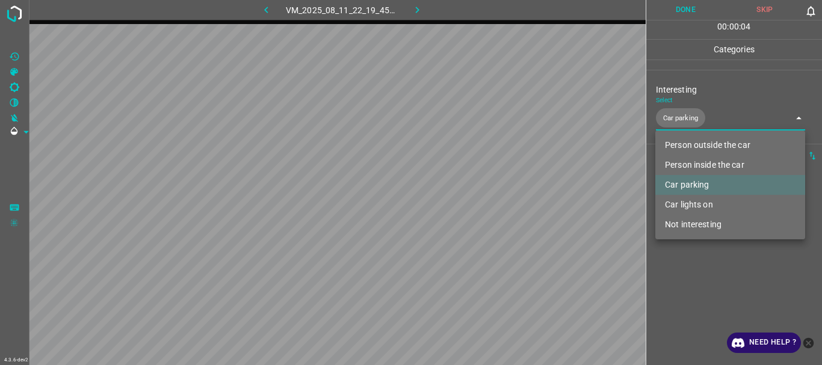
click at [704, 314] on div at bounding box center [411, 182] width 822 height 365
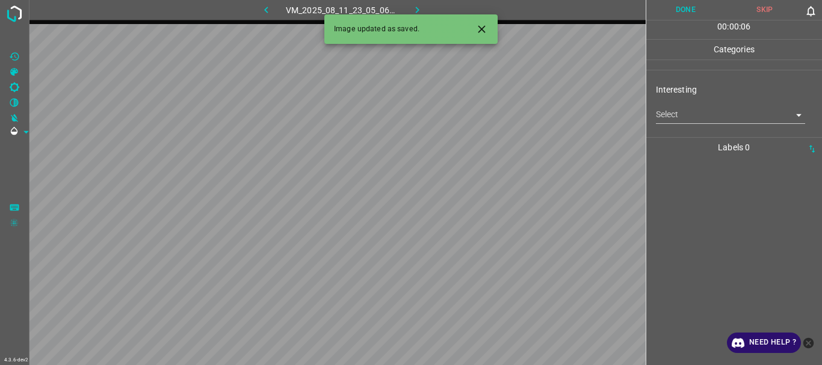
click at [675, 112] on body "4.3.6-dev2 VM_2025_08_11_23_05_06_144_02.gif Done Skip 0 00 : 00 : 06 Categorie…" at bounding box center [411, 182] width 822 height 365
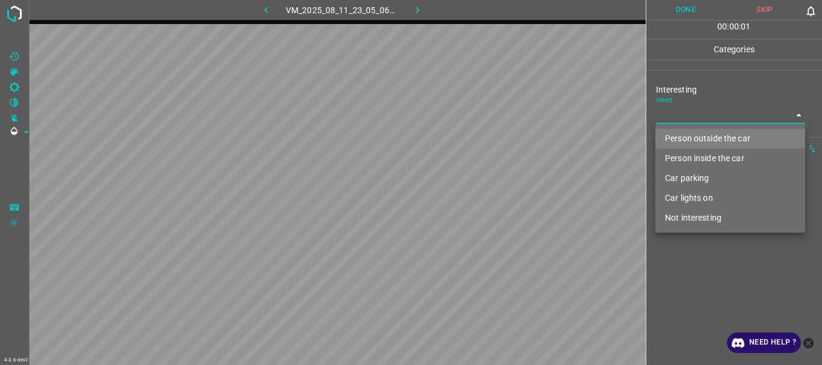
click at [680, 135] on li "Person outside the car" at bounding box center [731, 139] width 150 height 20
type input "Person outside the car"
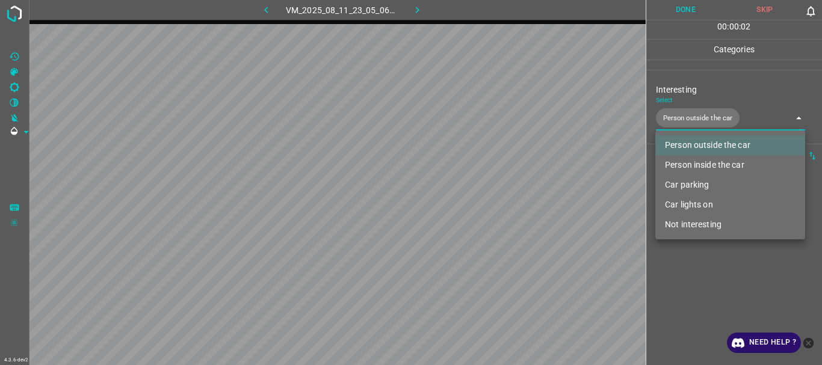
click at [710, 298] on div at bounding box center [411, 182] width 822 height 365
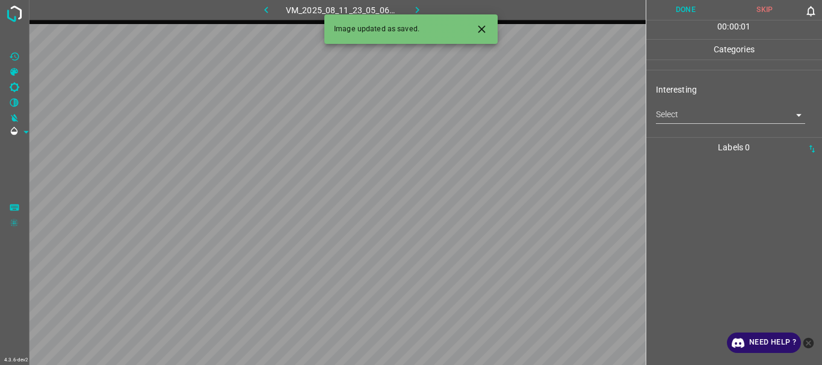
click at [687, 122] on body "4.3.6-dev2 VM_2025_08_11_23_05_06_144_01.gif Done Skip 0 00 : 00 : 01 Categorie…" at bounding box center [411, 182] width 822 height 365
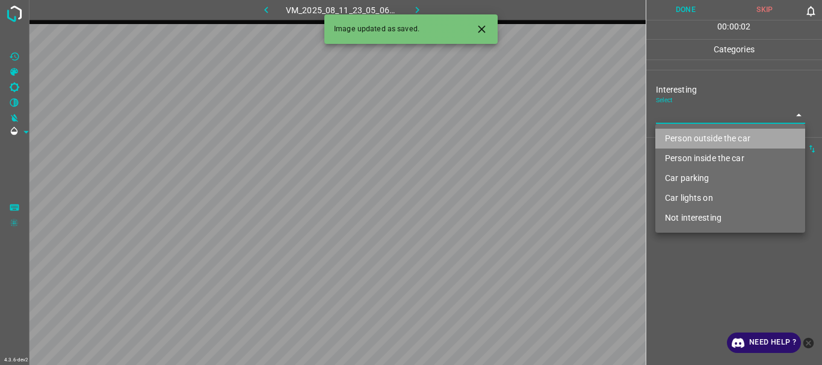
click at [687, 134] on li "Person outside the car" at bounding box center [731, 139] width 150 height 20
type input "Person outside the car"
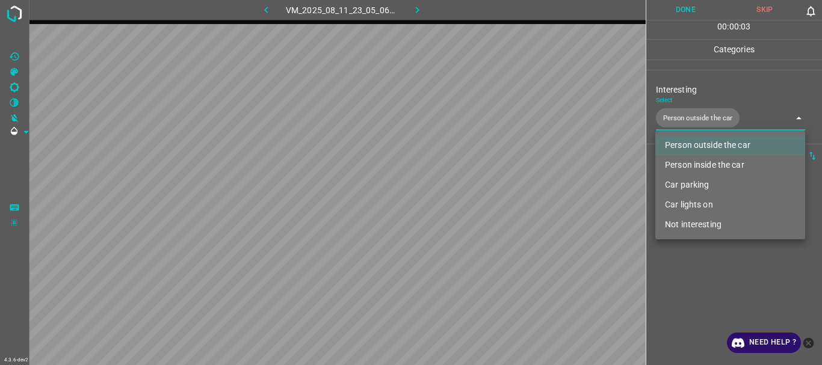
click at [696, 283] on div at bounding box center [411, 182] width 822 height 365
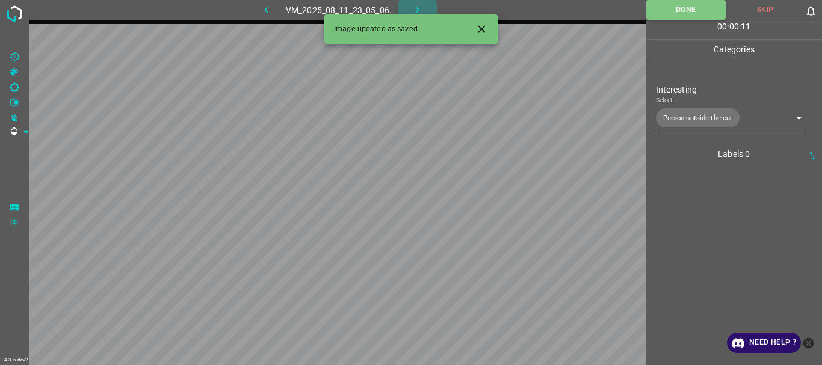
click at [414, 6] on icon "button" at bounding box center [417, 10] width 13 height 13
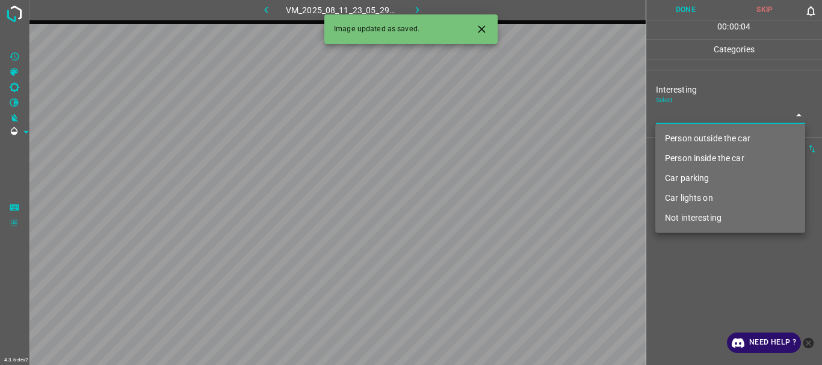
click at [665, 117] on body "4.3.6-dev2 VM_2025_08_11_23_05_29_987_00.gif Done Skip 0 00 : 00 : 04 Categorie…" at bounding box center [411, 182] width 822 height 365
click at [678, 136] on li "Person outside the car" at bounding box center [731, 139] width 150 height 20
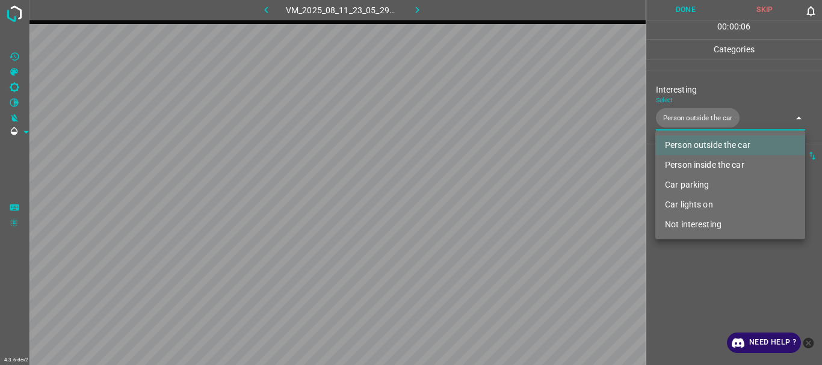
click at [675, 159] on li "Person inside the car" at bounding box center [731, 165] width 150 height 20
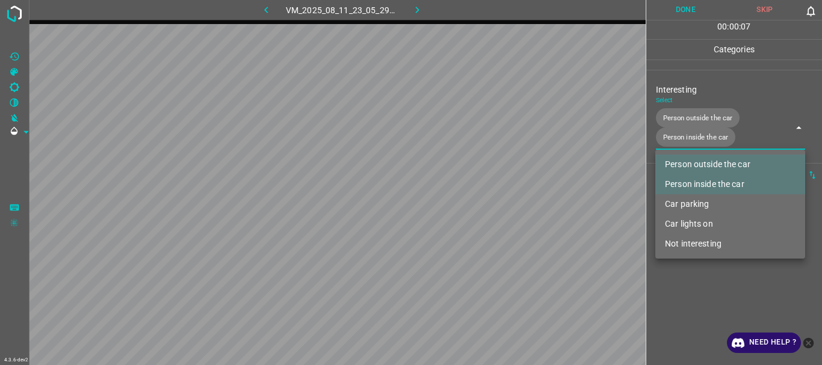
type input "Person outside the car,Person inside the car"
click at [706, 305] on div at bounding box center [411, 182] width 822 height 365
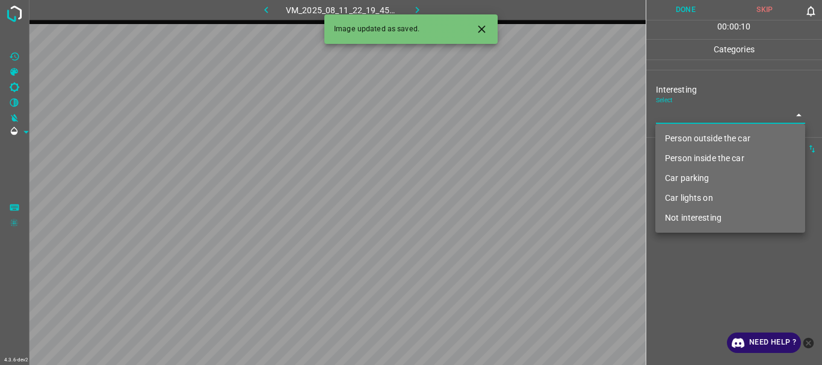
click at [693, 122] on body "4.3.6-dev2 VM_2025_08_11_22_19_45_230_06.gif Done Skip 0 00 : 00 : 10 Categorie…" at bounding box center [411, 182] width 822 height 365
click at [691, 220] on li "Not interesting" at bounding box center [731, 218] width 150 height 20
type input "Not interesting"
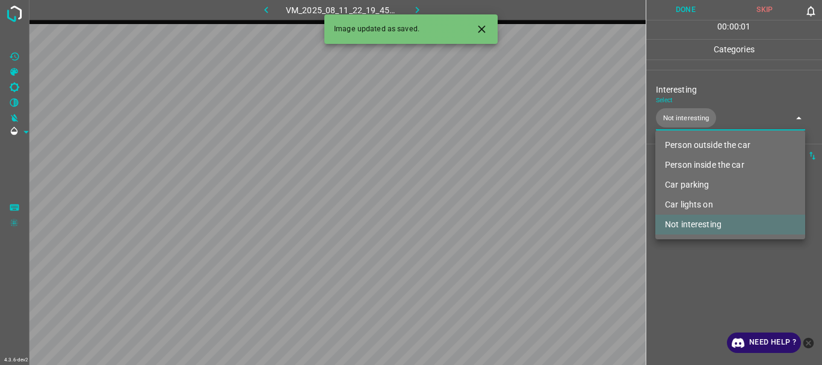
click at [695, 275] on div at bounding box center [411, 182] width 822 height 365
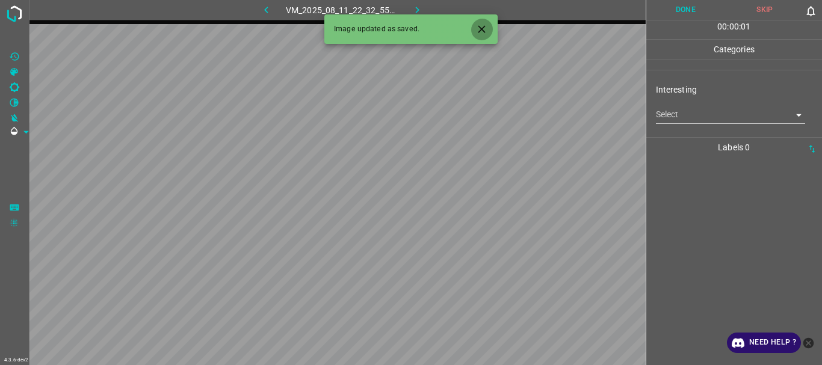
click at [477, 23] on icon "Close" at bounding box center [482, 29] width 13 height 13
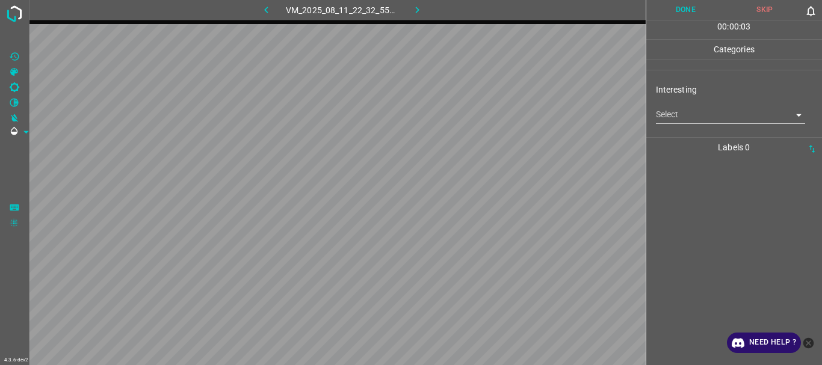
click at [659, 125] on div "Interesting Select ​" at bounding box center [734, 103] width 176 height 57
click at [668, 110] on body "4.3.6-dev2 VM_2025_08_11_22_32_55_376_00.gif Done Skip 0 00 : 00 : 04 Categorie…" at bounding box center [411, 182] width 822 height 365
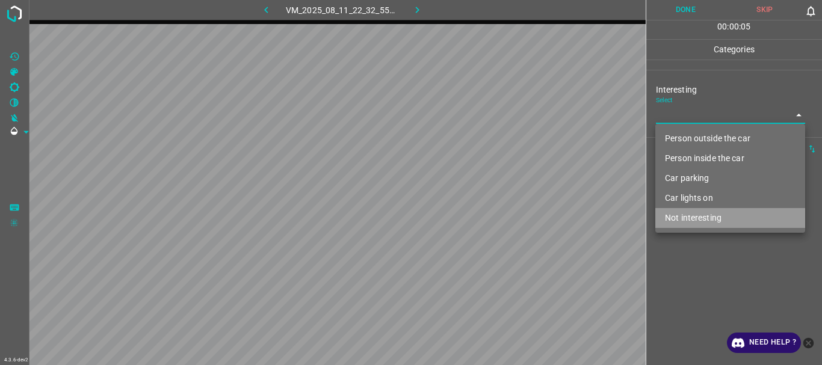
click at [698, 214] on li "Not interesting" at bounding box center [731, 218] width 150 height 20
type input "Not interesting"
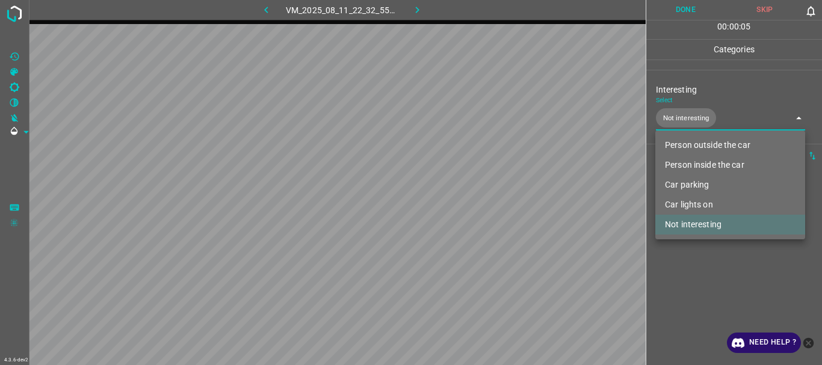
click at [699, 282] on div at bounding box center [411, 182] width 822 height 365
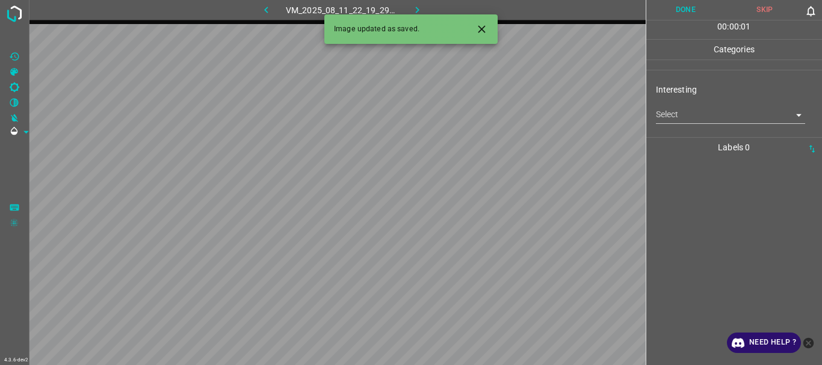
click at [660, 121] on body "4.3.6-dev2 VM_2025_08_11_22_19_29_944_09.gif Done Skip 0 00 : 00 : 01 Categorie…" at bounding box center [411, 182] width 822 height 365
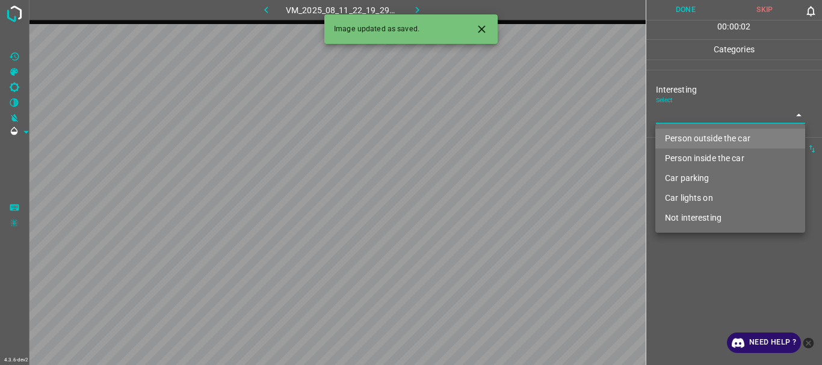
click at [664, 156] on li "Person inside the car" at bounding box center [731, 159] width 150 height 20
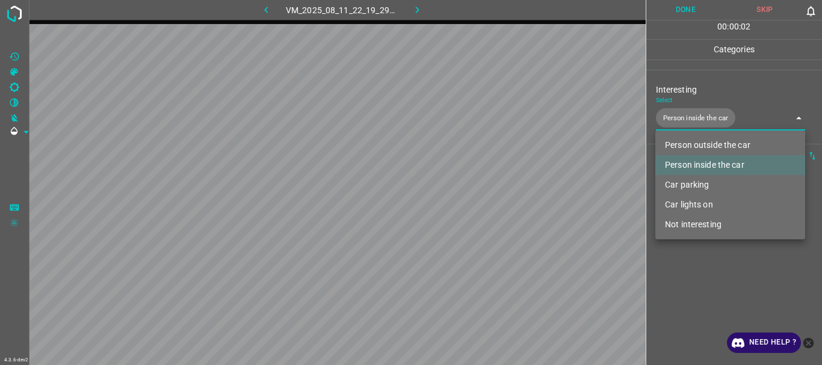
type input "Person inside the car"
click at [684, 303] on div at bounding box center [411, 182] width 822 height 365
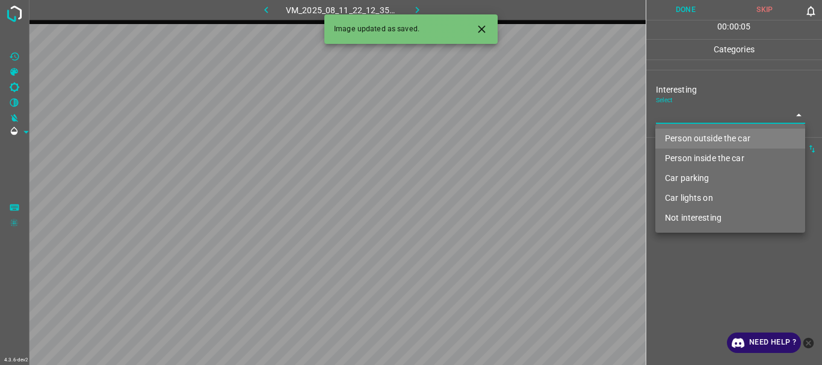
click at [689, 121] on body "4.3.6-dev2 VM_2025_08_11_22_12_35_594_01.gif Done Skip 0 00 : 00 : 05 Categorie…" at bounding box center [411, 182] width 822 height 365
click at [679, 137] on li "Person outside the car" at bounding box center [731, 139] width 150 height 20
type input "Person outside the car"
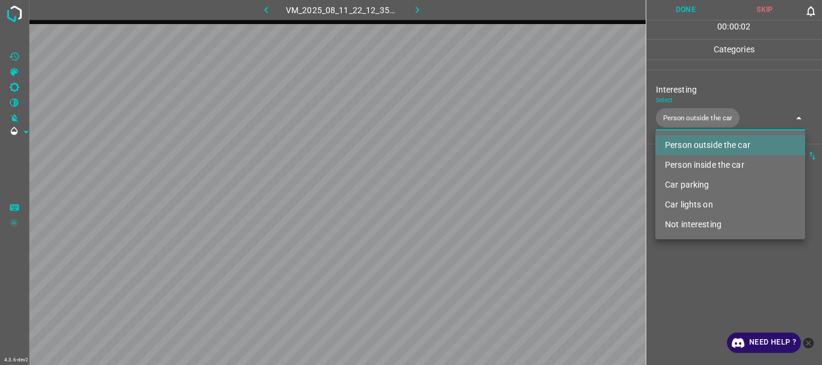
click at [686, 250] on div at bounding box center [411, 182] width 822 height 365
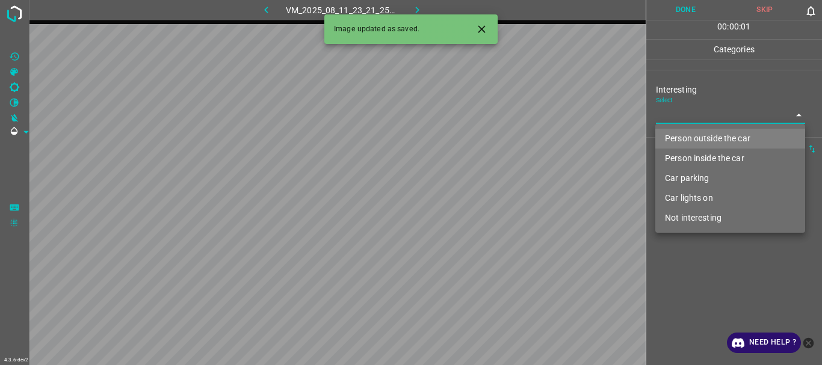
click at [705, 121] on body "4.3.6-dev2 VM_2025_08_11_23_21_25_170_09.gif Done Skip 0 00 : 00 : 01 Categorie…" at bounding box center [411, 182] width 822 height 365
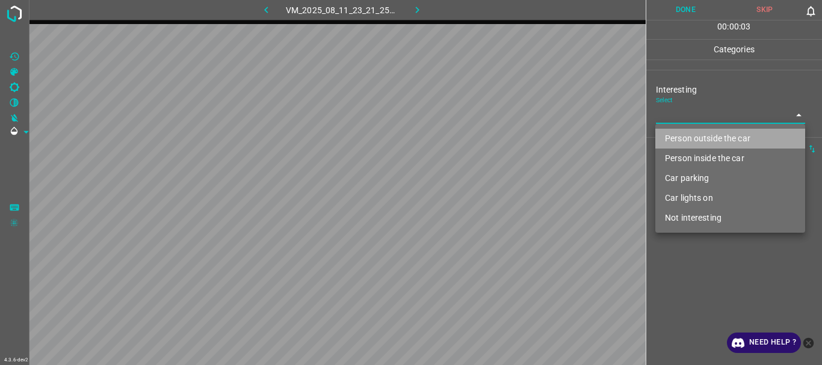
click at [688, 142] on li "Person outside the car" at bounding box center [731, 139] width 150 height 20
type input "Person outside the car"
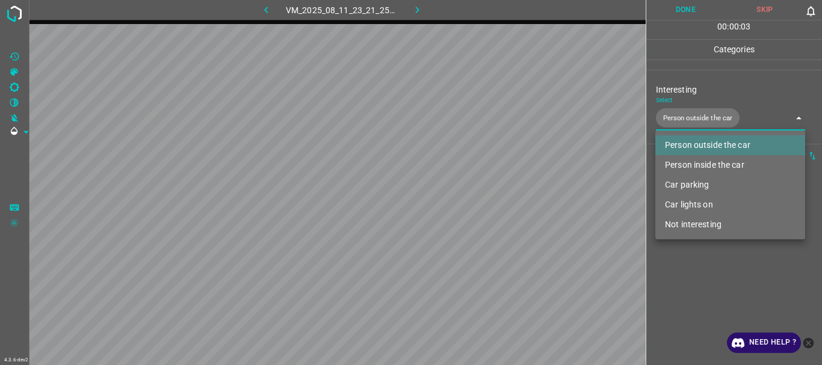
click at [677, 323] on div at bounding box center [411, 182] width 822 height 365
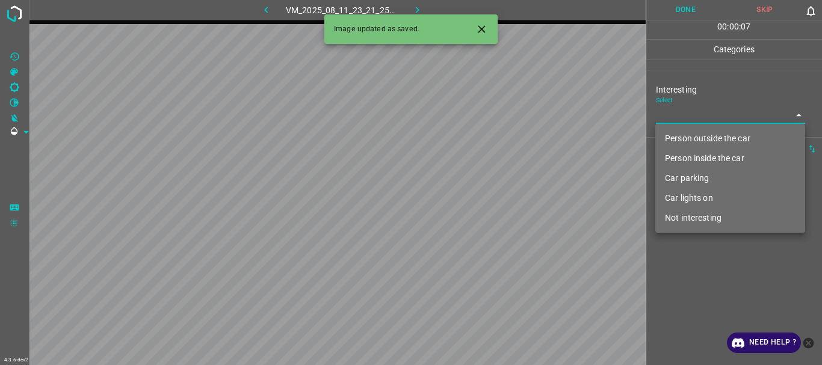
click at [683, 122] on body "4.3.6-dev2 VM_2025_08_11_23_21_25_170_01.gif Done Skip 0 00 : 00 : 07 Categorie…" at bounding box center [411, 182] width 822 height 365
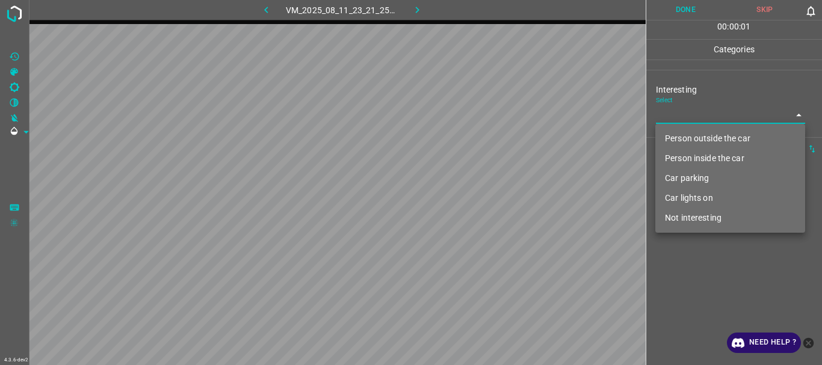
click at [680, 136] on li "Person outside the car" at bounding box center [731, 139] width 150 height 20
type input "Person outside the car"
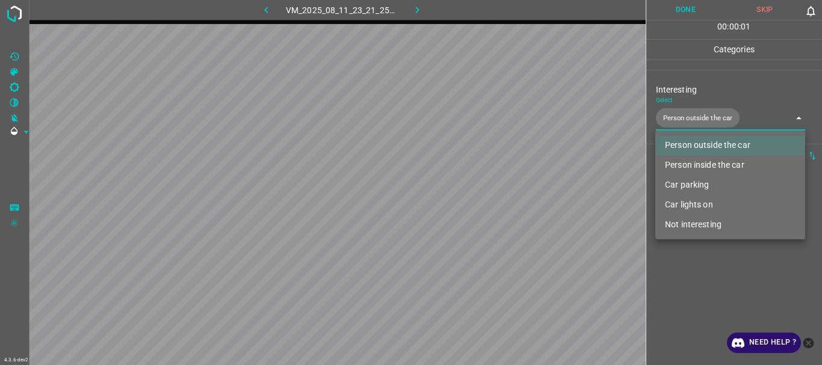
click at [698, 297] on div at bounding box center [411, 182] width 822 height 365
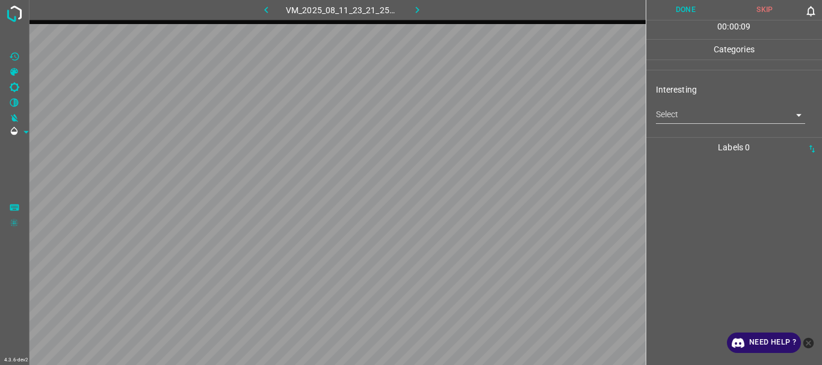
click at [663, 117] on body "4.3.6-dev2 VM_2025_08_11_23_21_25_170_03.gif Done Skip 0 00 : 00 : 09 Categorie…" at bounding box center [411, 182] width 822 height 365
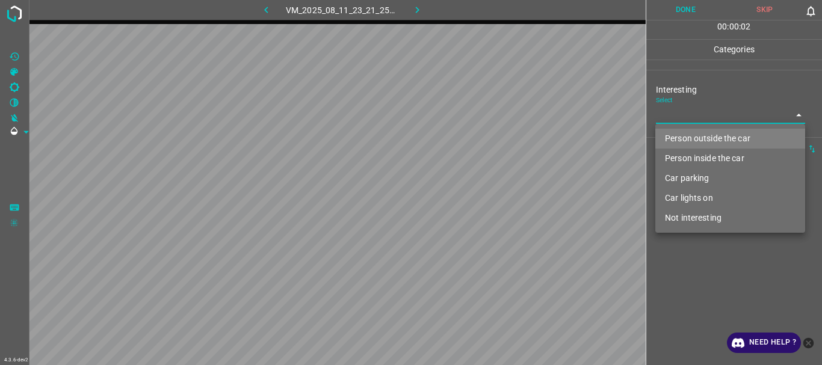
click at [667, 137] on li "Person outside the car" at bounding box center [731, 139] width 150 height 20
type input "Person outside the car"
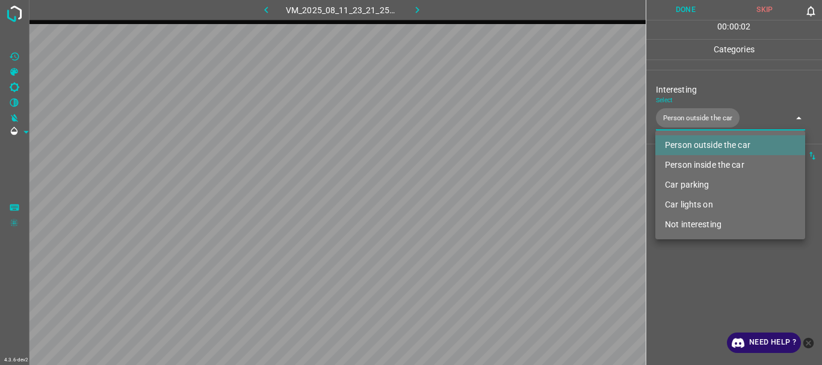
click at [727, 310] on div at bounding box center [411, 182] width 822 height 365
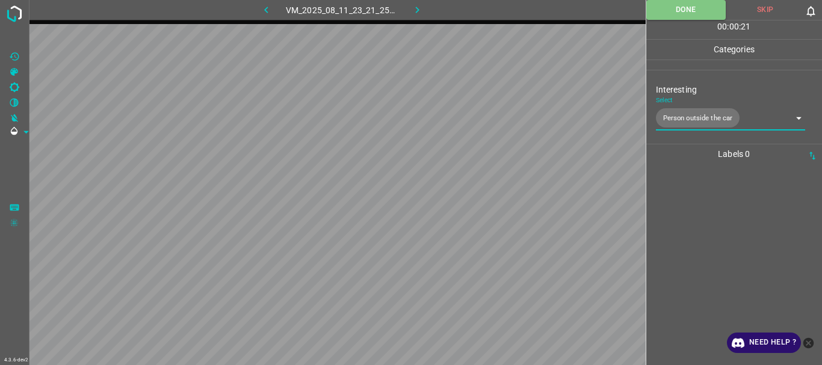
click at [414, 5] on icon "button" at bounding box center [417, 10] width 13 height 13
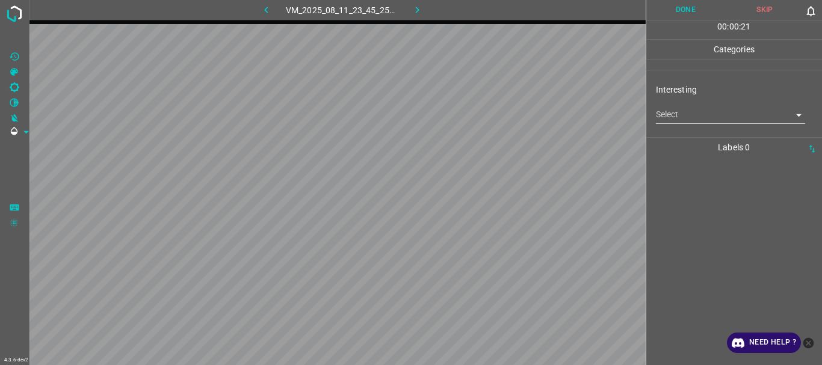
click at [678, 120] on body "4.3.6-dev2 VM_2025_08_11_23_45_25_430_06.gif Done Skip 0 00 : 00 : 21 Categorie…" at bounding box center [411, 182] width 822 height 365
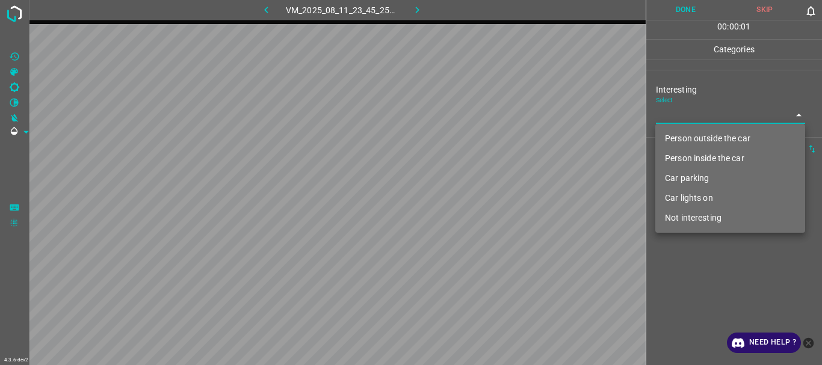
click at [688, 155] on li "Person inside the car" at bounding box center [731, 159] width 150 height 20
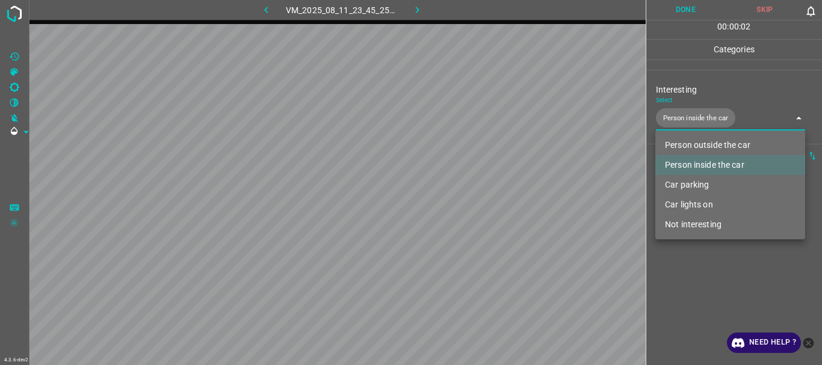
click at [690, 273] on div at bounding box center [411, 182] width 822 height 365
type input "Person inside the car"
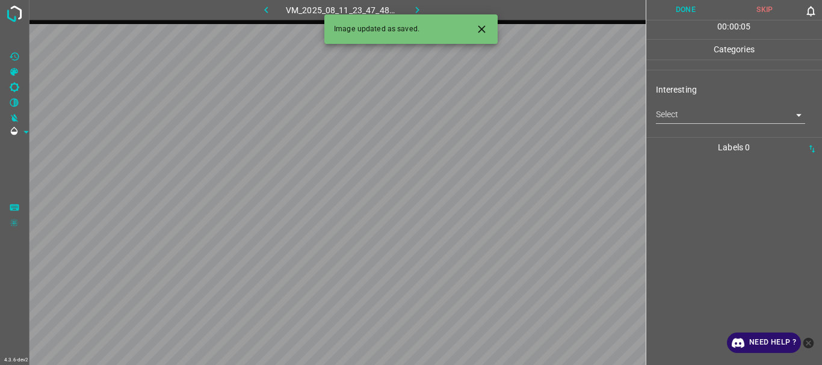
click at [673, 119] on body "4.3.6-dev2 VM_2025_08_11_23_47_48_929_03.gif Done Skip 0 00 : 00 : 05 Categorie…" at bounding box center [411, 182] width 822 height 365
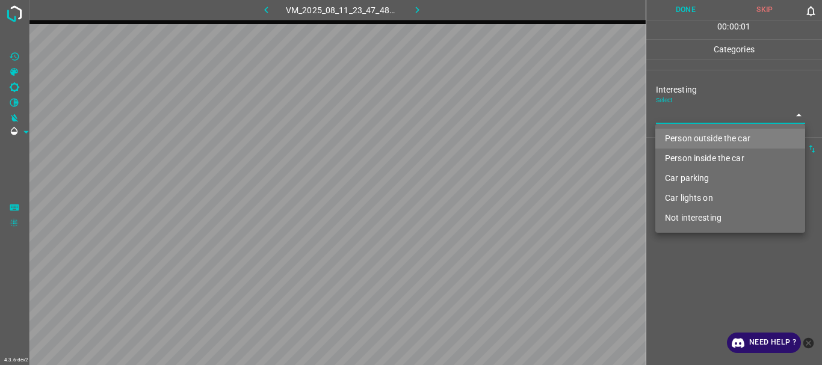
click at [677, 138] on li "Person outside the car" at bounding box center [731, 139] width 150 height 20
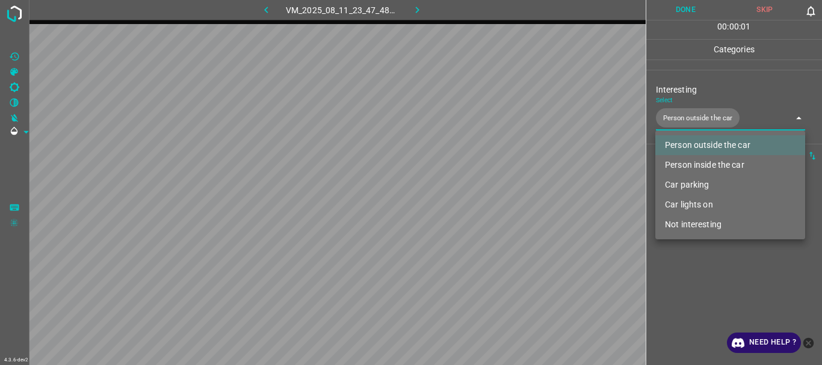
type input "Person outside the car"
click at [695, 280] on div at bounding box center [411, 182] width 822 height 365
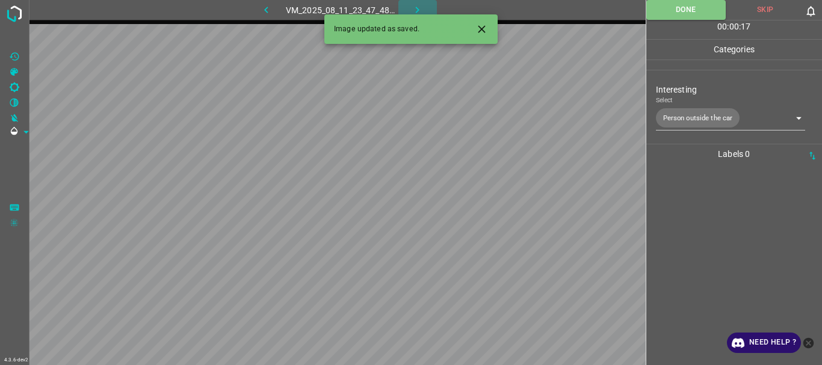
click at [414, 4] on icon "button" at bounding box center [417, 10] width 13 height 13
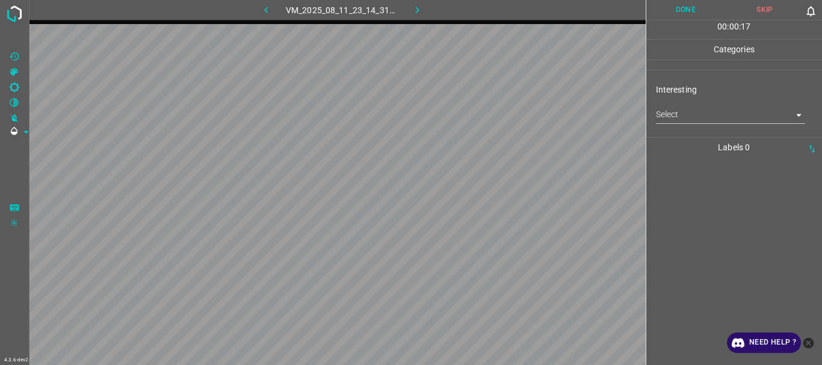
click at [683, 109] on body "4.3.6-dev2 VM_2025_08_11_23_14_31_605_05.gif Done Skip 0 00 : 00 : 17 Categorie…" at bounding box center [411, 182] width 822 height 365
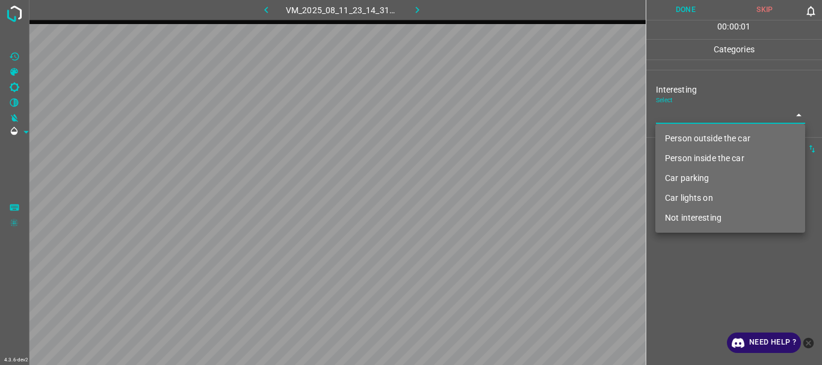
click at [687, 131] on li "Person outside the car" at bounding box center [731, 139] width 150 height 20
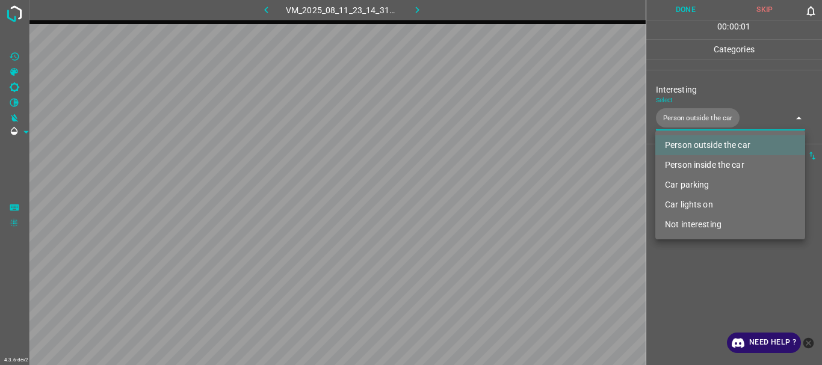
type input "Person outside the car"
click at [701, 281] on div at bounding box center [411, 182] width 822 height 365
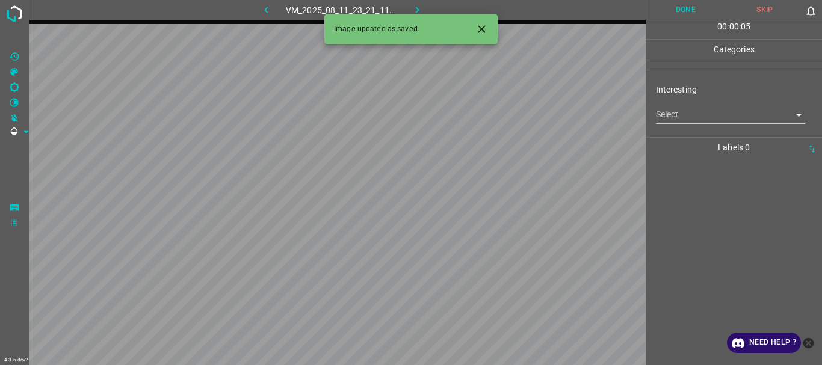
click at [696, 118] on body "4.3.6-dev2 VM_2025_08_11_23_21_11_453_07.gif Done Skip 0 00 : 00 : 05 Categorie…" at bounding box center [411, 182] width 822 height 365
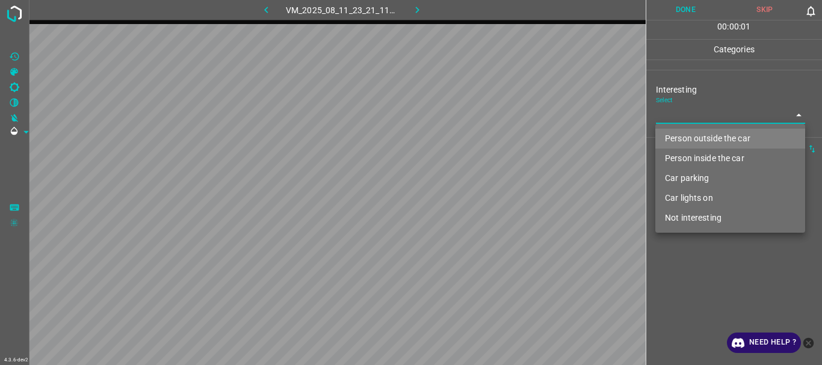
click at [695, 135] on li "Person outside the car" at bounding box center [731, 139] width 150 height 20
type input "Person outside the car"
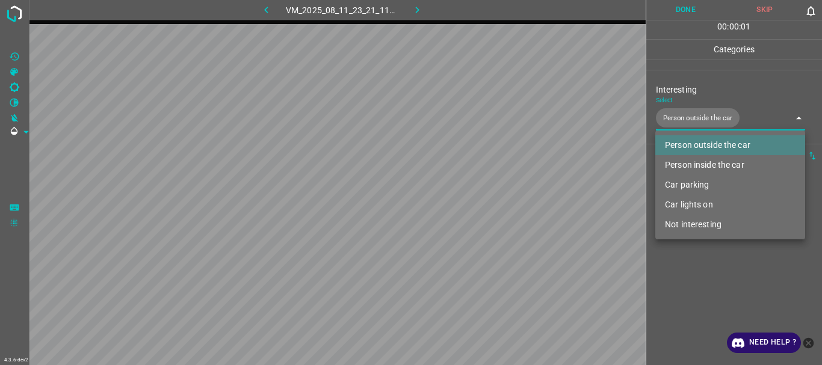
click at [720, 288] on div at bounding box center [411, 182] width 822 height 365
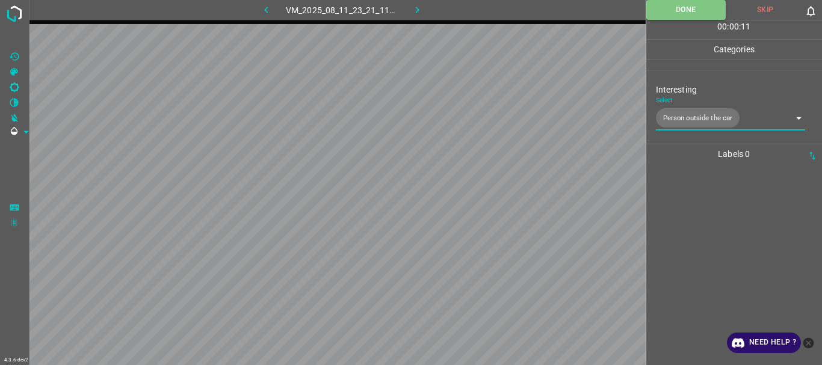
click at [412, 10] on icon "button" at bounding box center [417, 10] width 13 height 13
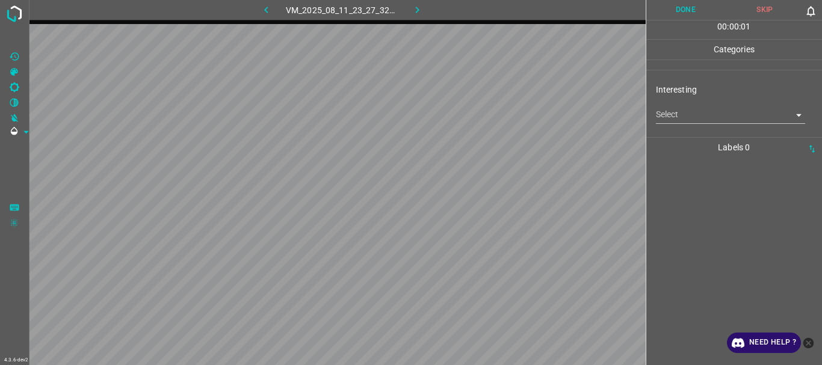
click at [671, 115] on body "4.3.6-dev2 VM_2025_08_11_23_27_32_104_00.gif Done Skip 0 00 : 00 : 01 Categorie…" at bounding box center [411, 182] width 822 height 365
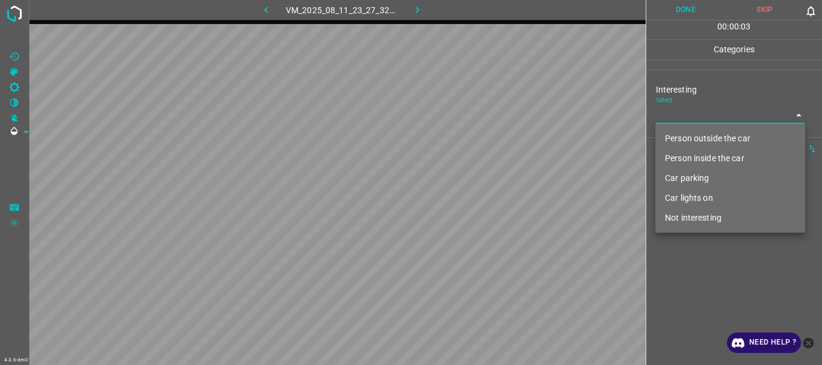
click at [676, 215] on li "Not interesting" at bounding box center [731, 218] width 150 height 20
type input "Not interesting"
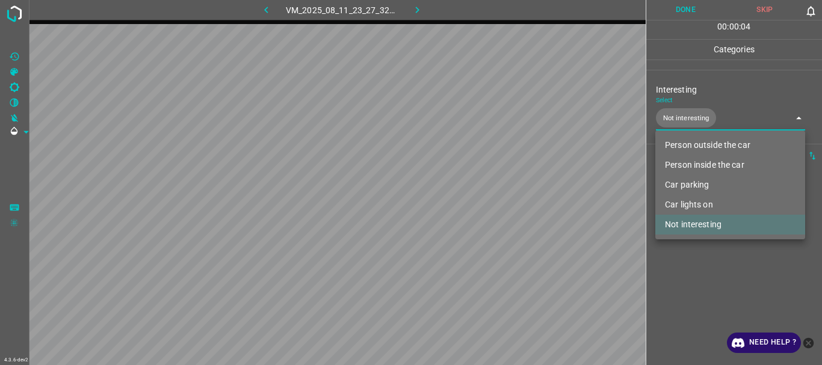
click at [651, 279] on div at bounding box center [411, 182] width 822 height 365
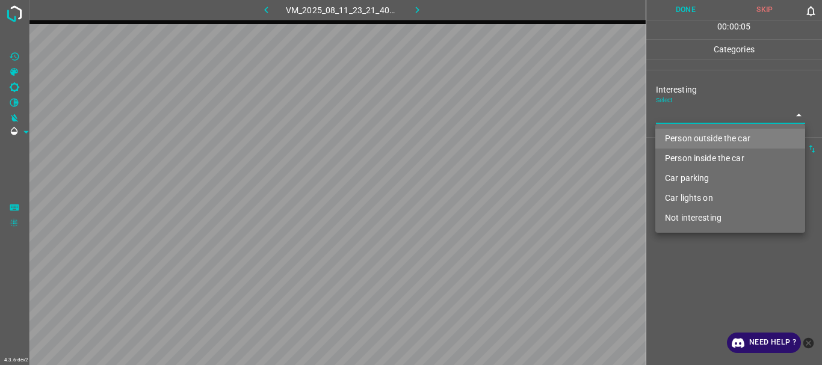
click at [668, 110] on body "4.3.6-dev2 VM_2025_08_11_23_21_40_955_00.gif Done Skip 0 00 : 00 : 05 Categorie…" at bounding box center [411, 182] width 822 height 365
click at [689, 141] on li "Person outside the car" at bounding box center [731, 139] width 150 height 20
type input "Person outside the car"
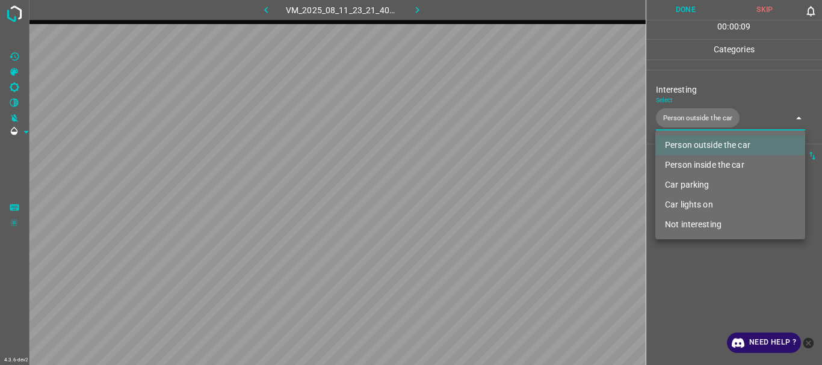
click at [691, 295] on div at bounding box center [411, 182] width 822 height 365
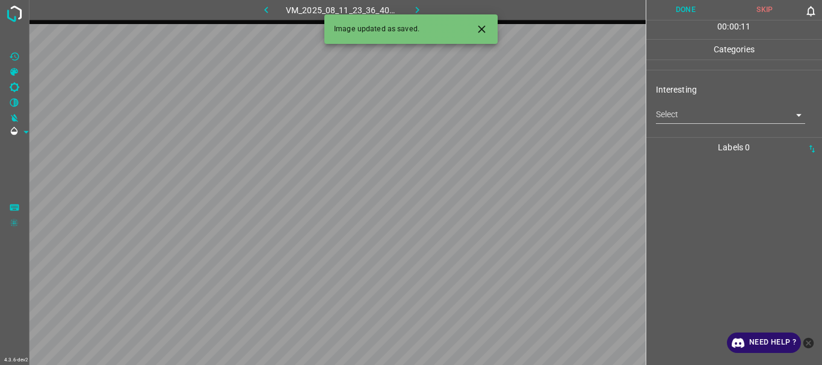
click at [686, 116] on body "4.3.6-dev2 VM_2025_08_11_23_36_40_885_04.gif Done Skip 0 00 : 00 : 11 Categorie…" at bounding box center [411, 182] width 822 height 365
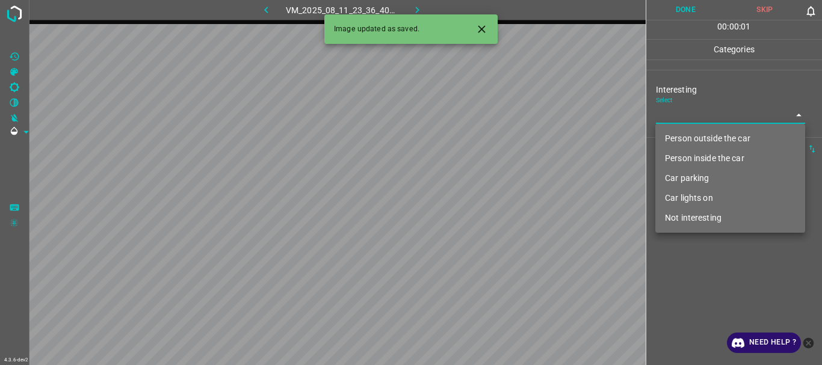
click at [685, 140] on li "Person outside the car" at bounding box center [731, 139] width 150 height 20
type input "Person outside the car"
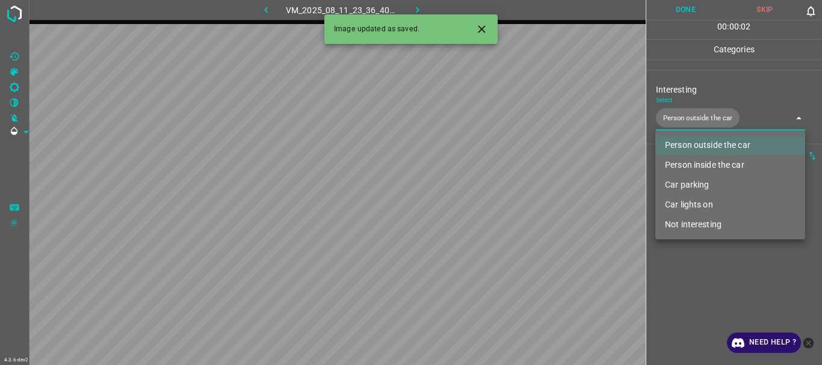
click at [702, 302] on div at bounding box center [411, 182] width 822 height 365
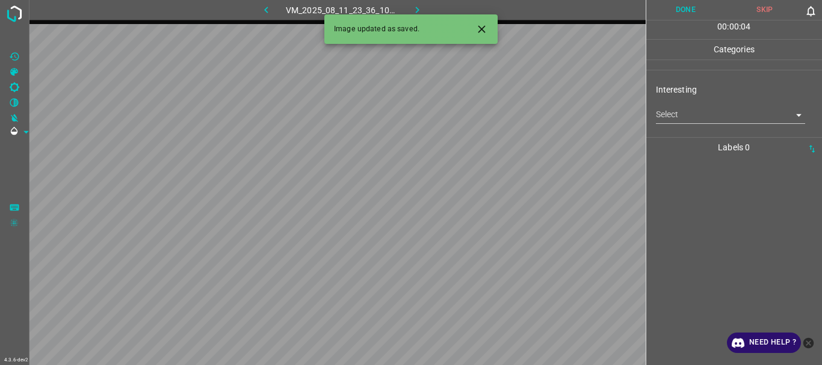
click at [683, 118] on body "4.3.6-dev2 VM_2025_08_11_23_36_10_529_01.gif Done Skip 0 00 : 00 : 04 Categorie…" at bounding box center [411, 182] width 822 height 365
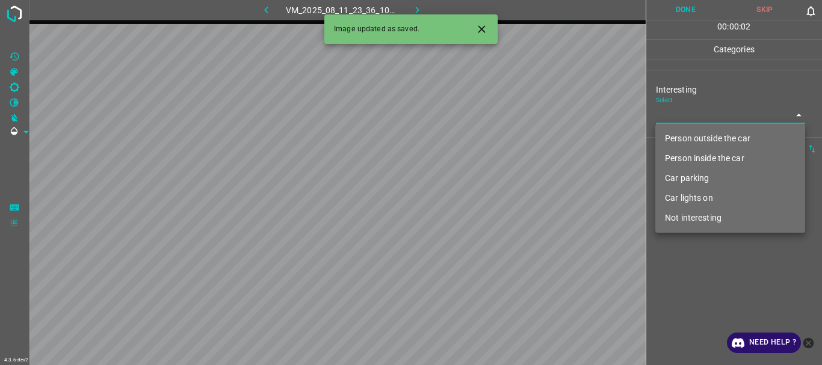
click at [686, 197] on li "Car lights on" at bounding box center [731, 198] width 150 height 20
type input "Car lights on"
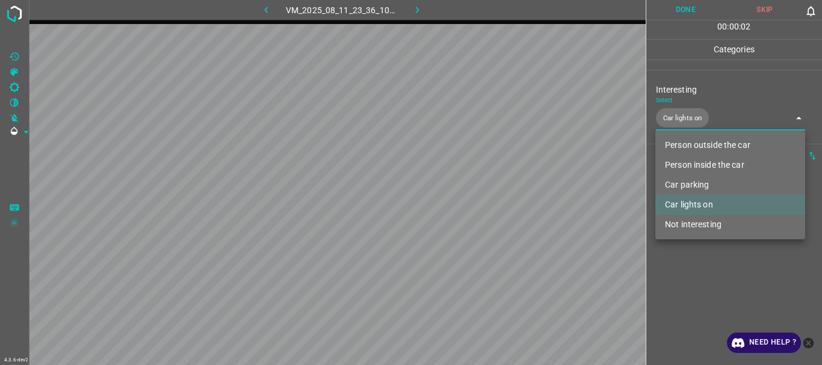
click at [699, 293] on div at bounding box center [411, 182] width 822 height 365
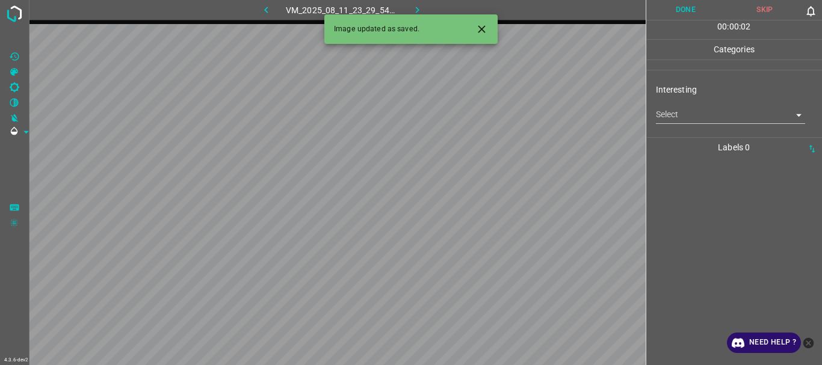
click at [672, 110] on body "4.3.6-dev2 VM_2025_08_11_23_29_54_324_01.gif Done Skip 0 00 : 00 : 02 Categorie…" at bounding box center [411, 182] width 822 height 365
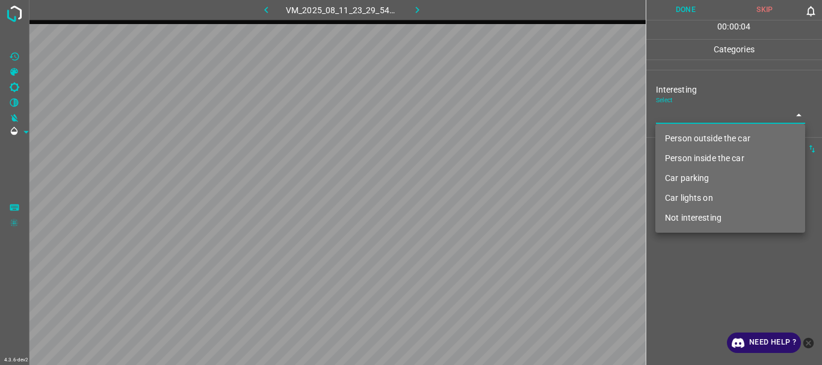
click at [685, 140] on li "Person outside the car" at bounding box center [731, 139] width 150 height 20
type input "Person outside the car"
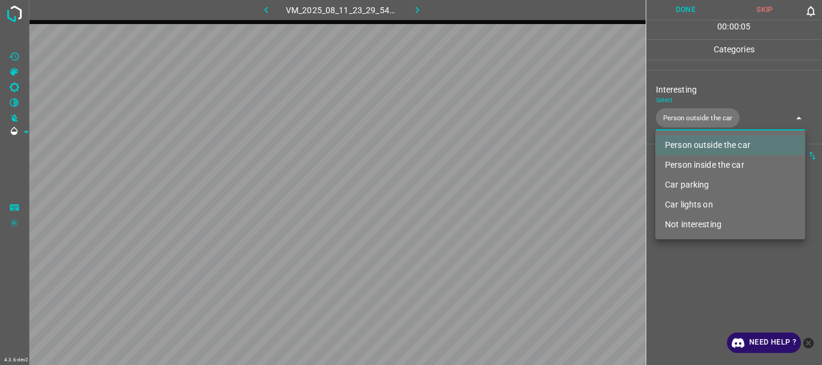
click at [705, 300] on div at bounding box center [411, 182] width 822 height 365
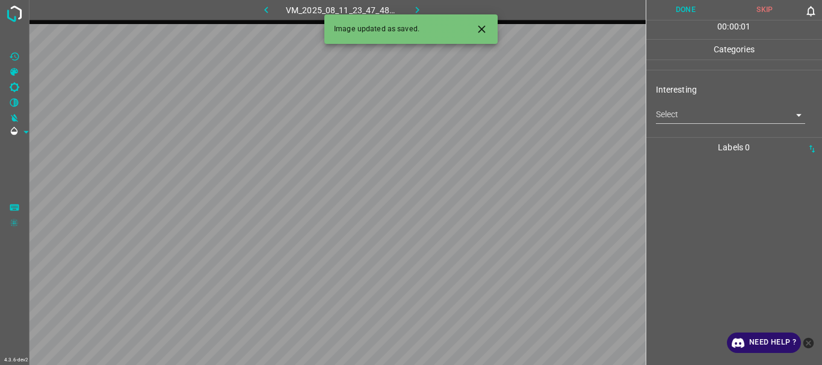
click at [678, 111] on body "4.3.6-dev2 VM_2025_08_11_23_47_48_929_06.gif Done Skip 0 00 : 00 : 01 Categorie…" at bounding box center [411, 182] width 822 height 365
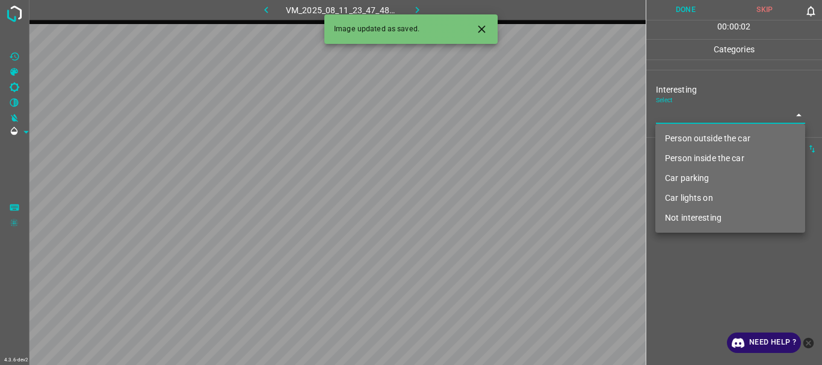
click at [680, 133] on li "Person outside the car" at bounding box center [731, 139] width 150 height 20
type input "Person outside the car"
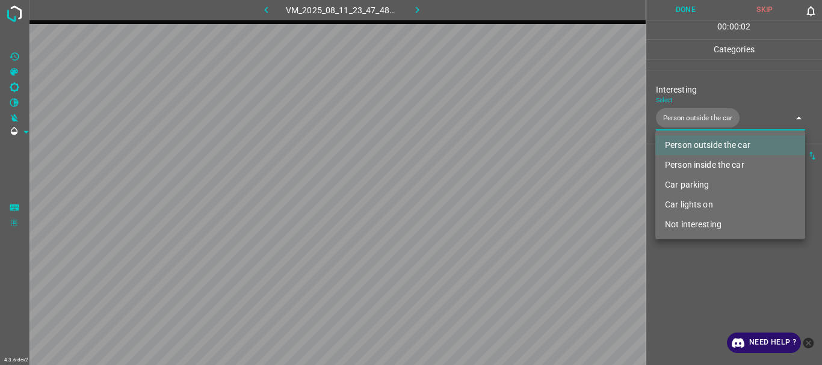
click at [742, 312] on div at bounding box center [411, 182] width 822 height 365
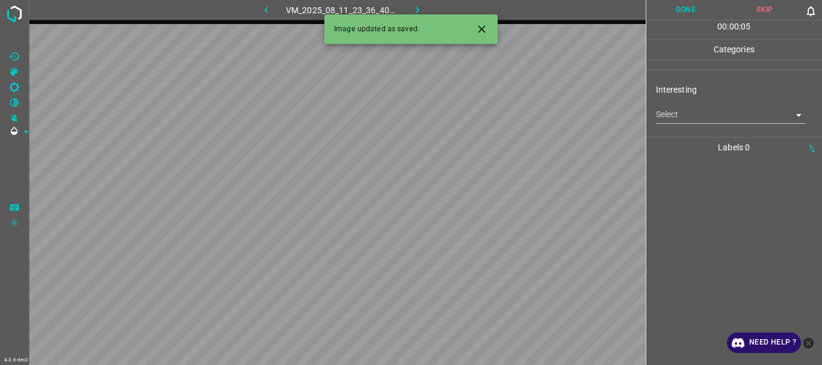
click at [669, 114] on body "4.3.6-dev2 VM_2025_08_11_23_36_40_885_02.gif Done Skip 0 00 : 00 : 05 Categorie…" at bounding box center [411, 182] width 822 height 365
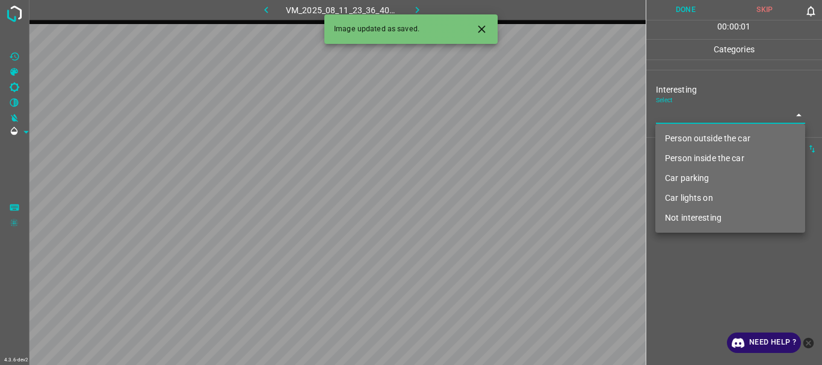
click at [677, 141] on li "Person outside the car" at bounding box center [731, 139] width 150 height 20
type input "Person outside the car"
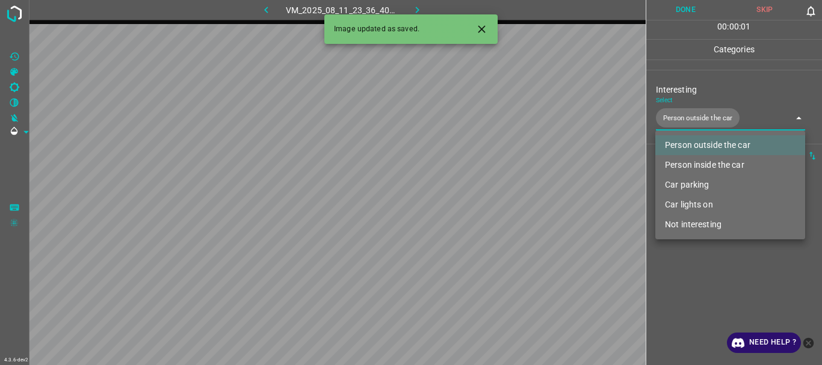
click at [699, 284] on div at bounding box center [411, 182] width 822 height 365
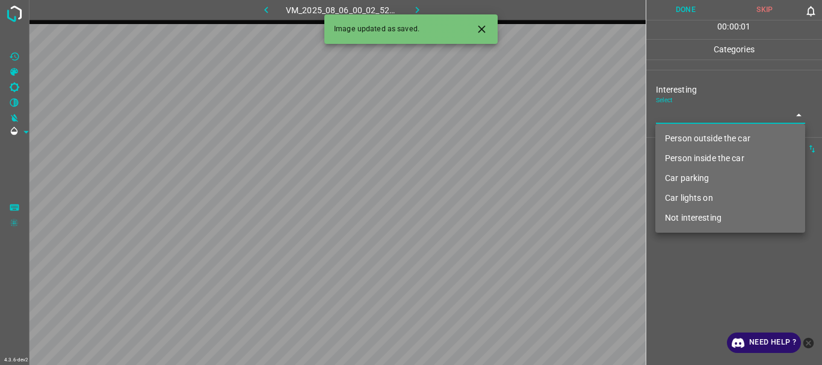
click at [674, 117] on body "4.3.6-dev2 VM_2025_08_06_00_02_52_561_04.gif Done Skip 0 00 : 00 : 01 Categorie…" at bounding box center [411, 182] width 822 height 365
click at [690, 160] on li "Person inside the car" at bounding box center [731, 159] width 150 height 20
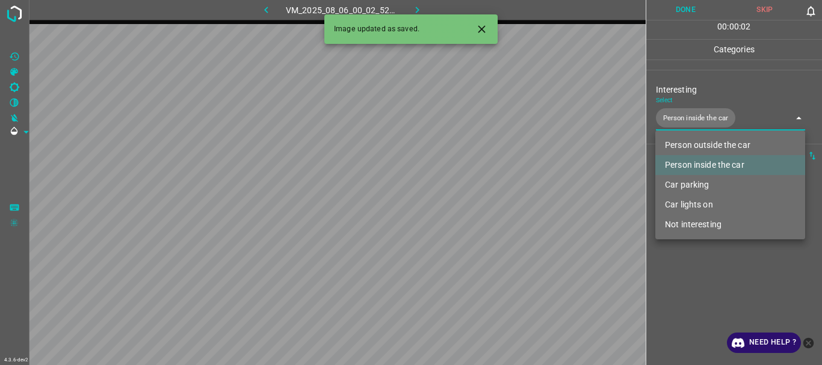
type input "Person inside the car"
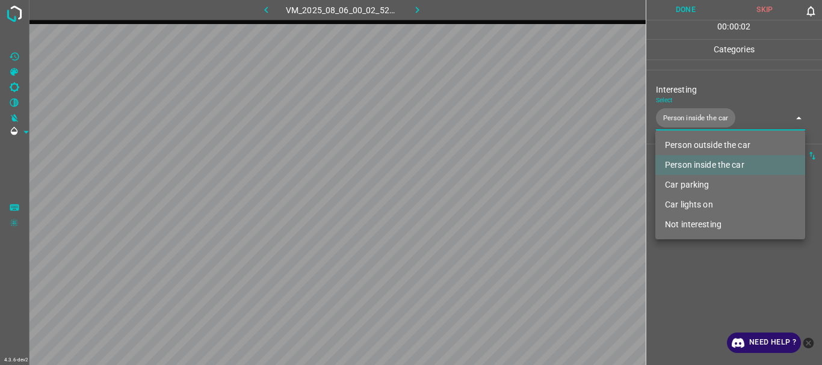
click at [703, 286] on div at bounding box center [411, 182] width 822 height 365
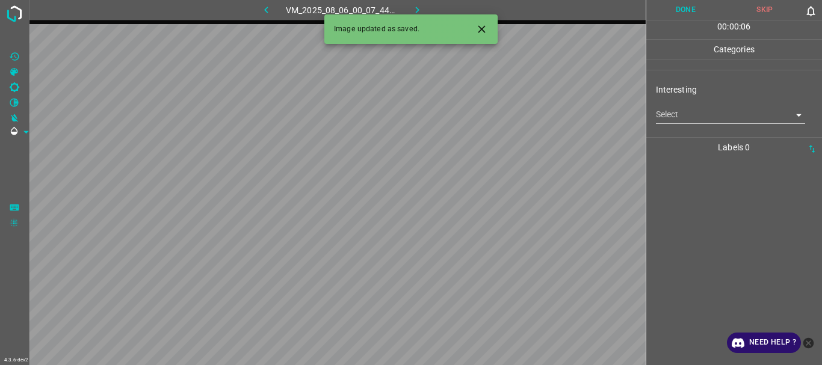
click at [654, 114] on div "Interesting Select ​" at bounding box center [734, 103] width 176 height 57
click at [660, 118] on body "4.3.6-dev2 VM_2025_08_06_00_07_44_856_02.gif Done Skip 0 00 : 00 : 01 Categorie…" at bounding box center [411, 182] width 822 height 365
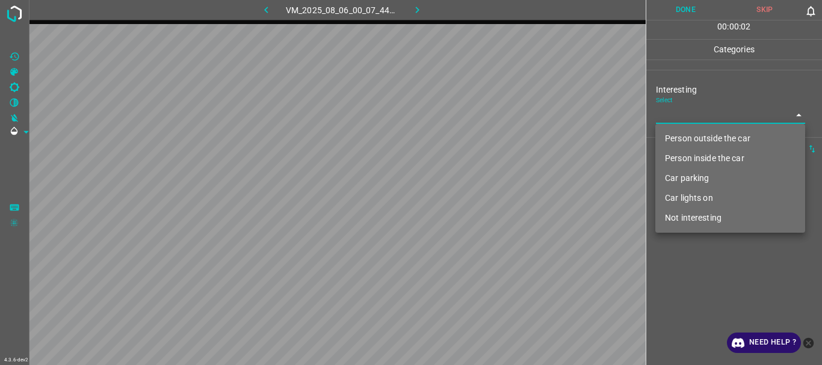
click at [693, 218] on li "Not interesting" at bounding box center [731, 218] width 150 height 20
type input "Not interesting"
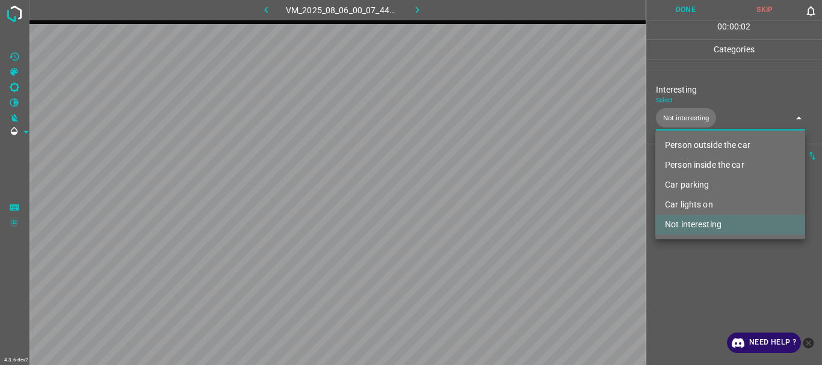
click at [675, 304] on div at bounding box center [411, 182] width 822 height 365
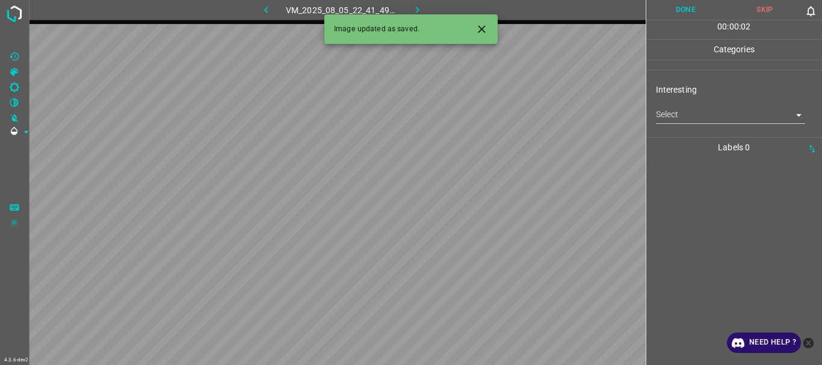
click at [660, 119] on body "4.3.6-dev2 VM_2025_08_05_22_41_49_560_03.gif Done Skip 0 00 : 00 : 02 Categorie…" at bounding box center [411, 182] width 822 height 365
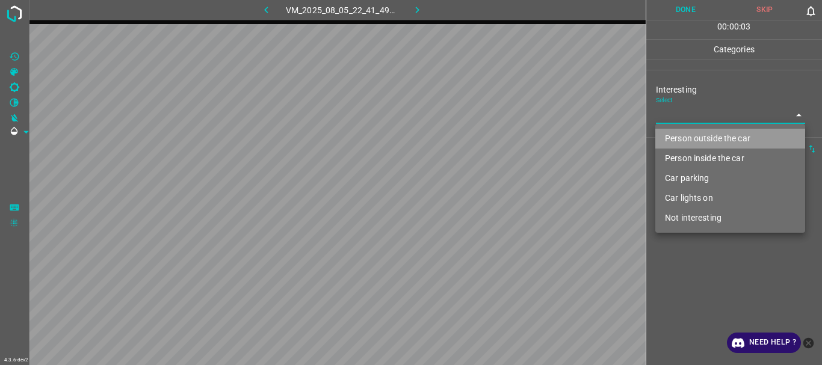
click at [670, 144] on li "Person outside the car" at bounding box center [731, 139] width 150 height 20
type input "Person outside the car"
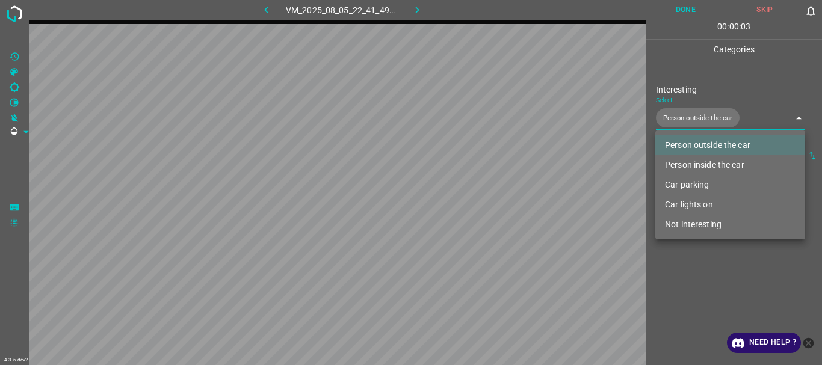
click at [702, 318] on div at bounding box center [411, 182] width 822 height 365
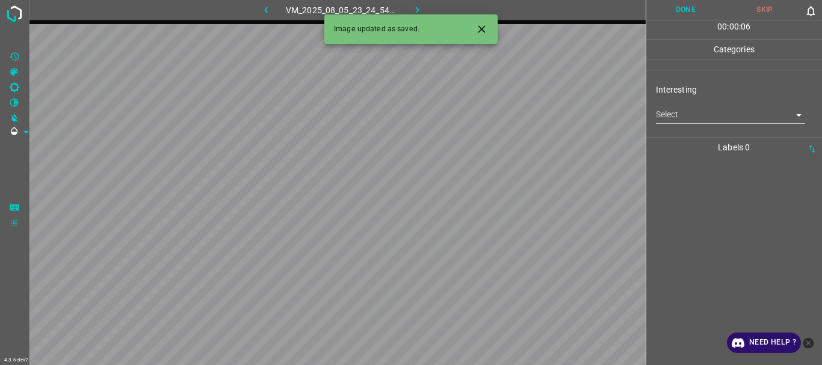
click at [657, 118] on body "4.3.6-dev2 VM_2025_08_05_23_24_54_931_00.gif Done Skip 0 00 : 00 : 06 Categorie…" at bounding box center [411, 182] width 822 height 365
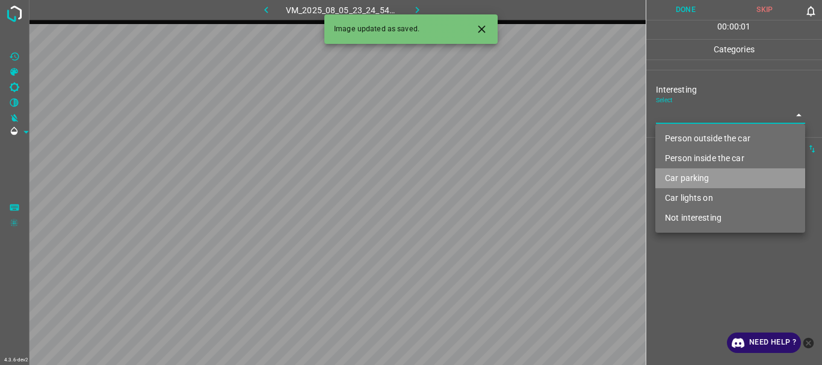
click at [669, 178] on li "Car parking" at bounding box center [731, 179] width 150 height 20
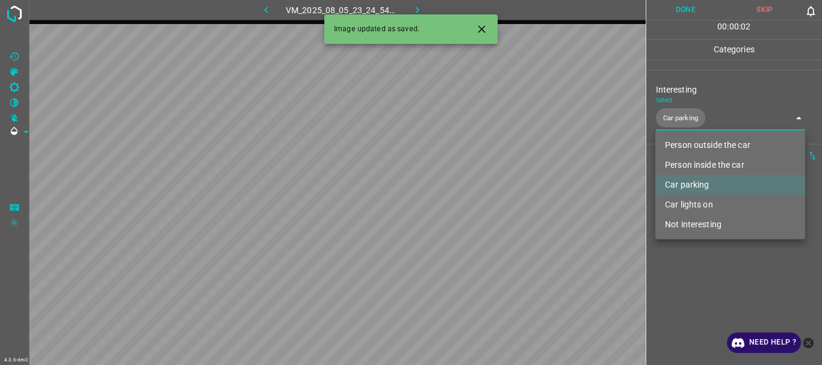
click at [684, 204] on li "Car lights on" at bounding box center [731, 205] width 150 height 20
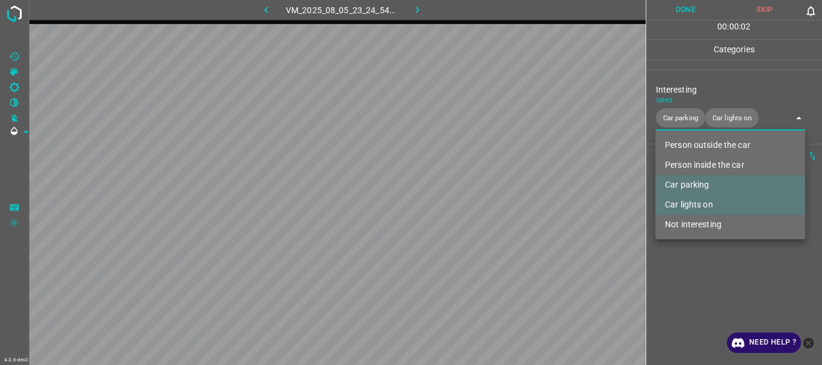
type input "Car parking,Car lights on"
click at [697, 312] on div at bounding box center [411, 182] width 822 height 365
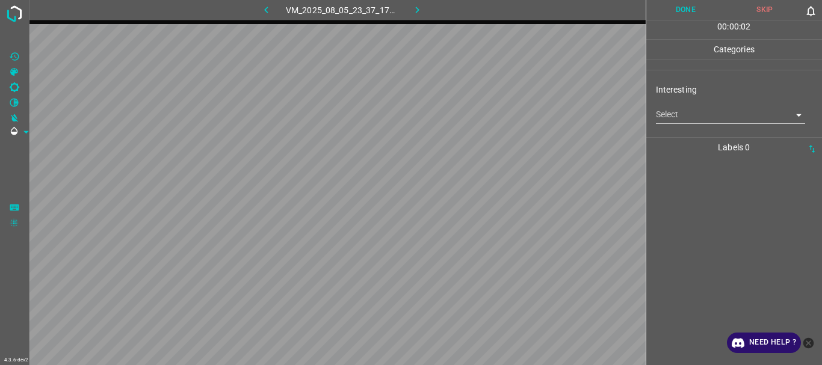
click at [718, 111] on body "4.3.6-dev2 VM_2025_08_05_23_37_17_278_00.gif Done Skip 0 00 : 00 : 02 Categorie…" at bounding box center [411, 182] width 822 height 365
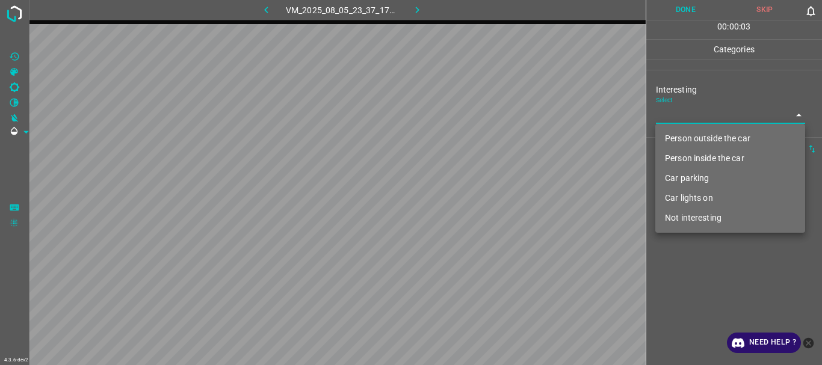
click at [701, 139] on li "Person outside the car" at bounding box center [731, 139] width 150 height 20
type input "Person outside the car"
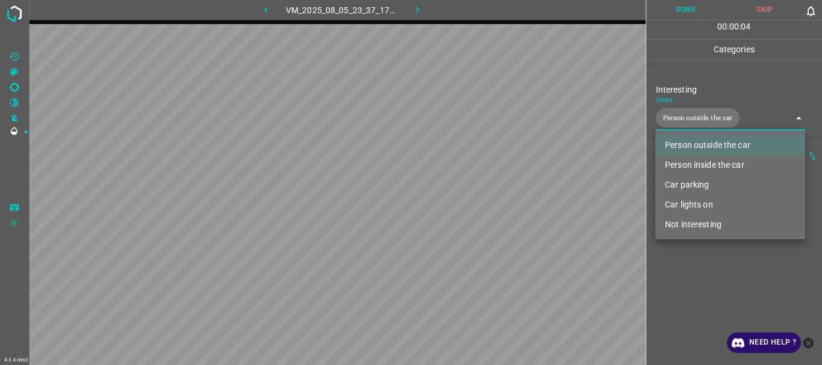
click at [698, 290] on div at bounding box center [411, 182] width 822 height 365
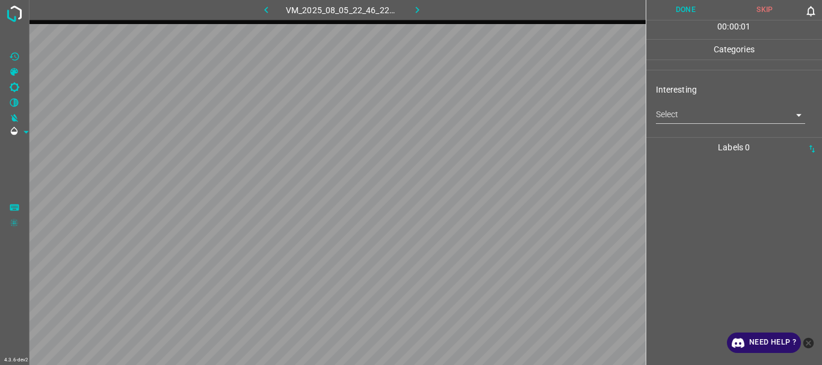
click at [707, 118] on body "4.3.6-dev2 VM_2025_08_05_22_46_22_013_01.gif Done Skip 0 00 : 00 : 01 Categorie…" at bounding box center [411, 182] width 822 height 365
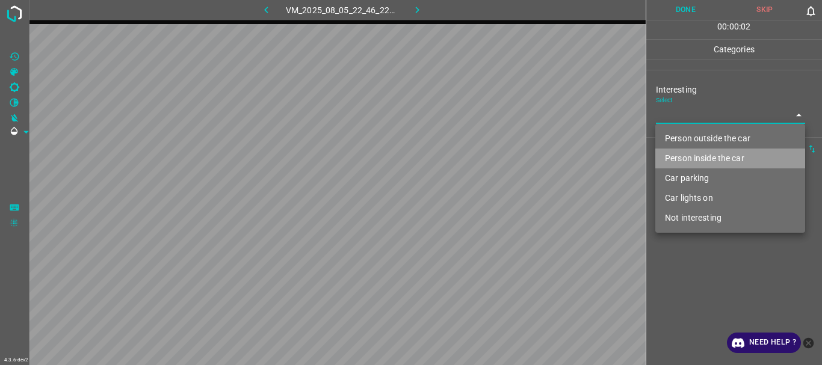
click at [690, 157] on li "Person inside the car" at bounding box center [731, 159] width 150 height 20
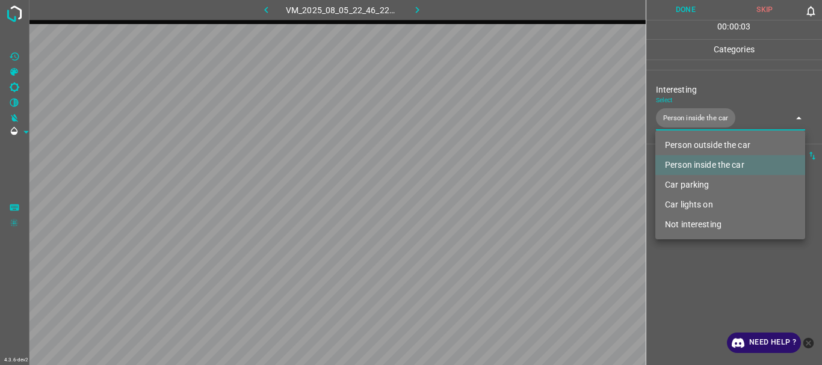
click at [690, 180] on li "Car parking" at bounding box center [731, 185] width 150 height 20
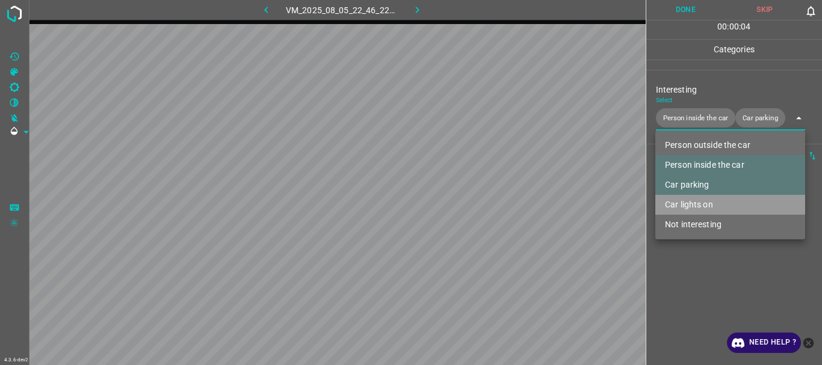
click at [692, 204] on li "Car lights on" at bounding box center [731, 205] width 150 height 20
type input "Person inside the car,Car parking,Car lights on"
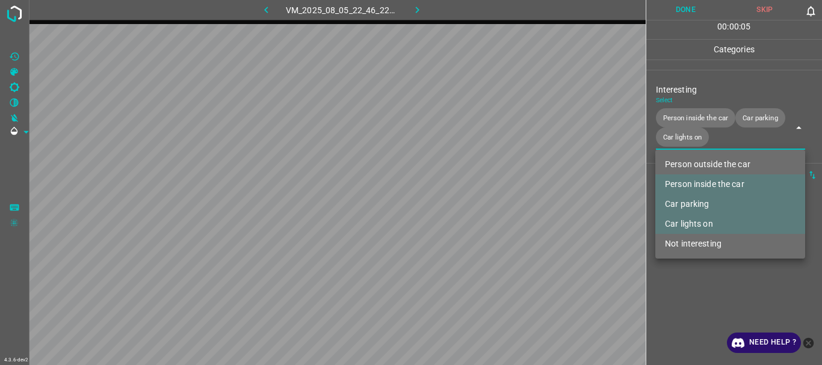
click at [683, 279] on div at bounding box center [411, 182] width 822 height 365
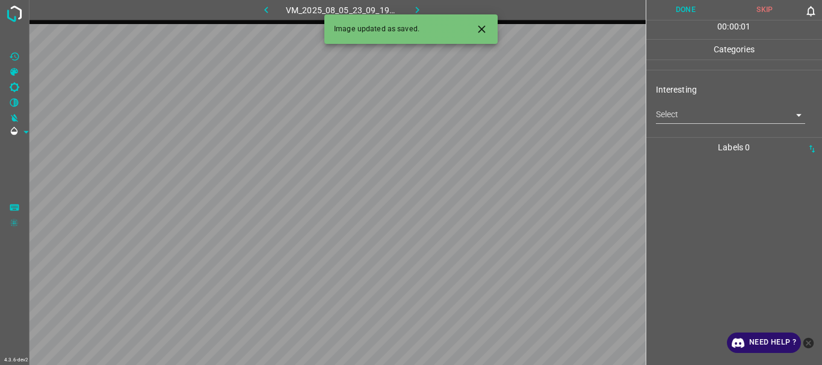
click at [716, 111] on body "4.3.6-dev2 VM_2025_08_05_23_09_19_447_01.gif Done Skip 0 00 : 00 : 01 Categorie…" at bounding box center [411, 182] width 822 height 365
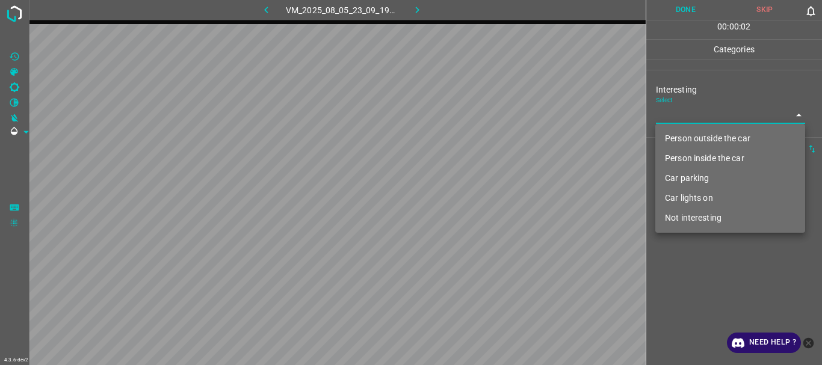
click at [684, 133] on li "Person outside the car" at bounding box center [731, 139] width 150 height 20
type input "Person outside the car"
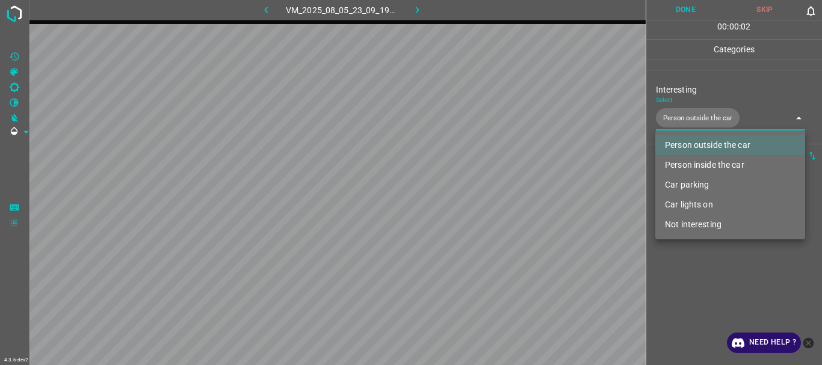
click at [721, 286] on div at bounding box center [411, 182] width 822 height 365
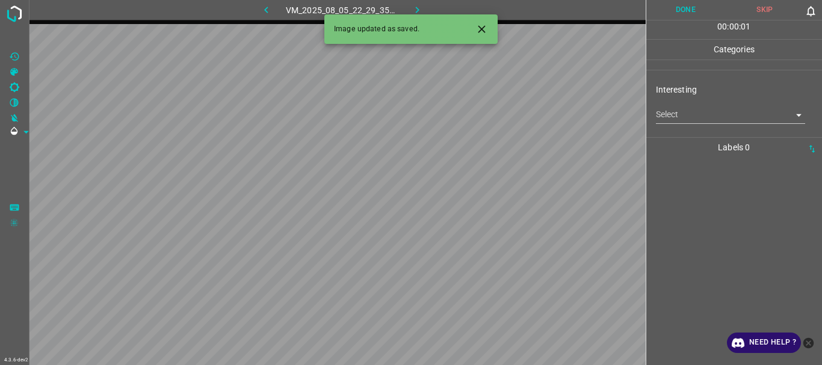
click at [668, 114] on body "4.3.6-dev2 VM_2025_08_05_22_29_35_275_01.gif Done Skip 0 00 : 00 : 01 Categorie…" at bounding box center [411, 182] width 822 height 365
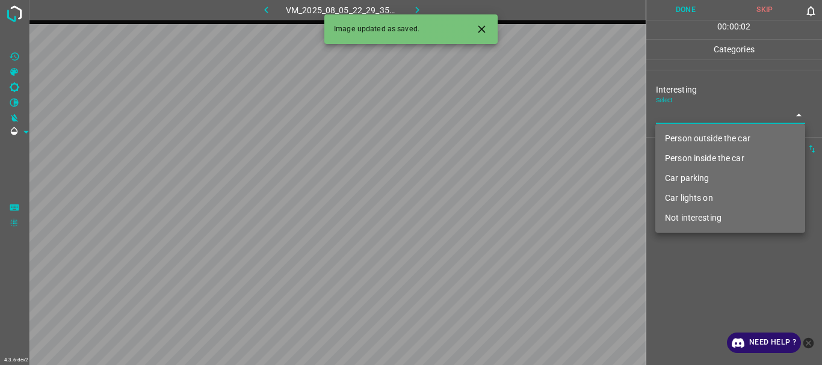
click at [678, 132] on li "Person outside the car" at bounding box center [731, 139] width 150 height 20
type input "Person outside the car"
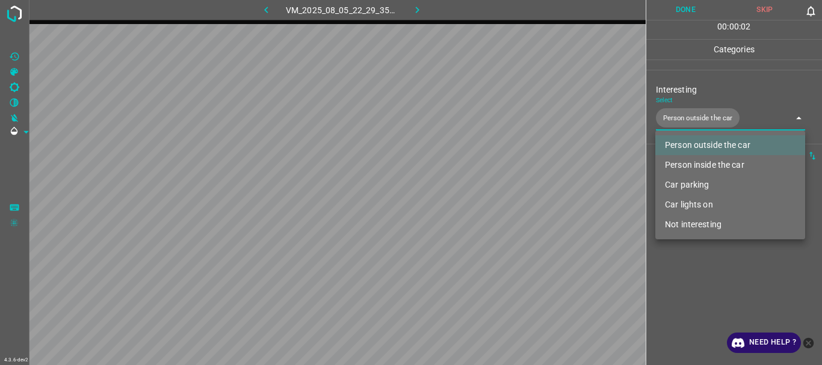
click at [704, 276] on div at bounding box center [411, 182] width 822 height 365
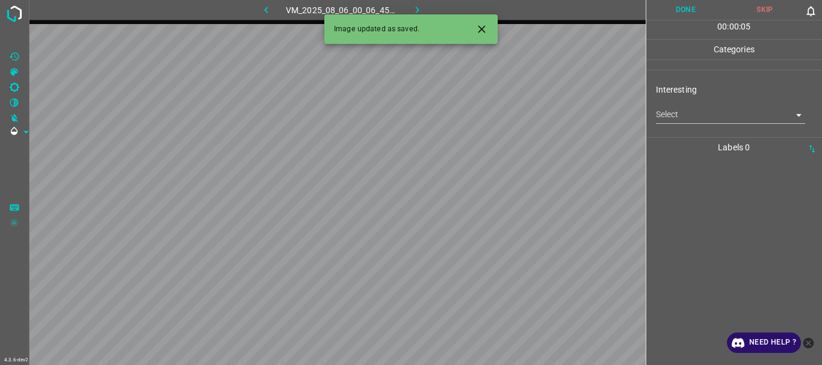
click at [682, 119] on body "4.3.6-dev2 VM_2025_08_06_00_06_45_779_02.gif Done Skip 0 00 : 00 : 05 Categorie…" at bounding box center [411, 182] width 822 height 365
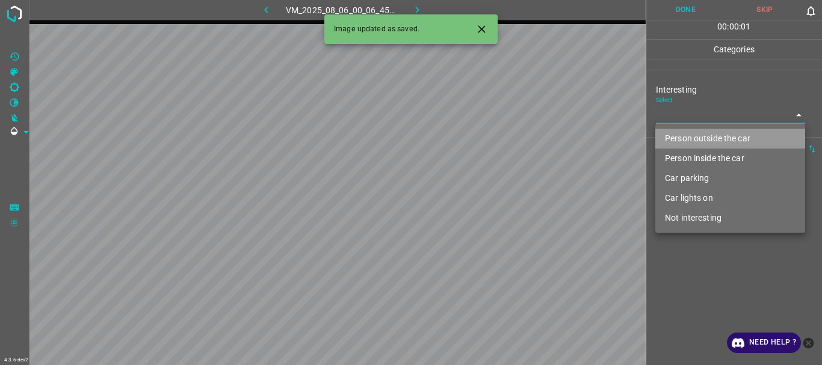
click at [681, 137] on li "Person outside the car" at bounding box center [731, 139] width 150 height 20
type input "Person outside the car"
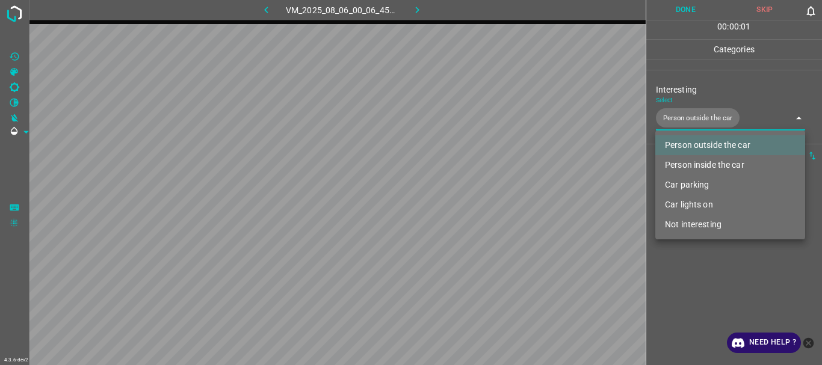
click at [684, 276] on div at bounding box center [411, 182] width 822 height 365
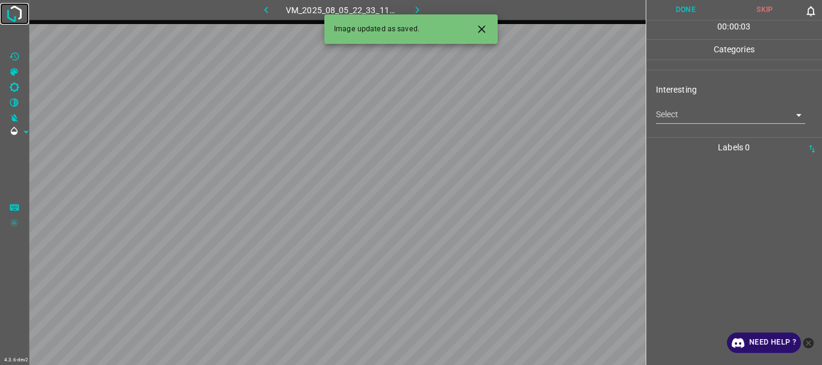
click at [14, 17] on img at bounding box center [15, 14] width 22 height 22
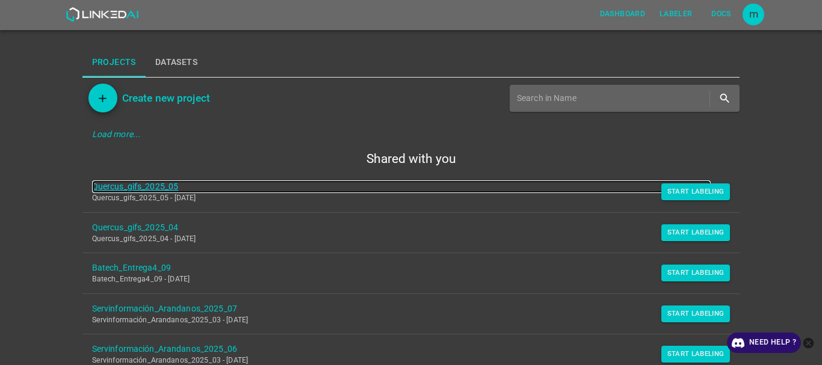
click at [164, 189] on link "Quercus_gifs_2025_05" at bounding box center [401, 187] width 619 height 13
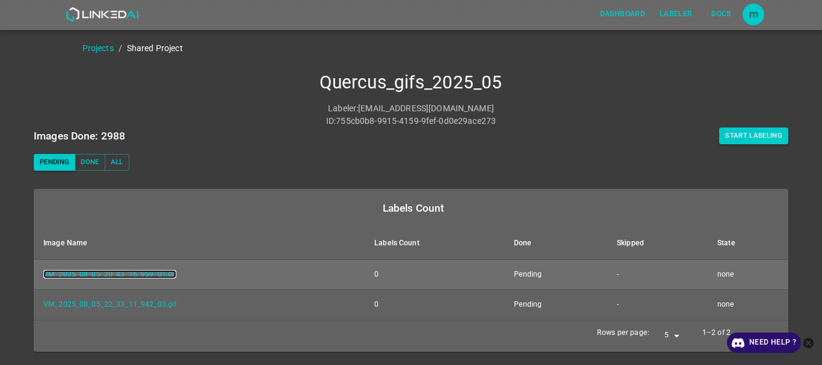
click at [171, 274] on link "VM_2025_08_05_20_43_16_959_01.gif" at bounding box center [109, 274] width 133 height 8
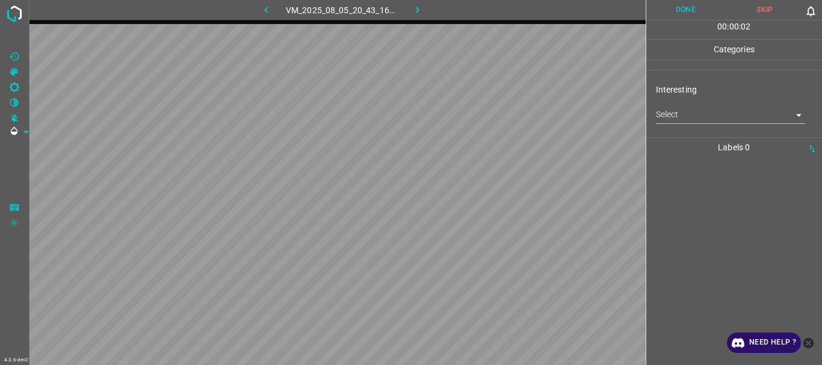
click at [730, 120] on body "4.3.6-dev2 VM_2025_08_05_20_43_16_959_01.gif Done Skip 0 00 : 00 : 02 Categorie…" at bounding box center [411, 182] width 822 height 365
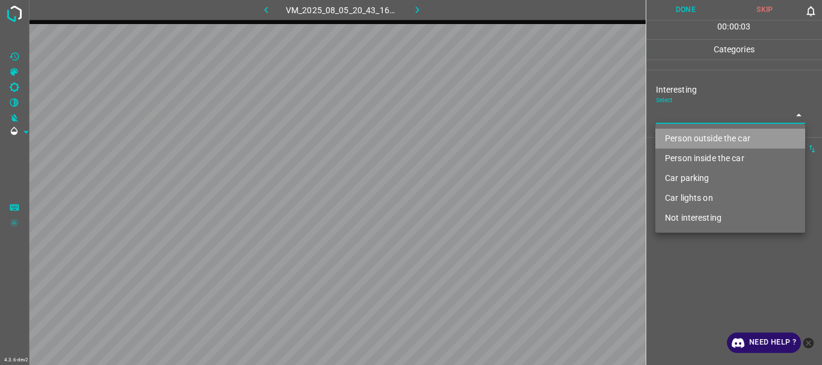
click at [704, 137] on li "Person outside the car" at bounding box center [731, 139] width 150 height 20
type input "Person outside the car"
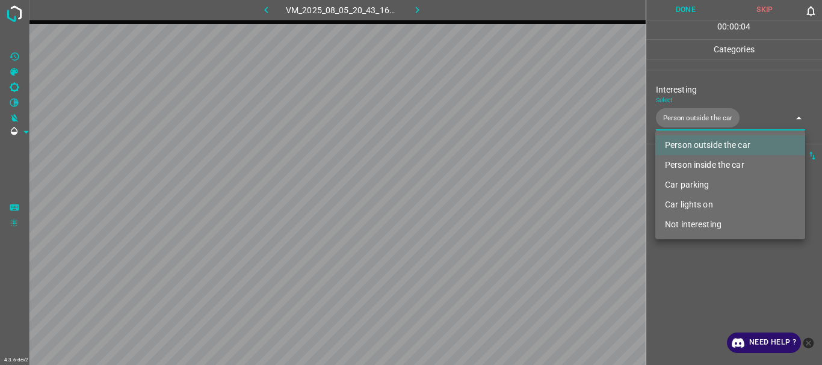
click at [722, 281] on div at bounding box center [411, 182] width 822 height 365
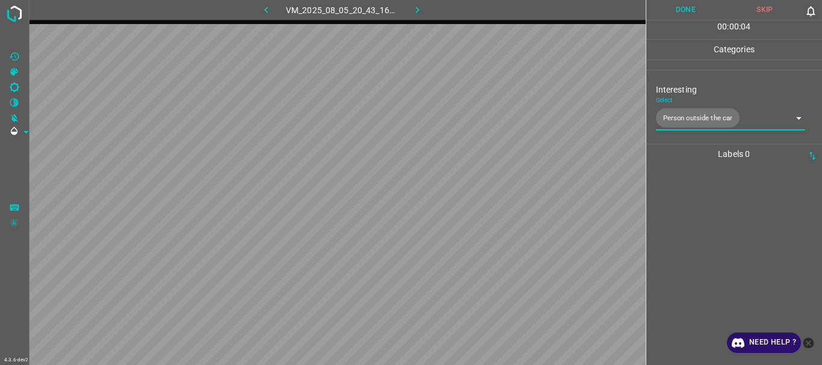
click at [682, 10] on button "Done" at bounding box center [685, 10] width 79 height 20
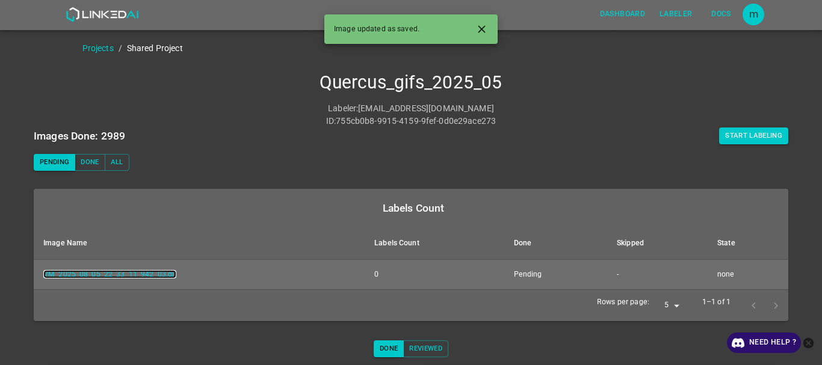
click at [147, 276] on link "VM_2025_08_05_22_33_11_942_03.gif" at bounding box center [109, 274] width 133 height 8
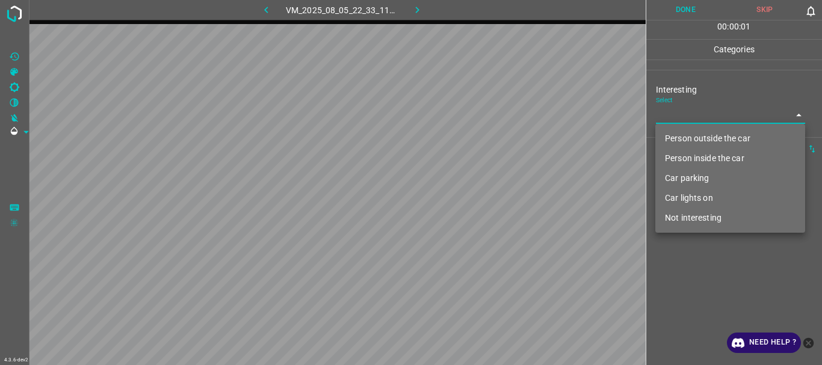
click at [696, 117] on body "4.3.6-dev2 VM_2025_08_05_22_33_11_942_03.gif Done Skip 0 00 : 00 : 01 Categorie…" at bounding box center [411, 182] width 822 height 365
click at [685, 223] on li "Not interesting" at bounding box center [731, 218] width 150 height 20
type input "Not interesting"
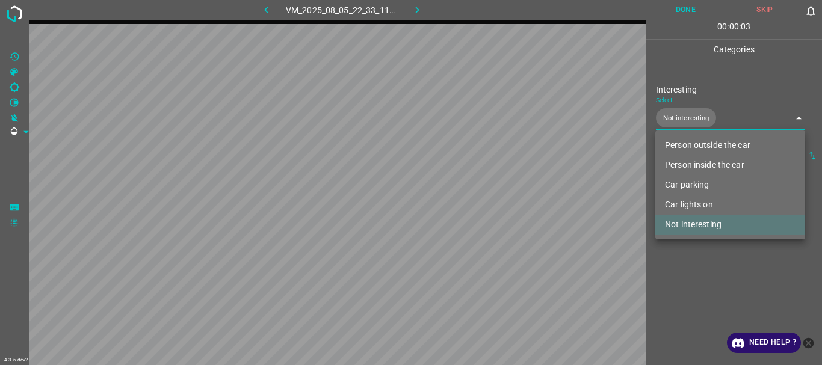
click at [691, 259] on div at bounding box center [411, 182] width 822 height 365
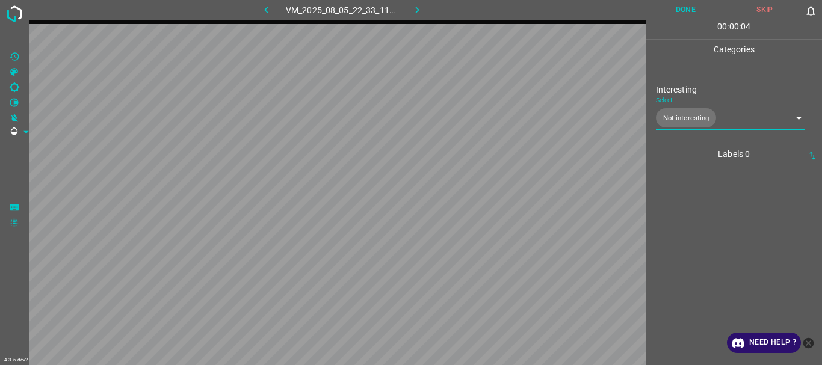
click at [674, 15] on button "Done" at bounding box center [685, 10] width 79 height 20
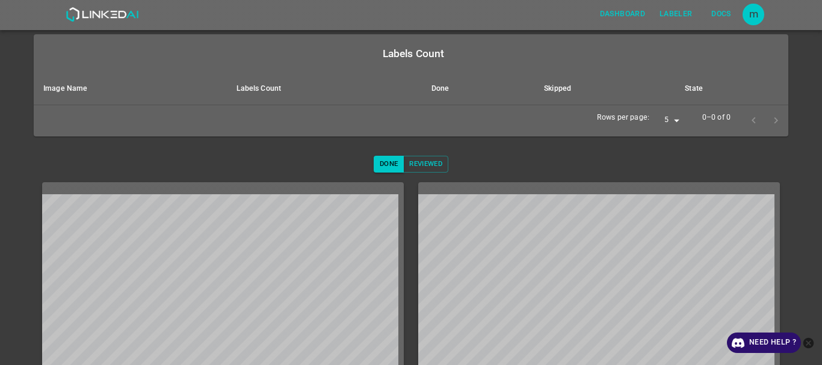
scroll to position [197, 0]
